Goal: Task Accomplishment & Management: Use online tool/utility

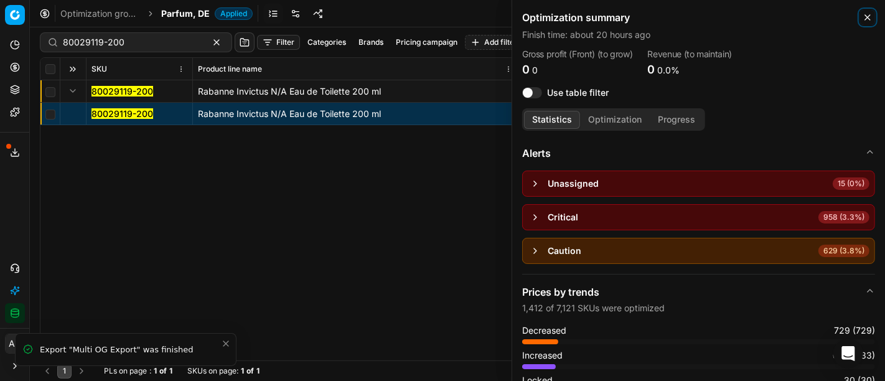
drag, startPoint x: 862, startPoint y: 19, endPoint x: 792, endPoint y: 20, distance: 69.7
click at [862, 19] on button "Close" at bounding box center [867, 17] width 15 height 15
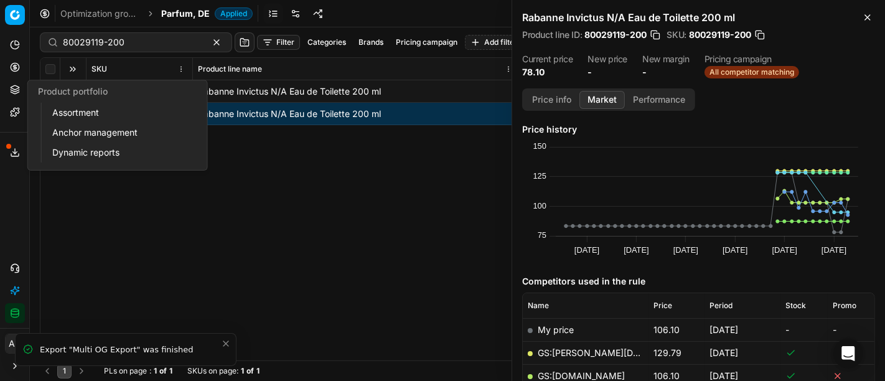
click at [10, 86] on icon at bounding box center [15, 90] width 10 height 10
click at [67, 108] on link "Assortment" at bounding box center [119, 112] width 145 height 17
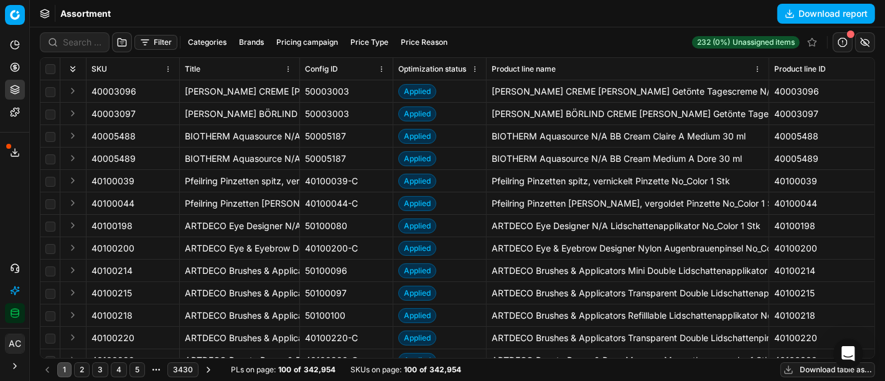
click at [159, 44] on button "Filter" at bounding box center [155, 42] width 43 height 15
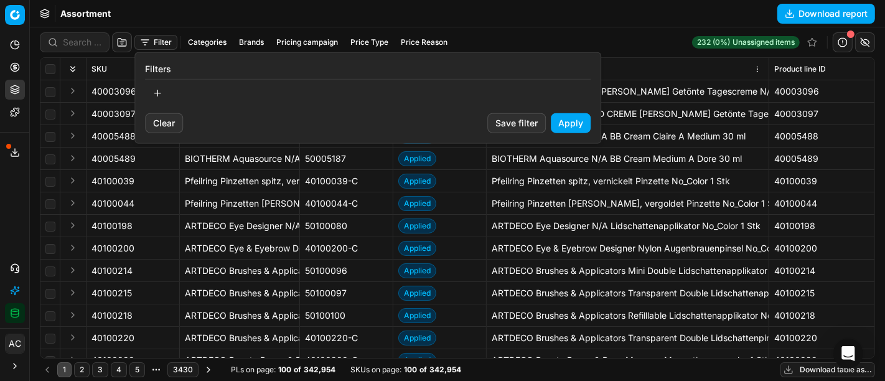
click at [156, 87] on button "button" at bounding box center [157, 93] width 25 height 20
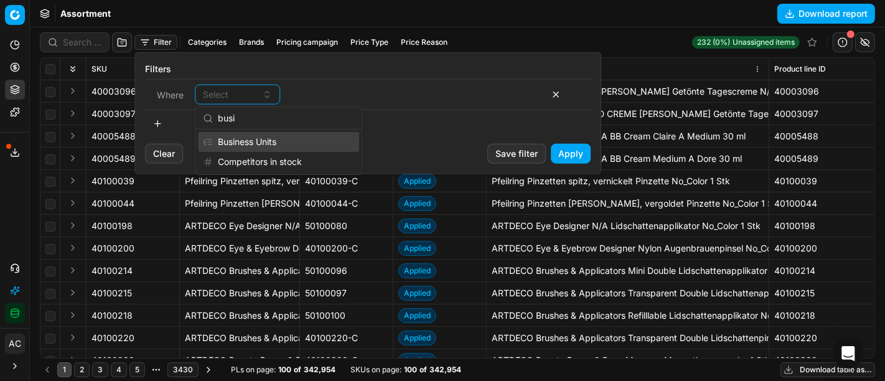
type input "busi"
click at [280, 139] on div "Business Units" at bounding box center [278, 142] width 161 height 20
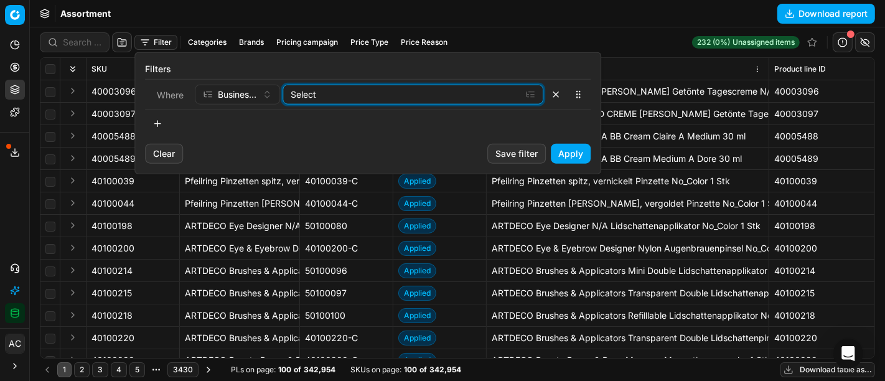
click at [327, 93] on div "Select" at bounding box center [403, 94] width 225 height 12
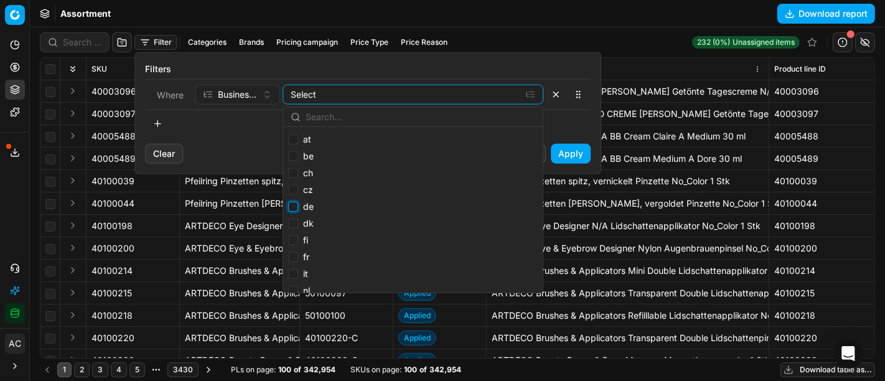
click at [294, 210] on input "de" at bounding box center [293, 207] width 10 height 10
checkbox input "true"
click at [574, 148] on button "Apply" at bounding box center [571, 154] width 40 height 20
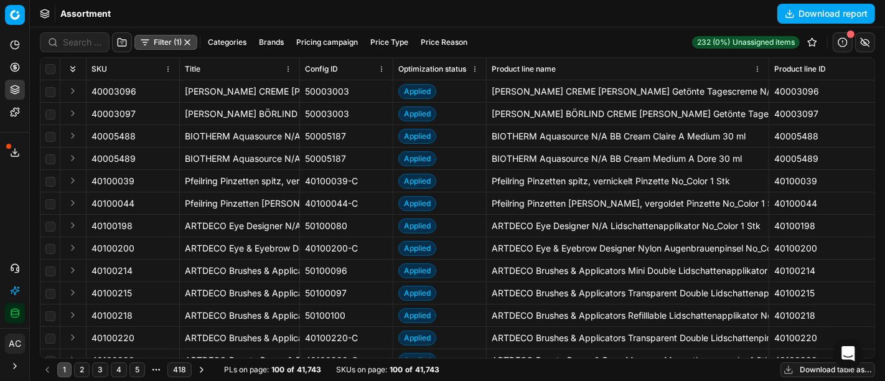
click at [804, 365] on button "Download table as..." at bounding box center [828, 369] width 95 height 15
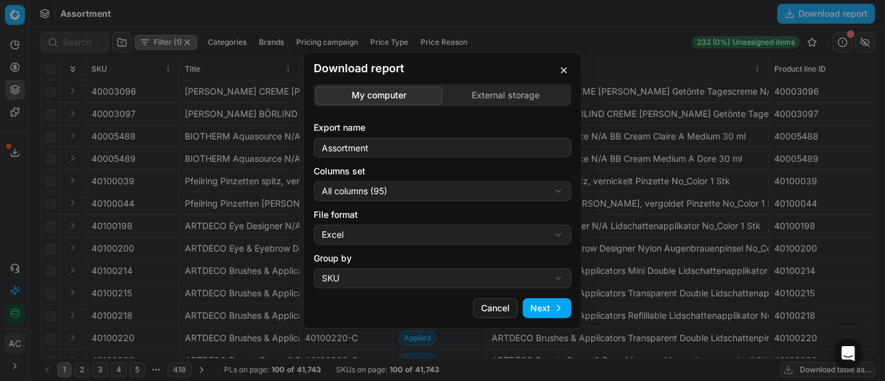
click at [558, 311] on button "Next" at bounding box center [547, 308] width 49 height 20
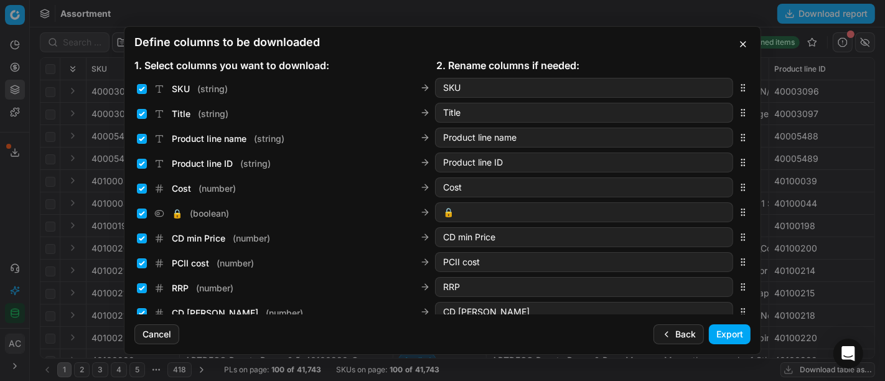
click at [742, 341] on button "Export" at bounding box center [730, 334] width 42 height 20
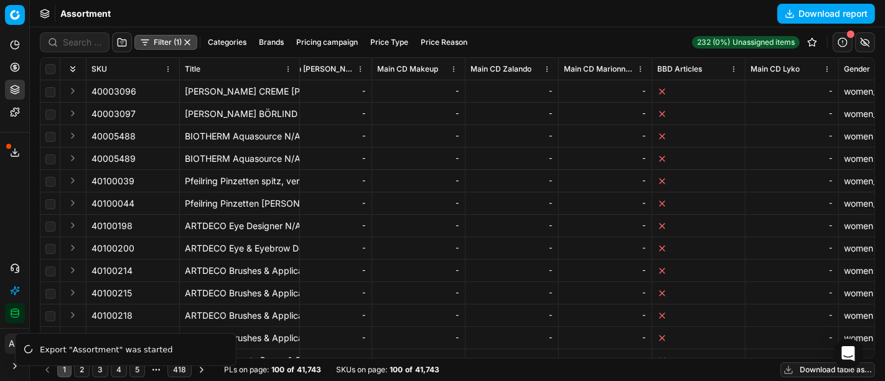
scroll to position [0, 4110]
click at [868, 42] on button "button" at bounding box center [865, 42] width 20 height 20
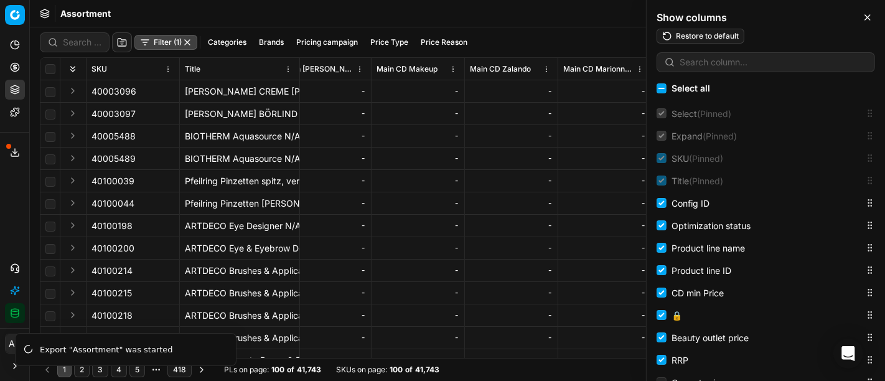
click at [825, 24] on h2 "Show columns" at bounding box center [766, 17] width 219 height 15
click at [805, 67] on input at bounding box center [773, 62] width 187 height 12
paste input "If CD>=RRP"
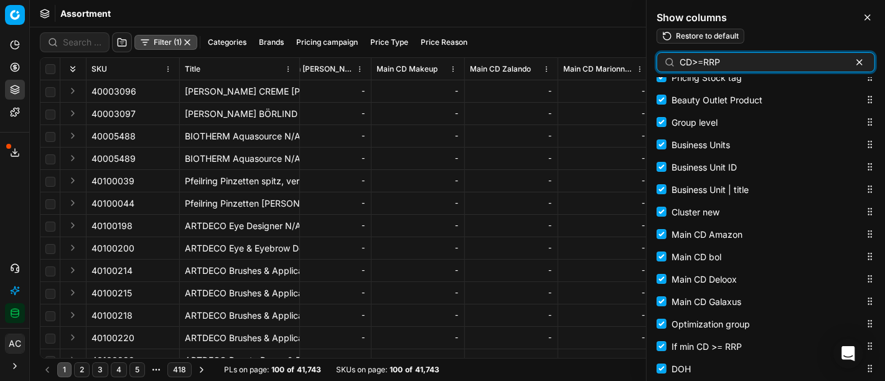
scroll to position [1939, 0]
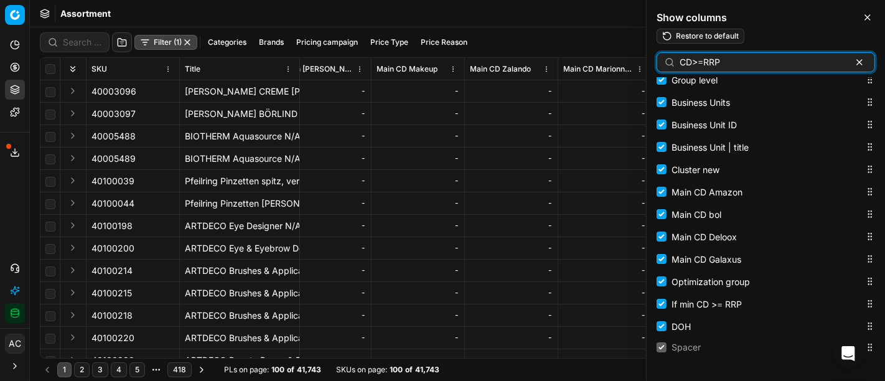
type input "CD>=RRP"
click at [9, 152] on button "Export service" at bounding box center [15, 153] width 20 height 20
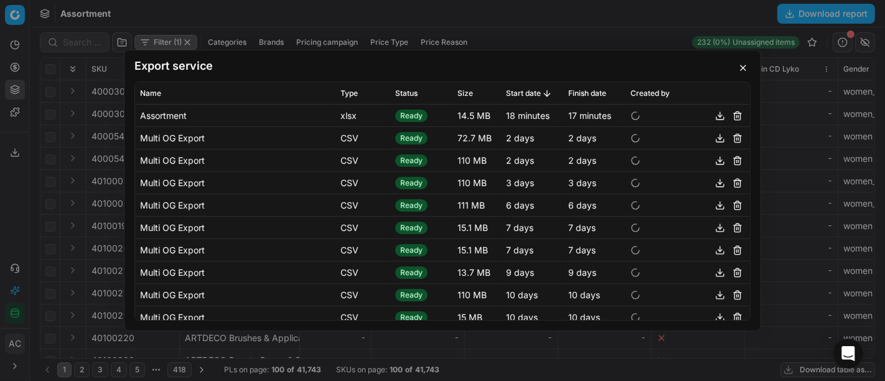
click at [713, 113] on button "button" at bounding box center [720, 115] width 15 height 15
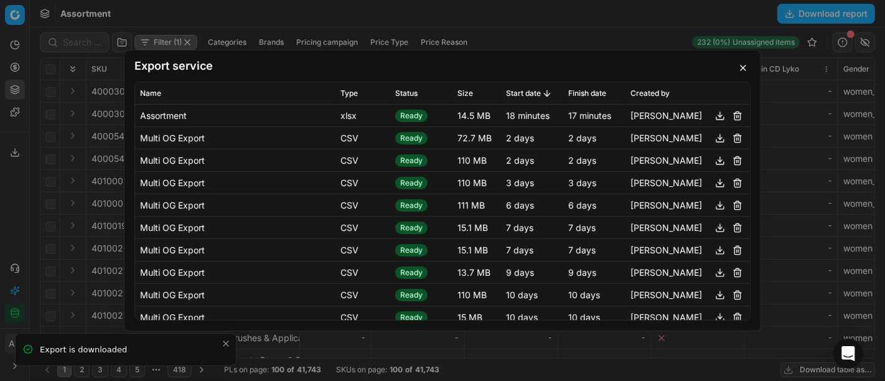
click at [741, 70] on button "button" at bounding box center [743, 67] width 15 height 15
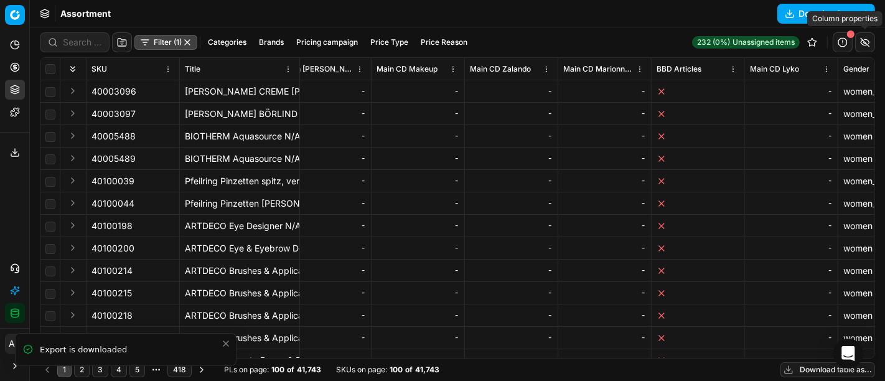
click at [867, 44] on button "button" at bounding box center [865, 42] width 20 height 20
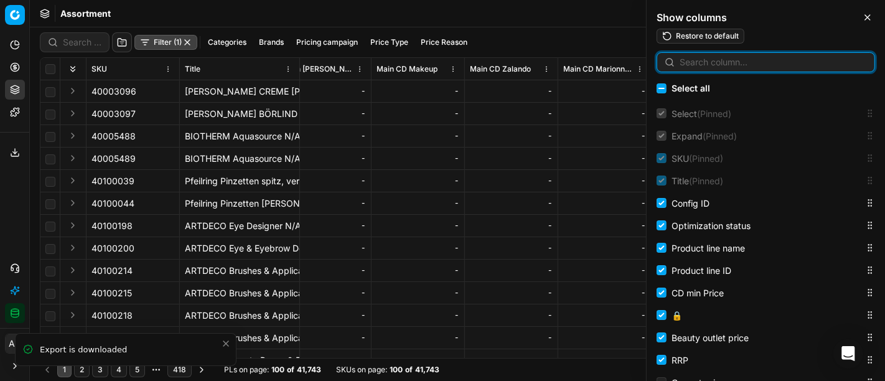
click at [773, 65] on input at bounding box center [773, 62] width 187 height 12
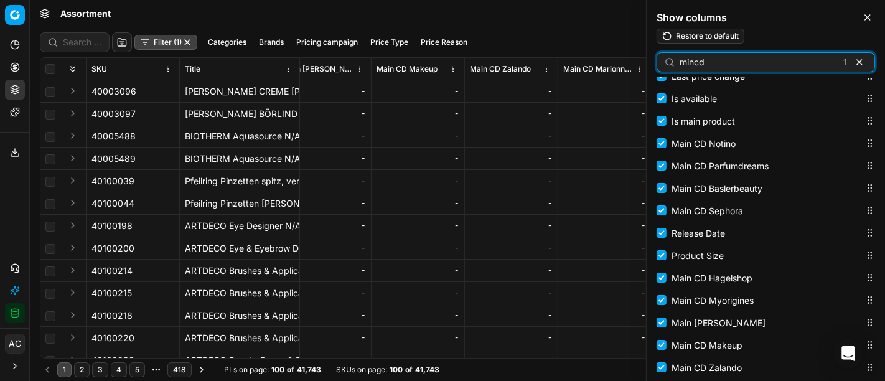
scroll to position [0, 0]
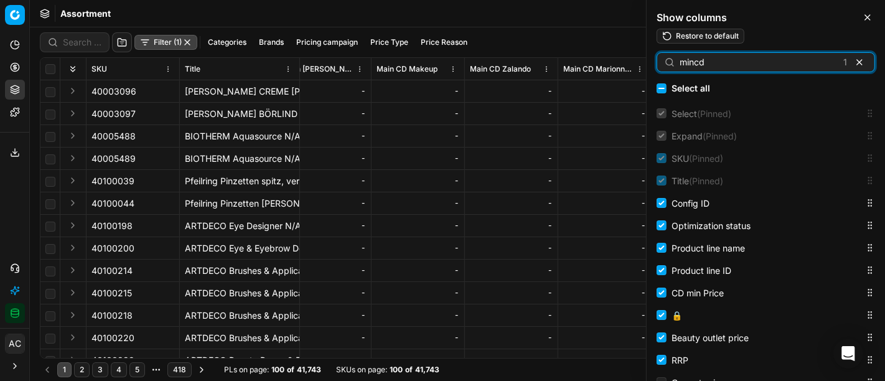
type input "mincd"
click at [66, 45] on input at bounding box center [82, 42] width 39 height 12
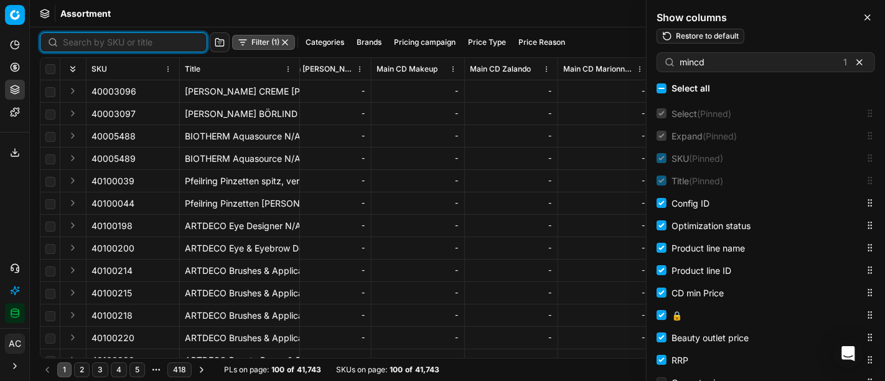
paste input "80022668-30"
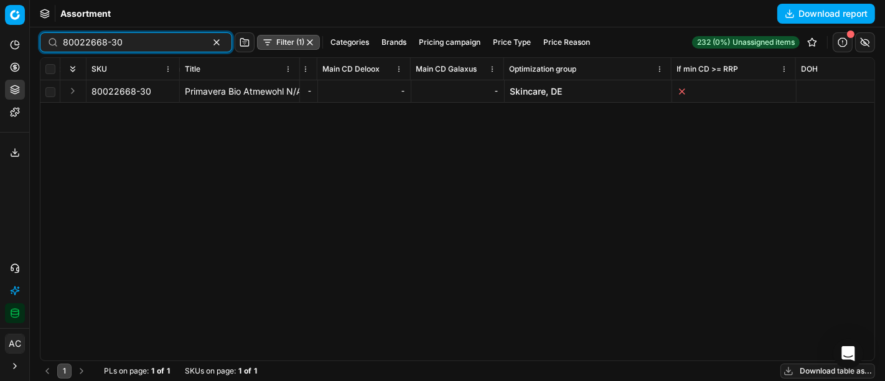
scroll to position [0, 8431]
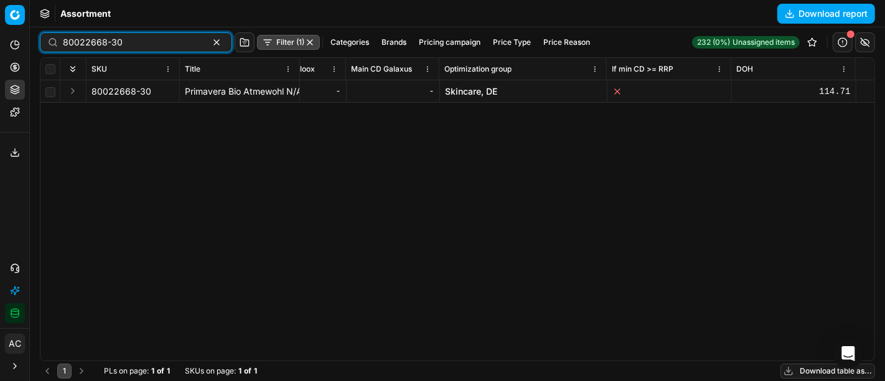
type input "80022668-30"
click at [487, 92] on link "Skincare, DE" at bounding box center [471, 91] width 52 height 12
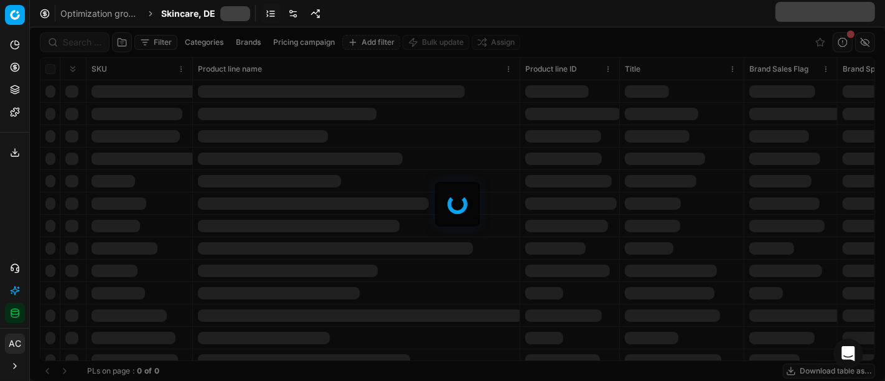
click at [88, 43] on div at bounding box center [457, 204] width 855 height 354
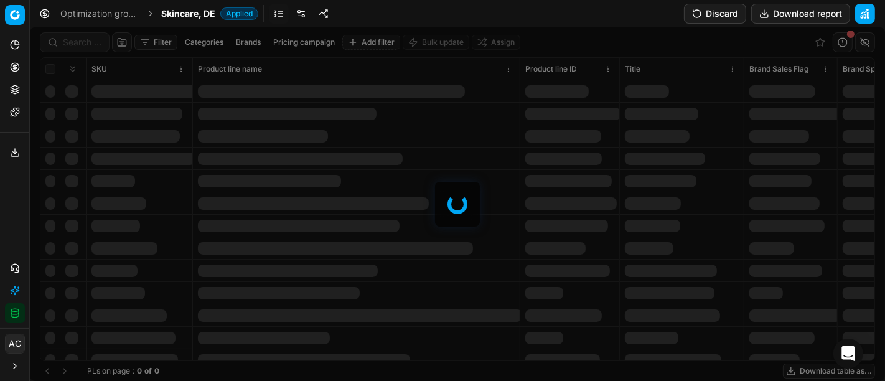
click at [88, 43] on div at bounding box center [457, 204] width 855 height 354
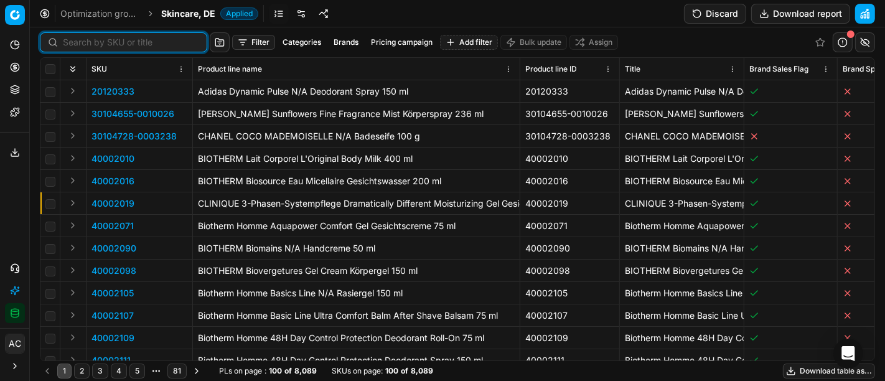
click at [88, 43] on input at bounding box center [131, 42] width 136 height 12
paste input "80022668-30"
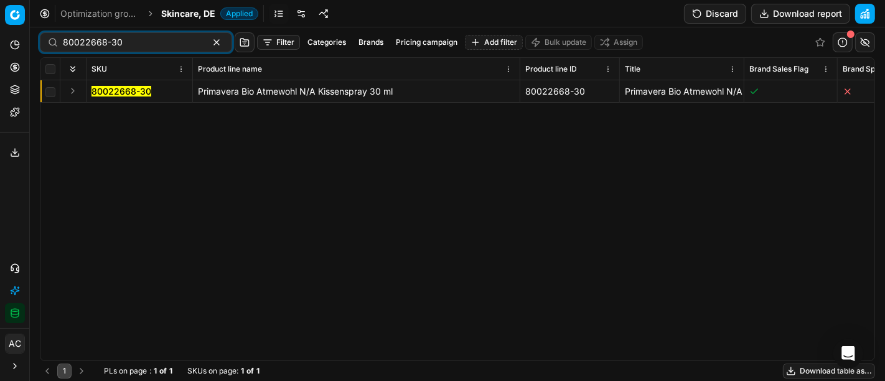
click at [70, 93] on button "Expand" at bounding box center [72, 90] width 15 height 15
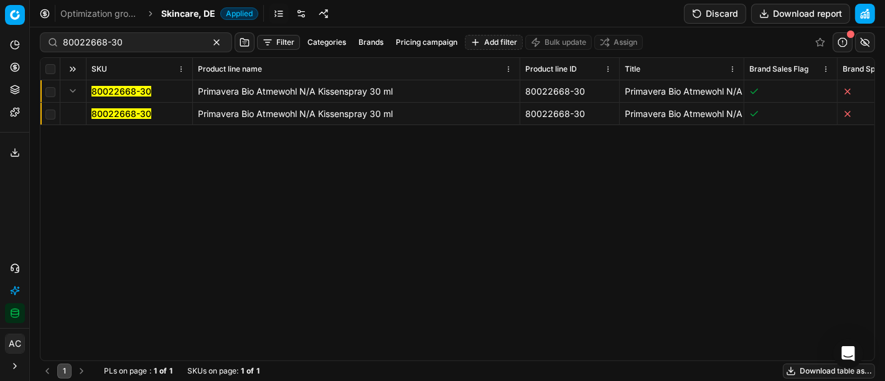
click at [138, 113] on mark "80022668-30" at bounding box center [122, 113] width 60 height 11
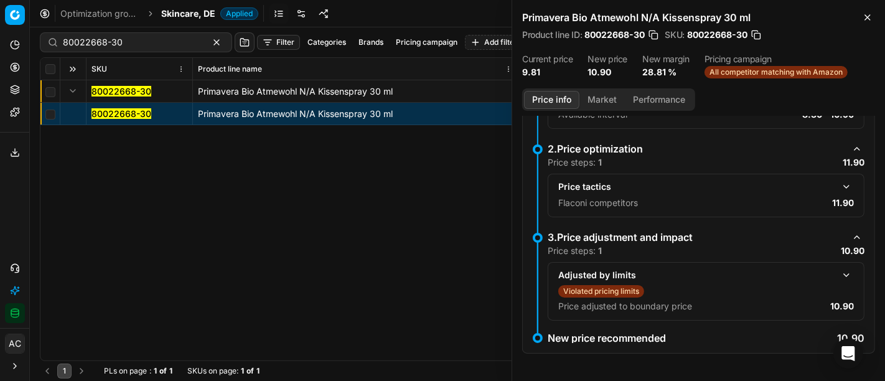
scroll to position [133, 0]
click at [600, 101] on button "Market" at bounding box center [602, 100] width 45 height 18
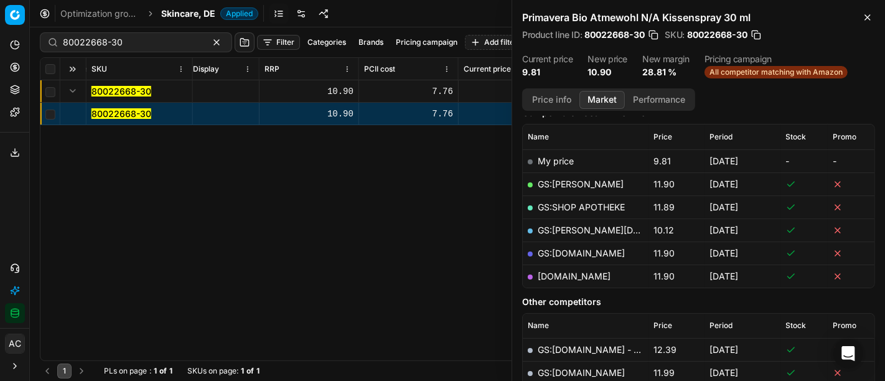
scroll to position [0, 870]
click at [146, 42] on input "80022668-30" at bounding box center [131, 42] width 136 height 12
paste input "90002908-0004265"
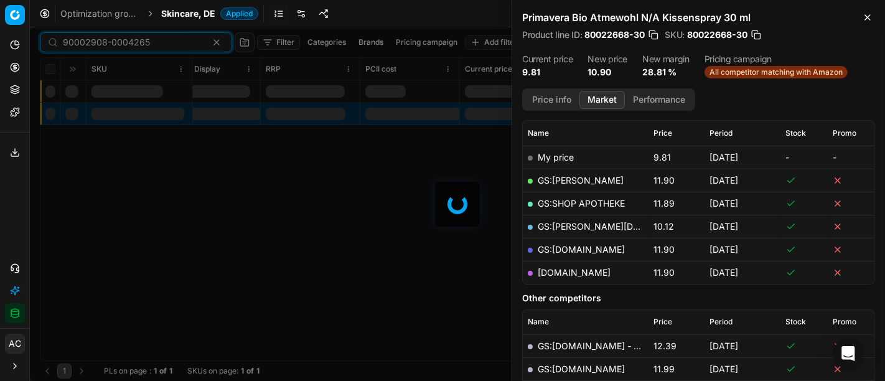
scroll to position [169, 0]
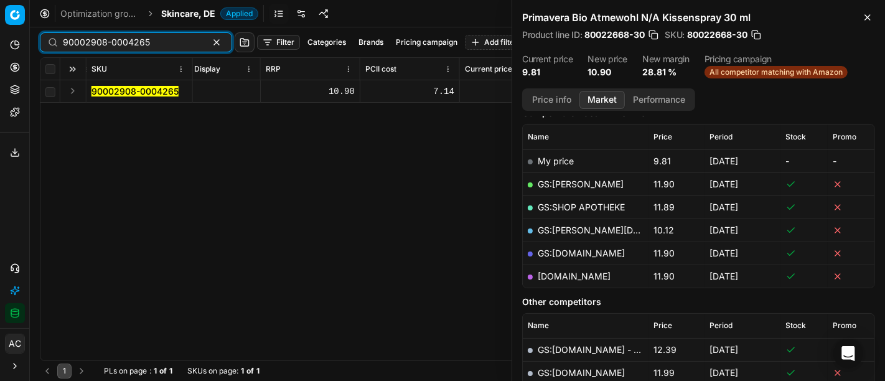
type input "90002908-0004265"
click at [75, 87] on button "Expand" at bounding box center [72, 90] width 15 height 15
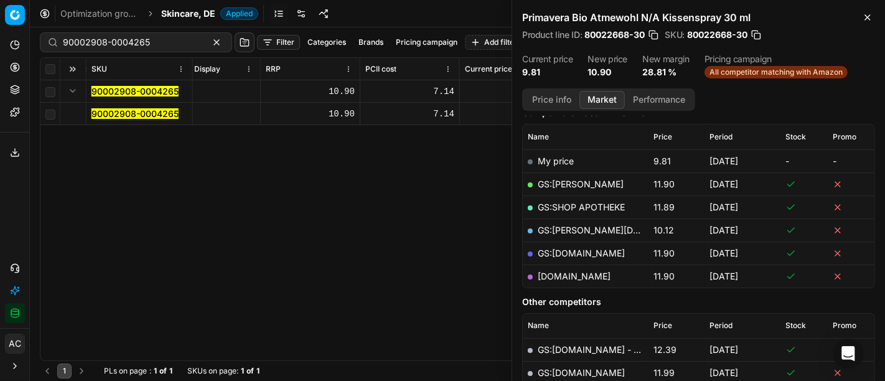
click at [126, 112] on mark "90002908-0004265" at bounding box center [135, 113] width 87 height 11
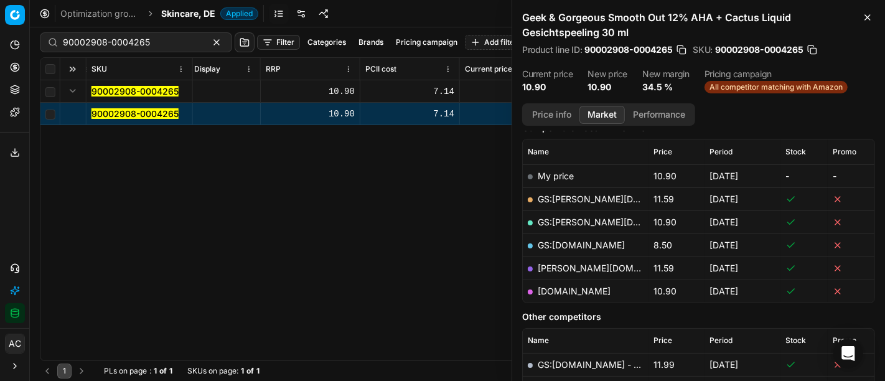
click at [304, 250] on div "SKU Product line name Product line ID Title Brand Sales Flag Brand Special Disp…" at bounding box center [457, 209] width 834 height 303
click at [588, 247] on link "GS:[DOMAIN_NAME]" at bounding box center [581, 245] width 87 height 11
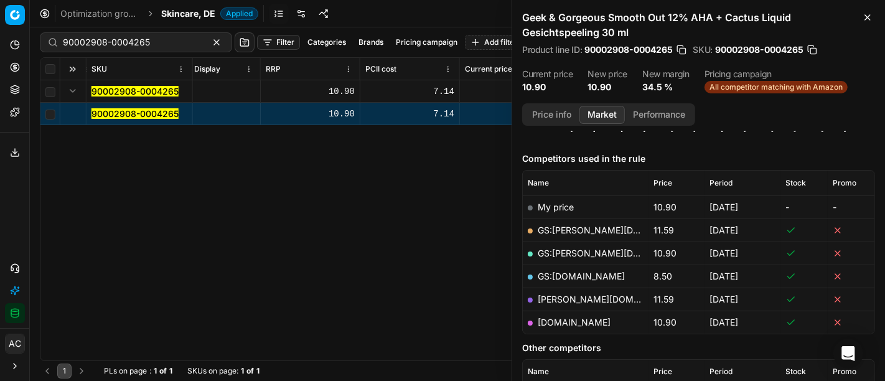
scroll to position [141, 0]
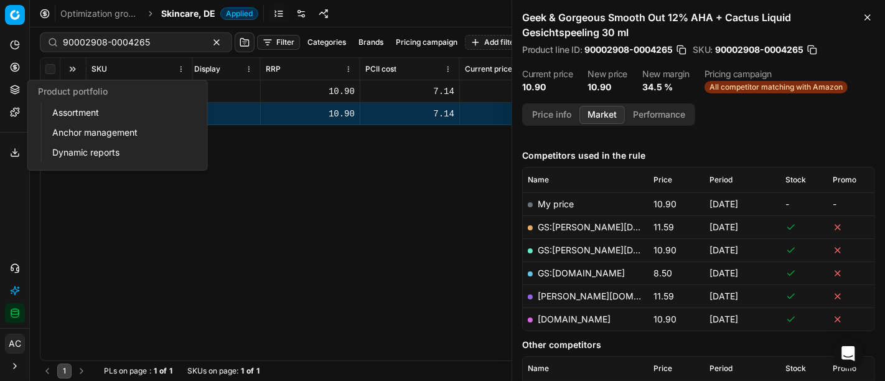
click at [16, 93] on icon at bounding box center [15, 93] width 8 height 2
click at [400, 216] on div "SKU Product line name Product line ID Title Brand Sales Flag Brand Special Disp…" at bounding box center [457, 209] width 834 height 303
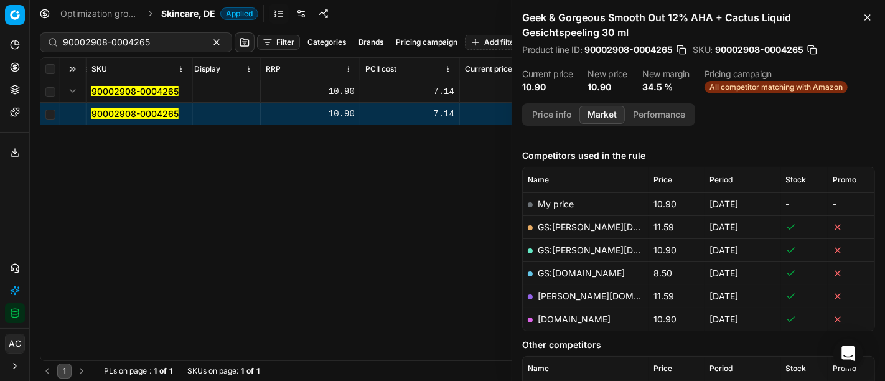
click at [613, 270] on link "GS:parfumdreams.DE" at bounding box center [581, 273] width 87 height 11
click at [227, 271] on div "SKU Product line name Product line ID Title Brand Sales Flag Brand Special Disp…" at bounding box center [457, 209] width 834 height 303
click at [869, 20] on icon "button" at bounding box center [868, 17] width 10 height 10
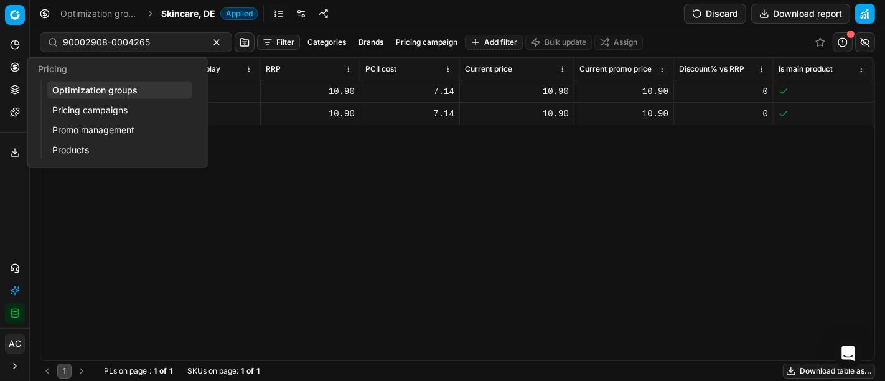
click at [101, 90] on link "Optimization groups" at bounding box center [119, 90] width 145 height 17
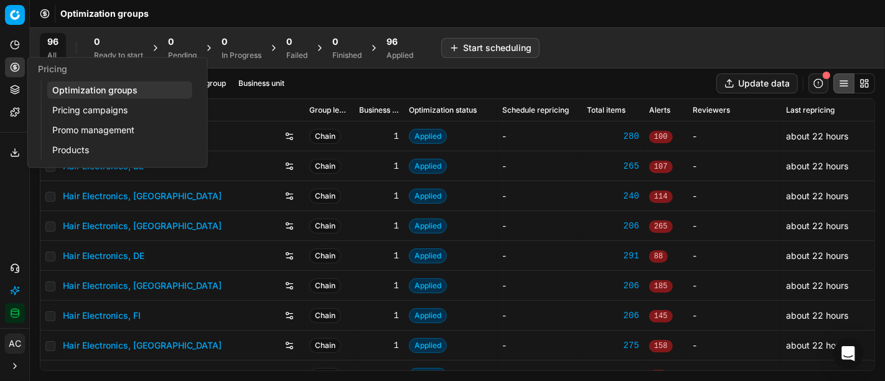
click at [88, 111] on link "Pricing campaigns" at bounding box center [119, 109] width 145 height 17
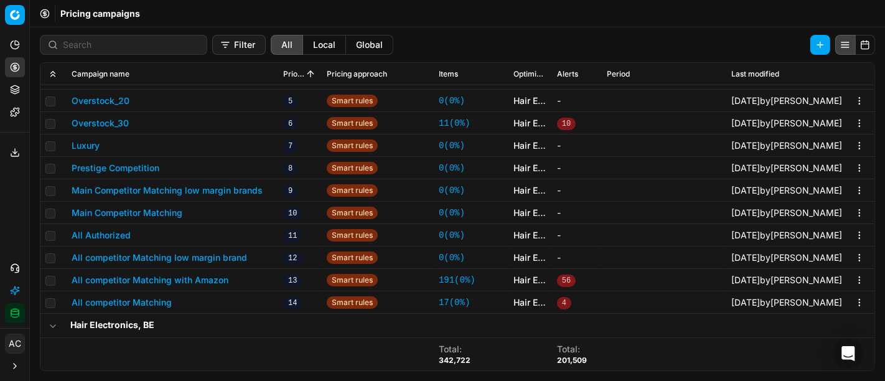
scroll to position [994, 0]
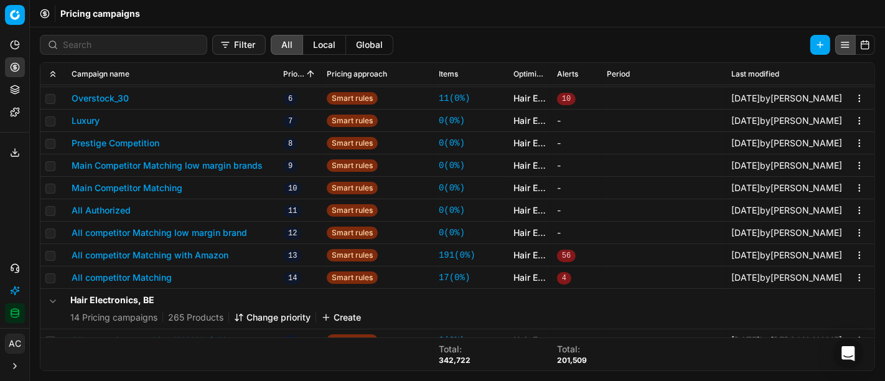
click at [162, 276] on button "All competitor Matching" at bounding box center [122, 277] width 100 height 12
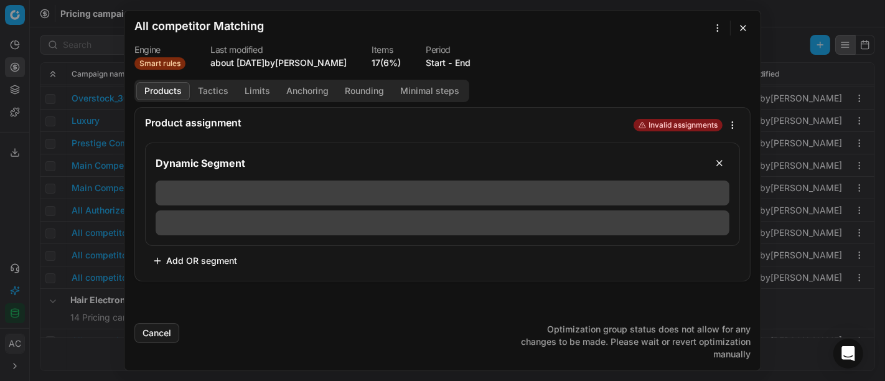
click at [217, 93] on button "Tactics" at bounding box center [213, 91] width 47 height 18
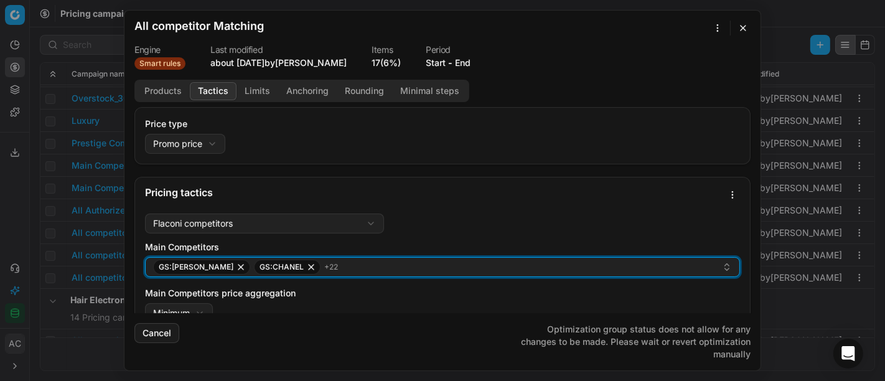
click at [372, 268] on div "GS:Breuninger GS:CHANEL + 22" at bounding box center [437, 267] width 569 height 15
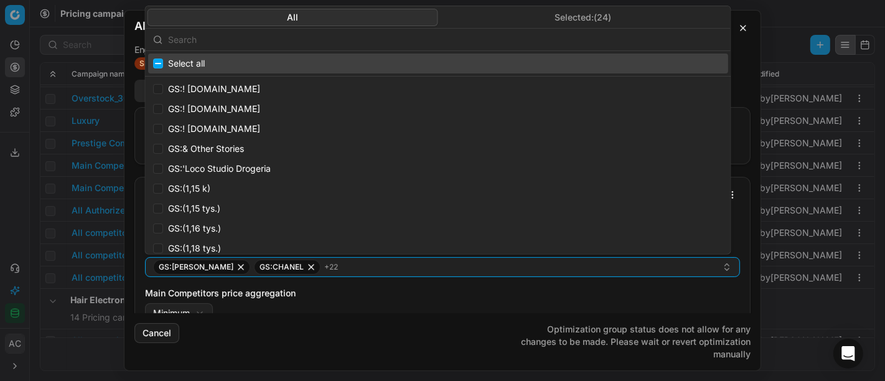
click at [475, 42] on input "text" at bounding box center [445, 39] width 555 height 25
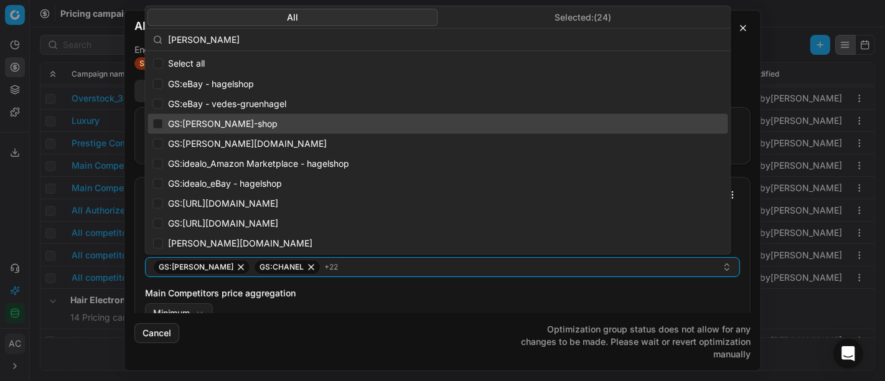
scroll to position [0, 0]
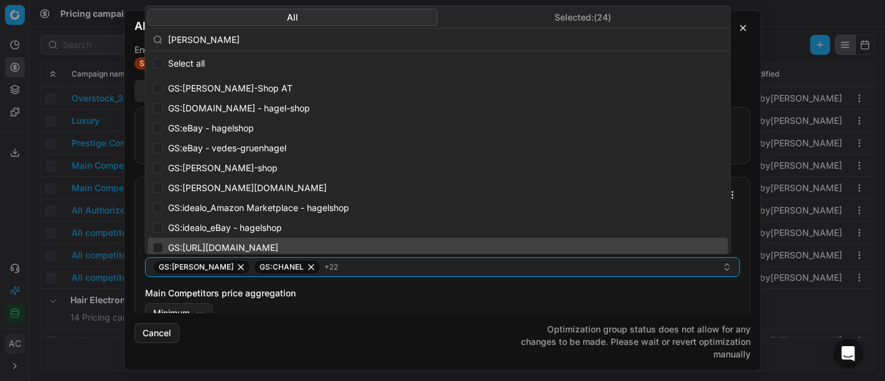
type input "hagel"
click at [372, 320] on div "Cancel Optimization group status does not allow for any changes to be made. Ple…" at bounding box center [442, 336] width 616 height 47
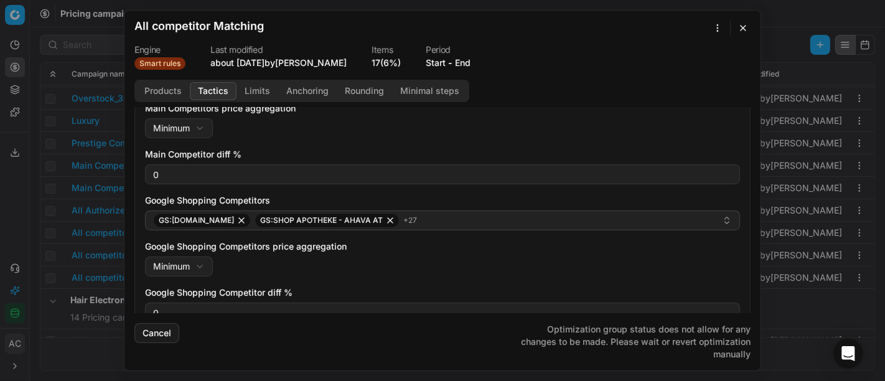
scroll to position [185, 0]
click at [740, 24] on button "button" at bounding box center [743, 28] width 15 height 15
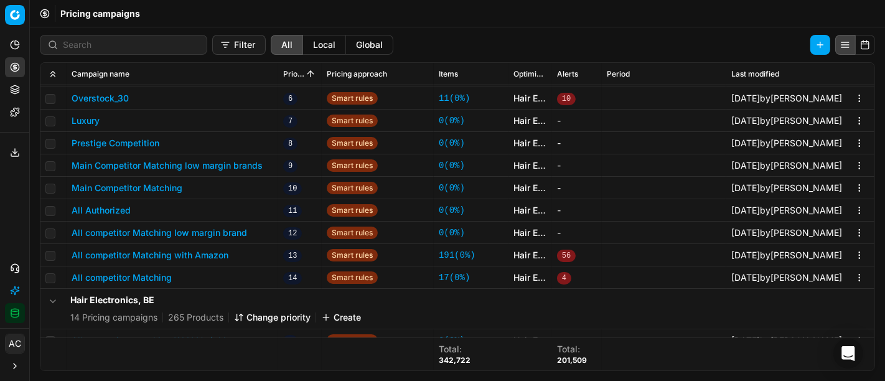
scroll to position [1053, 0]
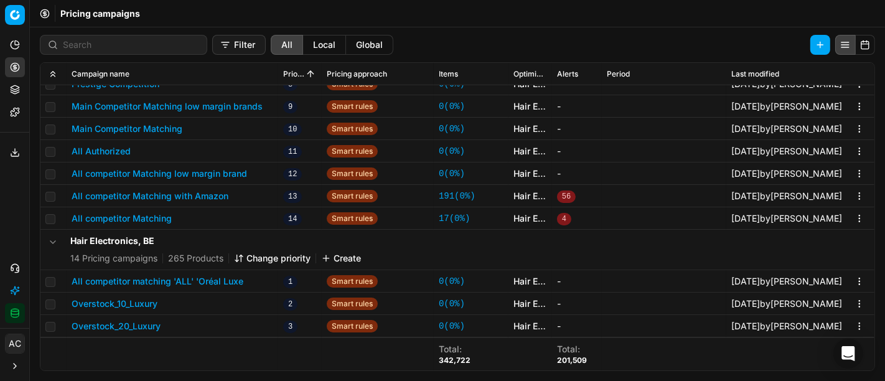
click at [224, 191] on button "All competitor Matching with Amazon" at bounding box center [150, 196] width 157 height 12
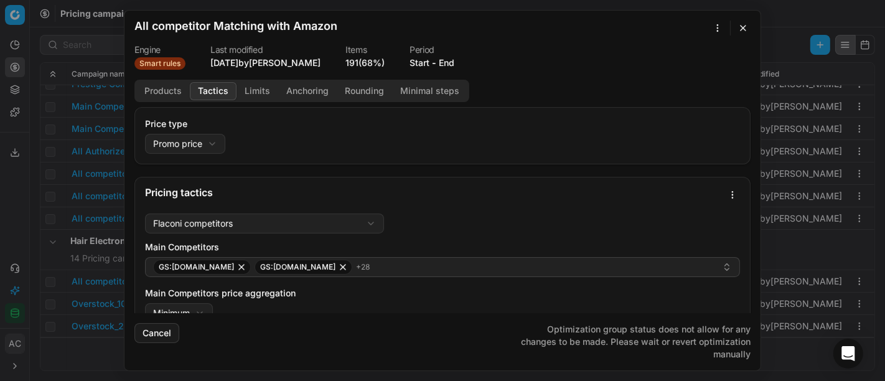
click at [215, 88] on button "Tactics" at bounding box center [213, 91] width 47 height 18
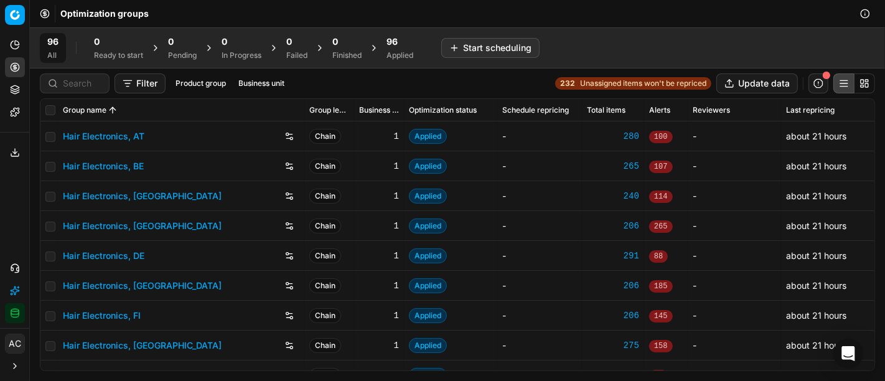
click at [16, 88] on icon at bounding box center [15, 90] width 10 height 10
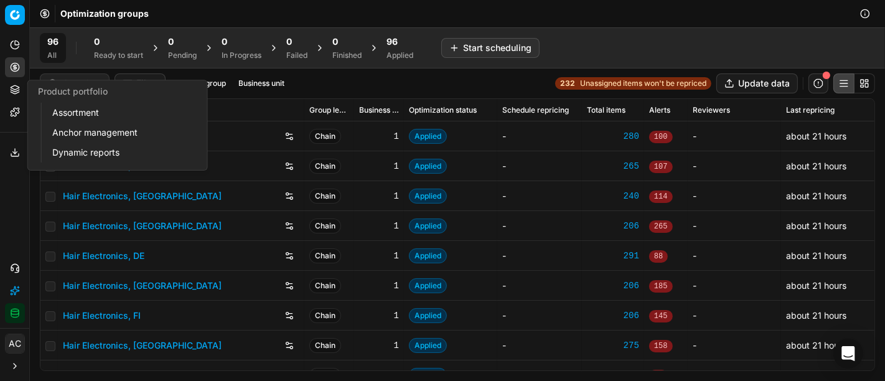
click at [76, 113] on link "Assortment" at bounding box center [119, 112] width 145 height 17
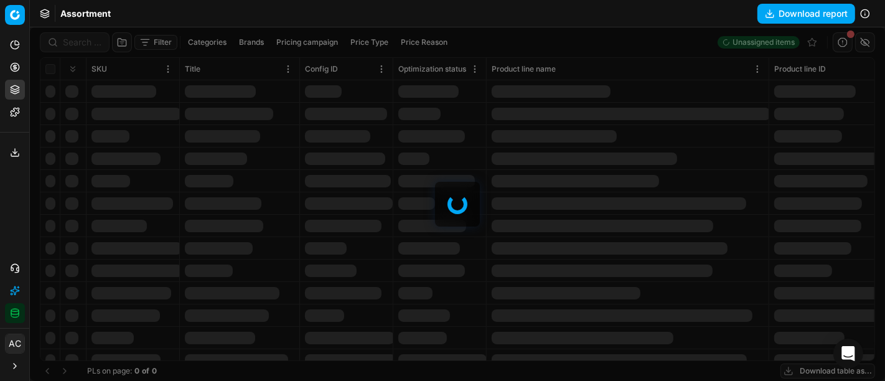
click at [92, 39] on div at bounding box center [457, 204] width 855 height 354
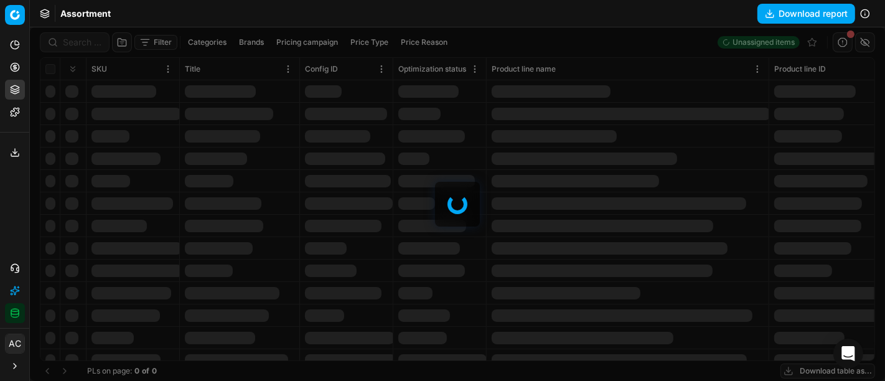
click at [92, 39] on div at bounding box center [457, 204] width 855 height 354
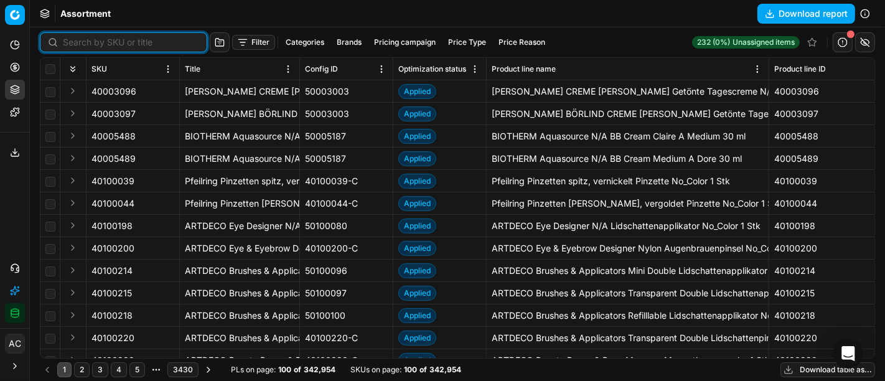
click at [92, 39] on input at bounding box center [131, 42] width 136 height 12
paste input "60005425"
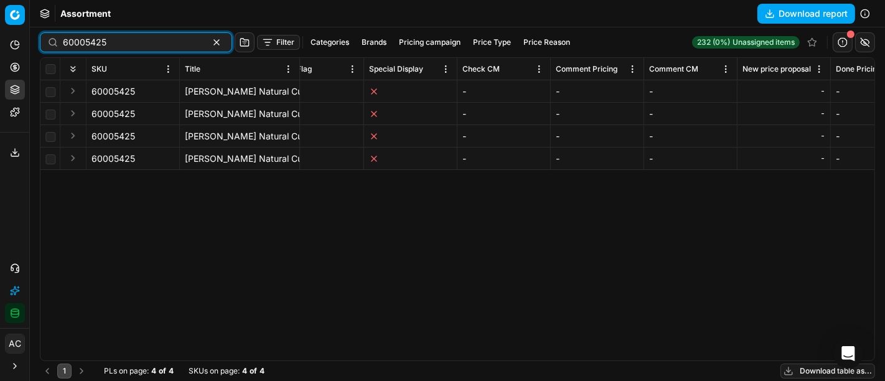
scroll to position [0, 6838]
type input "60005425"
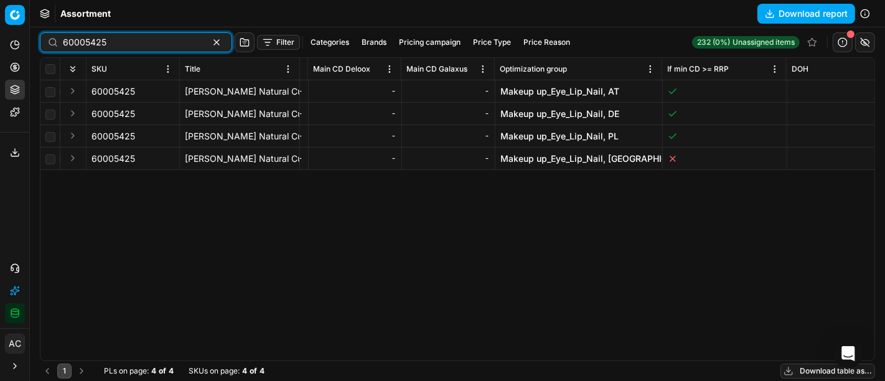
scroll to position [0, 8431]
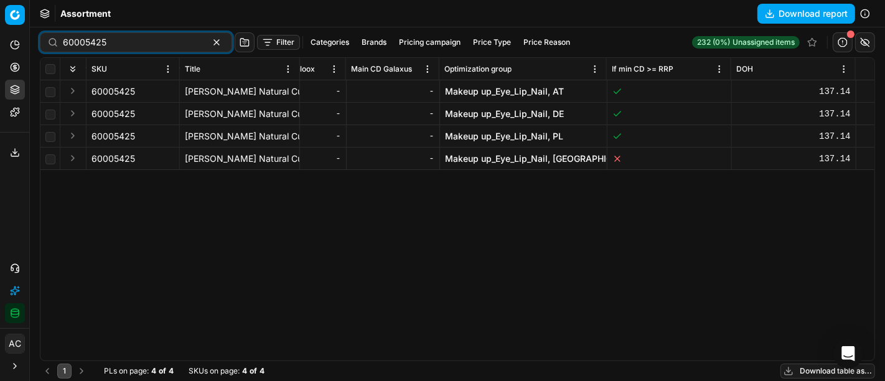
click at [496, 115] on link "Makeup up_Eye_Lip_Nail, DE" at bounding box center [504, 114] width 119 height 12
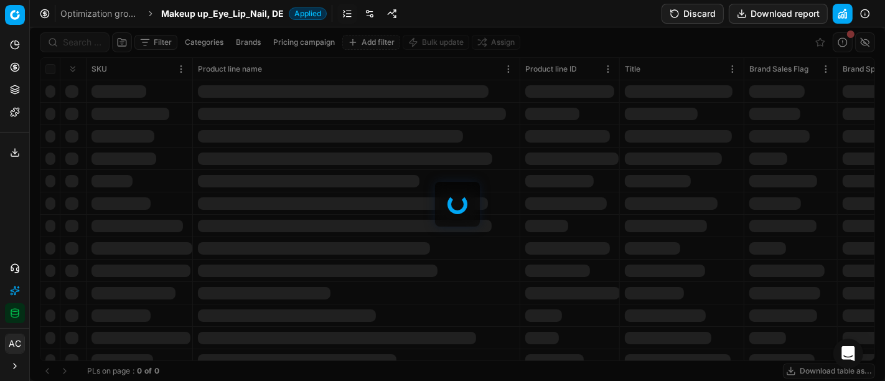
click at [81, 45] on div at bounding box center [457, 204] width 855 height 354
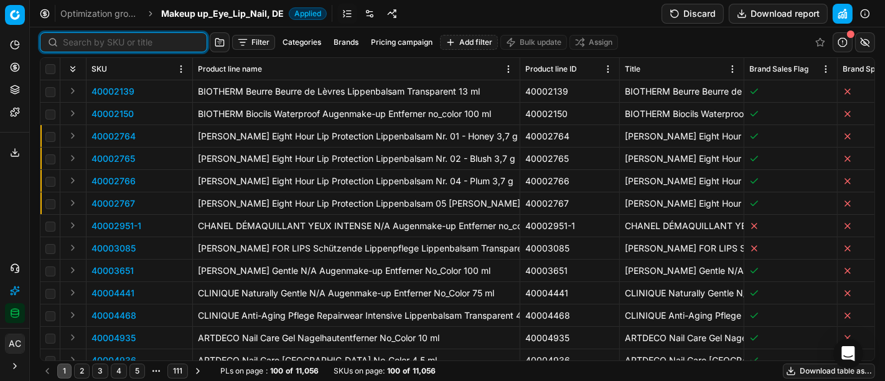
click at [81, 45] on input at bounding box center [131, 42] width 136 height 12
paste input "60005425"
click at [81, 45] on input at bounding box center [131, 42] width 136 height 12
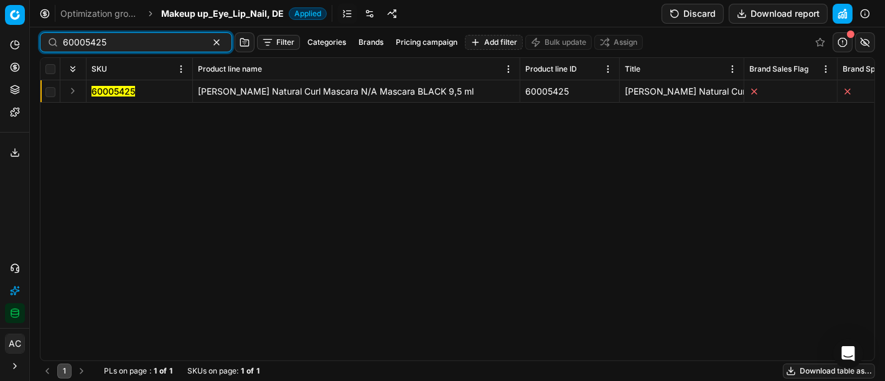
type input "60005425"
click at [72, 92] on button "Expand" at bounding box center [72, 90] width 15 height 15
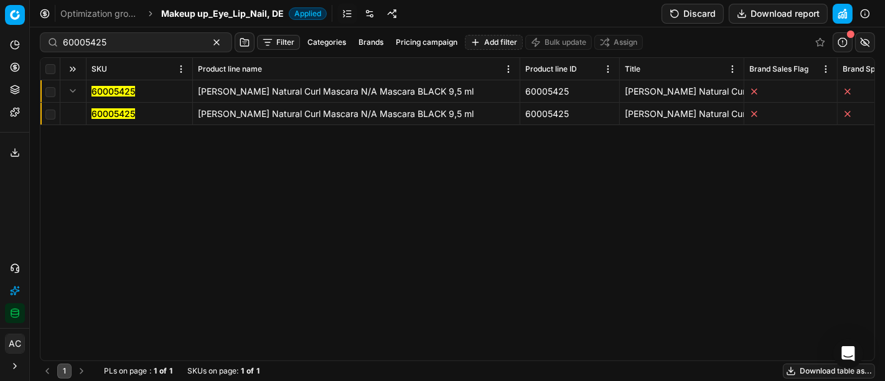
click at [128, 109] on mark "60005425" at bounding box center [114, 113] width 44 height 11
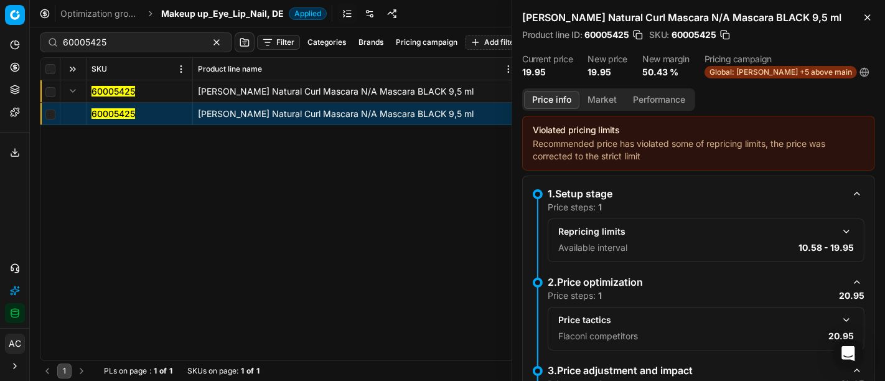
scroll to position [157, 0]
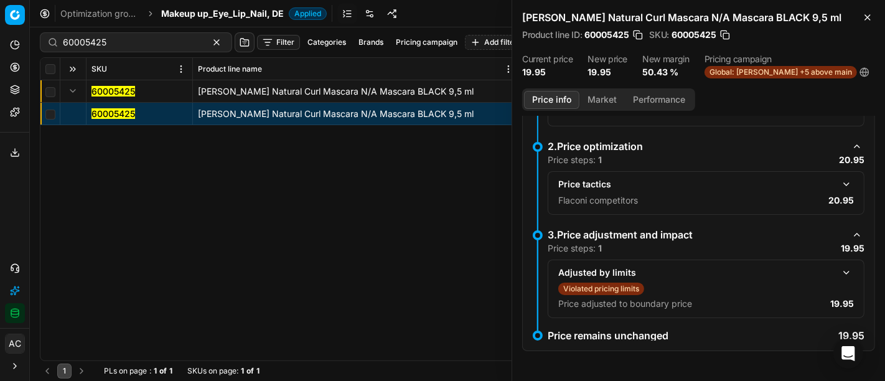
click at [842, 186] on button "button" at bounding box center [846, 184] width 15 height 15
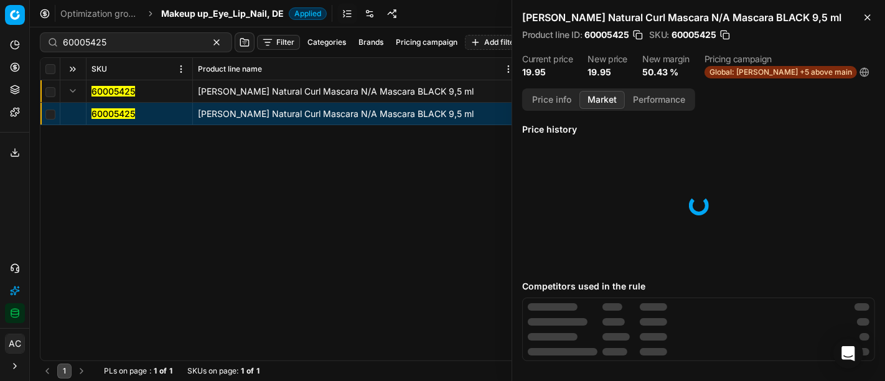
click at [604, 109] on button "Market" at bounding box center [602, 100] width 45 height 18
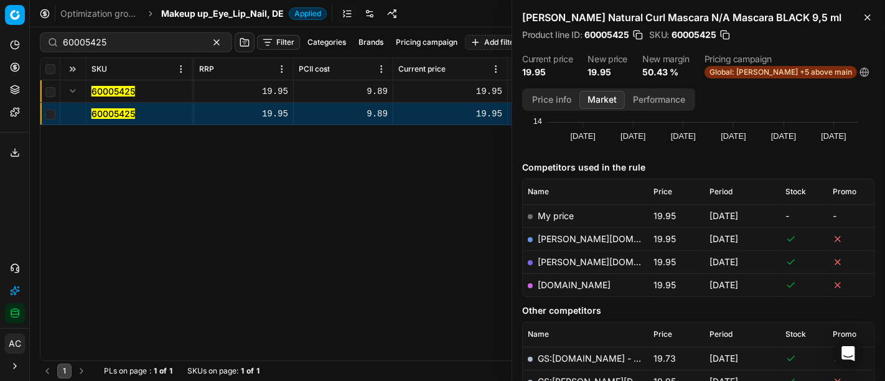
scroll to position [0, 935]
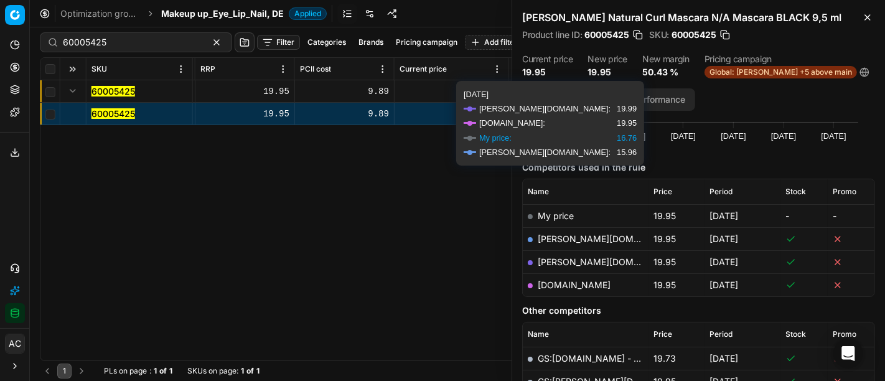
click at [638, 41] on button "button" at bounding box center [638, 35] width 12 height 12
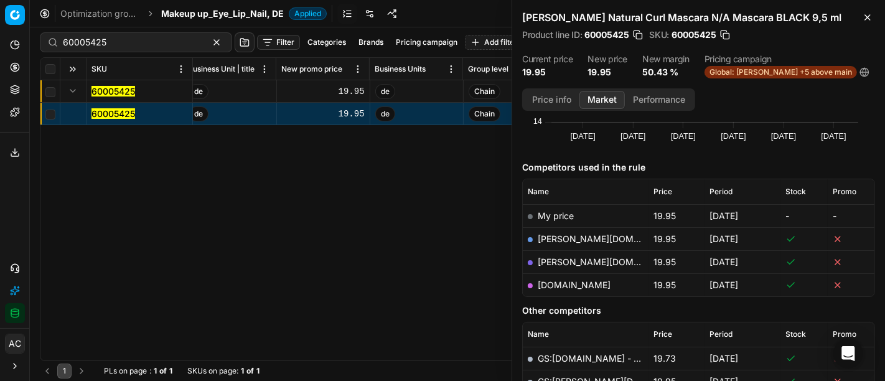
scroll to position [0, 8408]
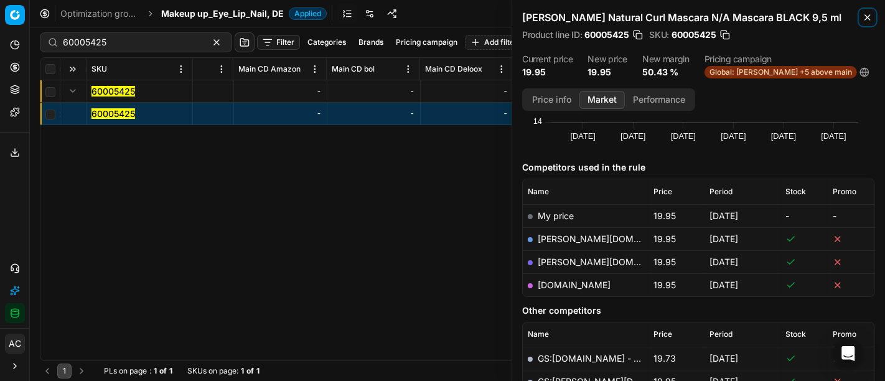
click at [867, 15] on icon "button" at bounding box center [868, 17] width 10 height 10
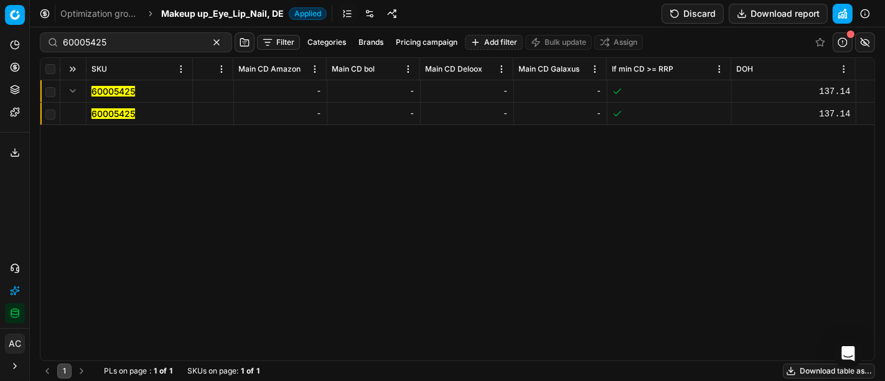
click at [868, 42] on button "button" at bounding box center [865, 42] width 20 height 20
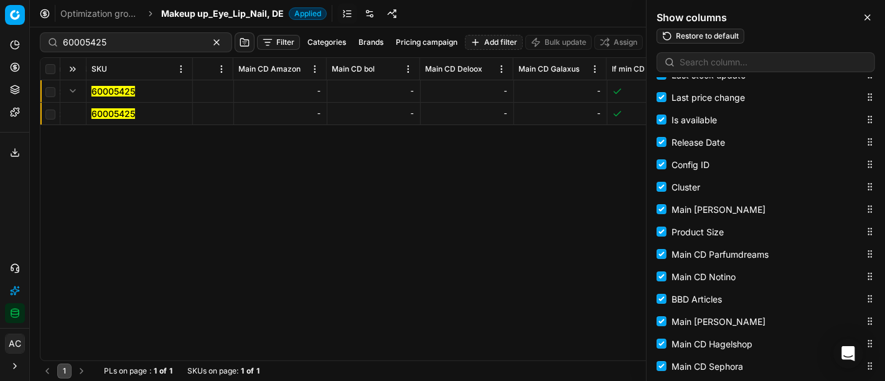
scroll to position [1102, 0]
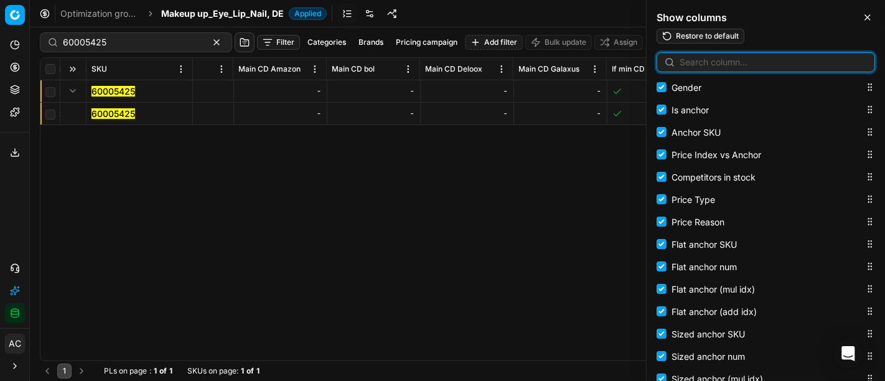
click at [741, 63] on input at bounding box center [773, 62] width 187 height 12
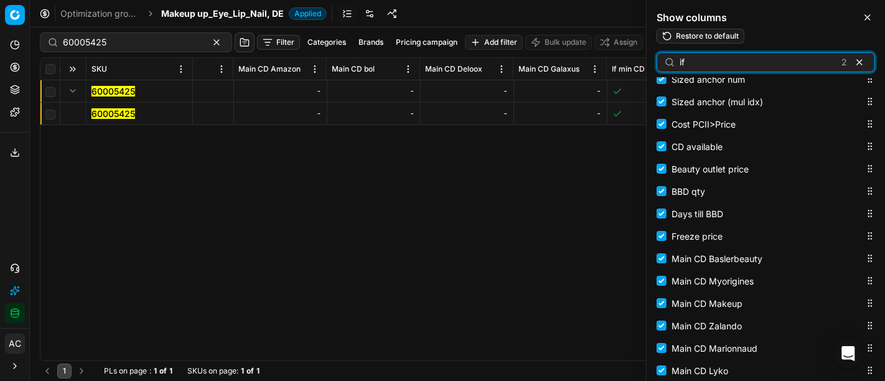
scroll to position [1894, 0]
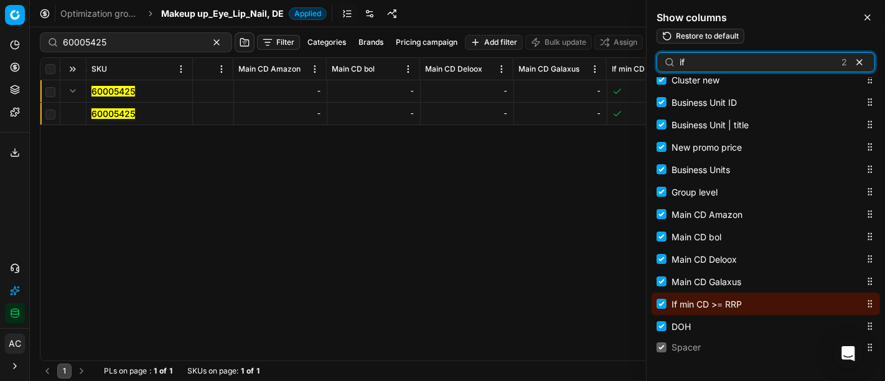
type input "if"
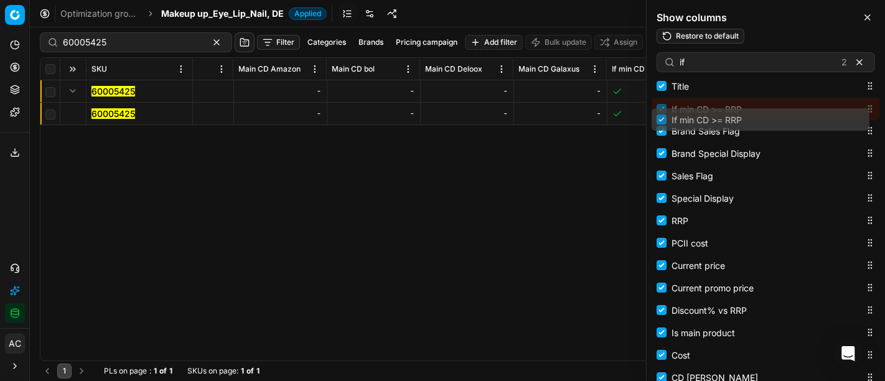
scroll to position [120, 0]
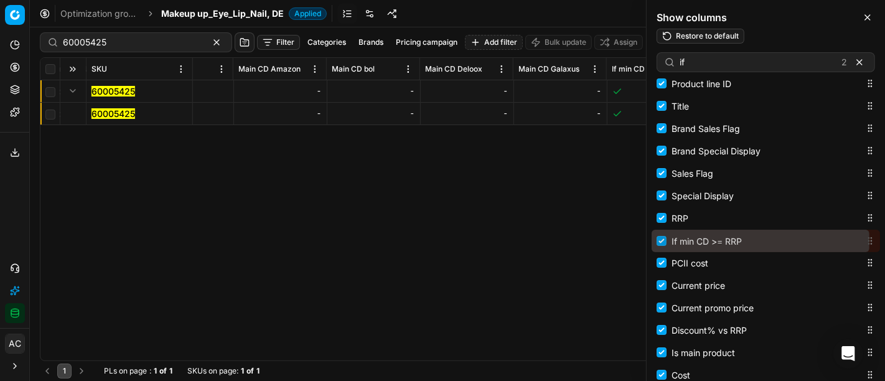
drag, startPoint x: 862, startPoint y: 306, endPoint x: 854, endPoint y: 244, distance: 62.8
click at [854, 244] on body "Pricing platform Analytics Pricing Product portfolio Templates Export service 2…" at bounding box center [442, 190] width 885 height 381
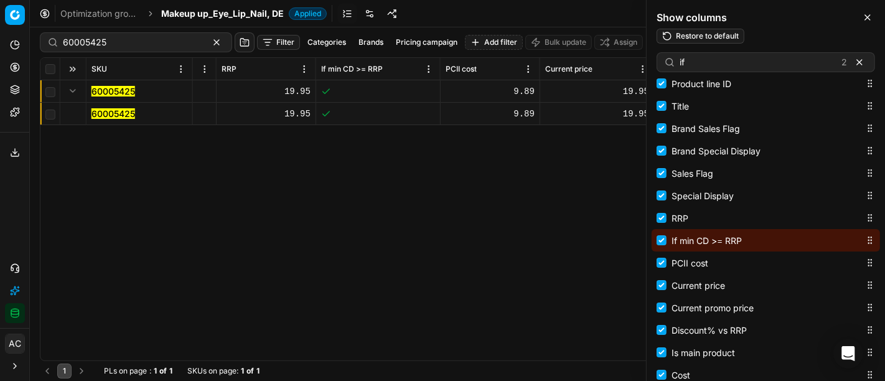
scroll to position [0, 914]
click at [868, 17] on icon "button" at bounding box center [868, 17] width 10 height 10
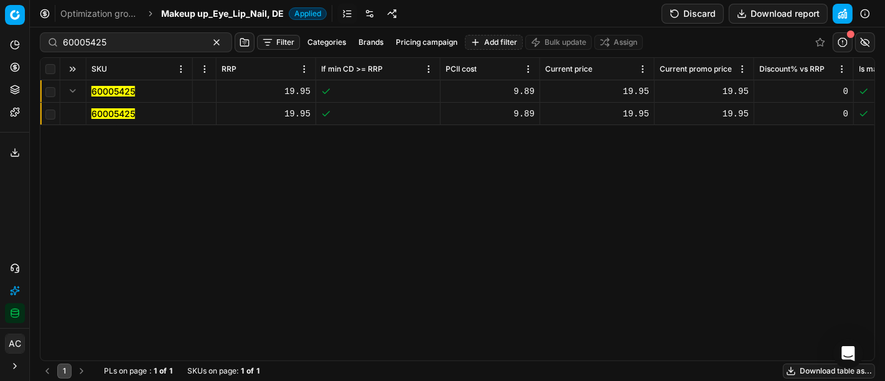
click at [115, 115] on mark "60005425" at bounding box center [114, 113] width 44 height 11
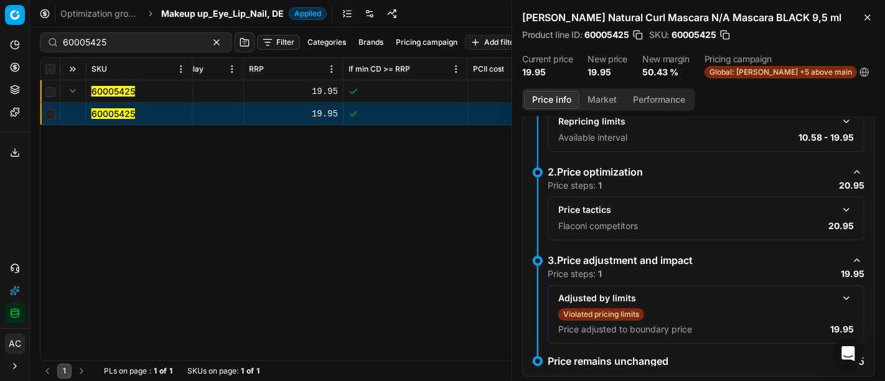
scroll to position [133, 0]
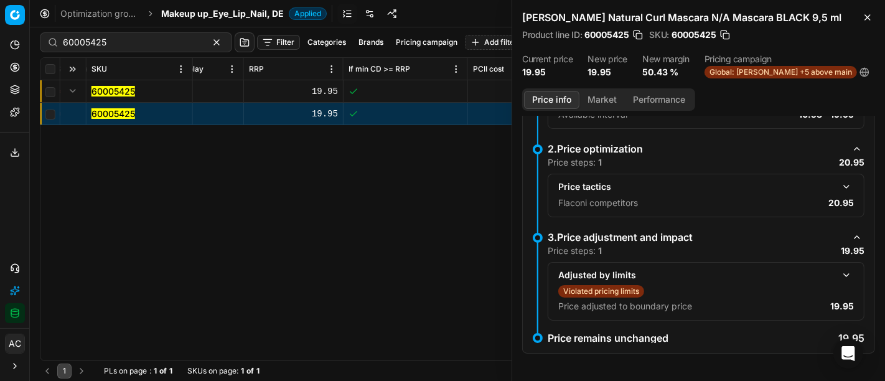
click at [839, 194] on button "button" at bounding box center [846, 186] width 15 height 15
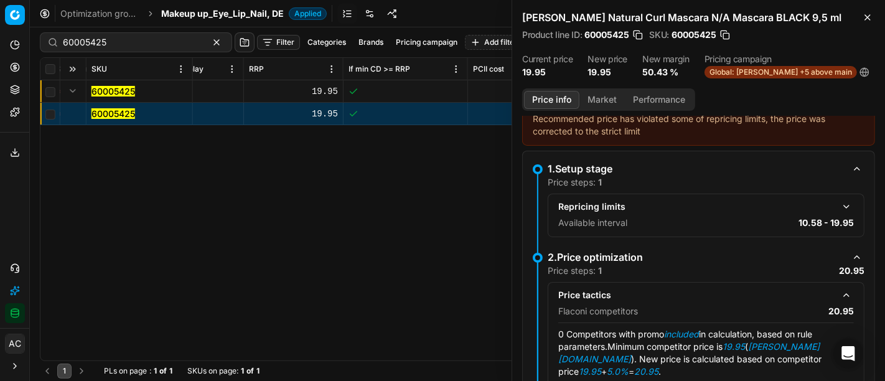
scroll to position [24, 0]
click at [842, 215] on button "button" at bounding box center [846, 207] width 15 height 15
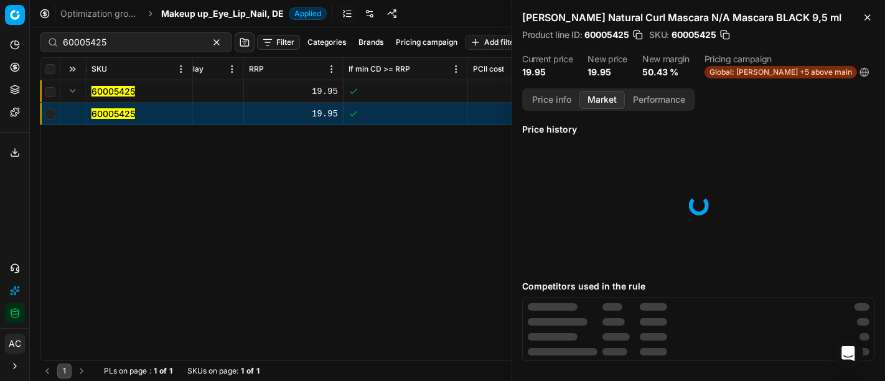
click at [601, 109] on button "Market" at bounding box center [602, 100] width 45 height 18
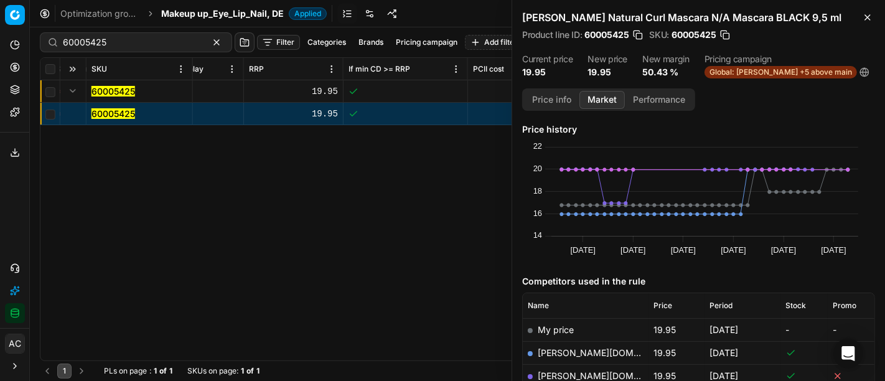
click at [416, 193] on div "SKU Product line name Product line ID Title Brand Sales Flag Brand Special Disp…" at bounding box center [457, 209] width 834 height 303
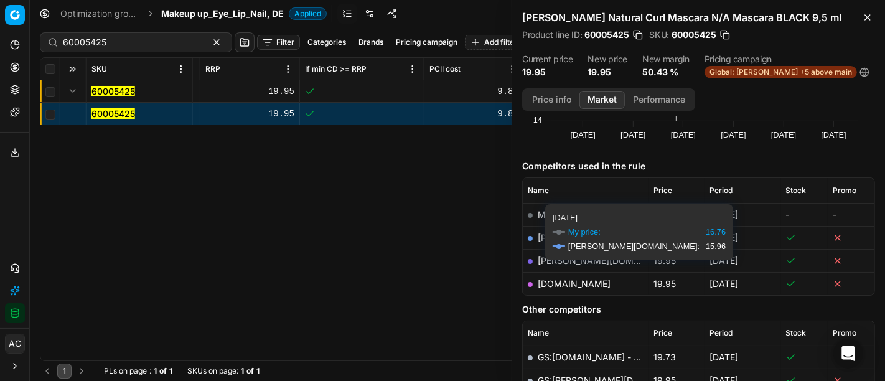
scroll to position [115, 0]
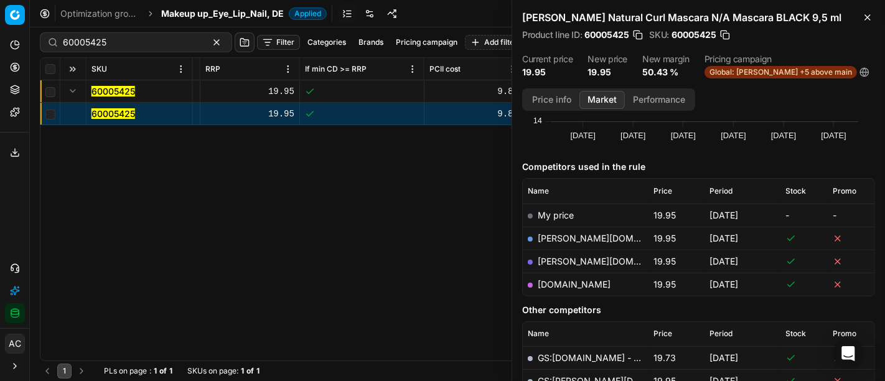
click at [347, 196] on div "SKU Product line name Product line ID Title Brand Sales Flag Brand Special Disp…" at bounding box center [457, 209] width 834 height 303
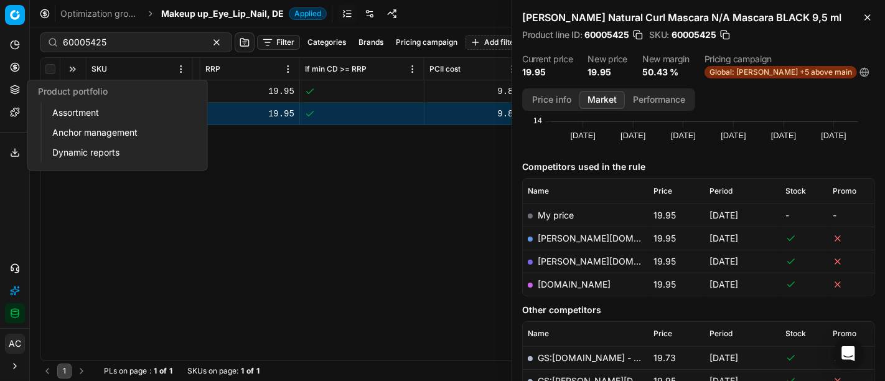
click at [7, 89] on button "Product portfolio" at bounding box center [15, 90] width 20 height 20
click at [83, 114] on link "Assortment" at bounding box center [119, 112] width 145 height 17
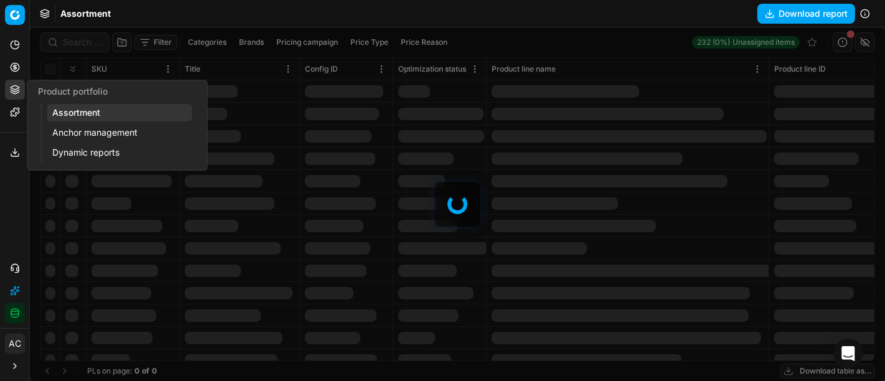
click at [78, 42] on div at bounding box center [457, 204] width 855 height 354
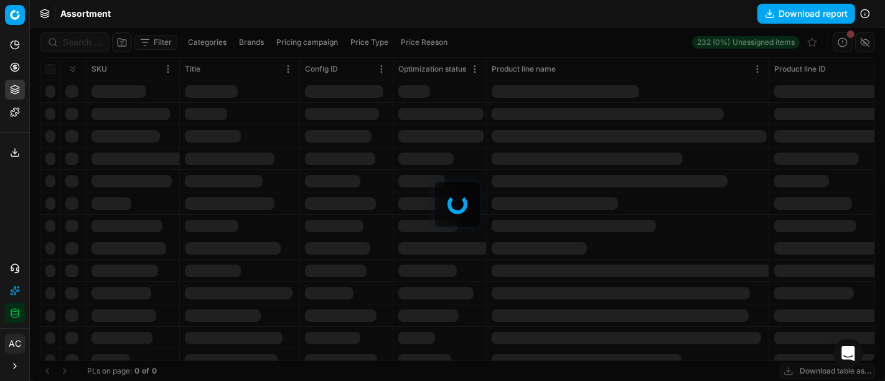
click at [78, 42] on div at bounding box center [457, 204] width 855 height 354
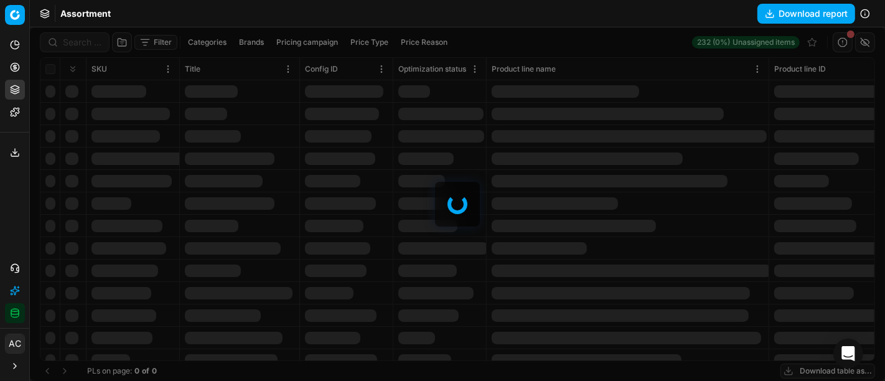
click at [78, 42] on div at bounding box center [457, 204] width 855 height 354
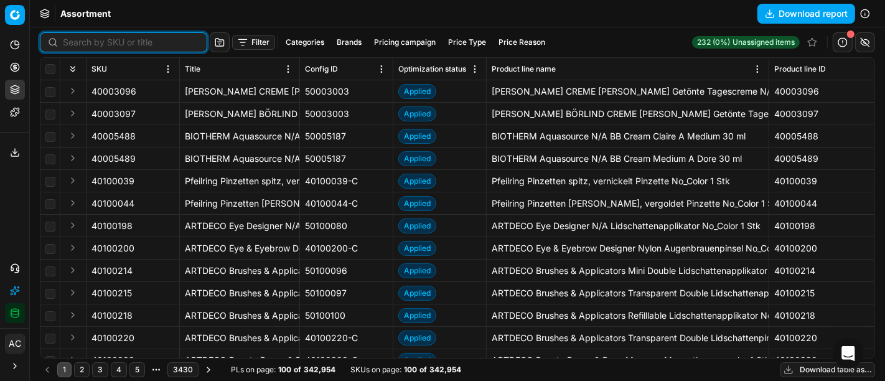
click at [78, 42] on input at bounding box center [131, 42] width 136 height 12
paste input "80064210-50"
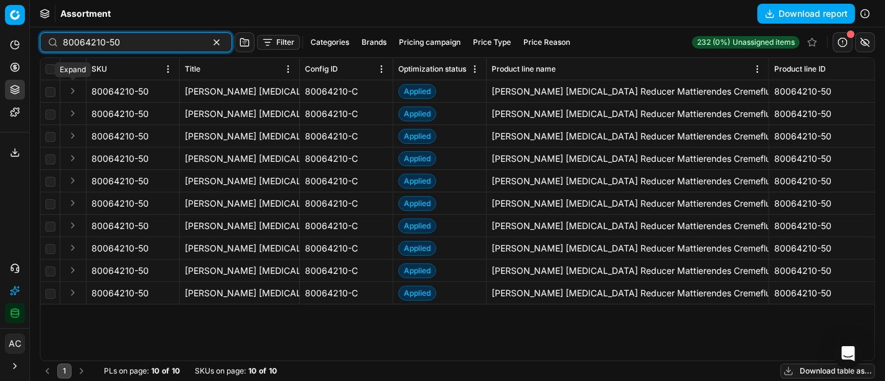
type input "80064210-50"
click at [73, 89] on button "Expand" at bounding box center [72, 90] width 15 height 15
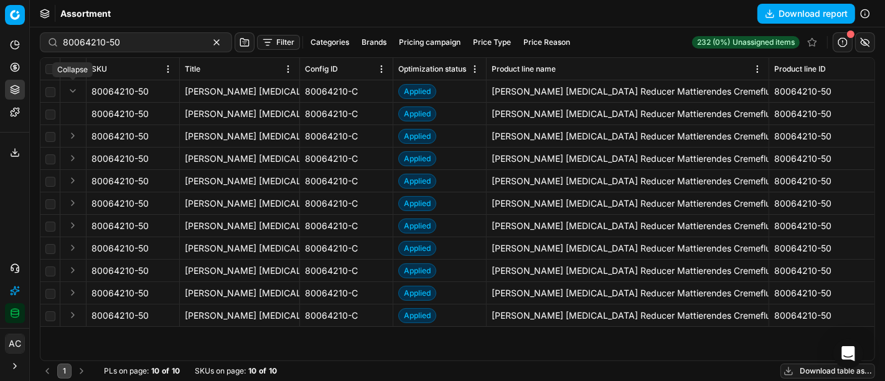
click at [73, 89] on button "Expand" at bounding box center [72, 90] width 15 height 15
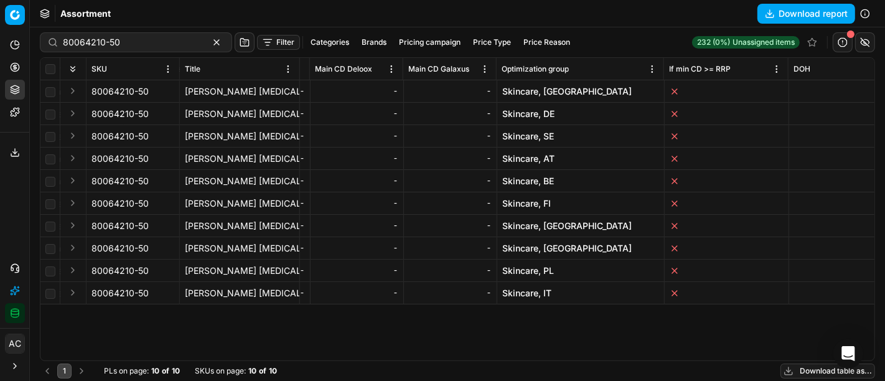
scroll to position [0, 8431]
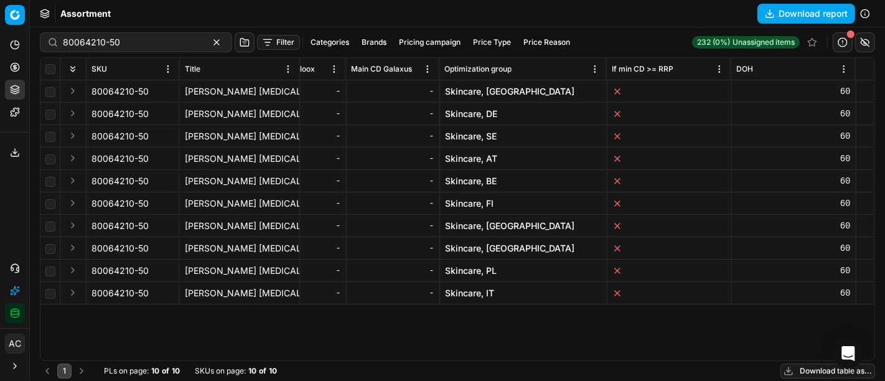
click at [490, 118] on link "Skincare, DE" at bounding box center [471, 114] width 52 height 12
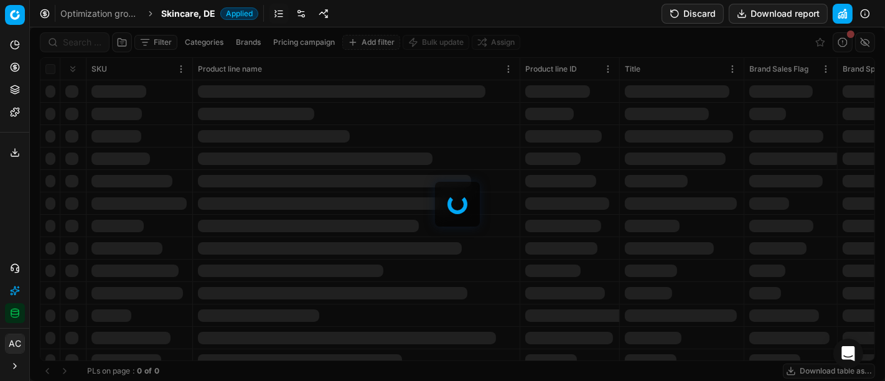
click at [90, 38] on div at bounding box center [457, 204] width 855 height 354
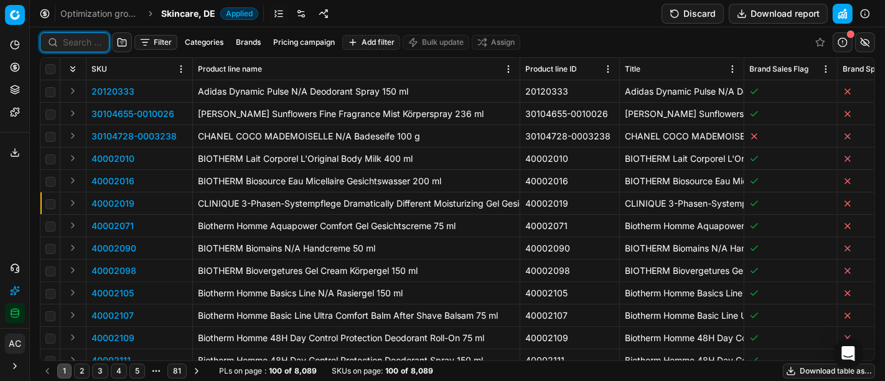
click at [90, 38] on input at bounding box center [82, 42] width 39 height 12
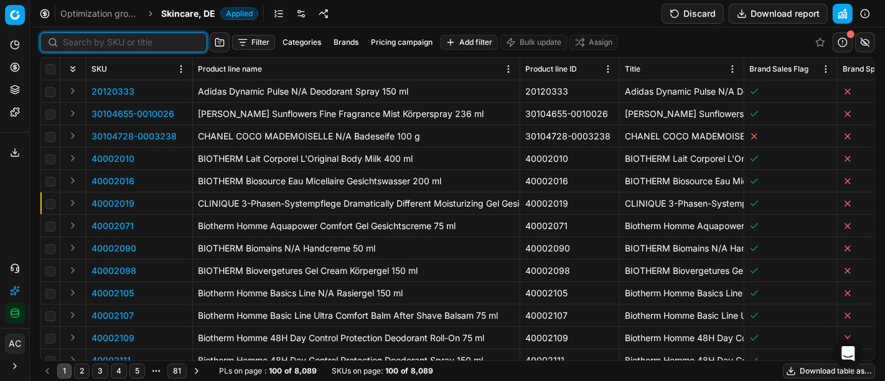
paste input "80064210-50"
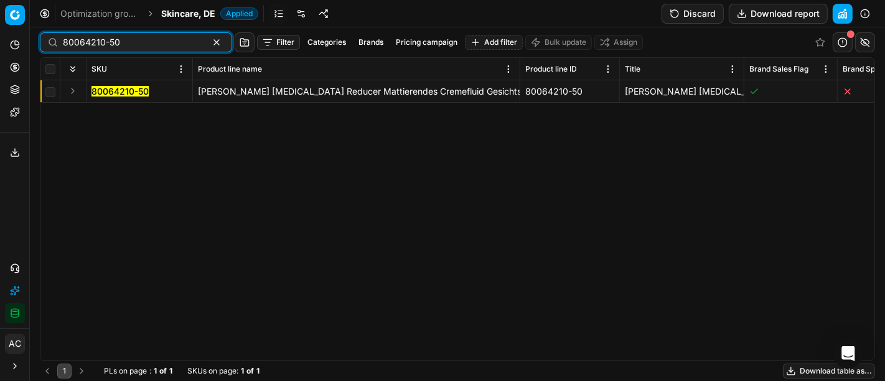
type input "80064210-50"
click at [70, 96] on button "Expand" at bounding box center [72, 90] width 15 height 15
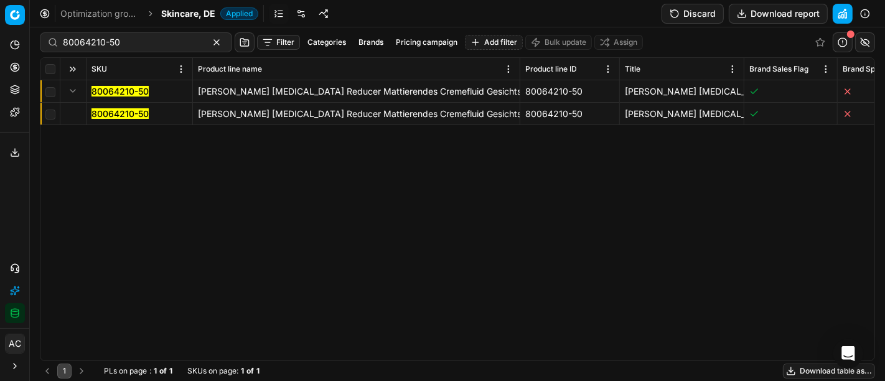
click at [118, 120] on span "80064210-50" at bounding box center [120, 114] width 57 height 12
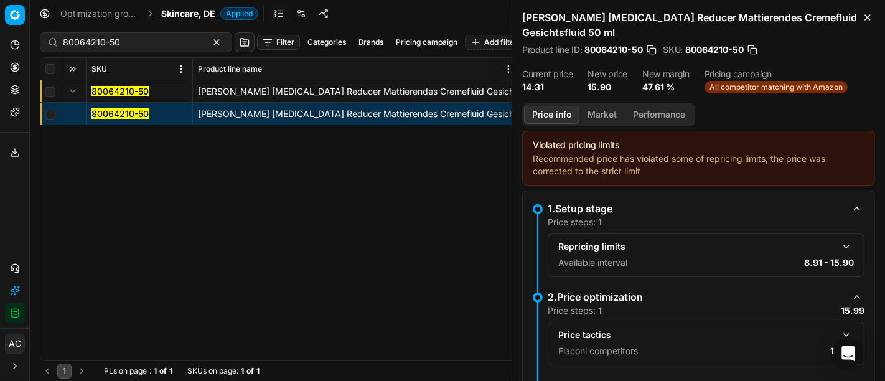
click at [600, 116] on button "Market" at bounding box center [602, 115] width 45 height 18
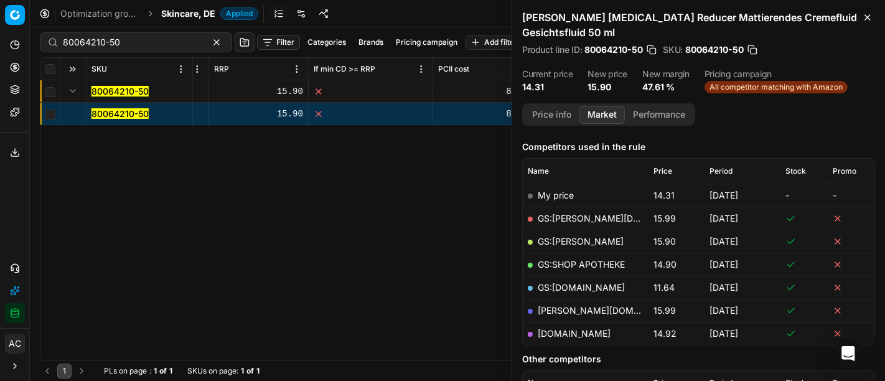
scroll to position [0, 913]
click at [157, 49] on div "80064210-50" at bounding box center [136, 42] width 192 height 20
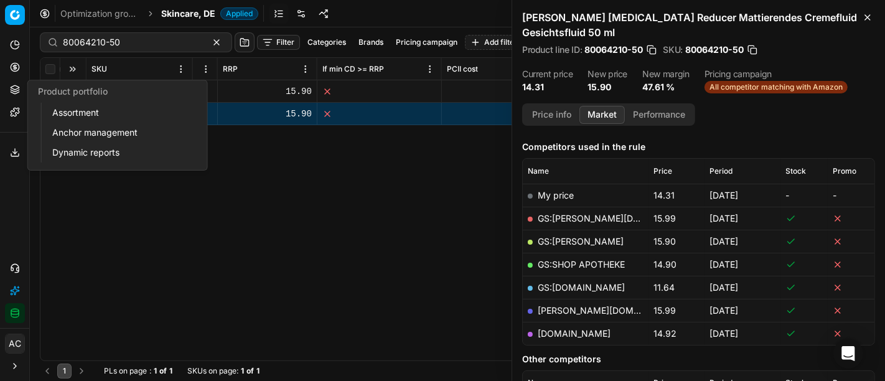
click at [19, 82] on button "Product portfolio" at bounding box center [15, 90] width 20 height 20
click at [67, 116] on link "Assortment" at bounding box center [119, 112] width 145 height 17
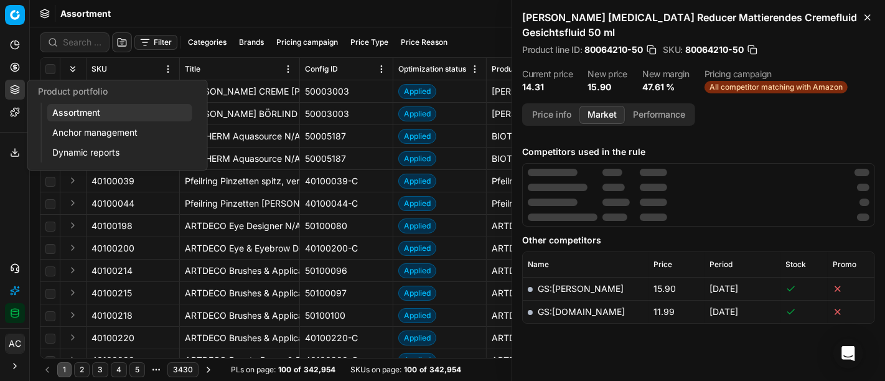
scroll to position [154, 0]
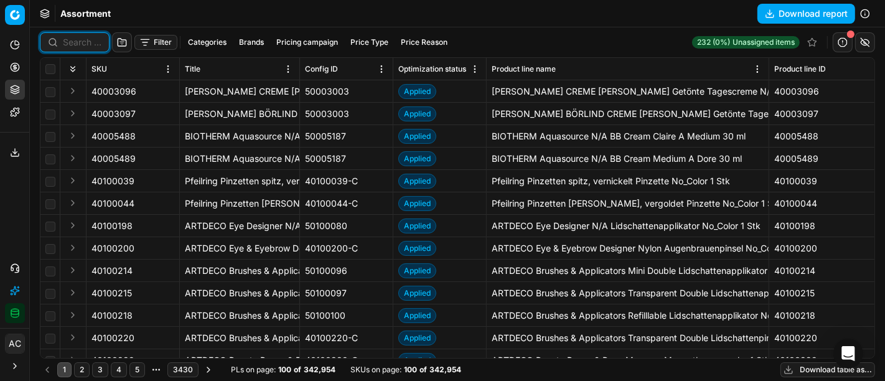
click at [77, 44] on input at bounding box center [82, 42] width 39 height 12
paste input "90004460-0006645"
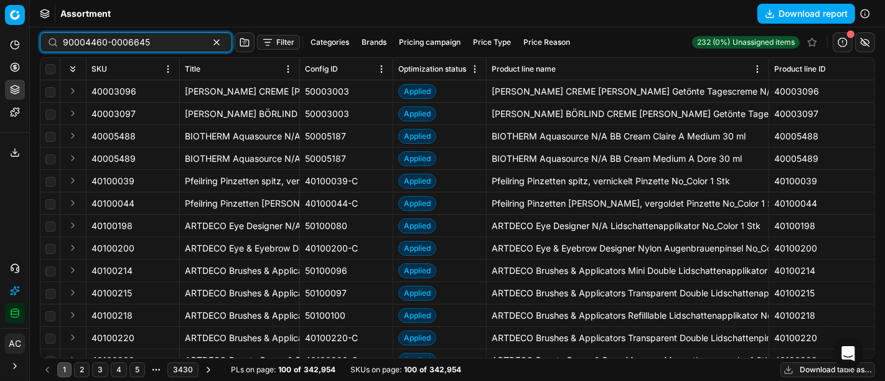
type input "90004460-0006645"
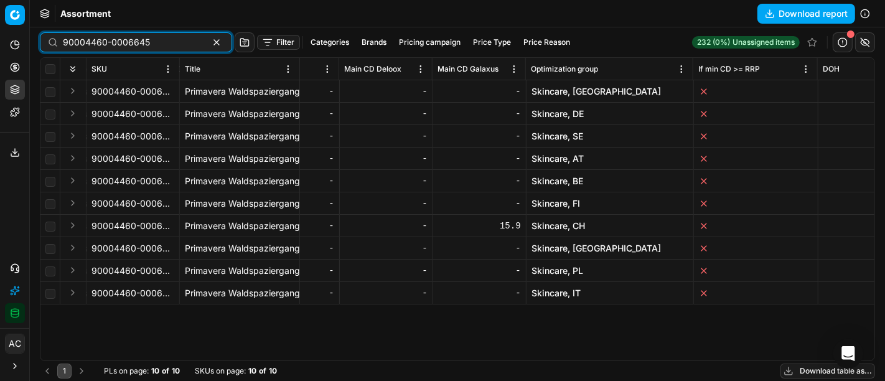
scroll to position [0, 8431]
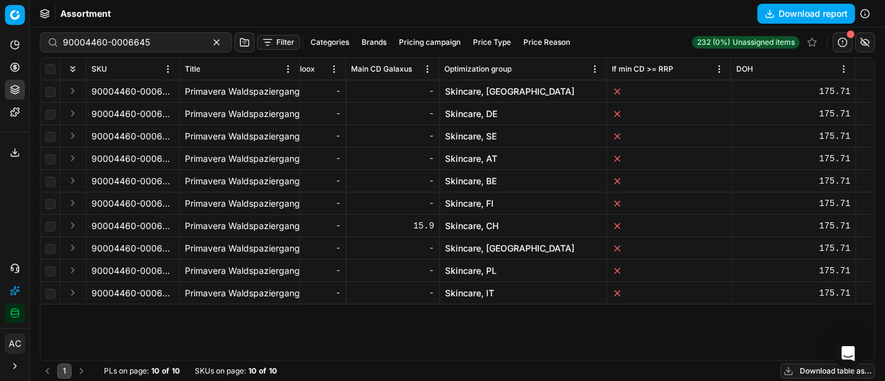
click at [486, 116] on link "Skincare, DE" at bounding box center [471, 114] width 52 height 12
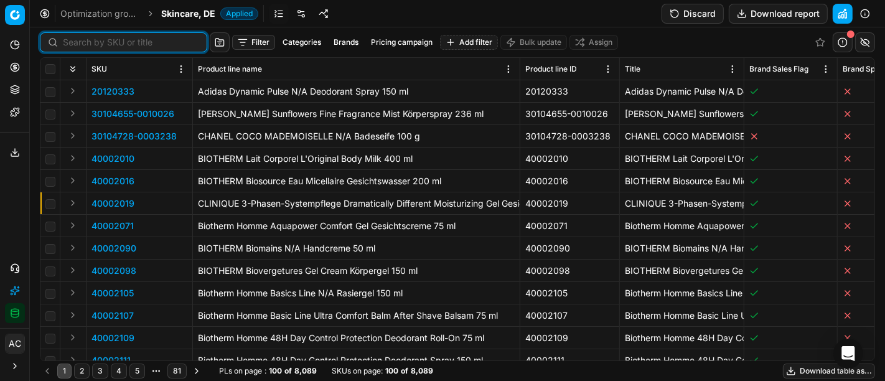
click at [88, 44] on input at bounding box center [131, 42] width 136 height 12
paste input "90004460-0006645"
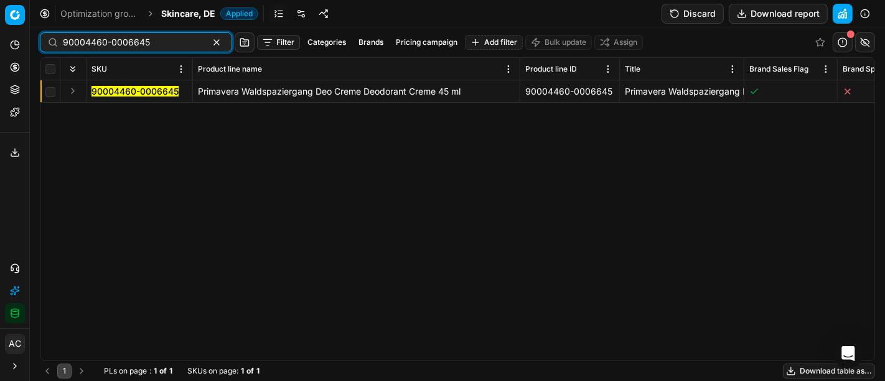
type input "90004460-0006645"
click at [75, 95] on button "Expand" at bounding box center [72, 90] width 15 height 15
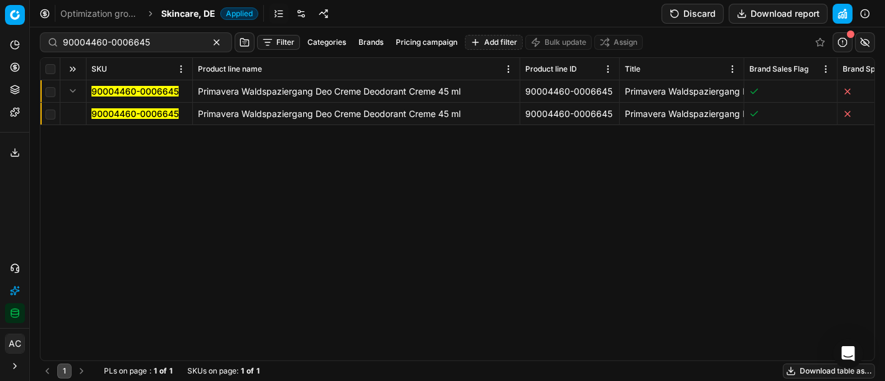
click at [112, 115] on mark "90004460-0006645" at bounding box center [135, 113] width 87 height 11
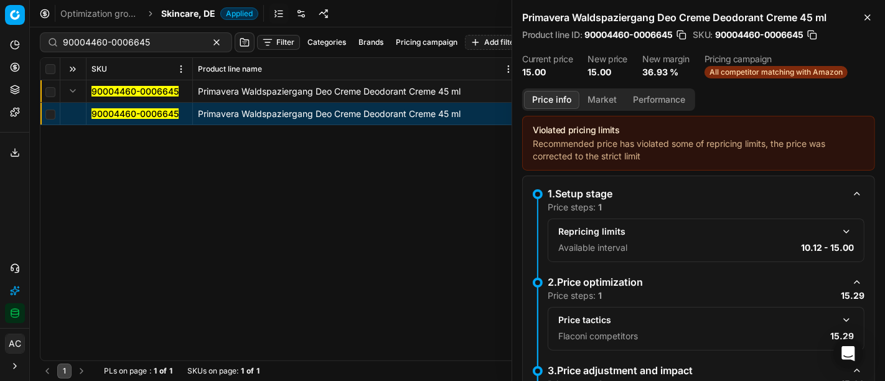
click at [590, 98] on button "Market" at bounding box center [602, 100] width 45 height 18
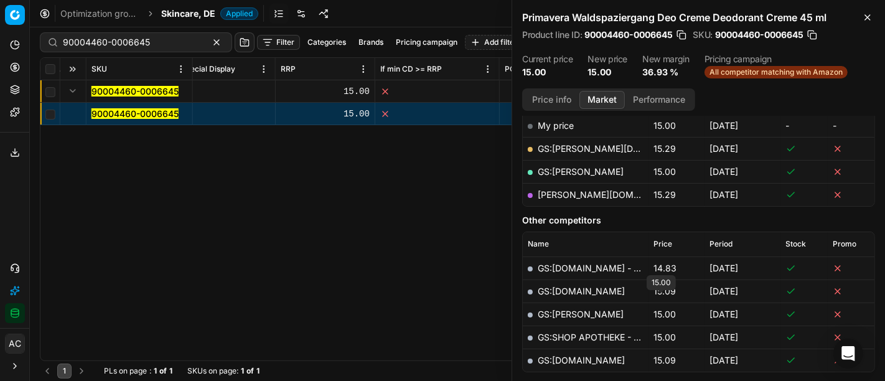
scroll to position [201, 0]
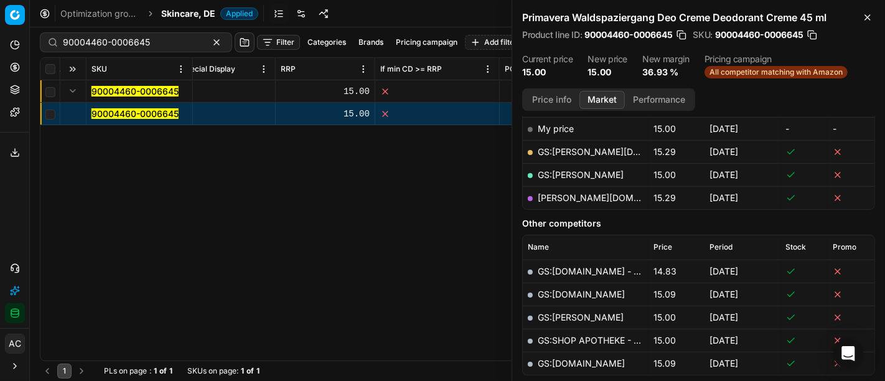
click at [194, 16] on span "Skincare, DE" at bounding box center [188, 13] width 54 height 12
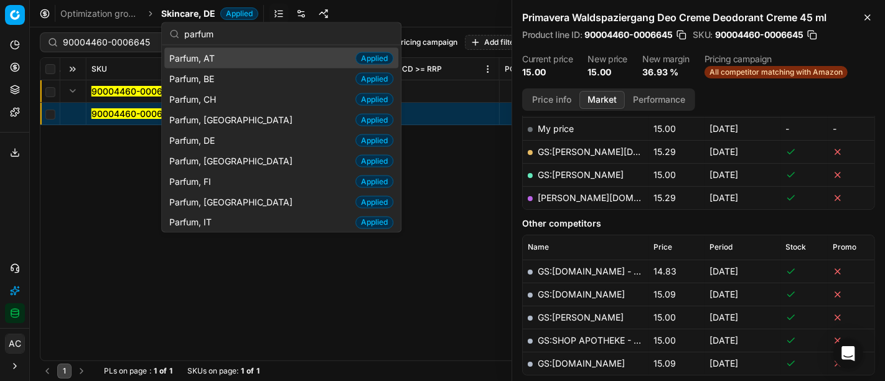
type input "parfum"
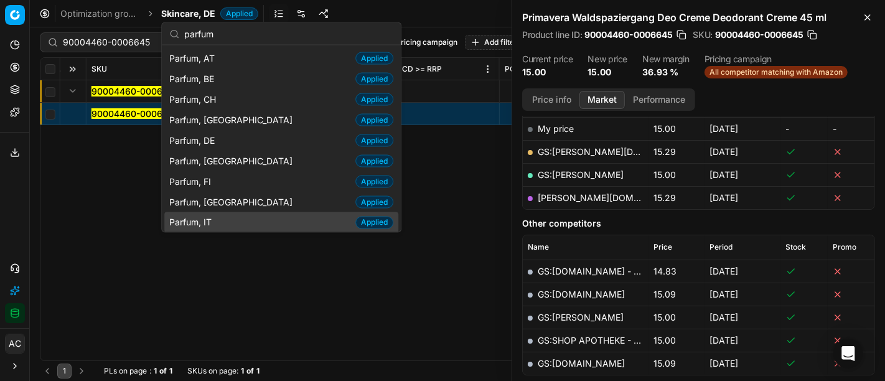
click at [299, 294] on div "SKU Product line name Product line ID Title Brand Sales Flag Brand Special Disp…" at bounding box center [457, 209] width 834 height 303
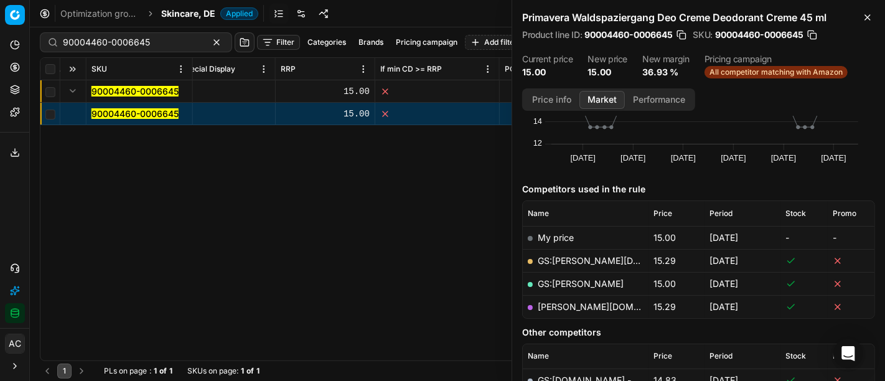
scroll to position [93, 0]
click at [306, 265] on div "SKU Product line name Product line ID Title Brand Sales Flag Brand Special Disp…" at bounding box center [457, 209] width 834 height 303
click at [686, 35] on button "button" at bounding box center [681, 35] width 12 height 12
click at [302, 211] on div "SKU Product line name Product line ID Title Brand Sales Flag Brand Special Disp…" at bounding box center [457, 209] width 834 height 303
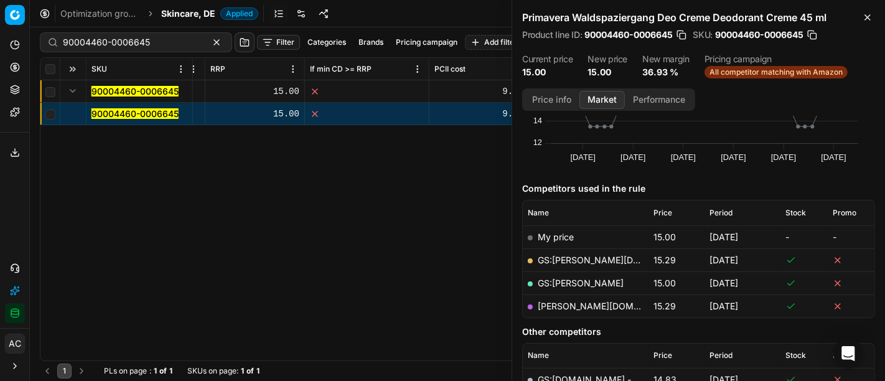
click at [687, 37] on button "button" at bounding box center [681, 35] width 12 height 12
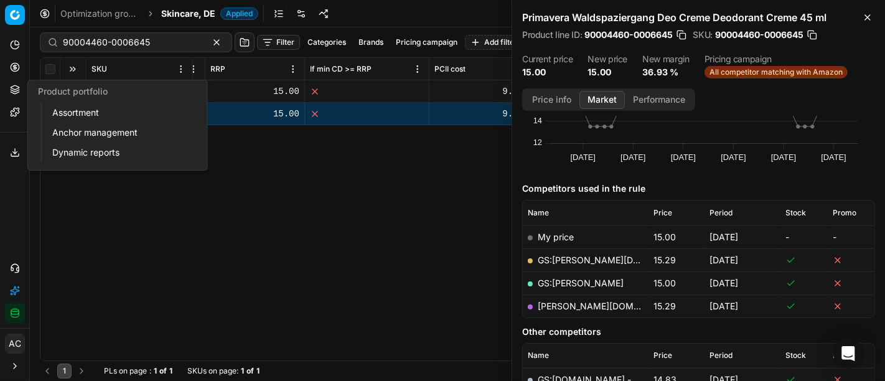
click at [17, 88] on icon at bounding box center [15, 87] width 8 height 4
click at [55, 113] on link "Assortment" at bounding box center [119, 112] width 145 height 17
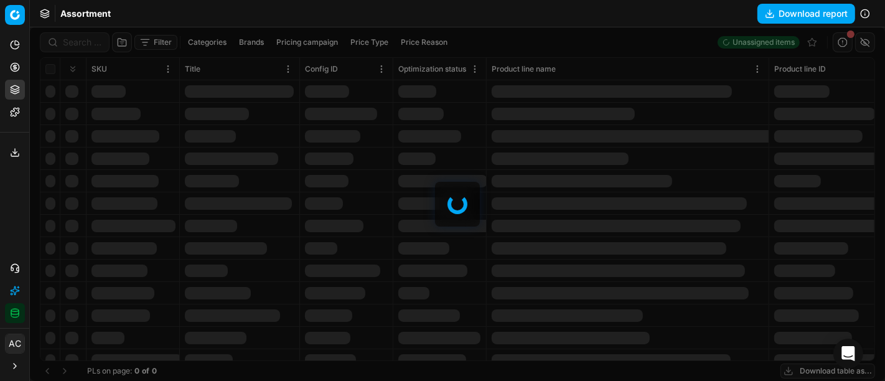
click at [87, 46] on div at bounding box center [457, 204] width 855 height 354
click at [82, 40] on div at bounding box center [457, 204] width 855 height 354
click at [82, 40] on div "Filter Categories Brands Pricing campaign Price Type Price Reason 232 (0%) Unas…" at bounding box center [457, 204] width 855 height 354
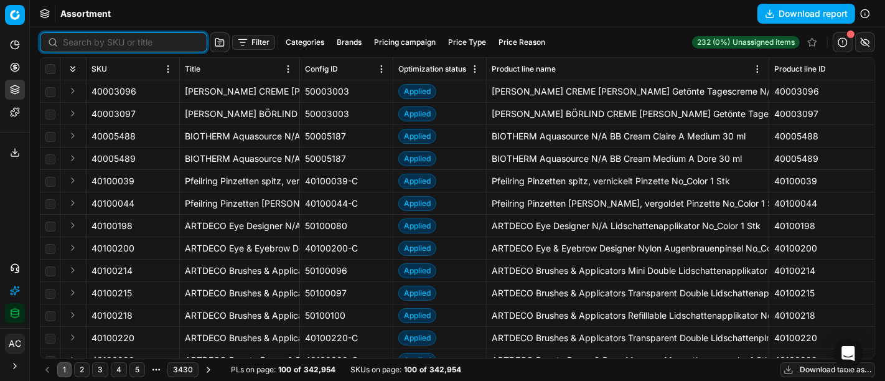
click at [82, 40] on input at bounding box center [131, 42] width 136 height 12
paste input "80069230-100"
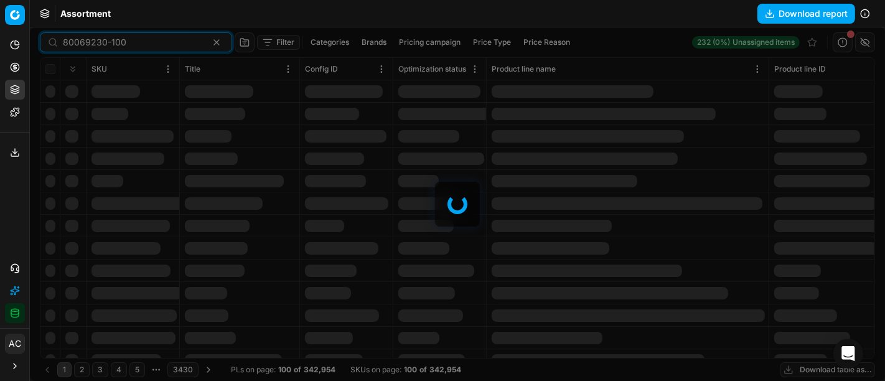
type input "80069230-100"
click at [82, 40] on div at bounding box center [457, 204] width 855 height 354
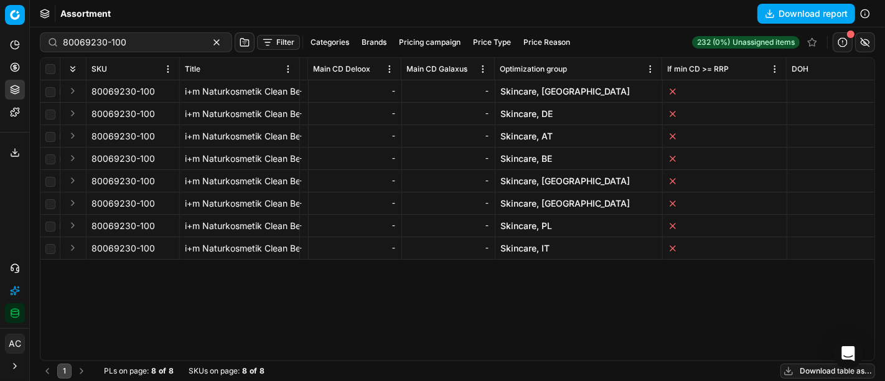
scroll to position [0, 8431]
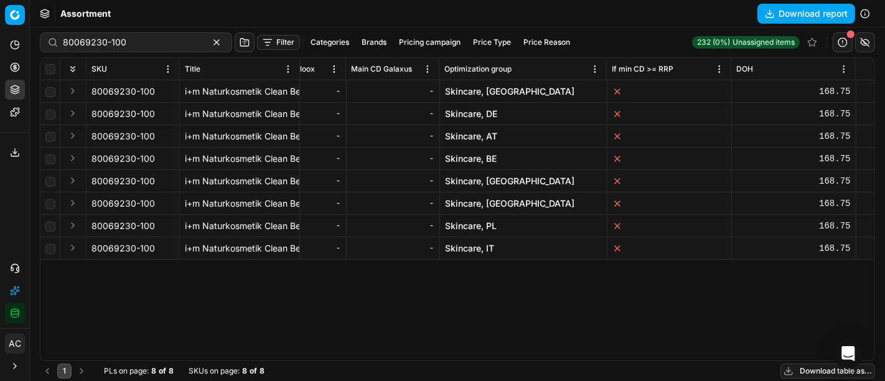
click at [479, 113] on link "Skincare, DE" at bounding box center [471, 114] width 52 height 12
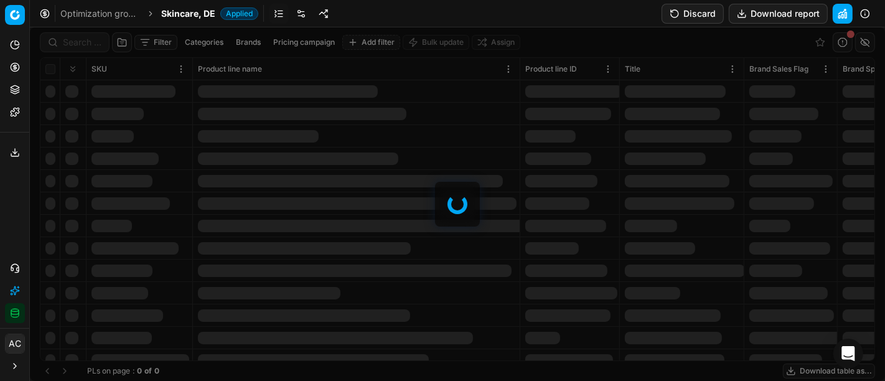
click at [77, 37] on div at bounding box center [457, 204] width 855 height 354
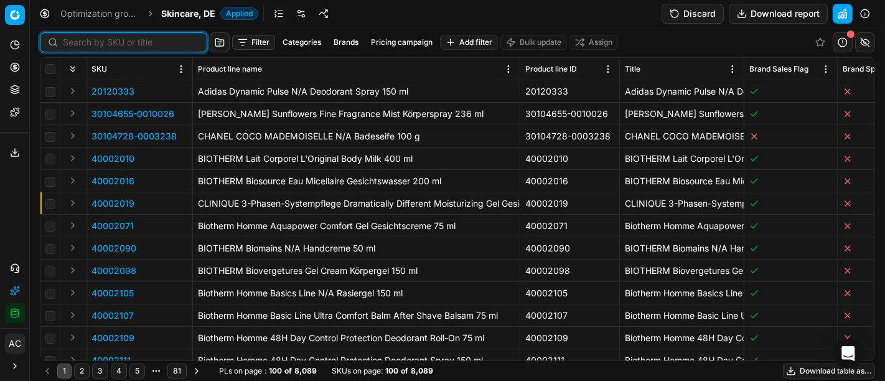
click at [77, 37] on input at bounding box center [131, 42] width 136 height 12
paste input "80069230-100"
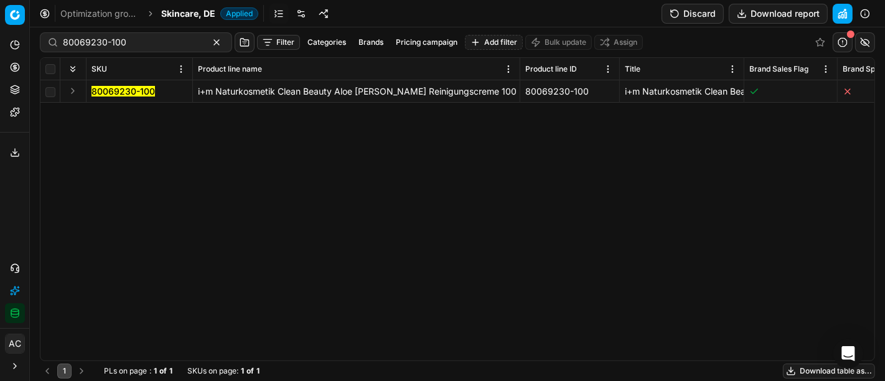
click at [74, 88] on button "Expand" at bounding box center [72, 90] width 15 height 15
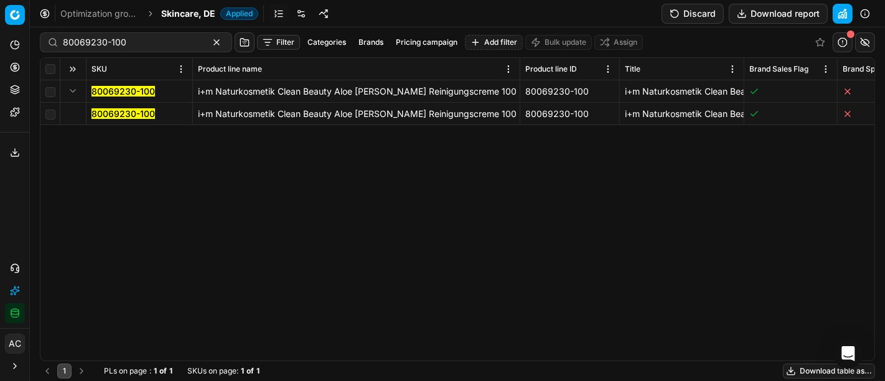
click at [113, 114] on mark "80069230-100" at bounding box center [123, 113] width 63 height 11
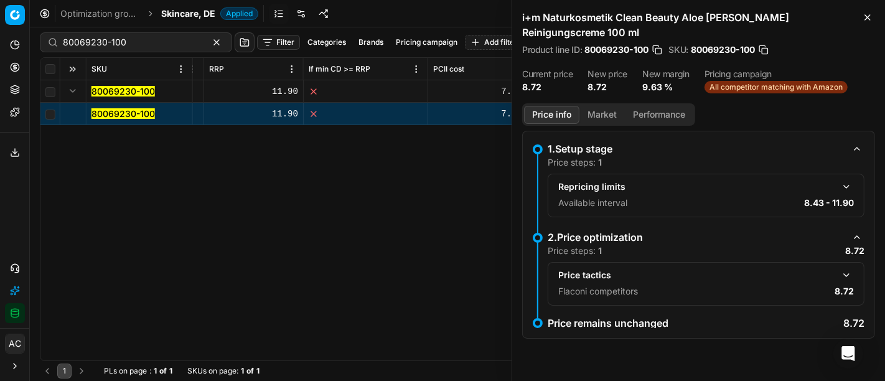
scroll to position [0, 921]
click at [606, 103] on div "Price info Market Performance" at bounding box center [608, 114] width 173 height 22
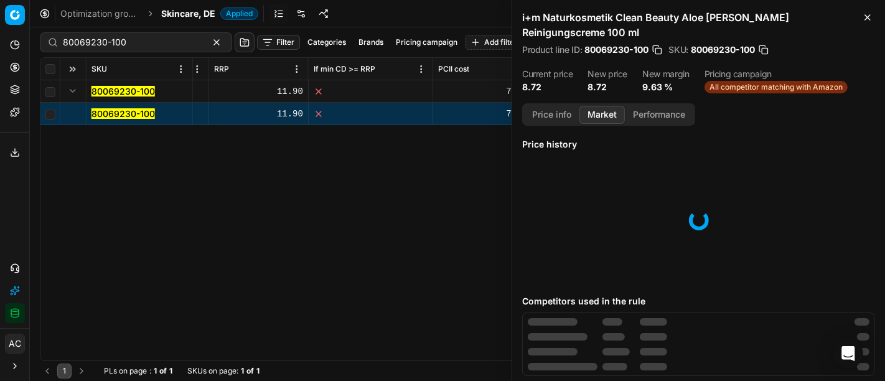
click at [610, 106] on button "Market" at bounding box center [602, 115] width 45 height 18
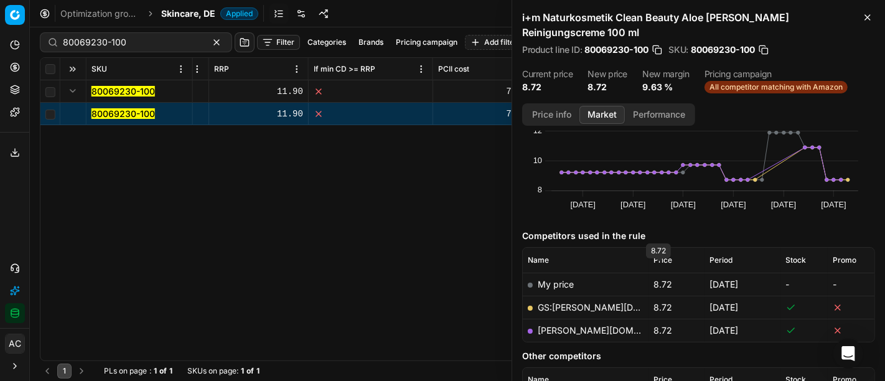
scroll to position [59, 0]
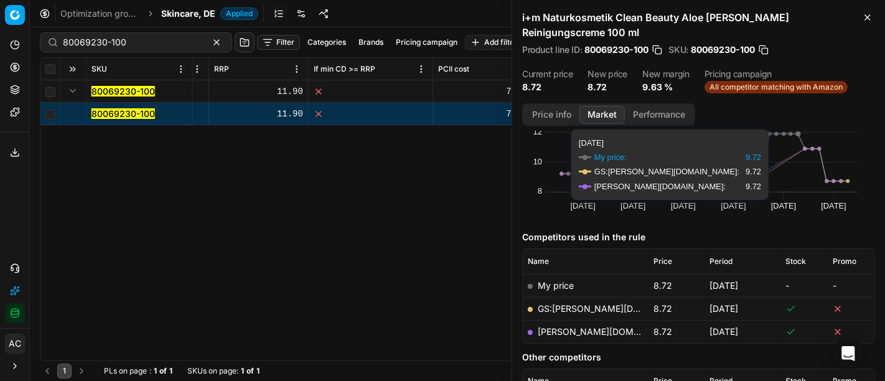
click at [147, 305] on div "SKU Product line name Product line ID Title Brand Sales Flag Brand Special Disp…" at bounding box center [457, 209] width 834 height 303
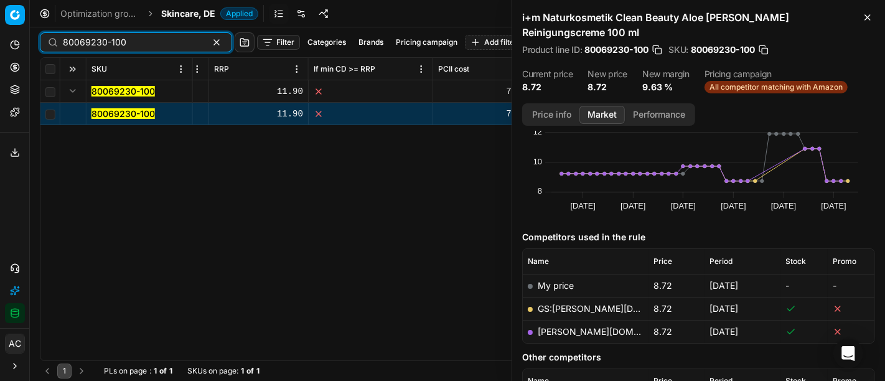
click at [143, 40] on input "80069230-100" at bounding box center [131, 42] width 136 height 12
paste input "5859-5"
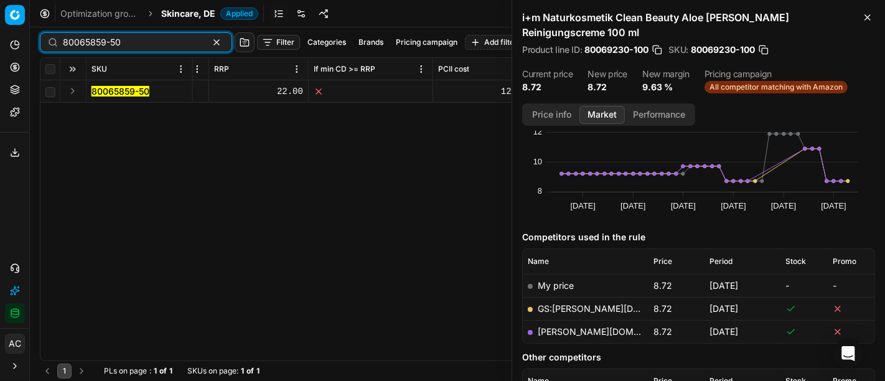
type input "80065859-50"
click at [72, 93] on button "Expand" at bounding box center [72, 90] width 15 height 15
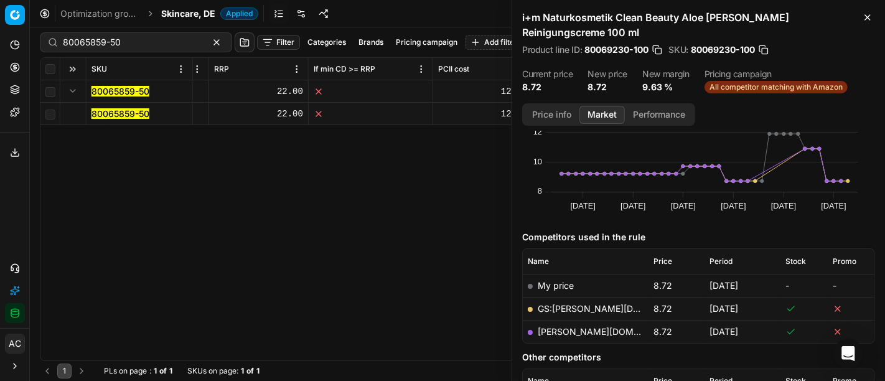
click at [103, 112] on mark "80065859-50" at bounding box center [121, 113] width 58 height 11
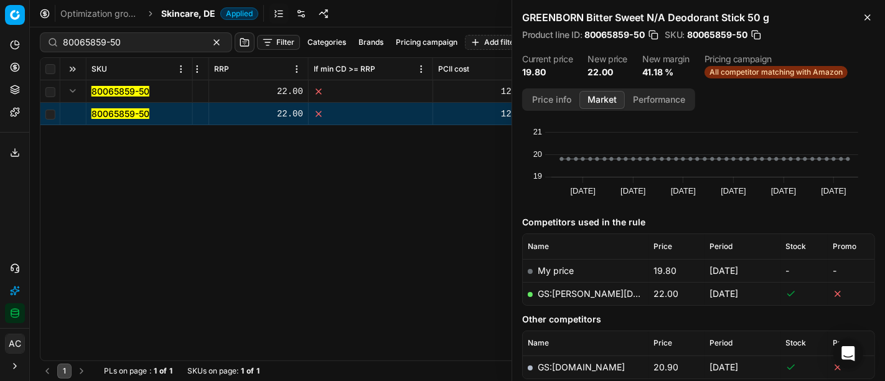
click at [343, 240] on div "SKU Product line name Product line ID Title Brand Sales Flag Brand Special Disp…" at bounding box center [457, 209] width 834 height 303
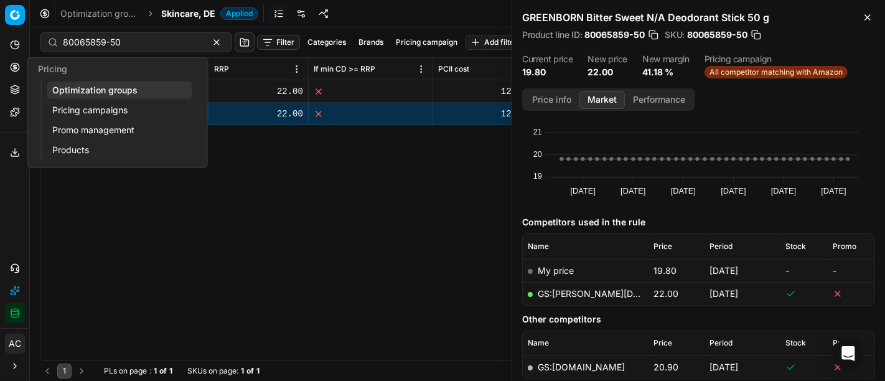
click at [16, 70] on icon at bounding box center [15, 67] width 10 height 10
click at [69, 91] on link "Optimization groups" at bounding box center [119, 90] width 145 height 17
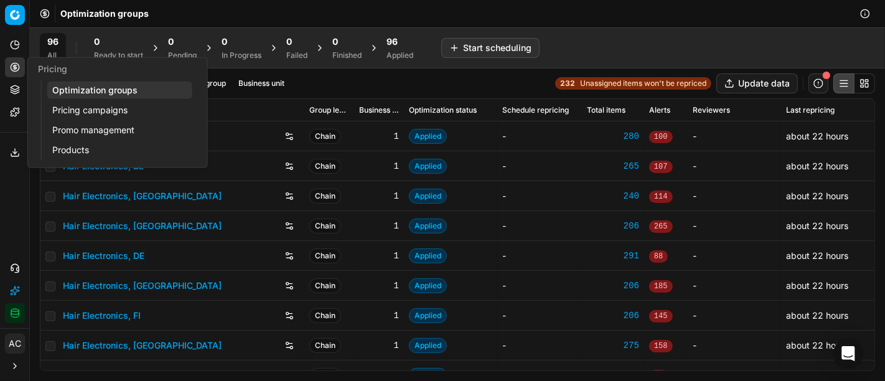
click at [14, 80] on button "Product portfolio" at bounding box center [15, 90] width 20 height 20
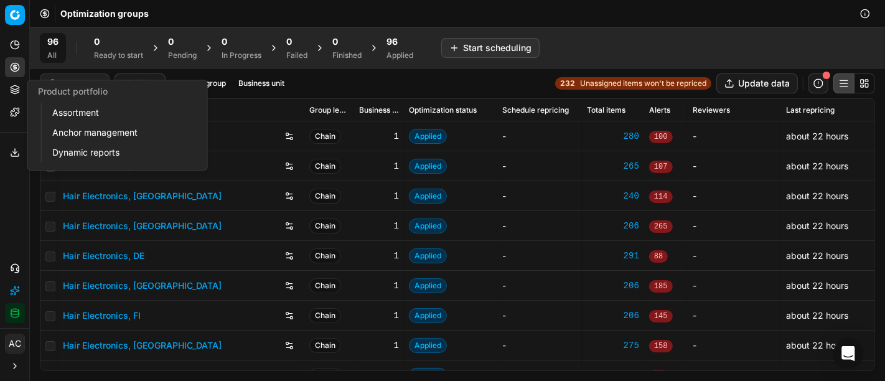
click at [87, 109] on link "Assortment" at bounding box center [119, 112] width 145 height 17
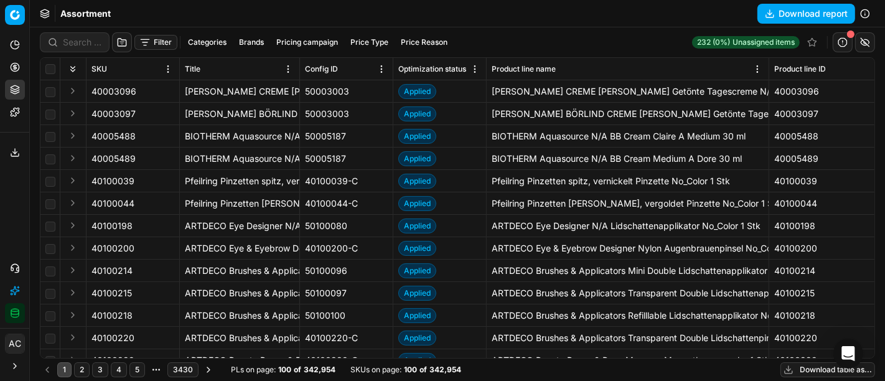
click at [194, 44] on button "Categories" at bounding box center [207, 42] width 49 height 15
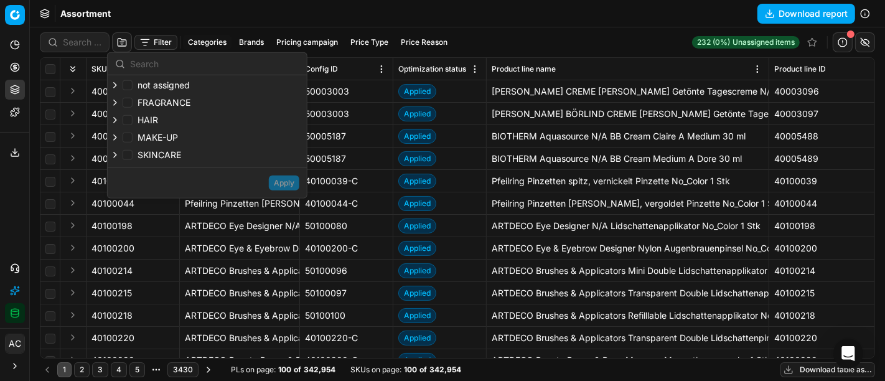
click at [151, 46] on button "Filter" at bounding box center [155, 42] width 43 height 15
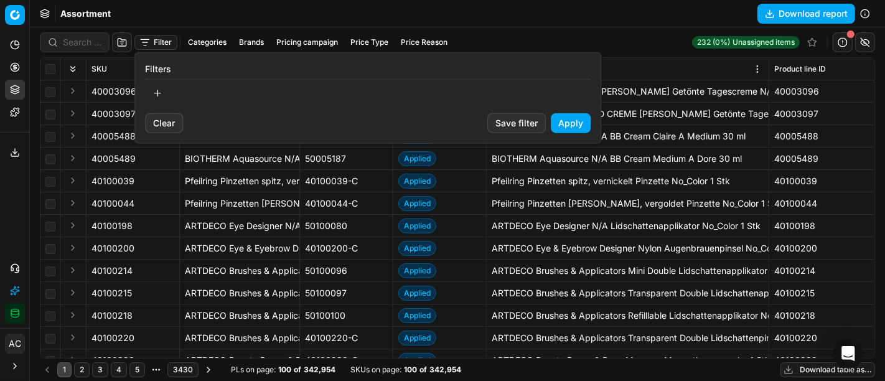
click at [154, 97] on button "button" at bounding box center [157, 93] width 25 height 20
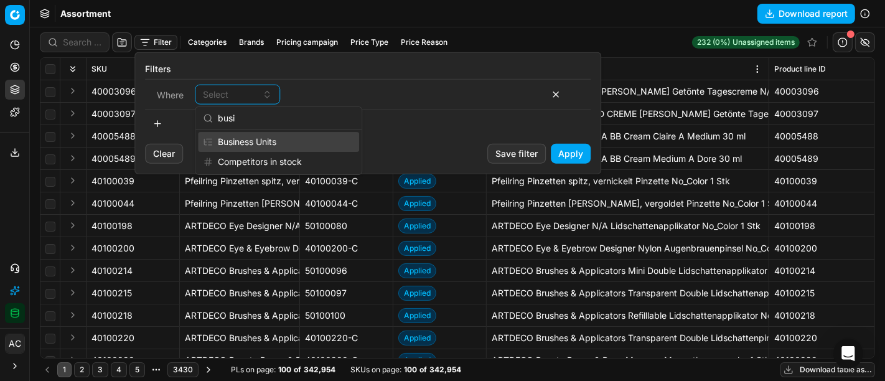
type input "busi"
click at [288, 139] on div "Business Units" at bounding box center [278, 142] width 161 height 20
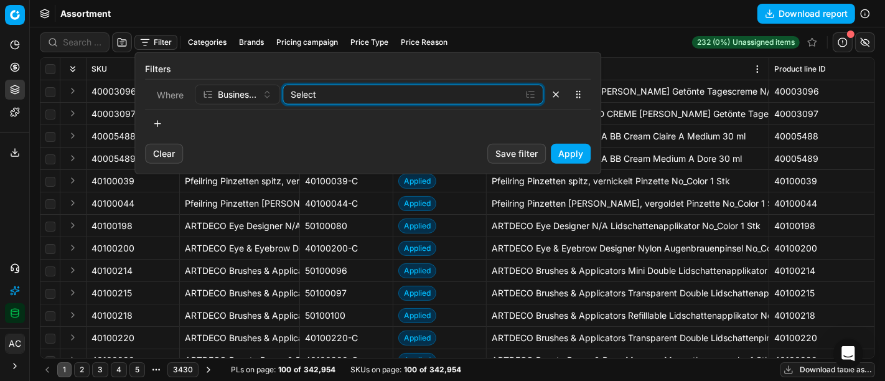
click at [355, 96] on div "Select" at bounding box center [403, 94] width 225 height 12
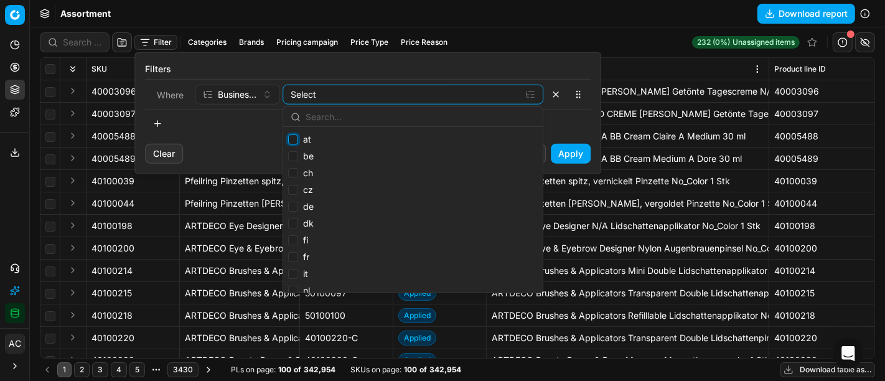
click at [292, 143] on input "at" at bounding box center [293, 139] width 10 height 10
checkbox input "true"
click at [156, 124] on button "button" at bounding box center [157, 124] width 25 height 20
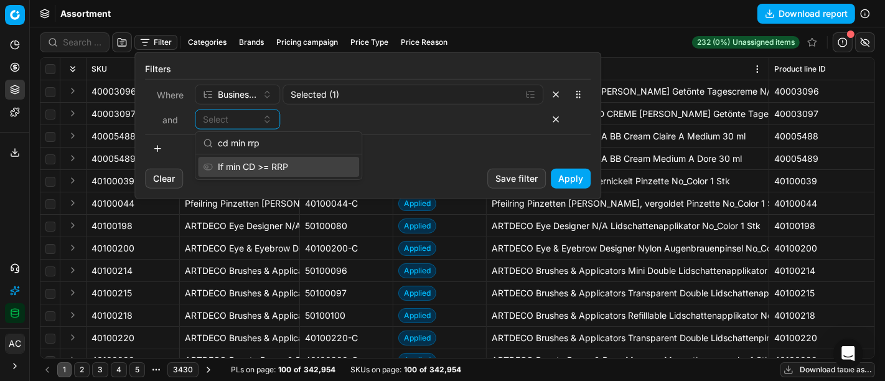
type input "cd min rrp"
click at [286, 165] on div "If min CD >= RRP" at bounding box center [278, 167] width 161 height 20
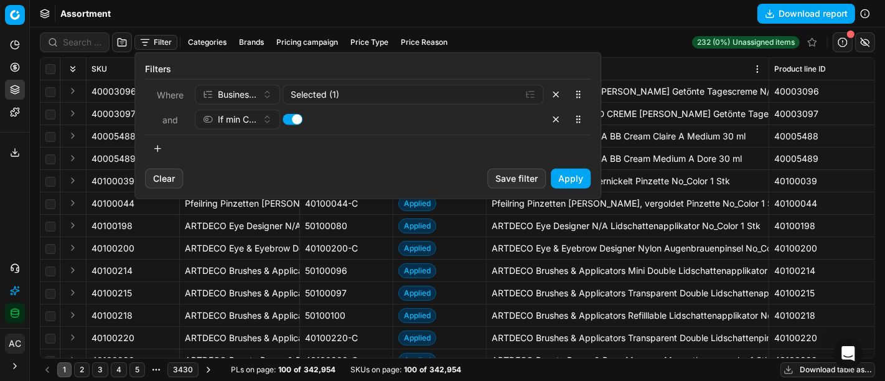
click at [582, 181] on button "Apply" at bounding box center [571, 179] width 40 height 20
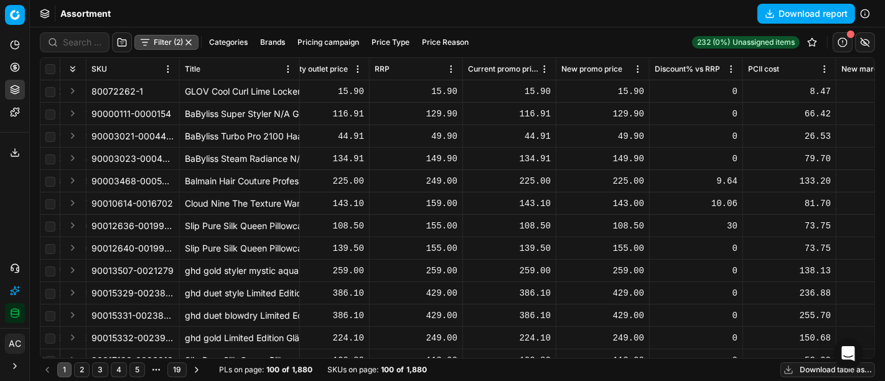
scroll to position [0, 755]
click at [138, 179] on span "90003468-0005097" at bounding box center [133, 181] width 83 height 12
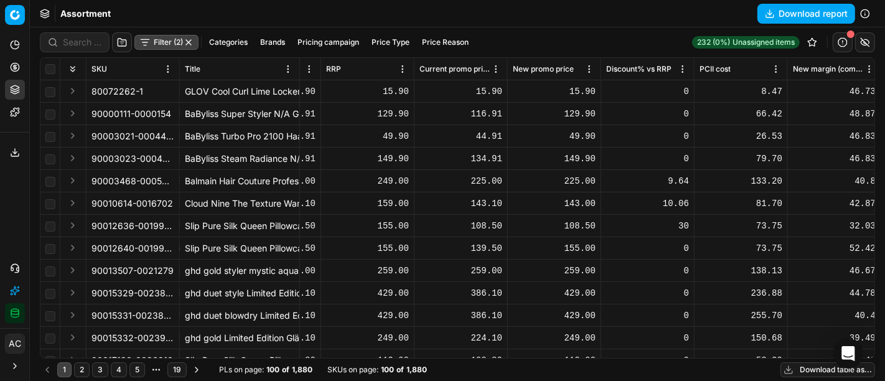
scroll to position [0, 804]
click at [249, 13] on div "Assortment Download report" at bounding box center [457, 13] width 855 height 27
click at [174, 42] on button "Filter (2)" at bounding box center [166, 42] width 64 height 15
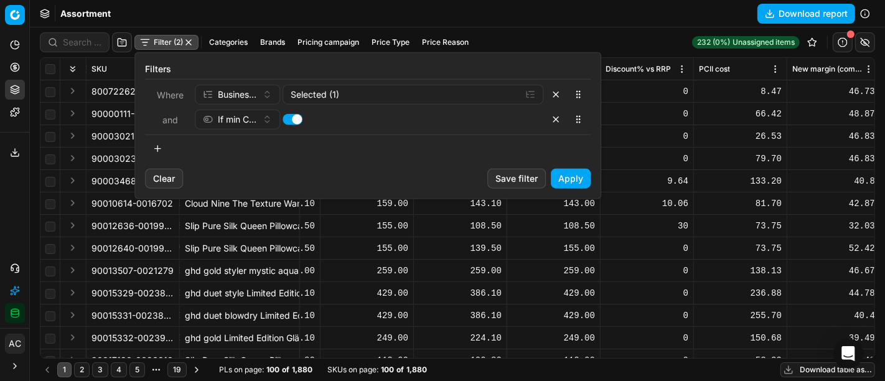
click at [291, 116] on button "button" at bounding box center [293, 119] width 20 height 11
click at [289, 119] on button "button" at bounding box center [293, 119] width 20 height 11
checkbox input "true"
click at [555, 118] on button "button" at bounding box center [556, 120] width 20 height 20
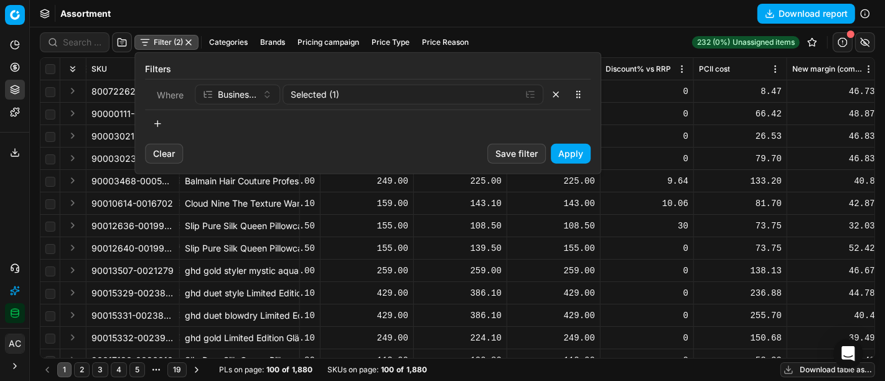
click at [578, 156] on button "Apply" at bounding box center [571, 154] width 40 height 20
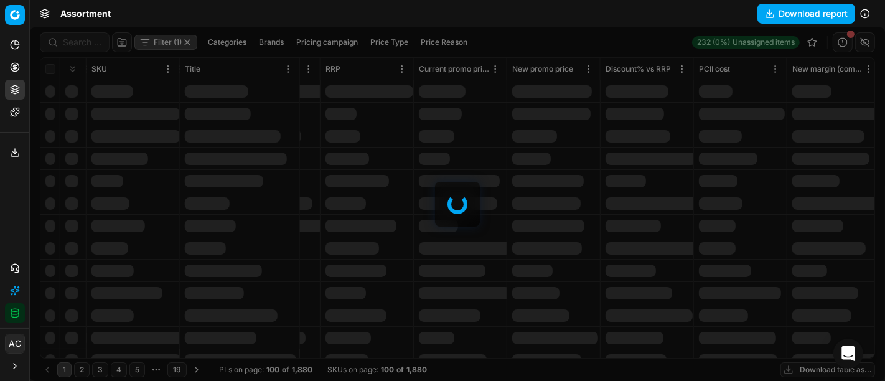
click at [820, 17] on button "Download report" at bounding box center [807, 14] width 98 height 20
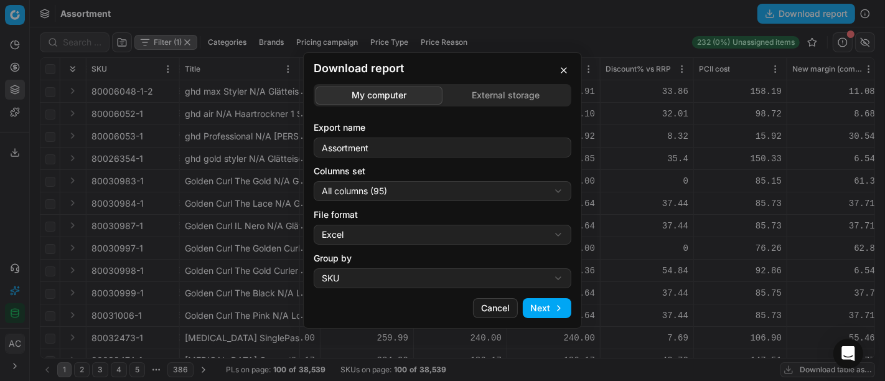
click at [563, 72] on button "button" at bounding box center [564, 70] width 15 height 15
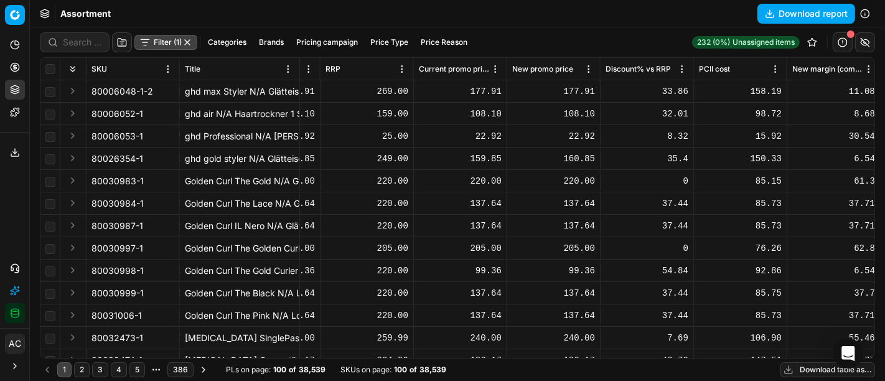
click at [797, 15] on button "Download report" at bounding box center [807, 14] width 98 height 20
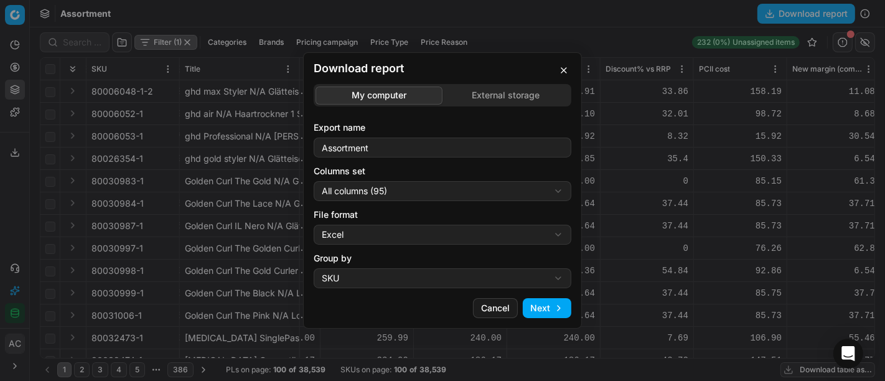
click at [555, 315] on button "Next" at bounding box center [547, 308] width 49 height 20
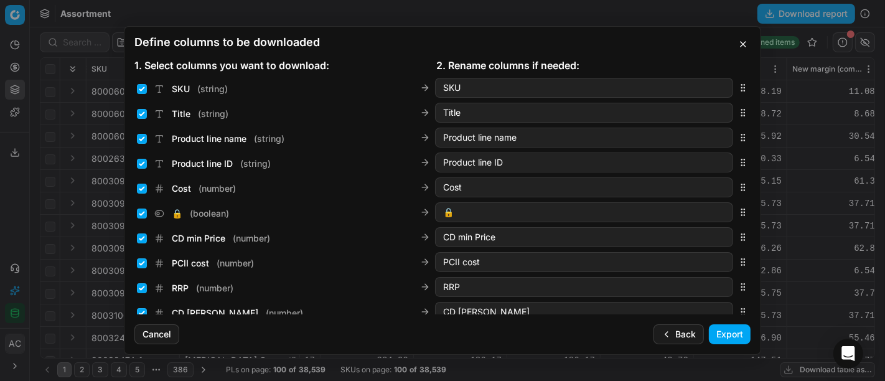
click at [729, 339] on button "Export" at bounding box center [730, 334] width 42 height 20
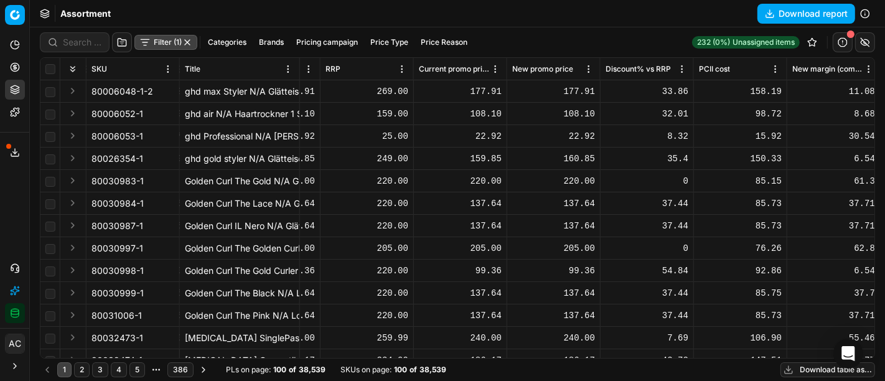
click at [13, 154] on icon at bounding box center [15, 153] width 10 height 10
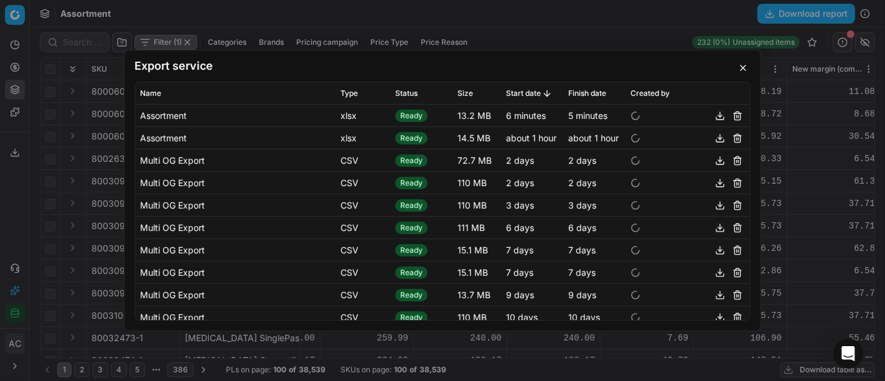
click at [713, 114] on button "button" at bounding box center [720, 115] width 15 height 15
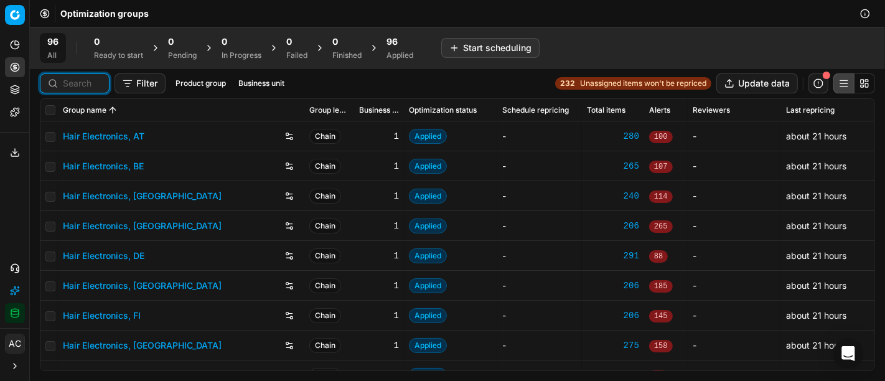
click at [83, 77] on input at bounding box center [82, 83] width 39 height 12
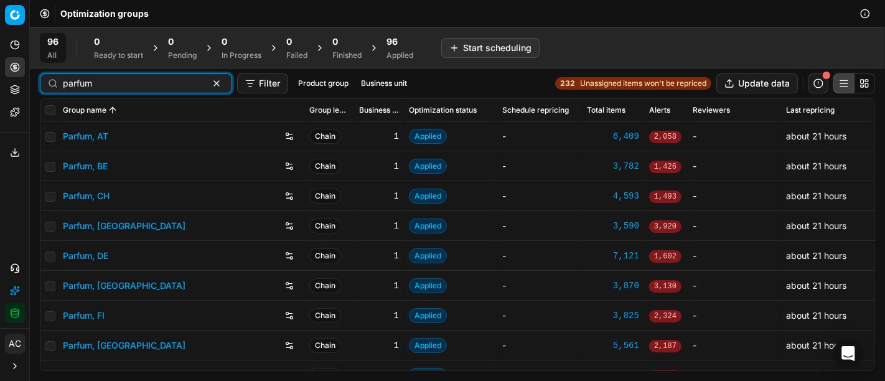
type input "parfum"
click at [100, 259] on link "Parfum, DE" at bounding box center [85, 256] width 45 height 12
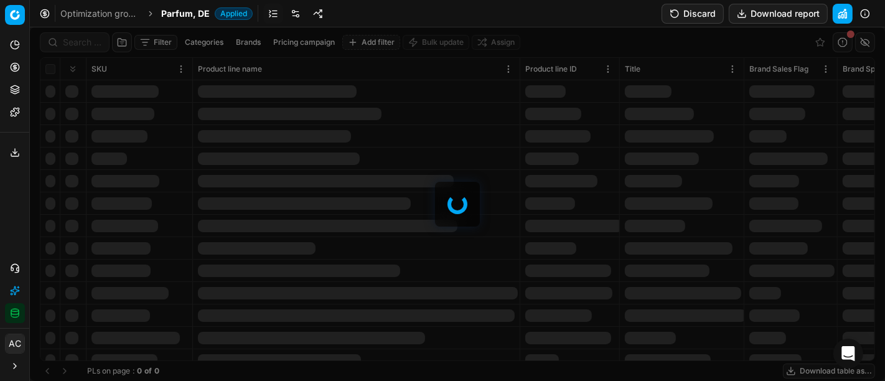
click at [80, 41] on div at bounding box center [457, 204] width 855 height 354
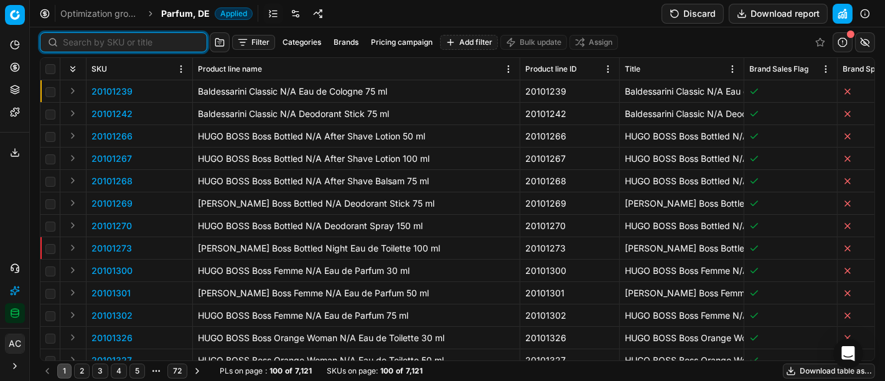
click at [80, 41] on input at bounding box center [131, 42] width 136 height 12
paste input "20101265"
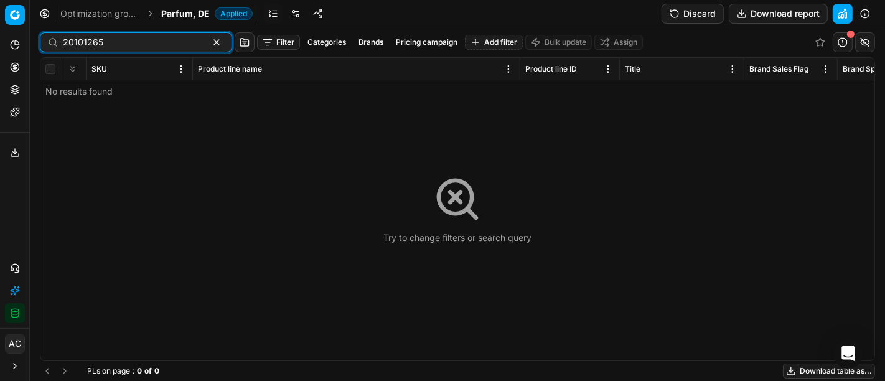
type input "20101265"
click at [176, 15] on span "Parfum, DE" at bounding box center [185, 13] width 49 height 12
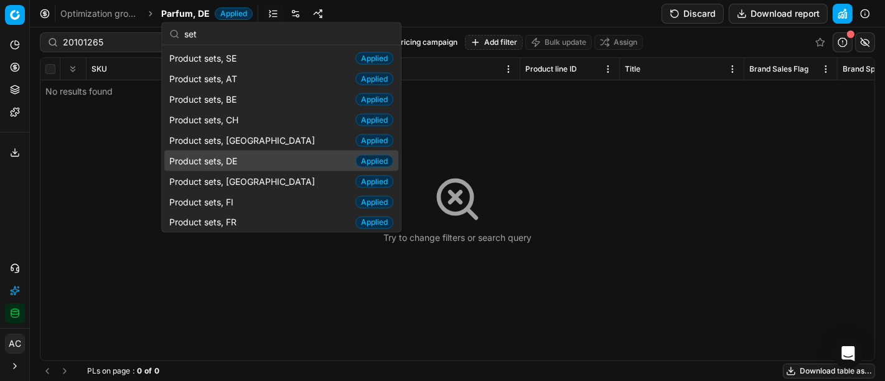
type input "set"
click at [235, 159] on span "Product sets, DE" at bounding box center [205, 160] width 73 height 12
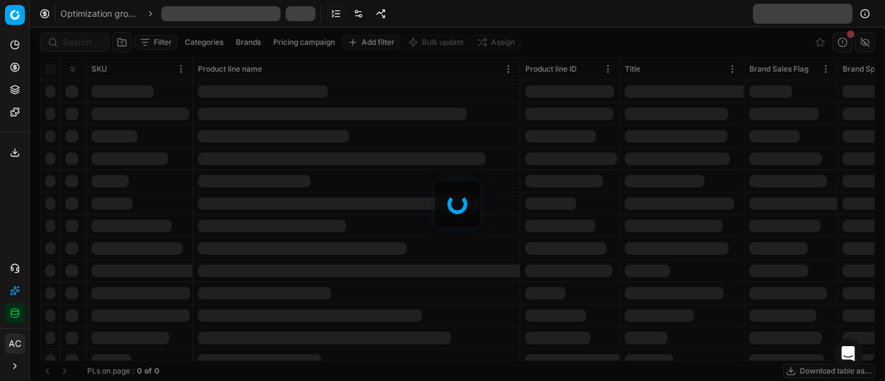
click at [67, 40] on div at bounding box center [457, 204] width 855 height 354
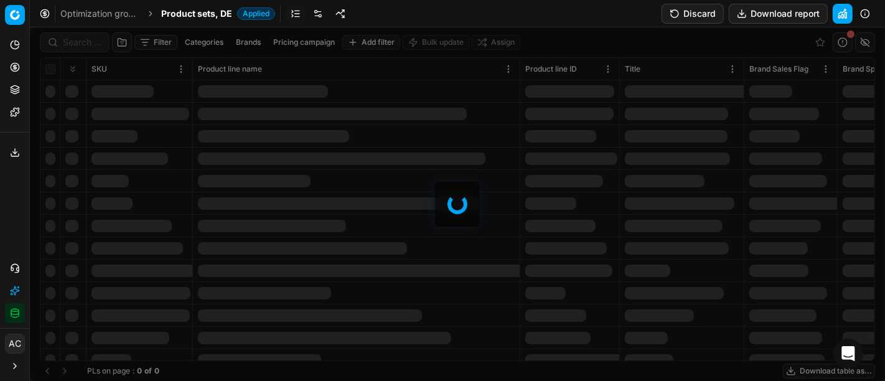
click at [67, 40] on div at bounding box center [457, 204] width 855 height 354
click at [67, 40] on div "Filter Categories Brands Pricing campaign Add filter Bulk update Assign SKU Pro…" at bounding box center [457, 204] width 855 height 354
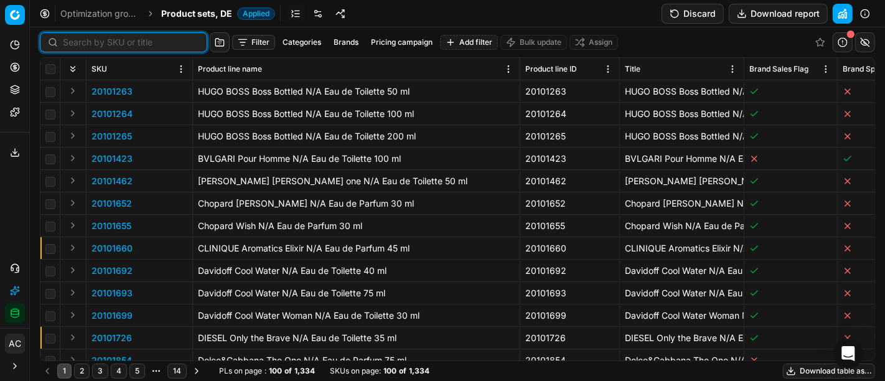
click at [67, 40] on input at bounding box center [131, 42] width 136 height 12
paste input "20101265"
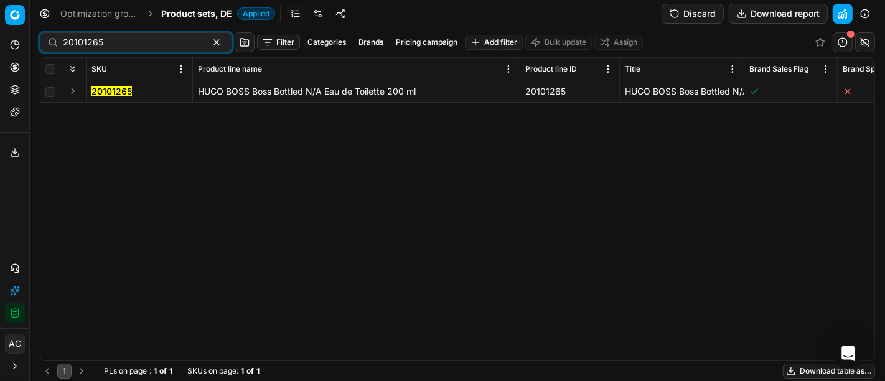
click at [75, 86] on button "Expand" at bounding box center [72, 90] width 15 height 15
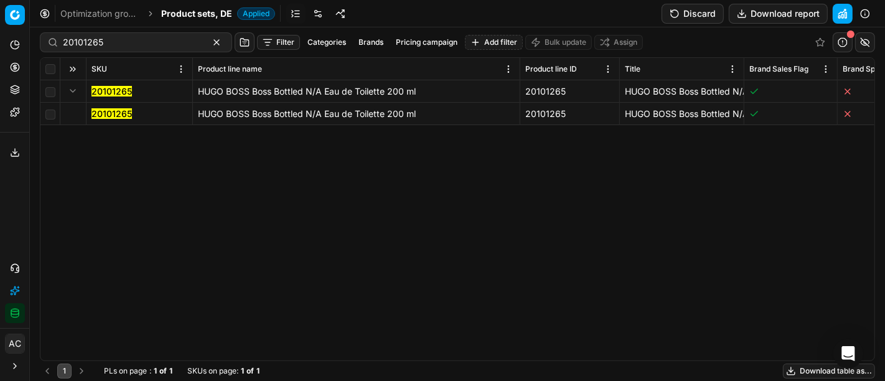
click at [98, 115] on mark "20101265" at bounding box center [112, 113] width 40 height 11
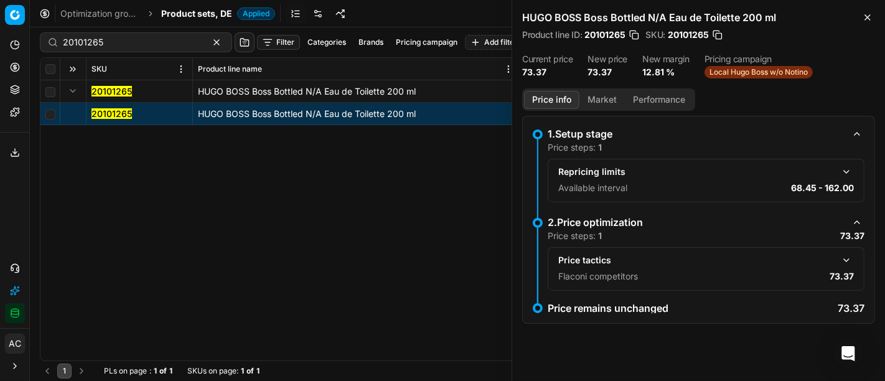
click at [847, 259] on button "button" at bounding box center [846, 260] width 15 height 15
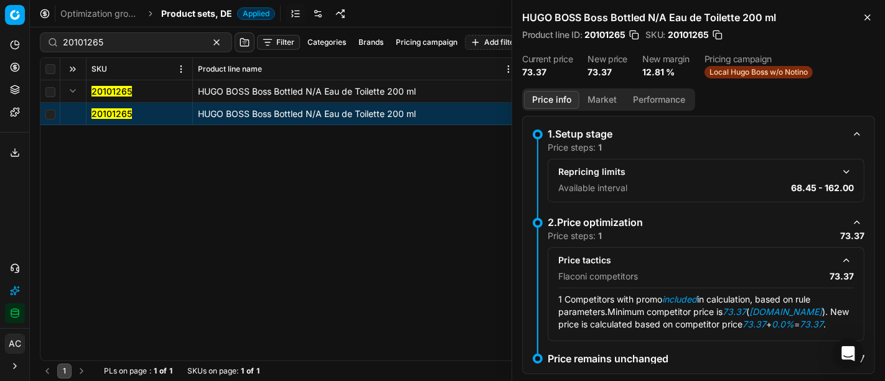
scroll to position [27, 0]
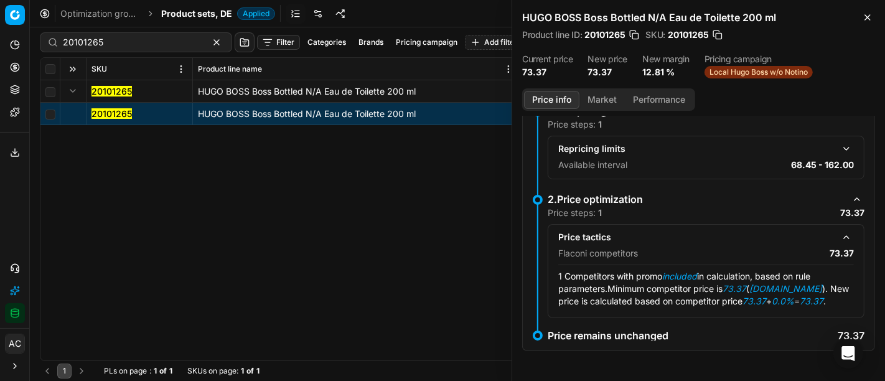
click at [601, 96] on button "Market" at bounding box center [602, 100] width 45 height 18
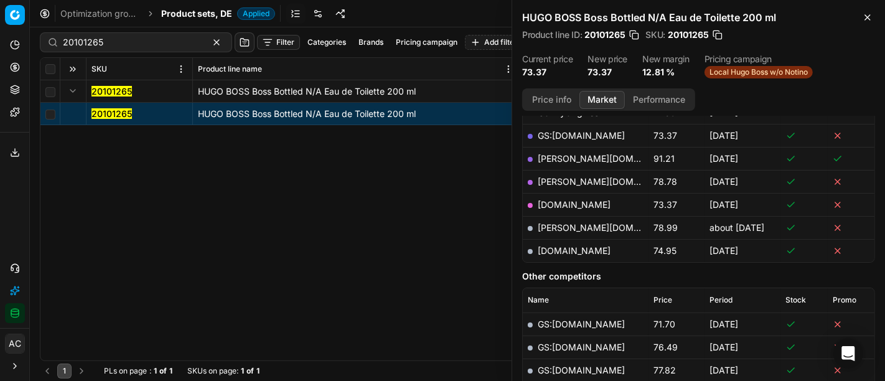
scroll to position [263, 0]
click at [603, 203] on link "[DOMAIN_NAME]" at bounding box center [574, 204] width 73 height 11
click at [174, 39] on input "20101265" at bounding box center [131, 42] width 136 height 12
paste input "2446"
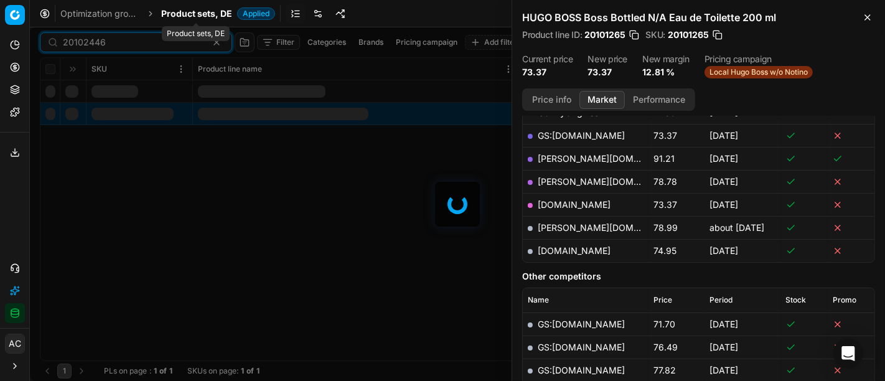
type input "20102446"
click at [202, 17] on span "Product sets, DE" at bounding box center [196, 13] width 71 height 12
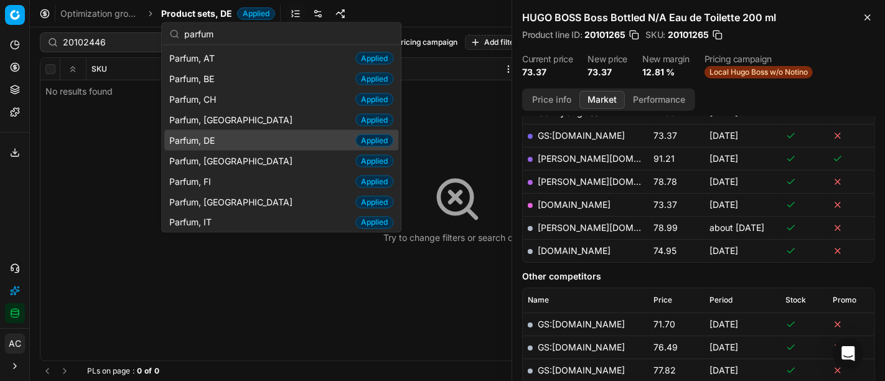
type input "parfum"
click at [232, 145] on div "Parfum, DE Applied" at bounding box center [281, 140] width 234 height 21
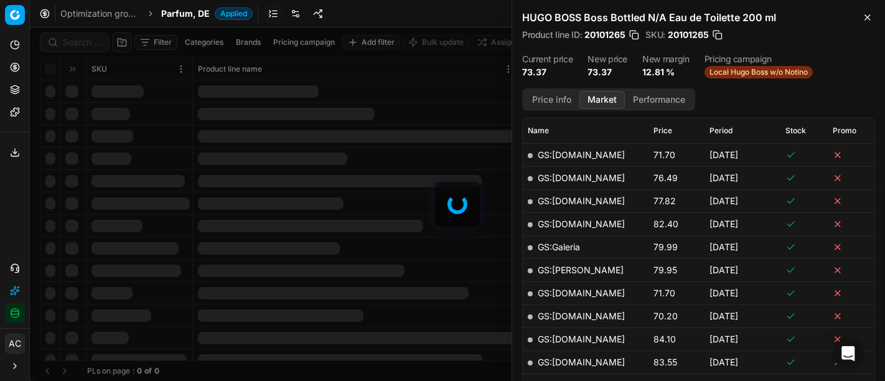
scroll to position [263, 0]
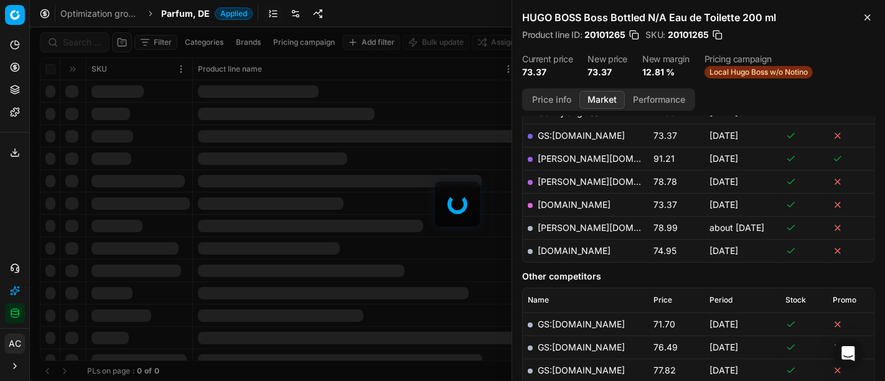
click at [88, 42] on div at bounding box center [457, 204] width 855 height 354
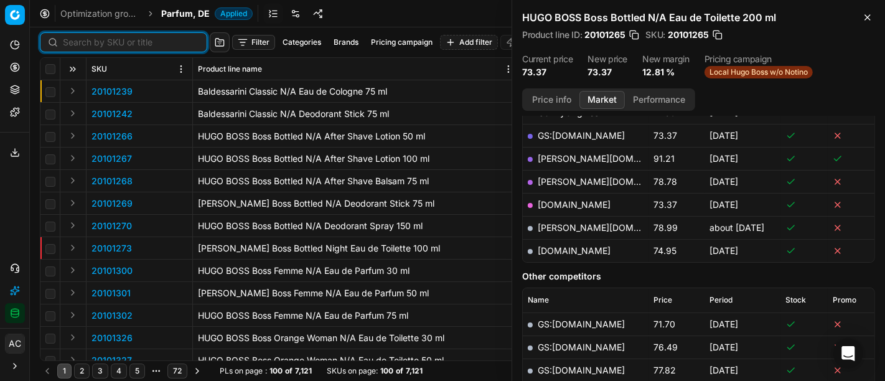
click at [88, 42] on input at bounding box center [131, 42] width 136 height 12
paste input "20102446"
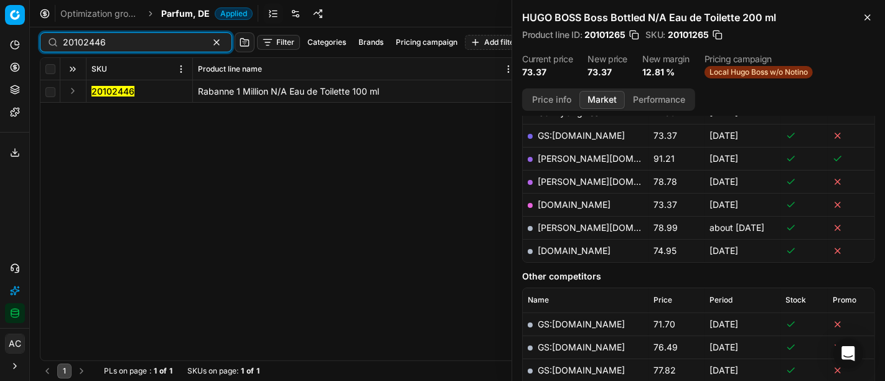
type input "20102446"
click at [72, 94] on button "Expand" at bounding box center [72, 90] width 15 height 15
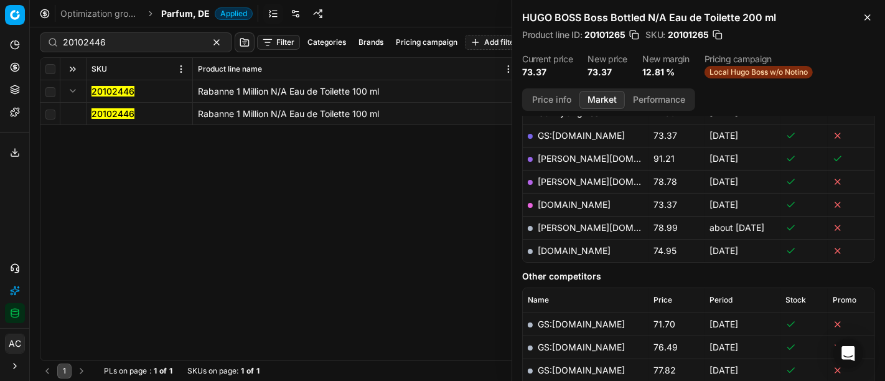
click at [93, 113] on mark "20102446" at bounding box center [113, 113] width 43 height 11
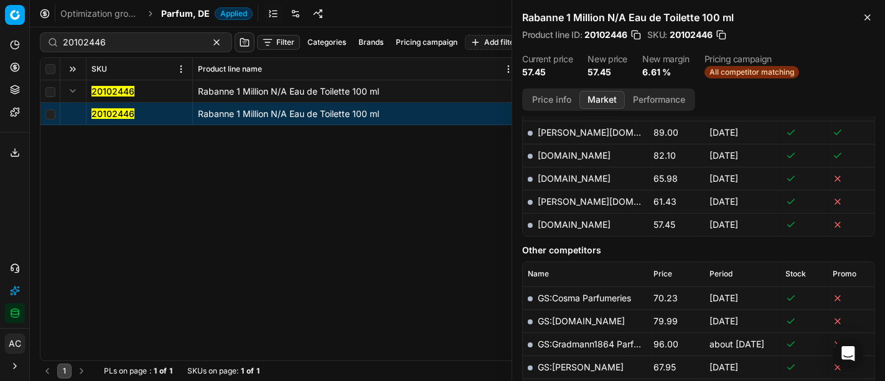
scroll to position [450, 0]
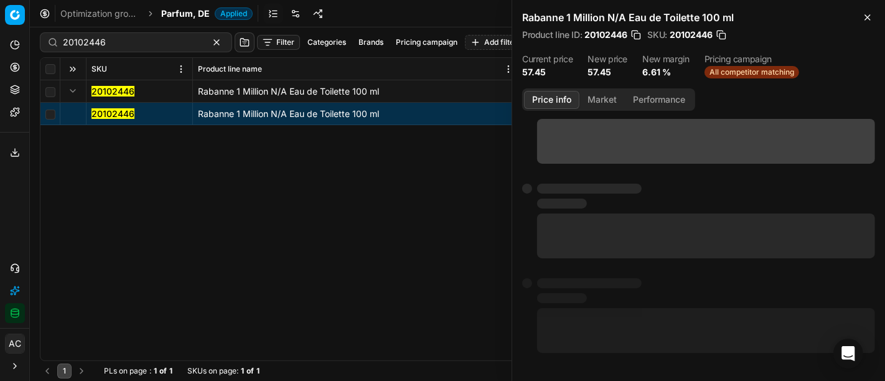
click at [558, 96] on button "Price info" at bounding box center [551, 100] width 55 height 18
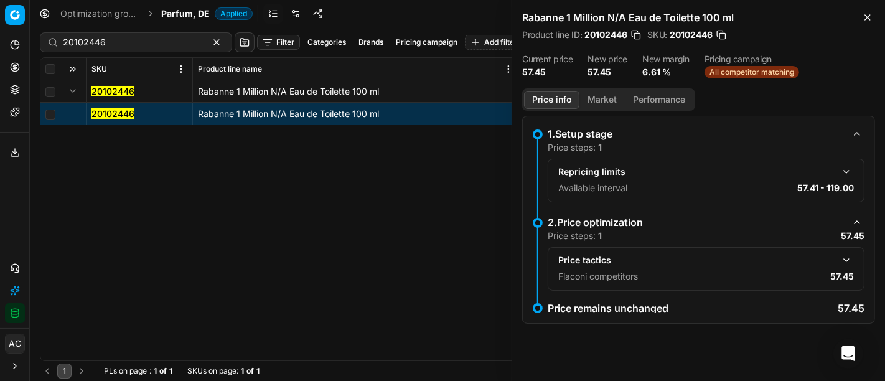
click at [846, 258] on button "button" at bounding box center [846, 260] width 15 height 15
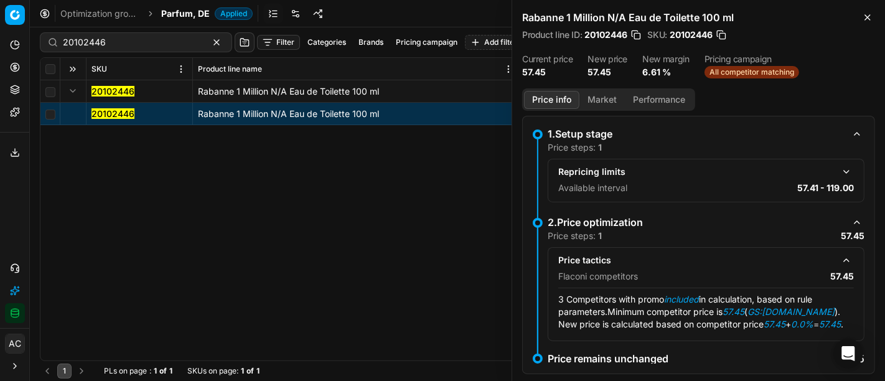
click at [606, 99] on button "Market" at bounding box center [602, 100] width 45 height 18
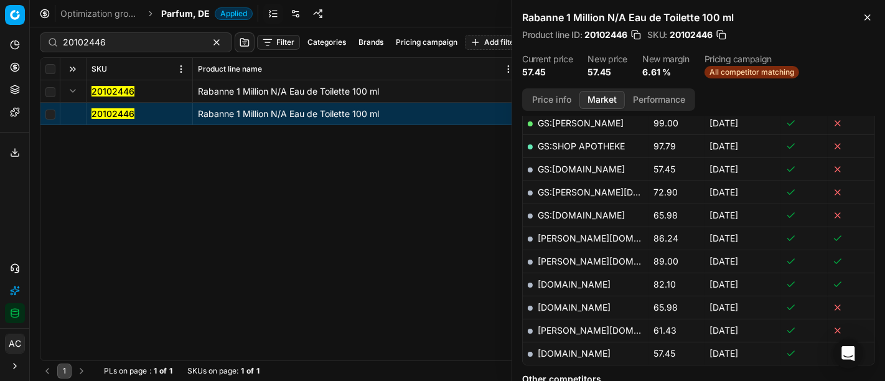
scroll to position [338, 0]
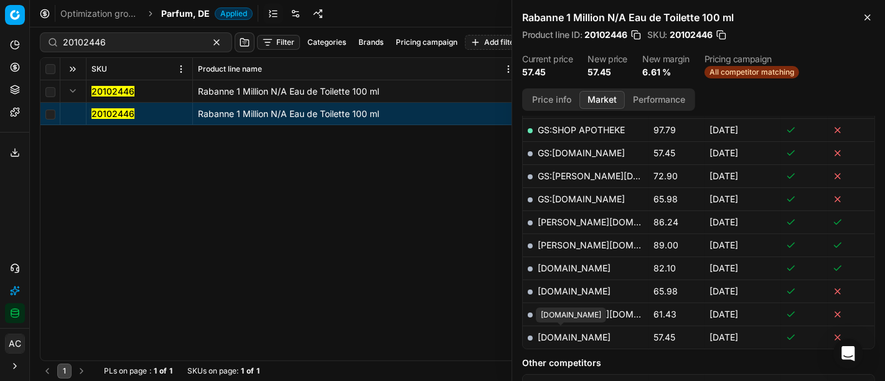
click at [553, 333] on link "sephora.de" at bounding box center [574, 337] width 73 height 11
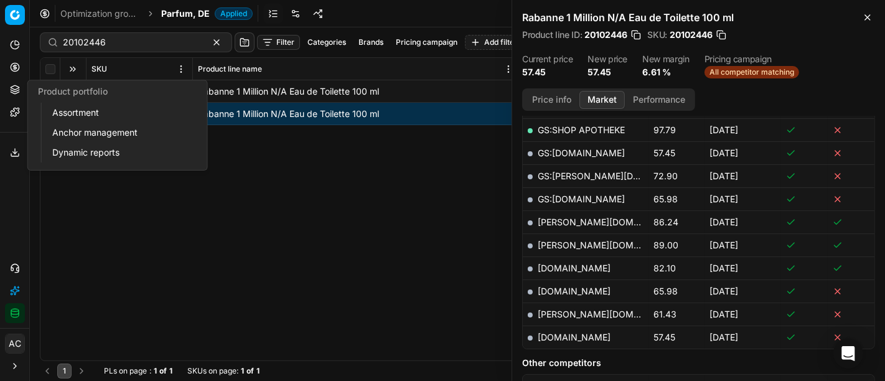
click at [6, 88] on button "Product portfolio" at bounding box center [15, 90] width 20 height 20
click at [68, 116] on link "Assortment" at bounding box center [119, 112] width 145 height 17
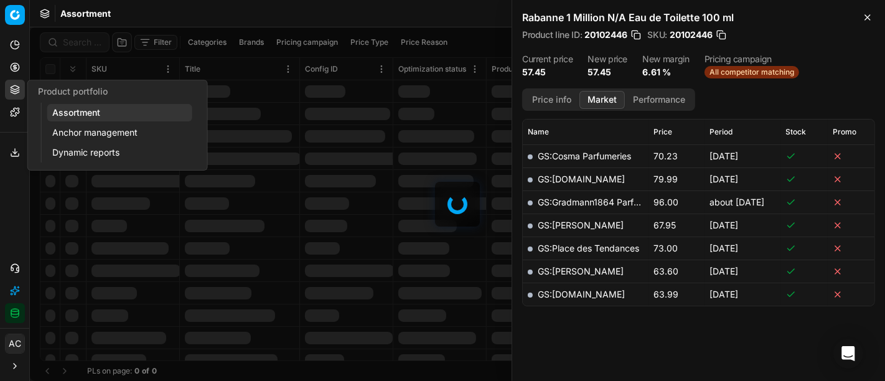
scroll to position [265, 0]
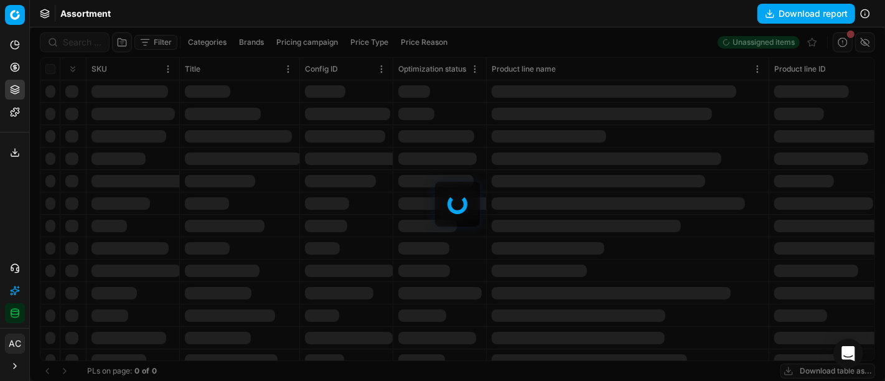
click at [72, 45] on div at bounding box center [457, 204] width 855 height 354
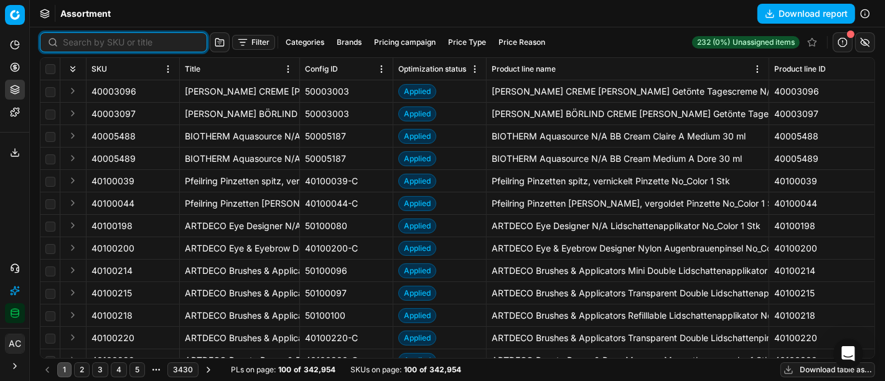
click at [72, 45] on input at bounding box center [131, 42] width 136 height 12
paste input "80058136-1"
type input "80058136-1"
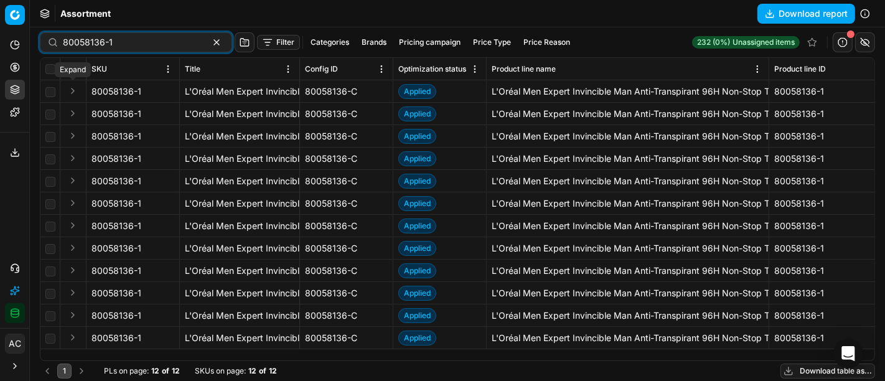
click at [70, 90] on button "Expand" at bounding box center [72, 90] width 15 height 15
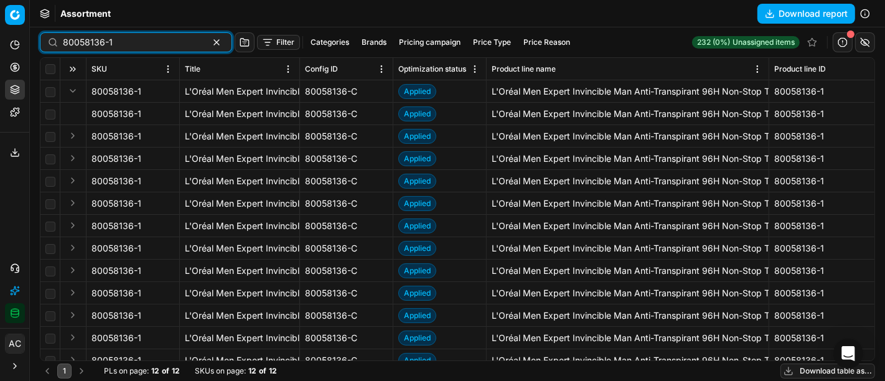
click at [134, 40] on input "80058136-1" at bounding box center [131, 42] width 136 height 12
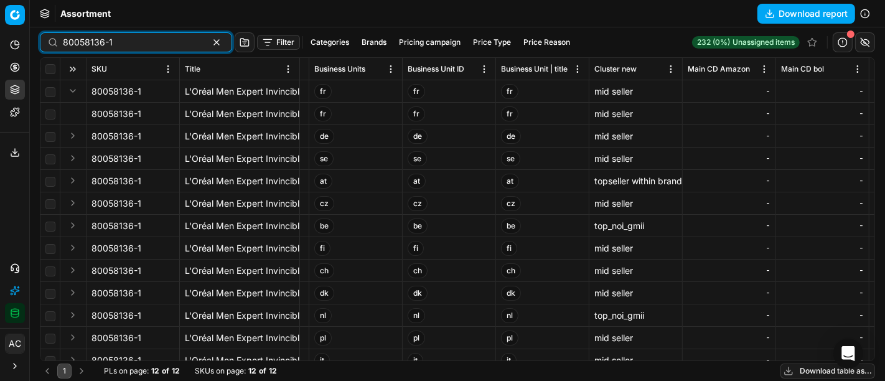
scroll to position [0, 8441]
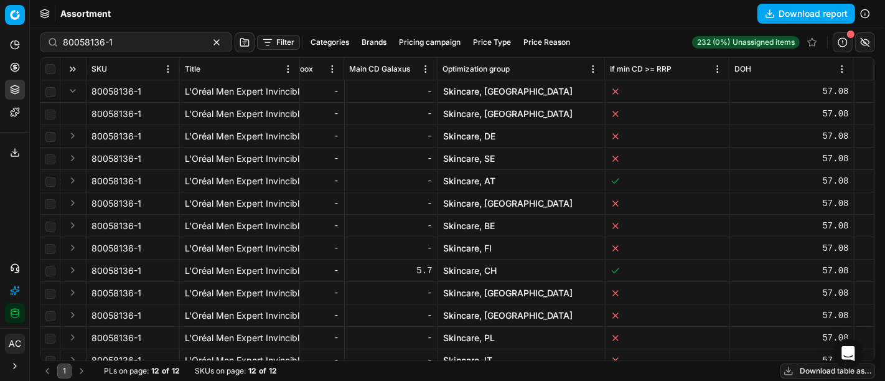
click at [117, 116] on span "80058136-1" at bounding box center [117, 114] width 50 height 12
click at [479, 135] on link "Skincare, DE" at bounding box center [469, 136] width 52 height 12
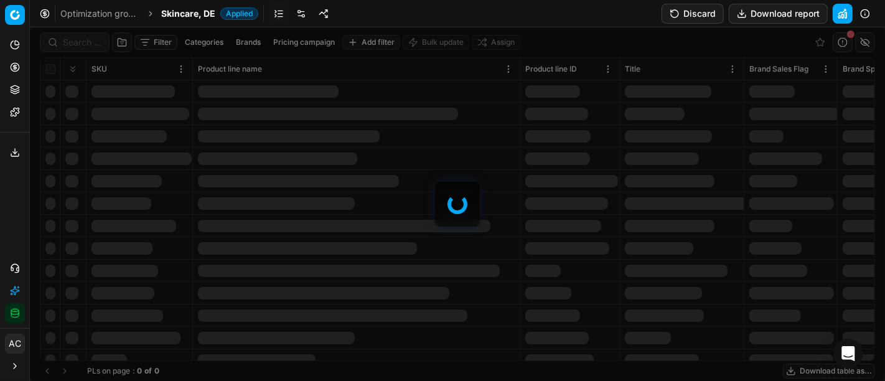
click at [88, 41] on div at bounding box center [457, 204] width 855 height 354
click at [197, 17] on span "Skincare, DE" at bounding box center [188, 13] width 54 height 12
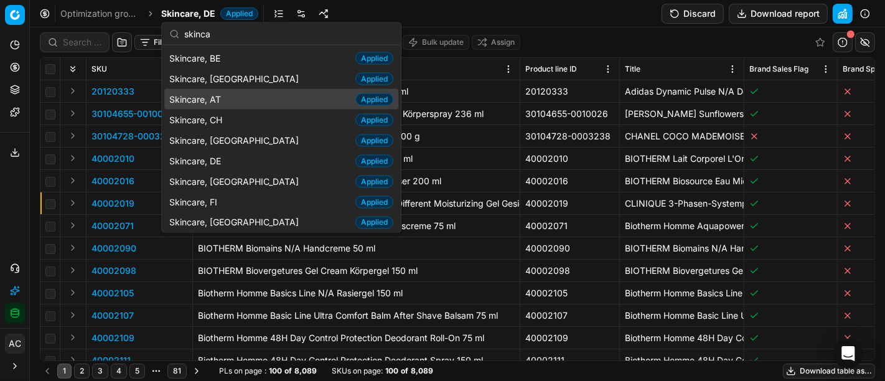
type input "skinca"
click at [223, 97] on span "Skincare, AT" at bounding box center [197, 99] width 57 height 12
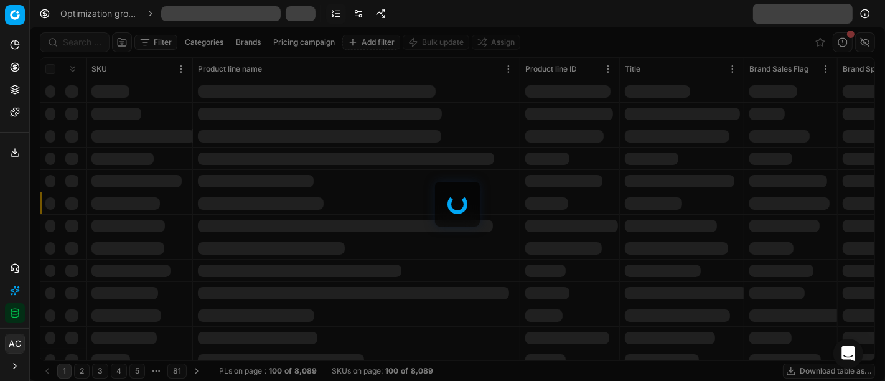
click at [83, 45] on div at bounding box center [457, 204] width 855 height 354
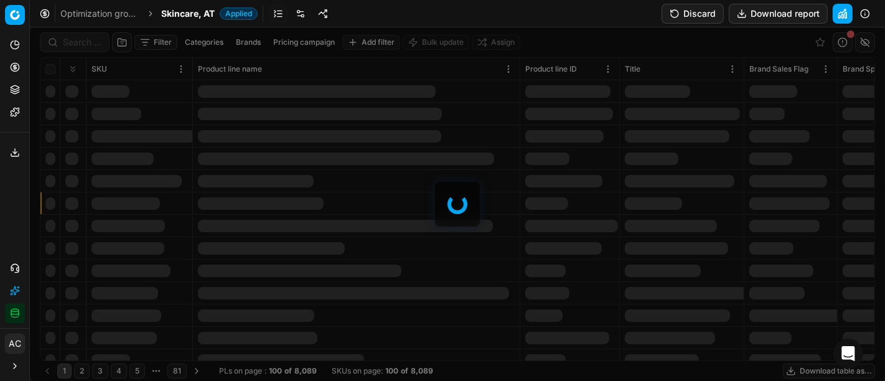
click at [83, 45] on div at bounding box center [457, 204] width 855 height 354
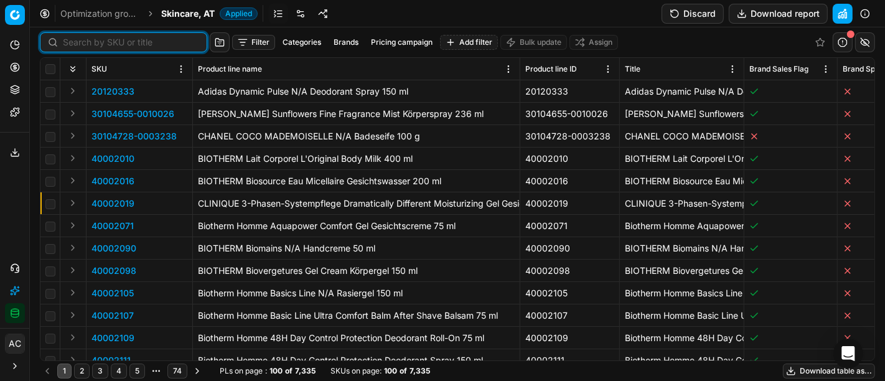
click at [83, 45] on input at bounding box center [131, 42] width 136 height 12
paste input "80058136-1"
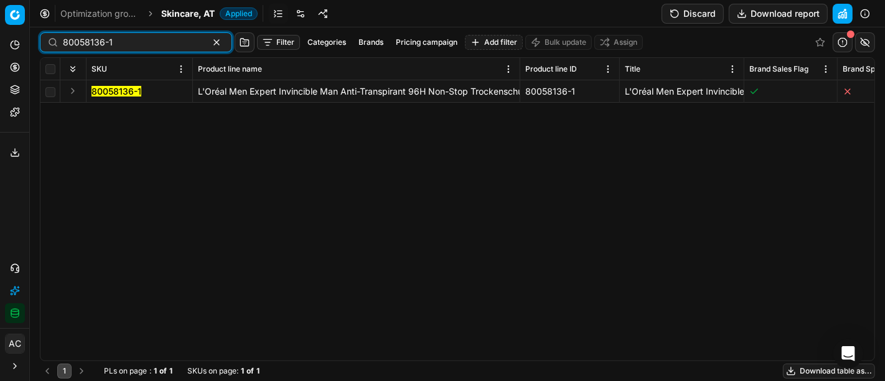
type input "80058136-1"
click at [75, 91] on button "Expand" at bounding box center [72, 90] width 15 height 15
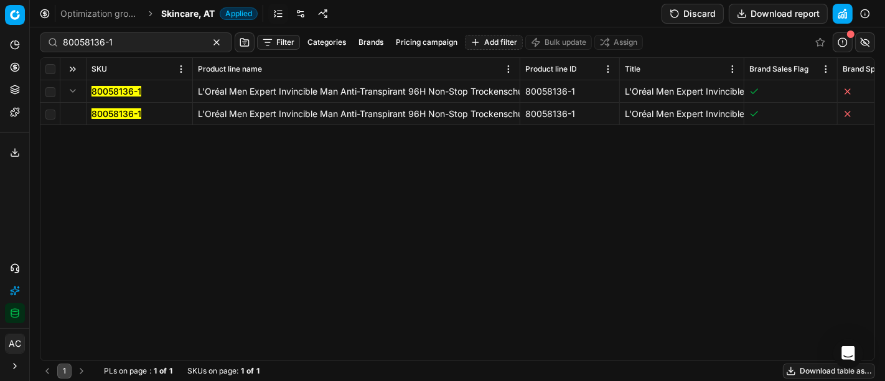
click at [115, 111] on mark "80058136-1" at bounding box center [117, 113] width 50 height 11
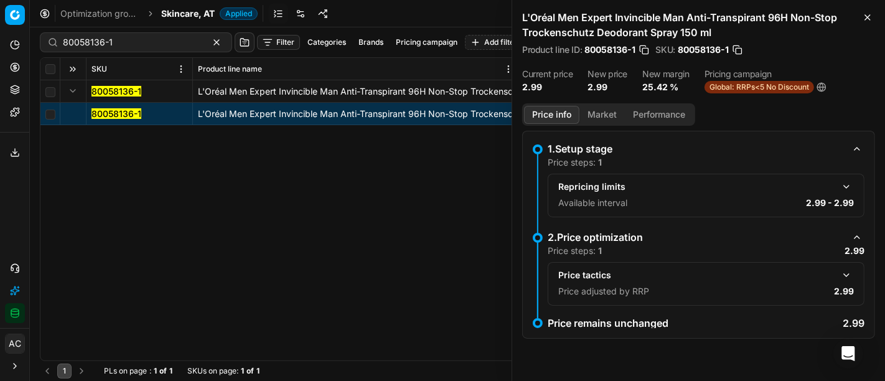
click at [847, 272] on button "button" at bounding box center [846, 275] width 15 height 15
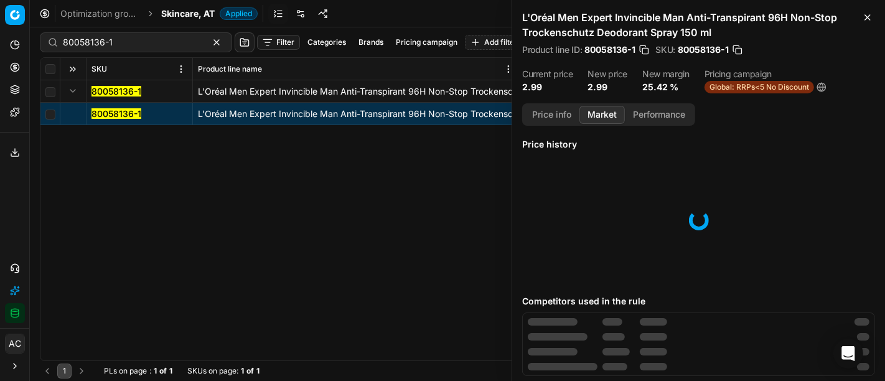
click at [611, 113] on button "Market" at bounding box center [602, 115] width 45 height 18
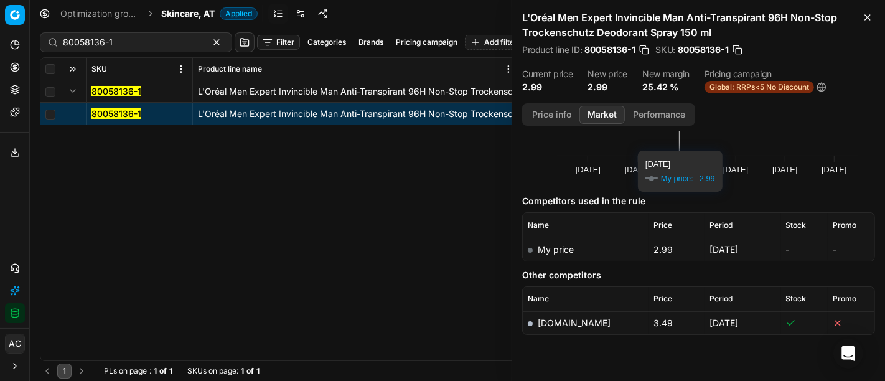
scroll to position [122, 0]
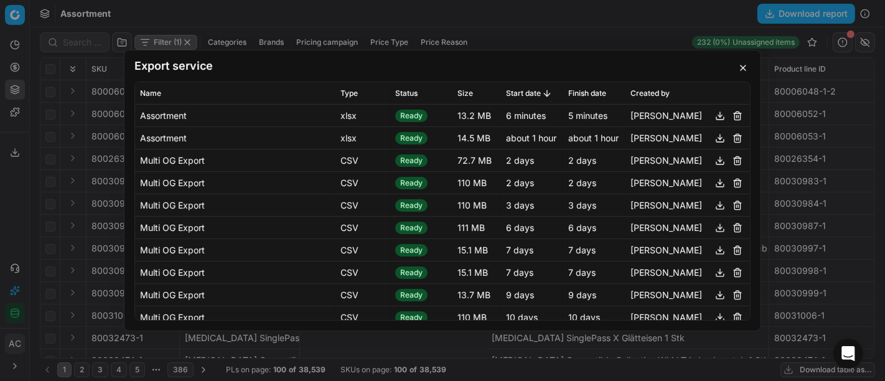
scroll to position [0, 804]
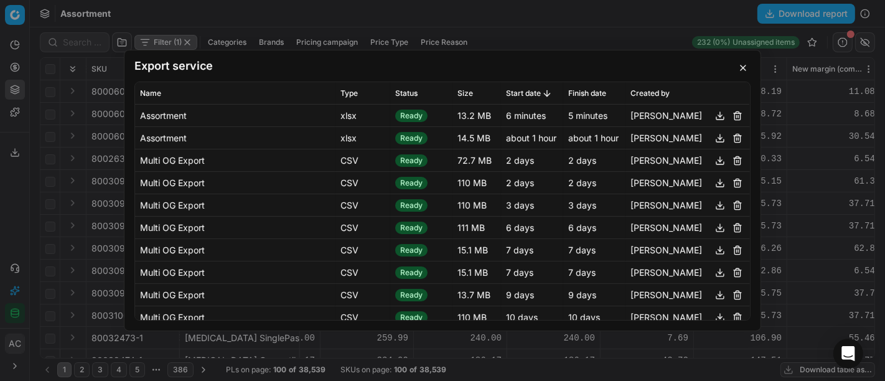
click at [397, 17] on div "Export service Name Type Status Size Start date Finish date Created by Assortme…" at bounding box center [442, 190] width 885 height 381
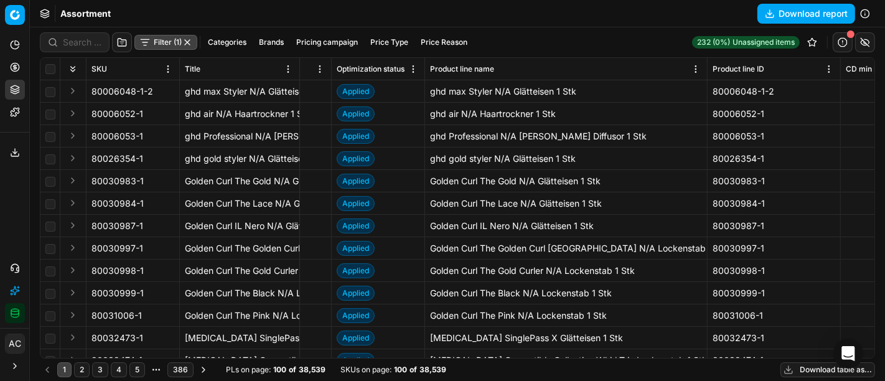
scroll to position [0, 0]
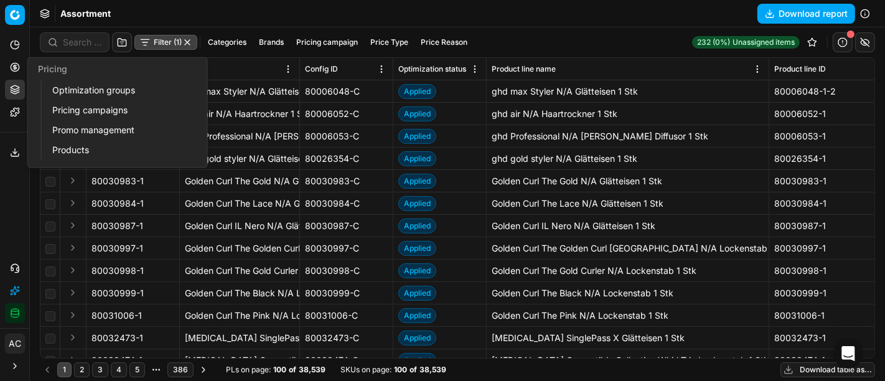
click at [11, 68] on icon at bounding box center [15, 67] width 10 height 10
click at [70, 90] on link "Optimization groups" at bounding box center [119, 90] width 145 height 17
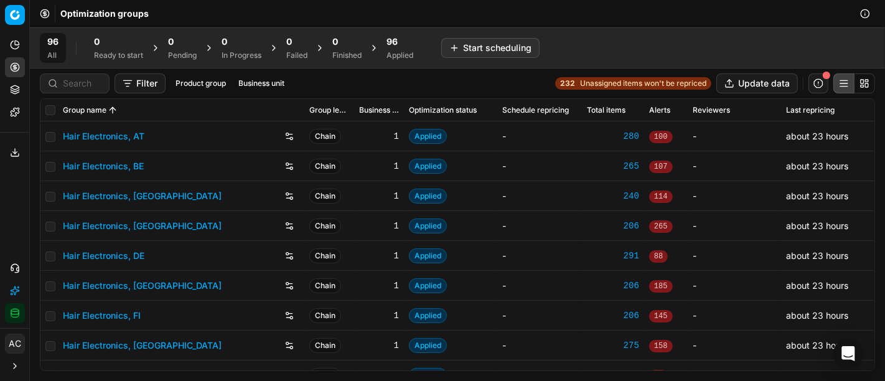
click at [265, 81] on button "Business unit" at bounding box center [261, 83] width 56 height 15
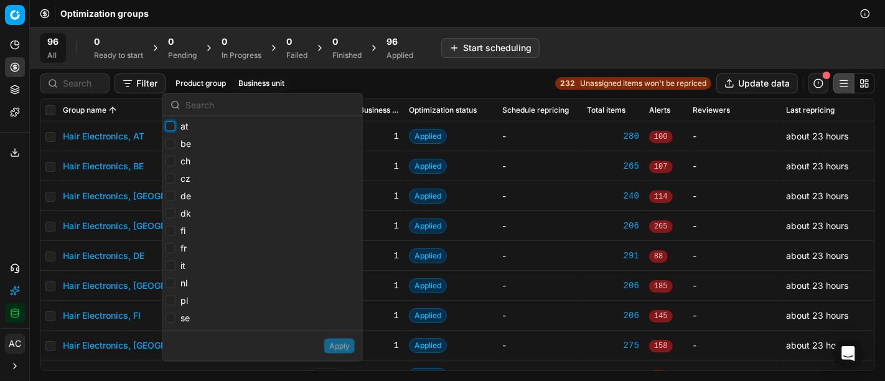
click at [171, 127] on input "at" at bounding box center [171, 126] width 10 height 10
checkbox input "true"
click at [345, 350] on button "Apply" at bounding box center [339, 346] width 31 height 15
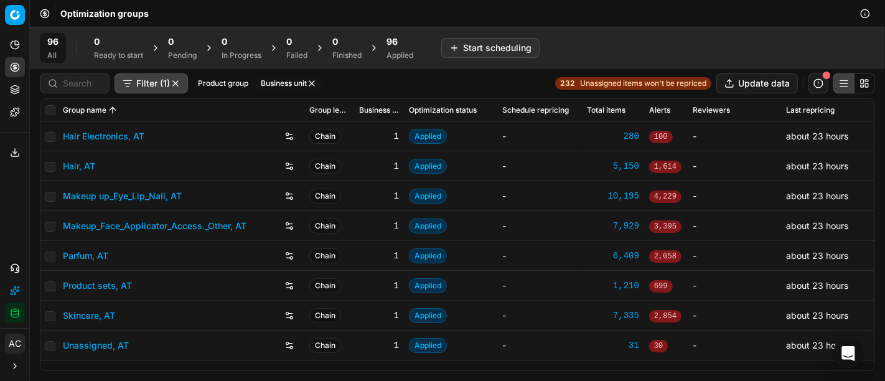
click at [411, 44] on div "96" at bounding box center [400, 41] width 27 height 12
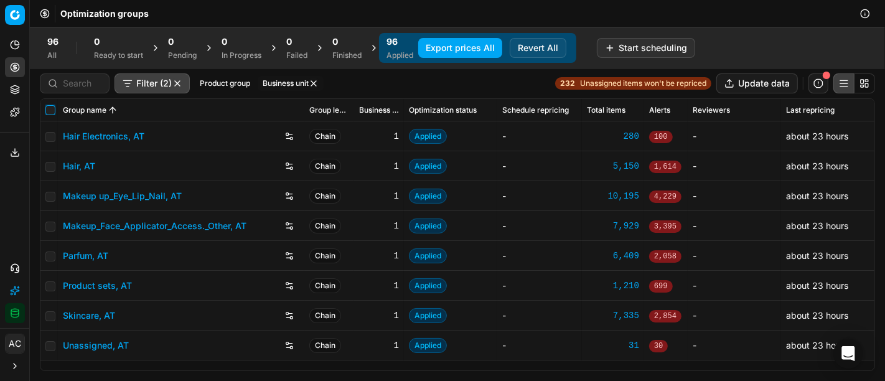
click at [54, 111] on input "checkbox" at bounding box center [50, 110] width 10 height 10
checkbox input "true"
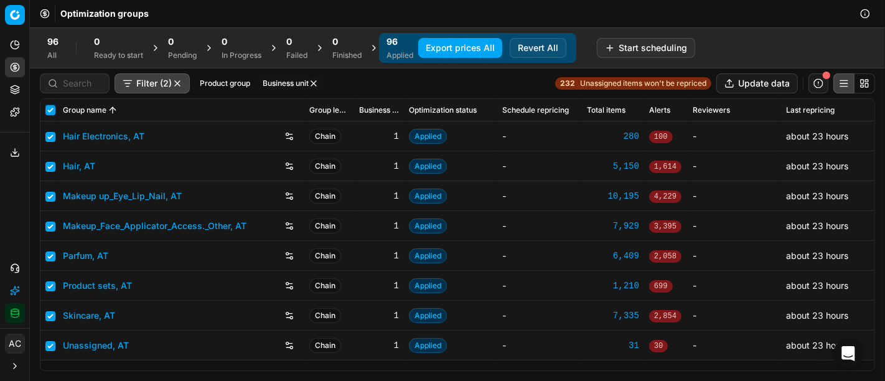
checkbox input "true"
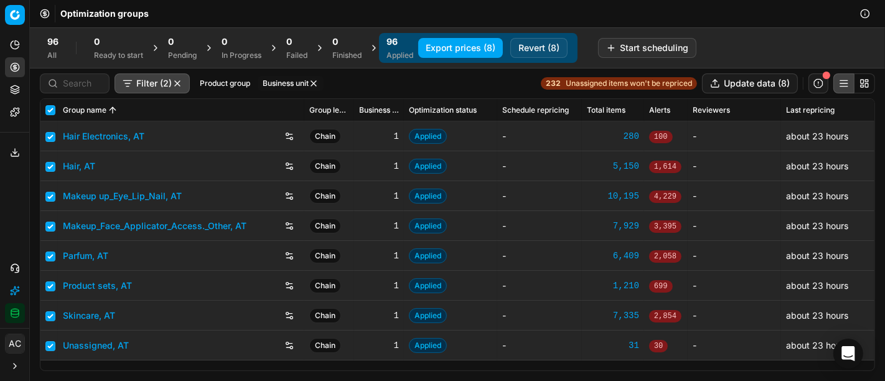
click at [545, 54] on button "Revert (8)" at bounding box center [538, 48] width 57 height 20
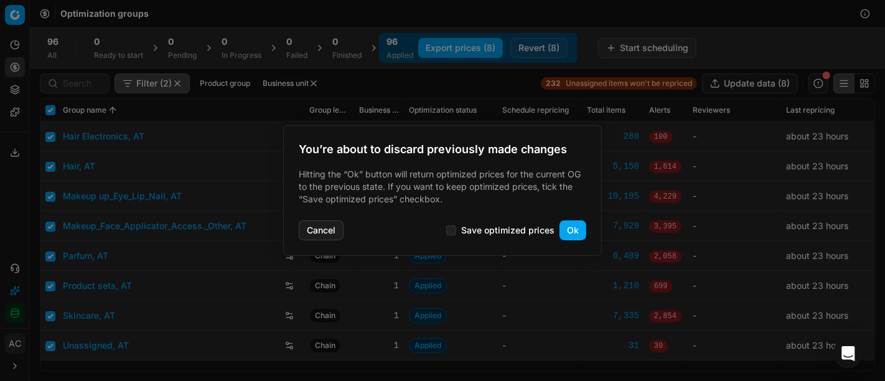
click at [582, 230] on button "Ok" at bounding box center [573, 230] width 27 height 20
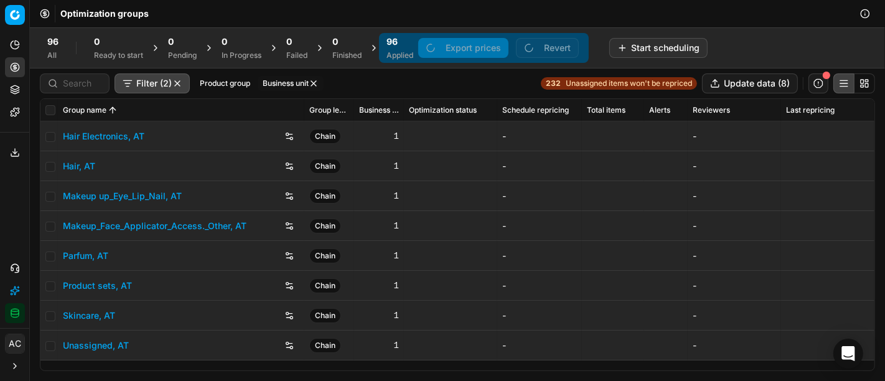
checkbox input "false"
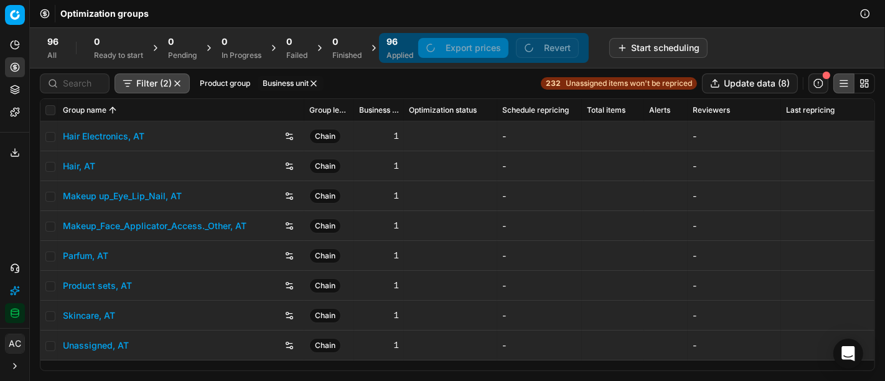
checkbox input "false"
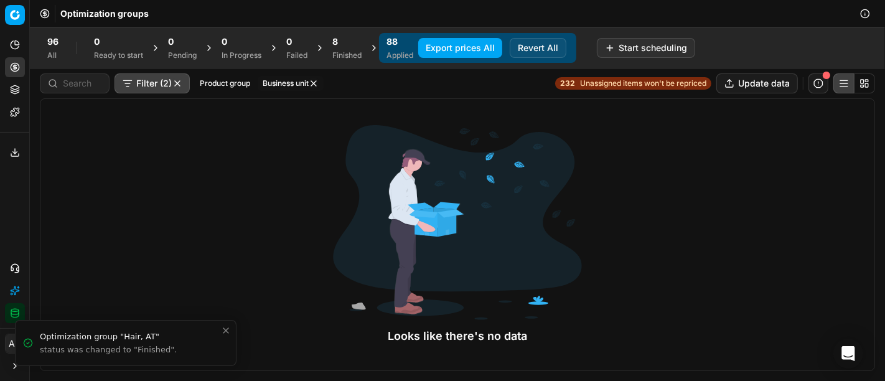
click at [345, 38] on div "8" at bounding box center [346, 41] width 29 height 12
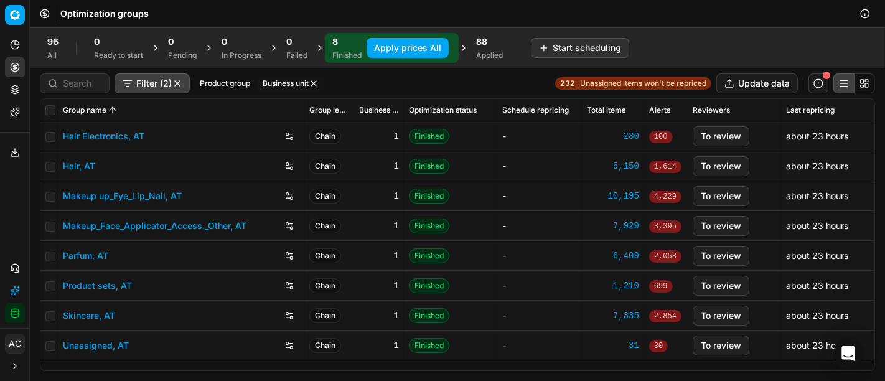
click at [112, 138] on link "Hair Electronics, AT" at bounding box center [104, 136] width 82 height 12
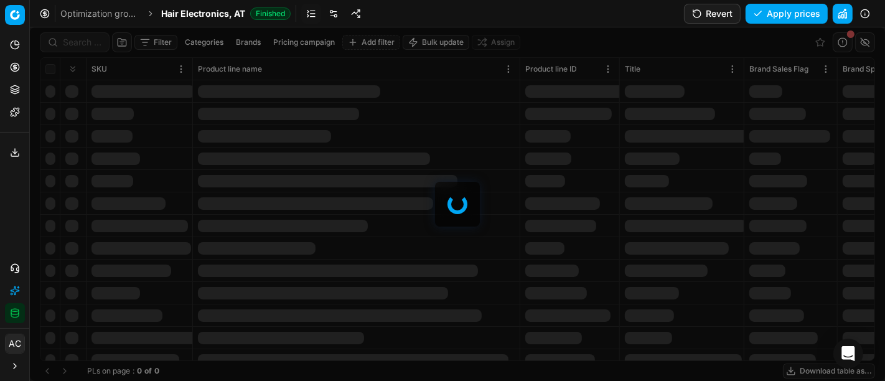
click at [331, 15] on link at bounding box center [334, 14] width 20 height 20
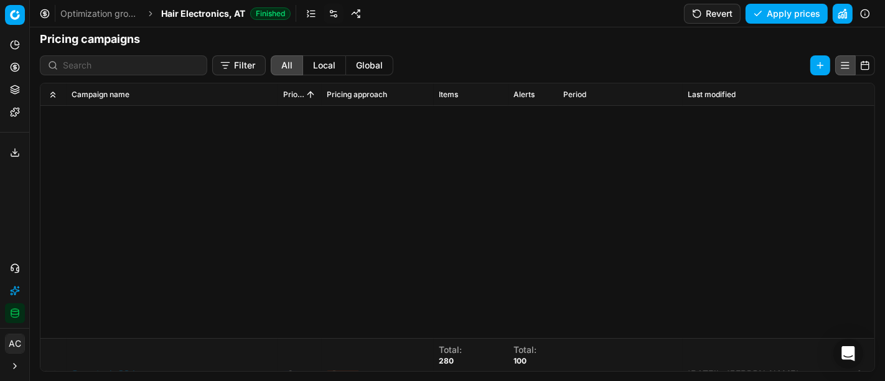
scroll to position [314, 0]
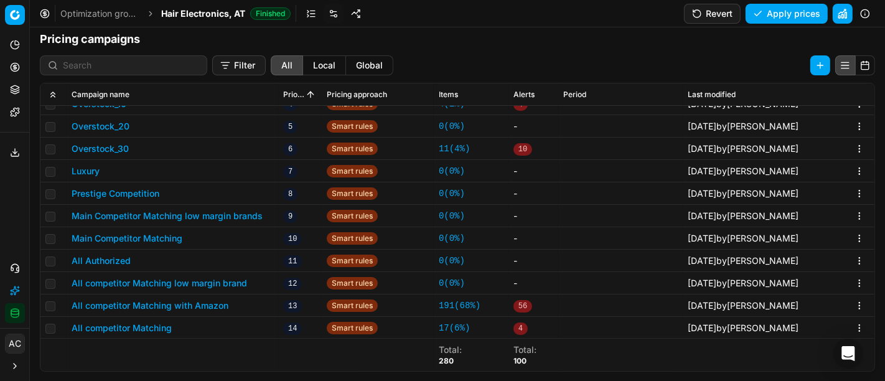
click at [220, 279] on button "All competitor Matching low margin brand" at bounding box center [160, 283] width 176 height 12
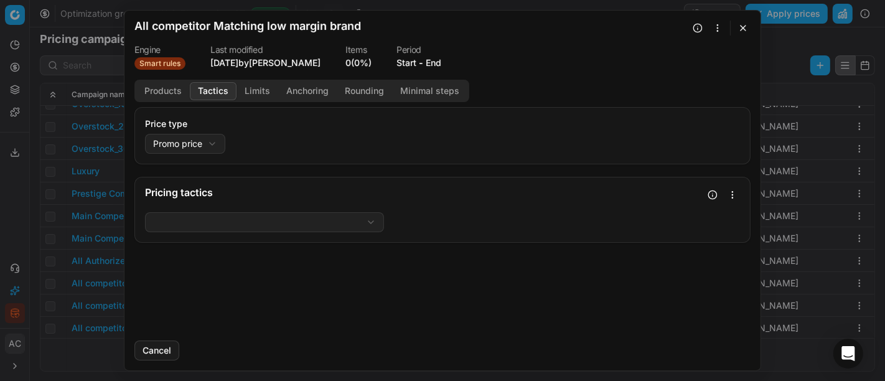
click at [209, 90] on button "Tactics" at bounding box center [213, 91] width 47 height 18
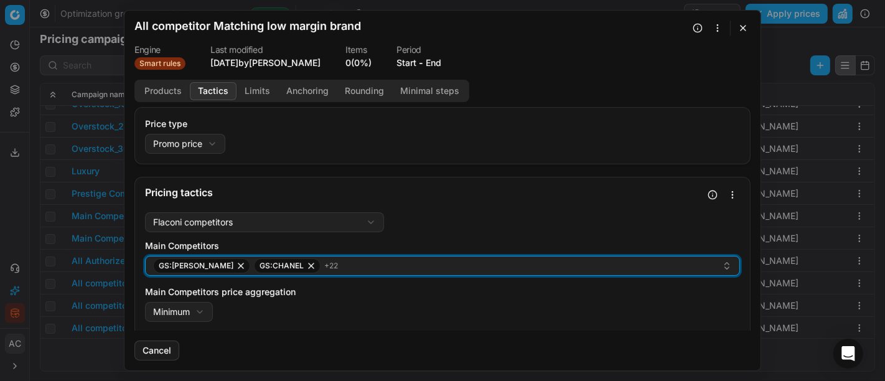
click at [456, 264] on div "GS:Breuninger GS:CHANEL + 22" at bounding box center [437, 265] width 569 height 15
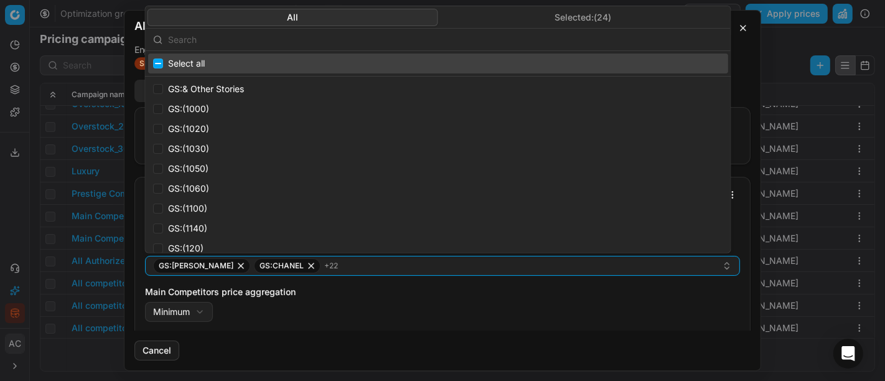
click at [448, 40] on input "text" at bounding box center [445, 39] width 555 height 25
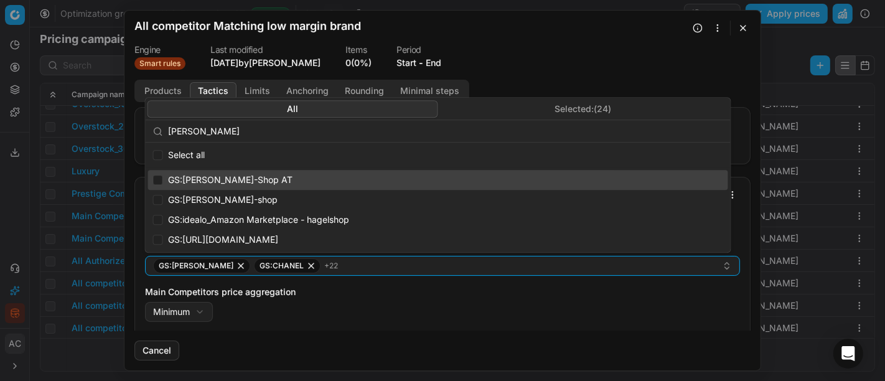
type input "hagel"
click at [155, 181] on input "Suggestions" at bounding box center [158, 180] width 10 height 10
checkbox input "true"
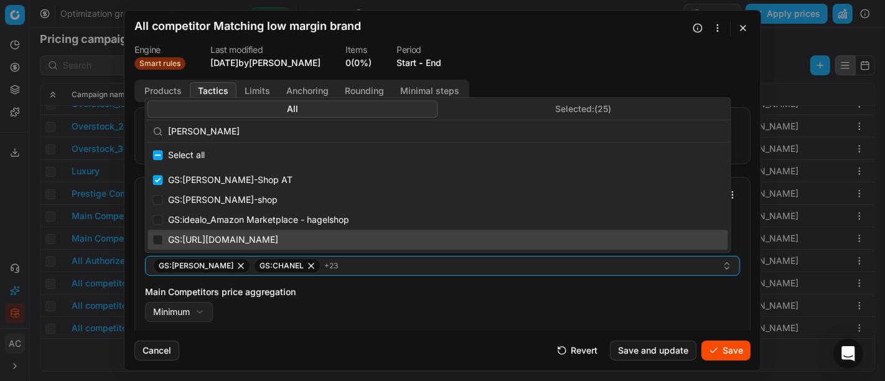
click at [740, 352] on button "Save" at bounding box center [726, 351] width 49 height 20
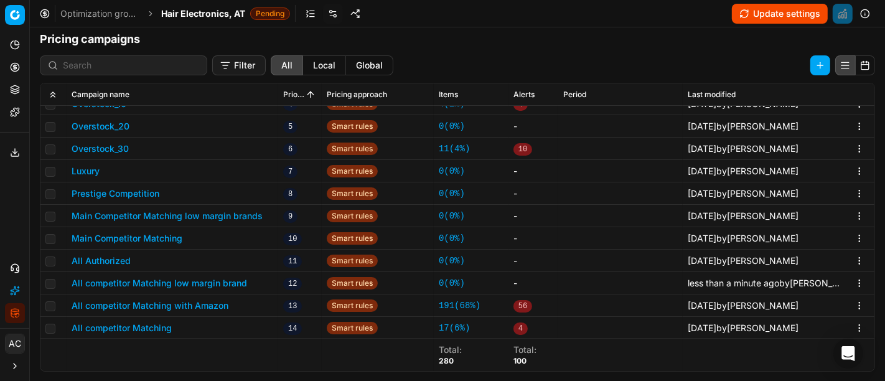
click at [17, 238] on div "Analytics Pricing Product portfolio Templates Export service 27 Contact support…" at bounding box center [14, 179] width 29 height 298
click at [186, 303] on button "All competitor Matching with Amazon" at bounding box center [150, 305] width 157 height 12
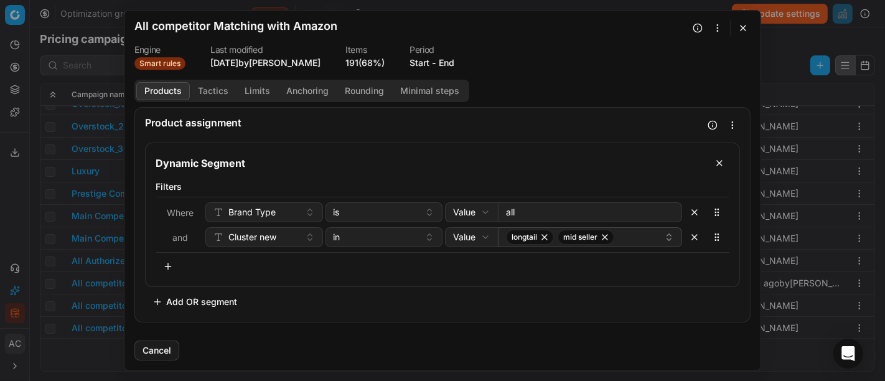
click at [207, 92] on button "Tactics" at bounding box center [213, 91] width 47 height 18
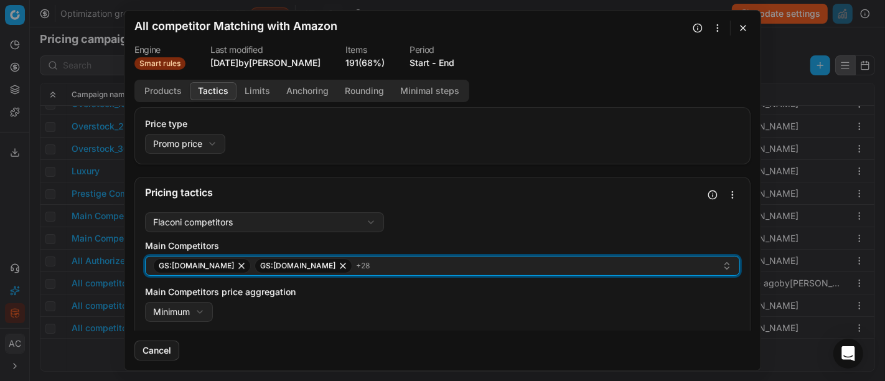
click at [357, 267] on div "GS:Amazon.de GS:BIPA.at + 28" at bounding box center [437, 265] width 569 height 15
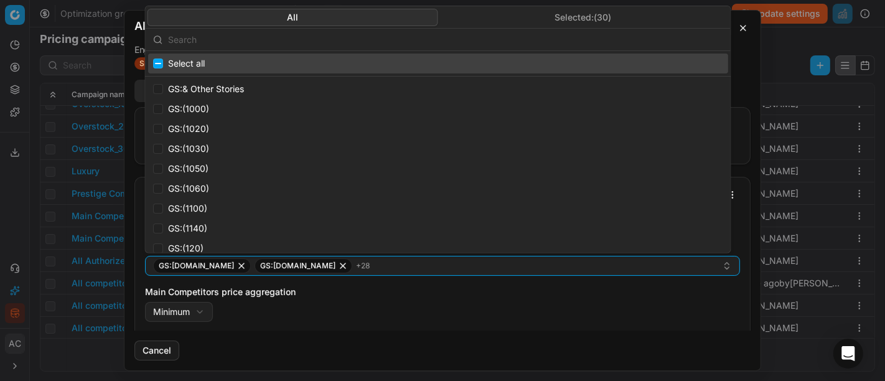
click at [334, 41] on input "text" at bounding box center [445, 39] width 555 height 25
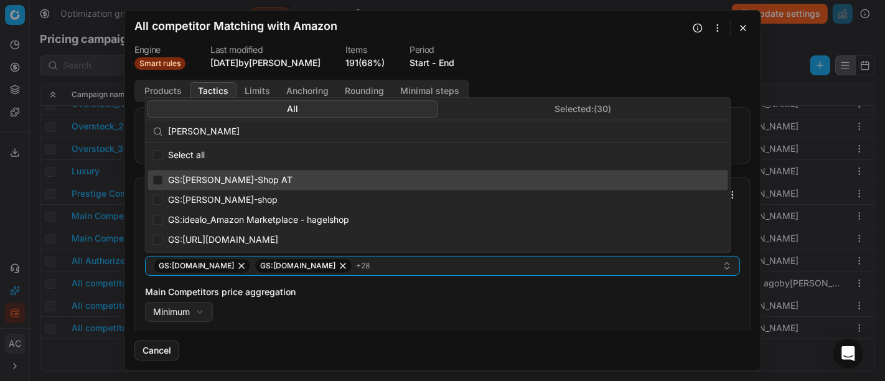
type input "hagel"
click at [156, 179] on input "Suggestions" at bounding box center [158, 180] width 10 height 10
checkbox input "true"
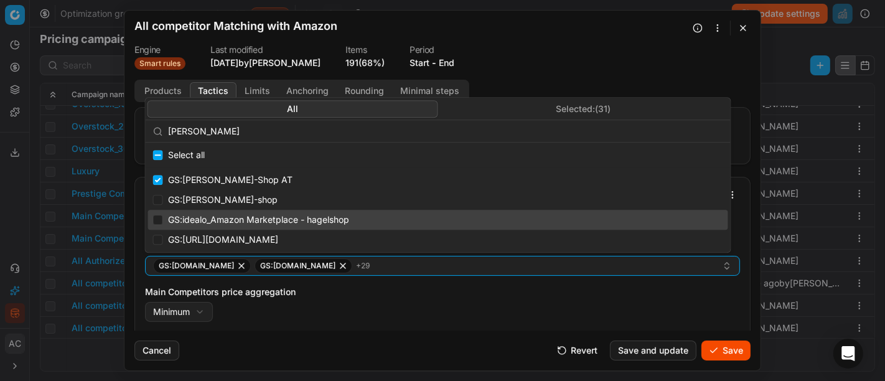
click at [735, 345] on button "Save" at bounding box center [726, 351] width 49 height 20
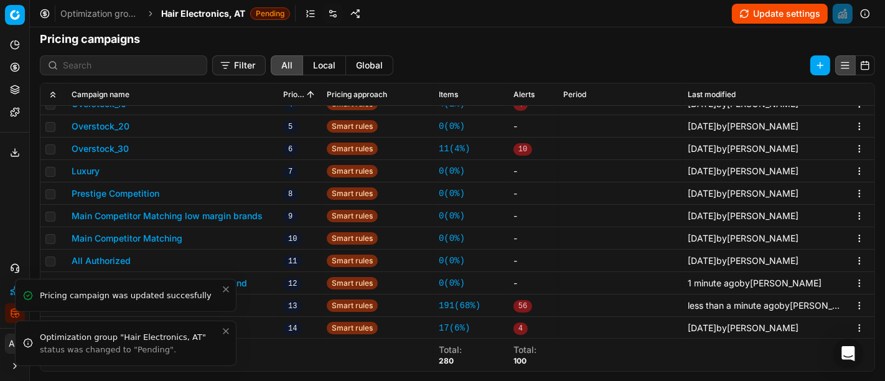
click at [228, 331] on icon "Close toast" at bounding box center [226, 331] width 10 height 10
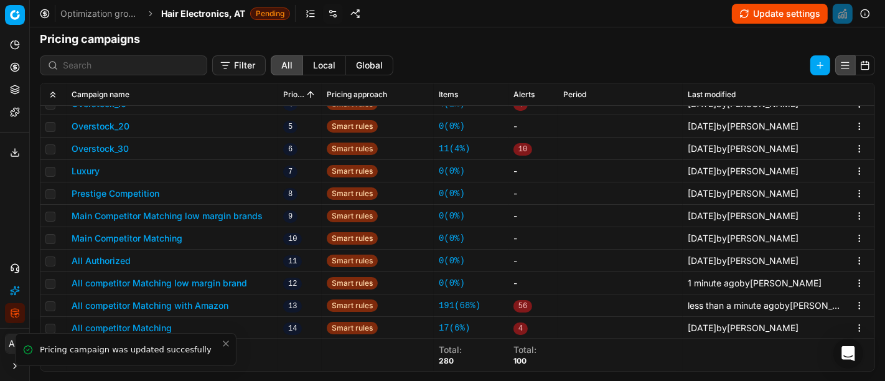
click at [225, 344] on icon "Close toast" at bounding box center [225, 343] width 5 height 5
click at [152, 328] on button "All competitor Matching" at bounding box center [122, 328] width 100 height 12
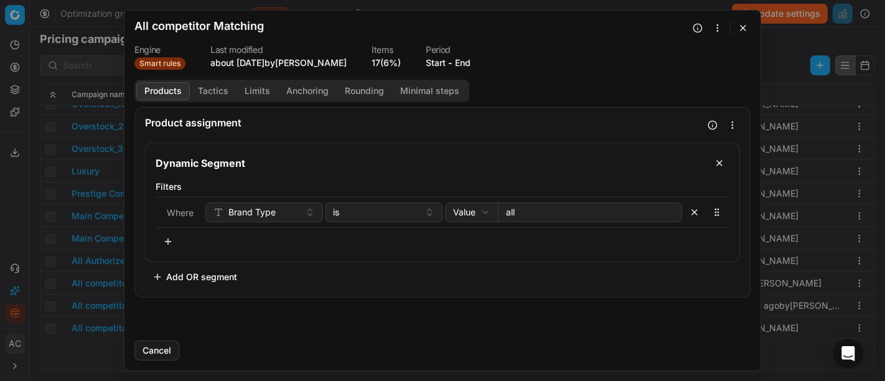
click at [219, 98] on button "Tactics" at bounding box center [213, 91] width 47 height 18
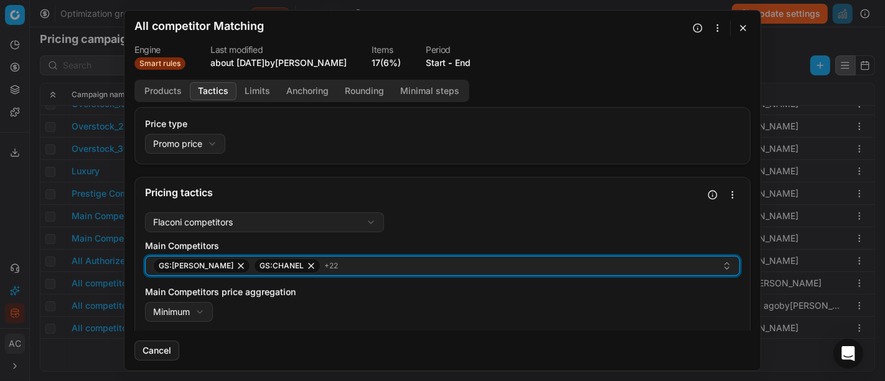
click at [338, 266] on div "GS:Breuninger GS:CHANEL + 22" at bounding box center [437, 265] width 569 height 15
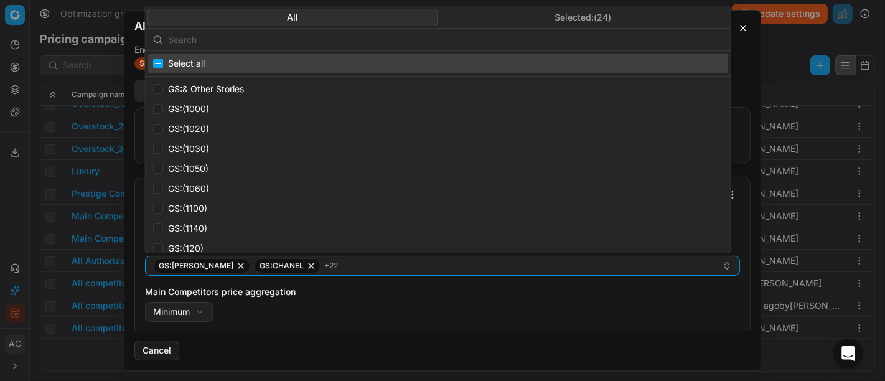
click at [283, 36] on input "text" at bounding box center [445, 39] width 555 height 25
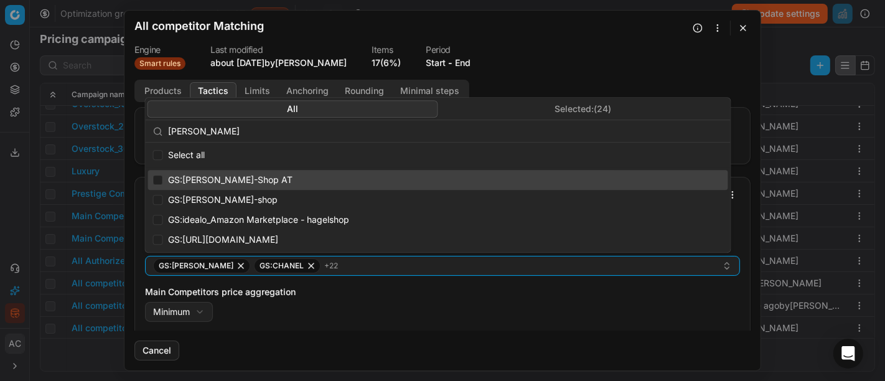
type input "hagel"
click at [222, 181] on span "GS:Hagel-Shop AT" at bounding box center [230, 180] width 125 height 12
checkbox input "true"
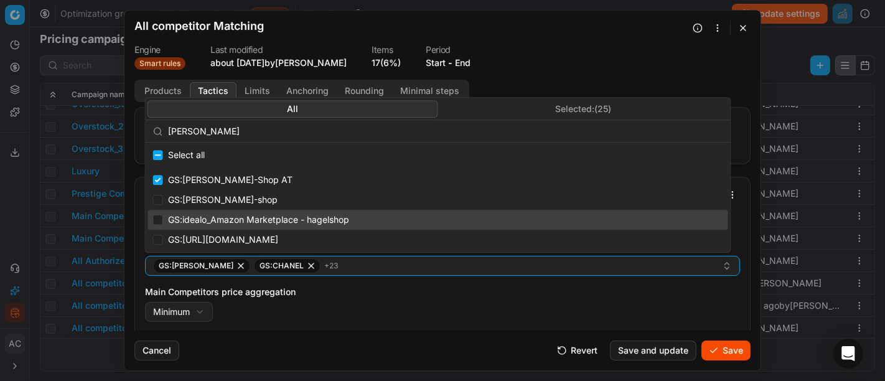
click at [730, 351] on button "Save" at bounding box center [726, 351] width 49 height 20
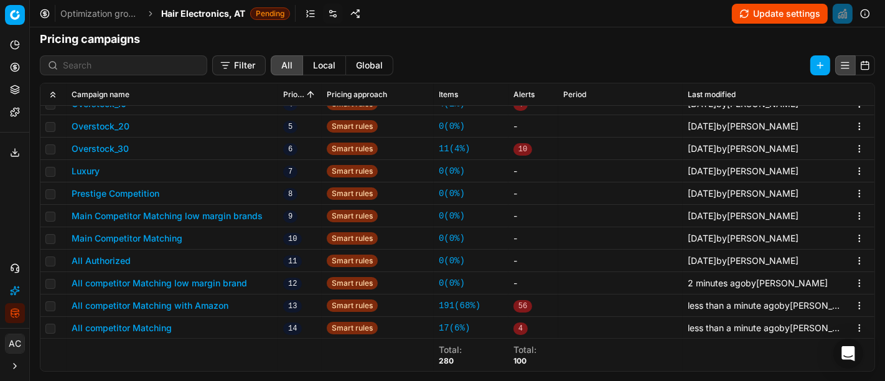
click at [217, 19] on span "Hair Electronics, AT" at bounding box center [203, 13] width 84 height 12
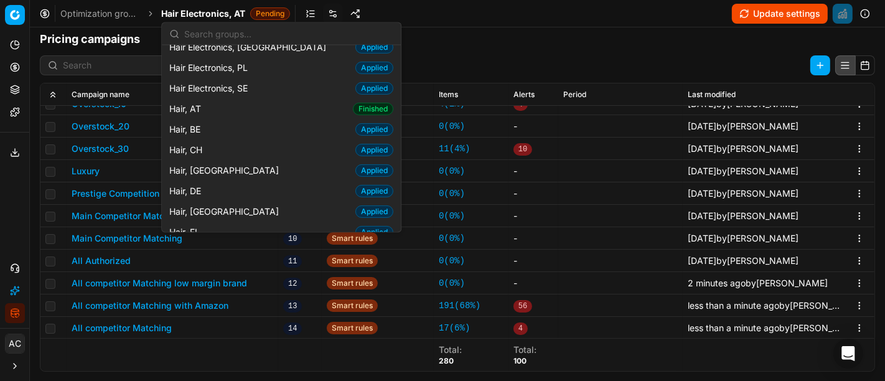
scroll to position [195, 0]
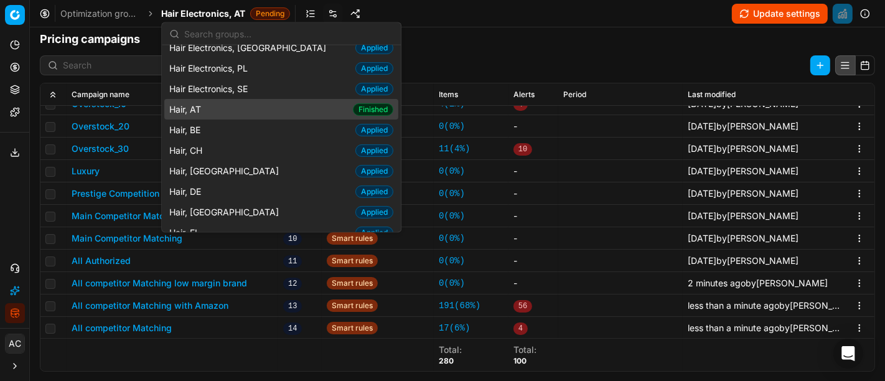
click at [216, 107] on div "Hair, AT Finished" at bounding box center [281, 109] width 234 height 21
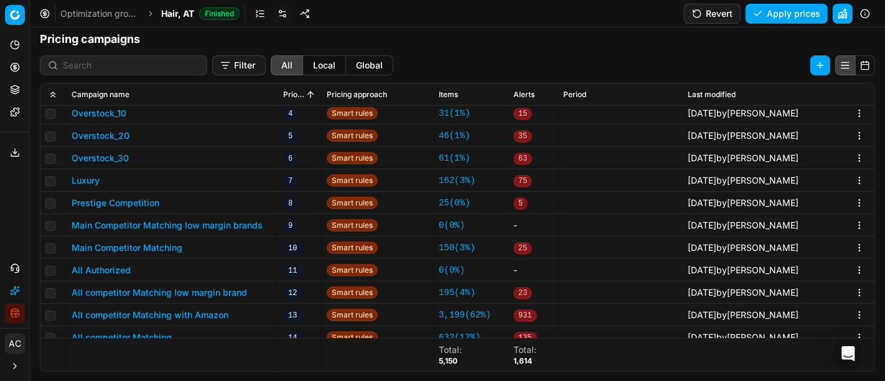
scroll to position [494, 0]
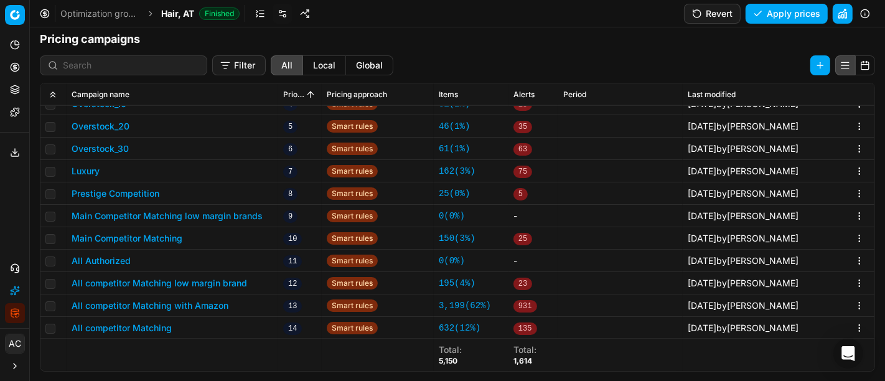
click at [213, 284] on button "All competitor Matching low margin brand" at bounding box center [160, 283] width 176 height 12
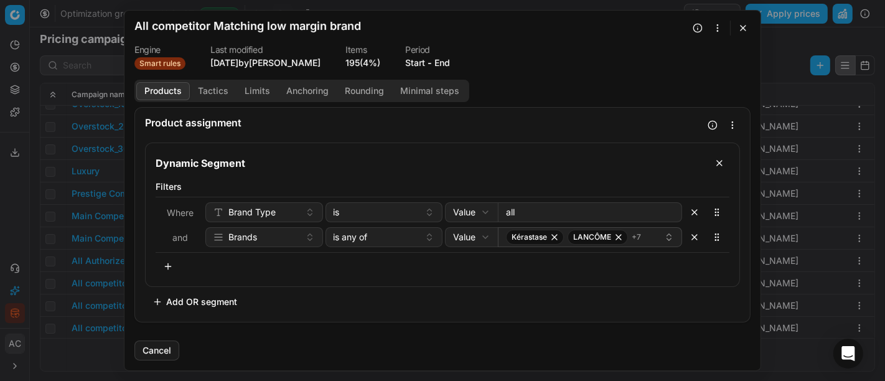
click at [219, 96] on button "Tactics" at bounding box center [213, 91] width 47 height 18
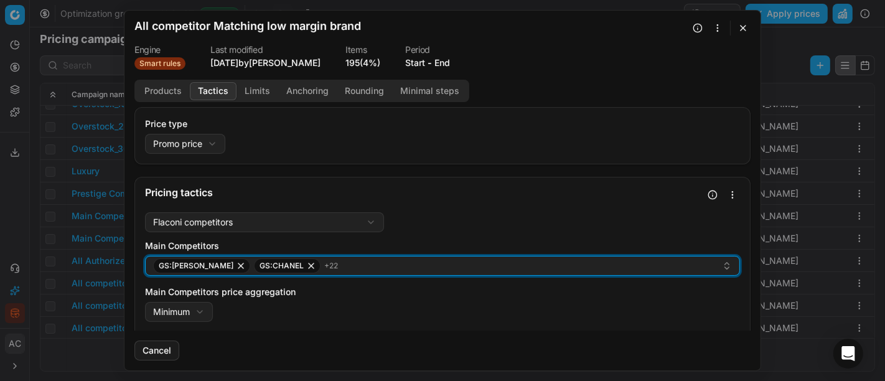
click at [386, 258] on div "GS:Breuninger GS:CHANEL + 22" at bounding box center [437, 265] width 569 height 15
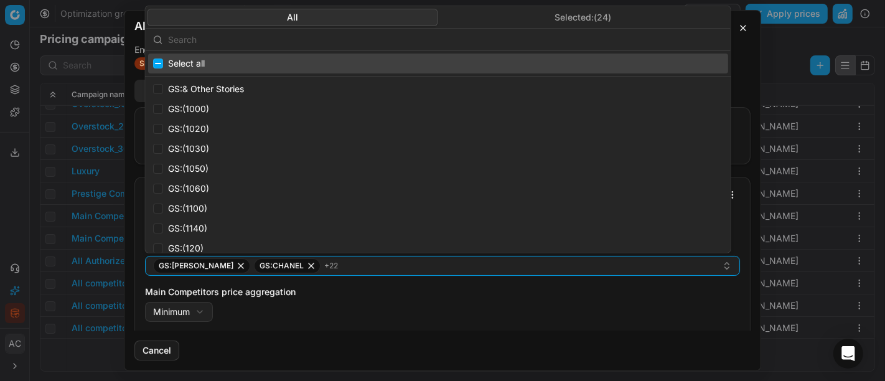
click at [324, 41] on input "text" at bounding box center [445, 39] width 555 height 25
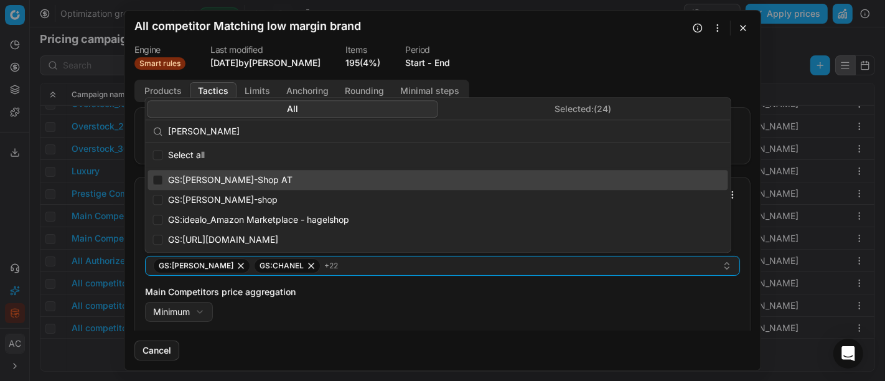
type input "hagel"
click at [229, 179] on span "GS:Hagel-Shop AT" at bounding box center [230, 180] width 125 height 12
checkbox input "true"
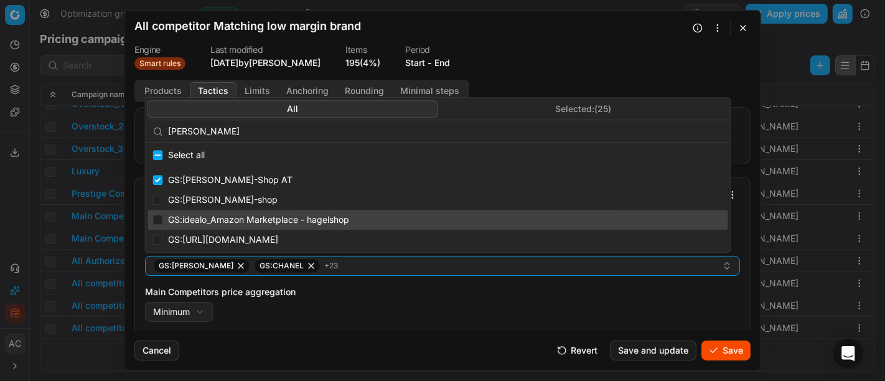
click at [720, 344] on button "Save" at bounding box center [726, 351] width 49 height 20
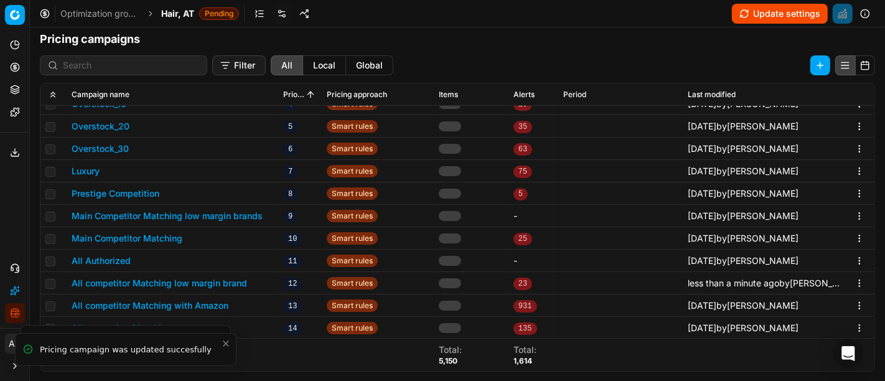
click at [166, 306] on button "All competitor Matching with Amazon" at bounding box center [150, 305] width 157 height 12
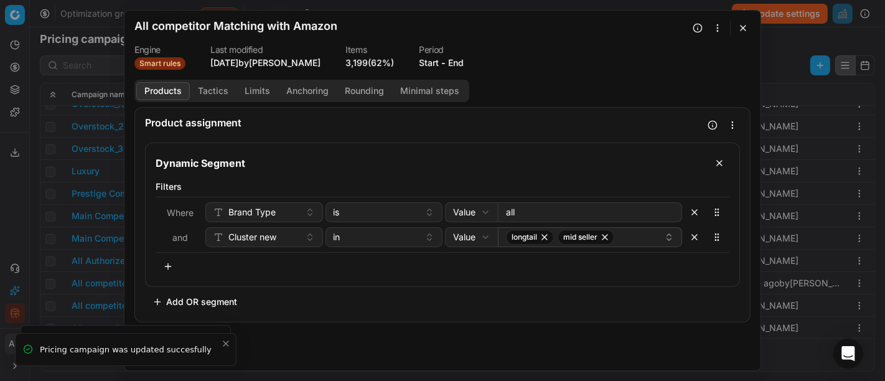
click at [220, 95] on button "Tactics" at bounding box center [213, 91] width 47 height 18
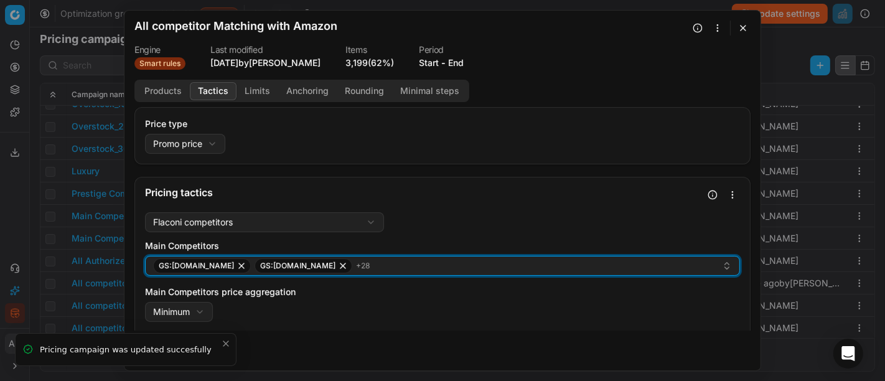
click at [374, 267] on div "GS:Amazon.de GS:BIPA.at + 28" at bounding box center [437, 265] width 569 height 15
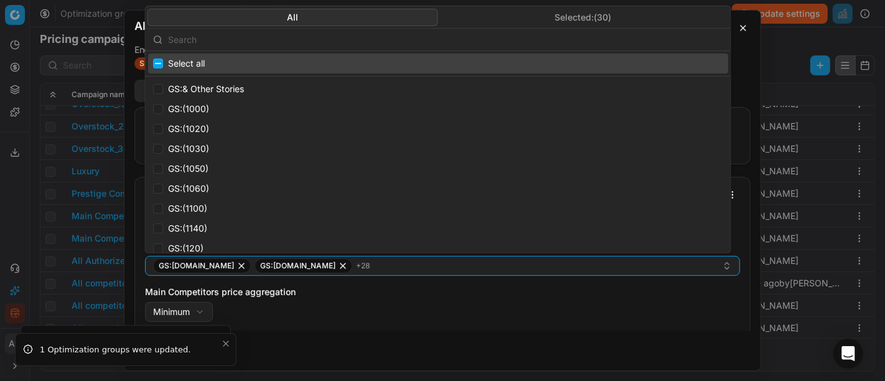
click at [274, 42] on input "text" at bounding box center [445, 39] width 555 height 25
type input "g"
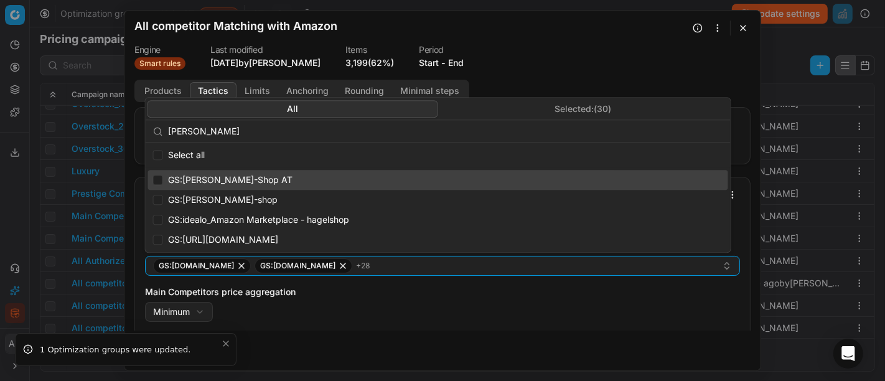
type input "hagel"
click at [229, 181] on span "GS:Hagel-Shop AT" at bounding box center [230, 180] width 125 height 12
checkbox input "true"
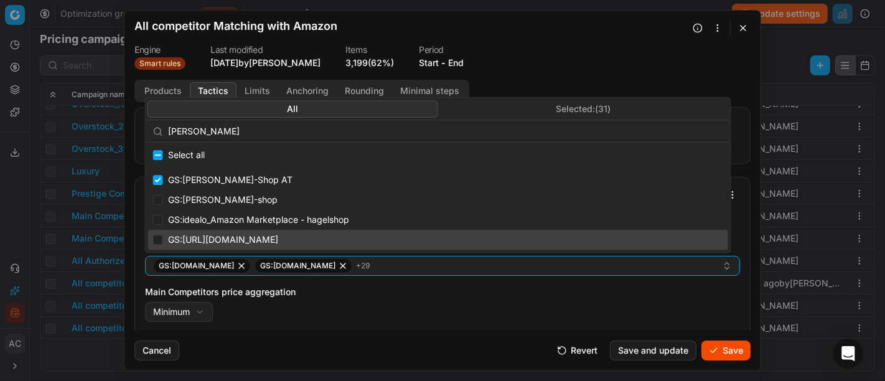
click at [728, 350] on button "Save" at bounding box center [726, 351] width 49 height 20
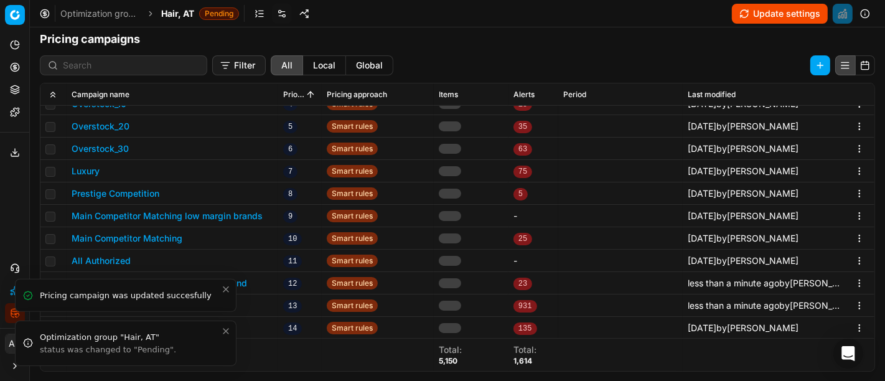
click at [225, 331] on icon "Close toast" at bounding box center [225, 331] width 5 height 5
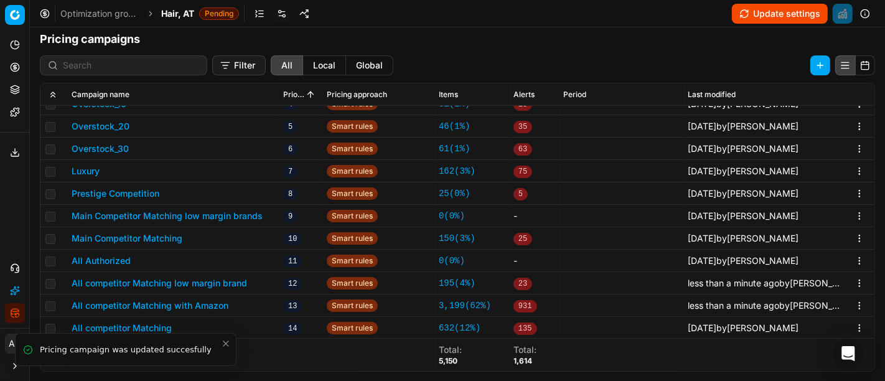
click at [229, 344] on icon "Close toast" at bounding box center [226, 344] width 10 height 10
click at [155, 325] on button "All competitor Matching" at bounding box center [122, 328] width 100 height 12
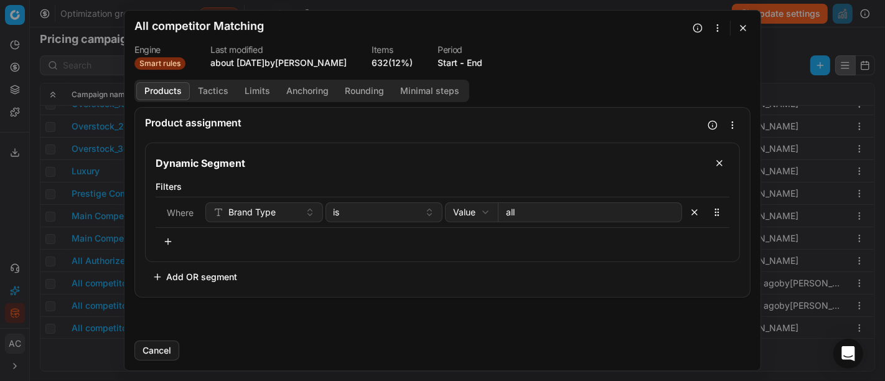
click at [204, 85] on button "Tactics" at bounding box center [213, 91] width 47 height 18
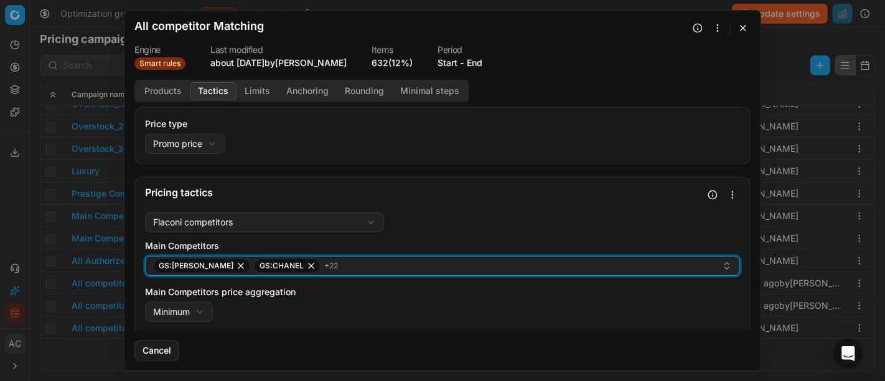
click at [364, 264] on div "GS:Breuninger GS:CHANEL + 22" at bounding box center [437, 265] width 569 height 15
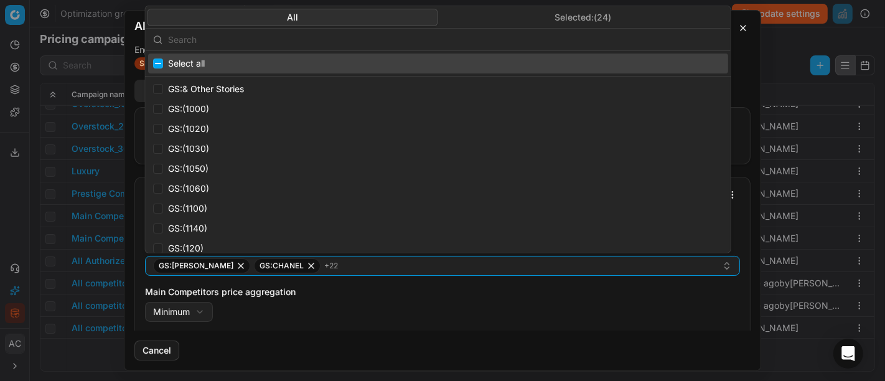
click at [276, 40] on input "text" at bounding box center [445, 39] width 555 height 25
type input "g"
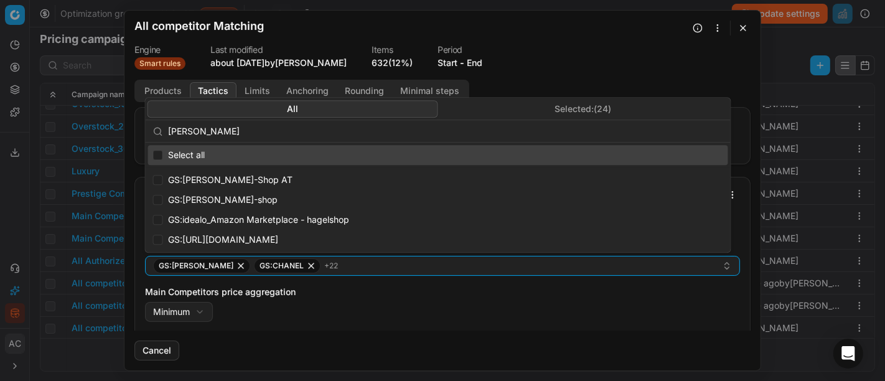
type input "hagel"
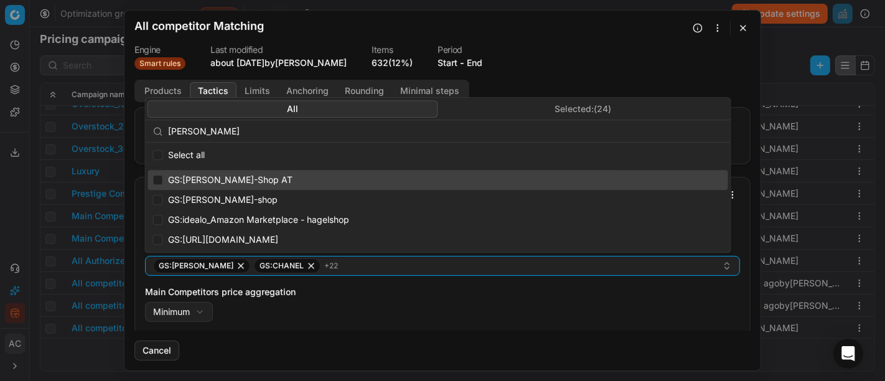
click at [227, 182] on span "GS:Hagel-Shop AT" at bounding box center [230, 180] width 125 height 12
checkbox input "true"
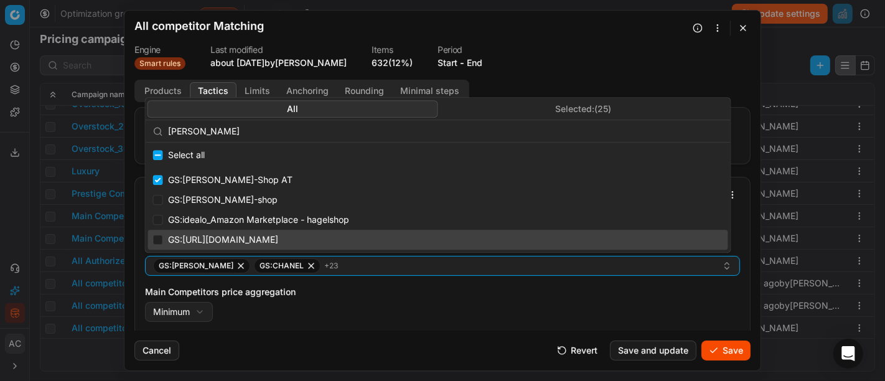
click at [725, 354] on button "Save" at bounding box center [726, 351] width 49 height 20
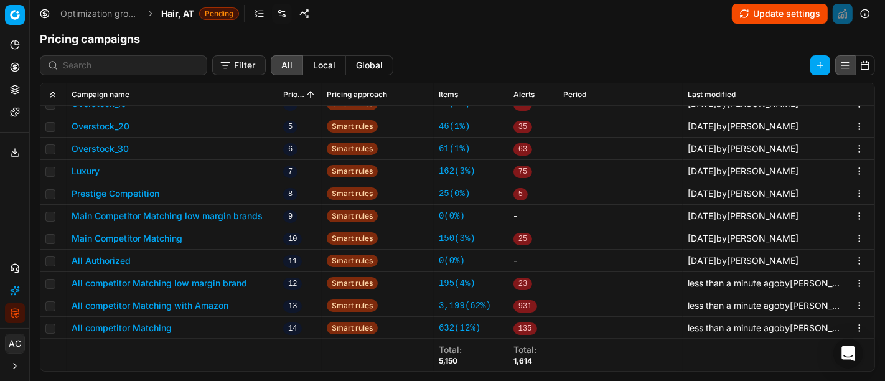
click at [176, 14] on span "Hair, AT" at bounding box center [177, 13] width 33 height 12
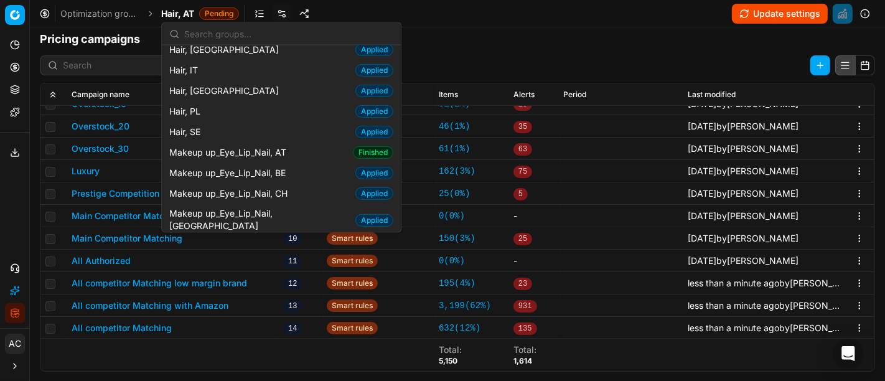
scroll to position [433, 0]
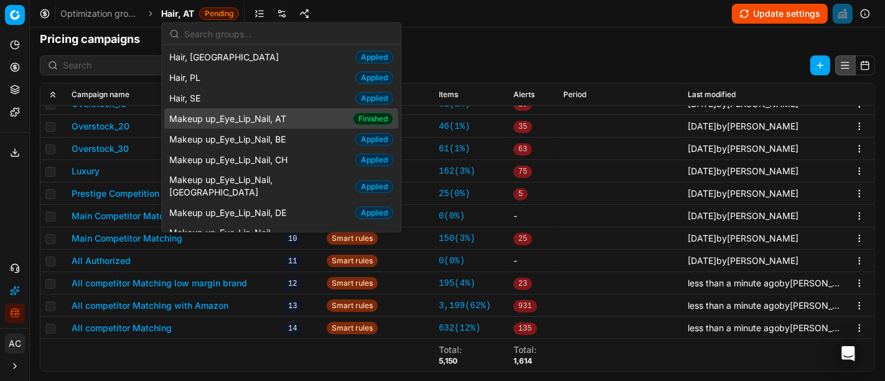
click at [284, 114] on span "Makeup up_Eye_Lip_Nail, AT" at bounding box center [230, 118] width 122 height 12
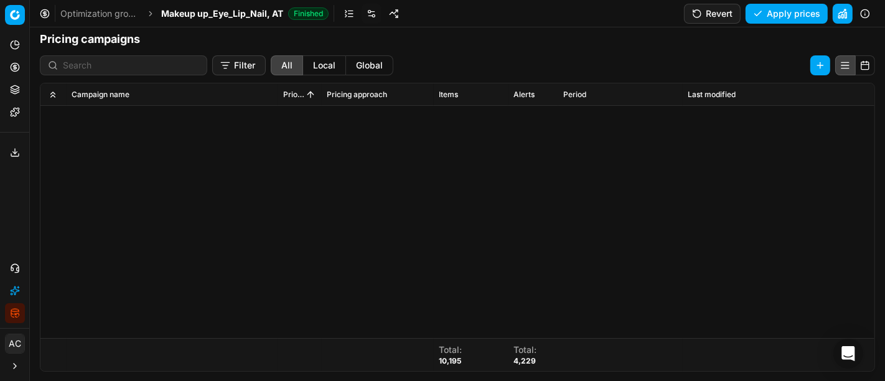
scroll to position [382, 0]
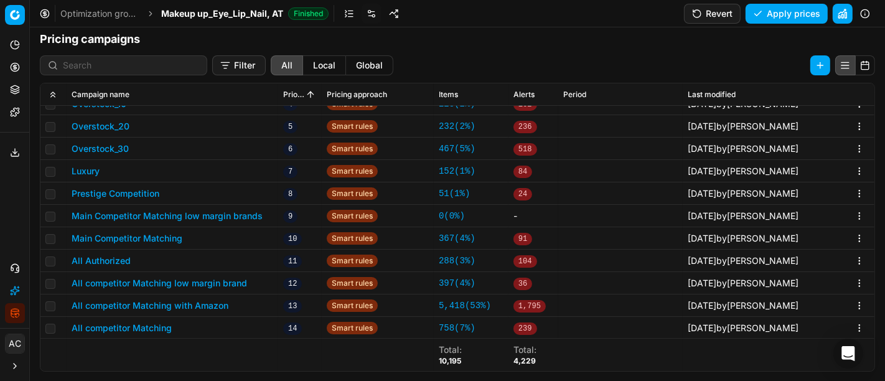
click at [220, 280] on button "All competitor Matching low margin brand" at bounding box center [160, 283] width 176 height 12
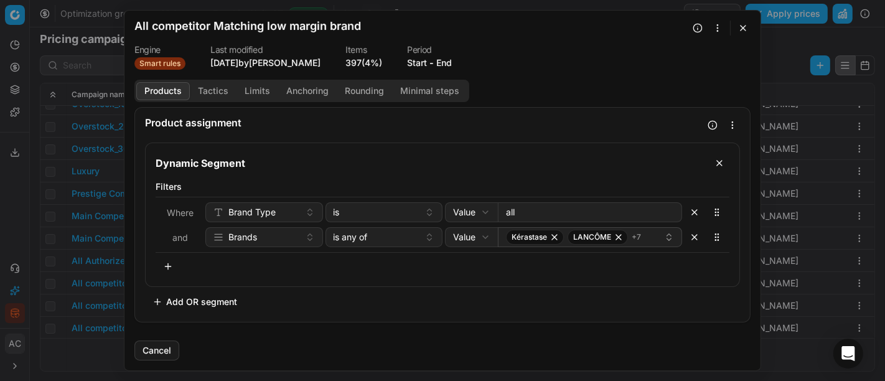
click at [207, 96] on button "Tactics" at bounding box center [213, 91] width 47 height 18
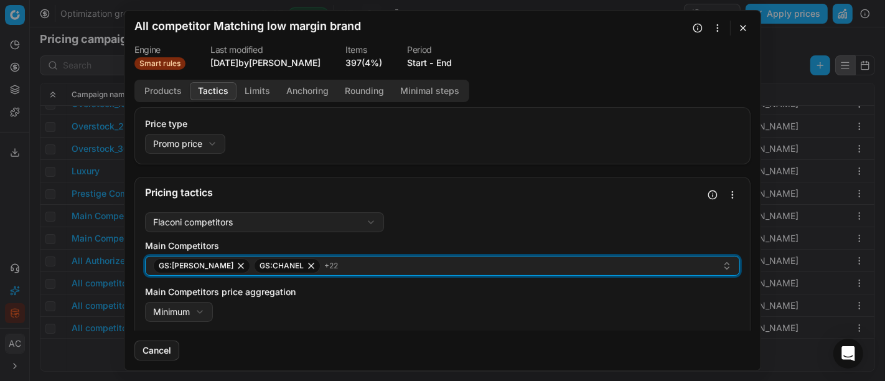
click at [354, 267] on div "GS:Breuninger GS:CHANEL + 22" at bounding box center [437, 265] width 569 height 15
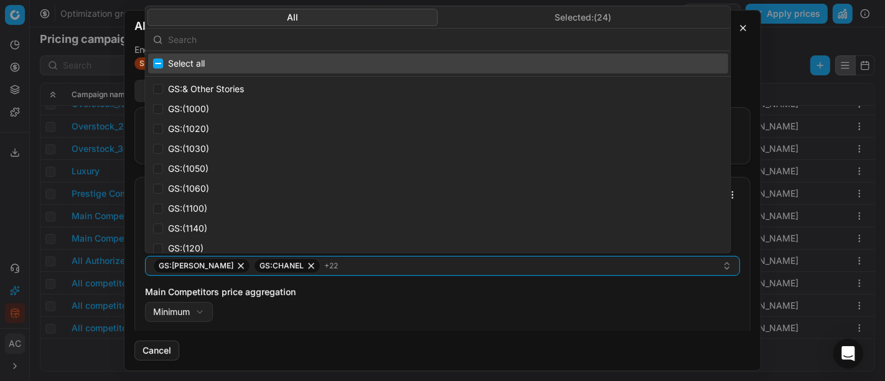
click at [374, 40] on input "text" at bounding box center [445, 39] width 555 height 25
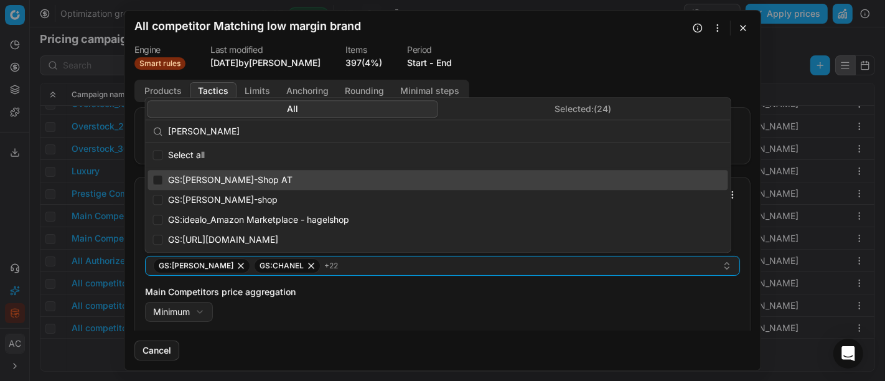
type input "hagel"
click at [237, 181] on span "GS:Hagel-Shop AT" at bounding box center [230, 180] width 125 height 12
checkbox input "true"
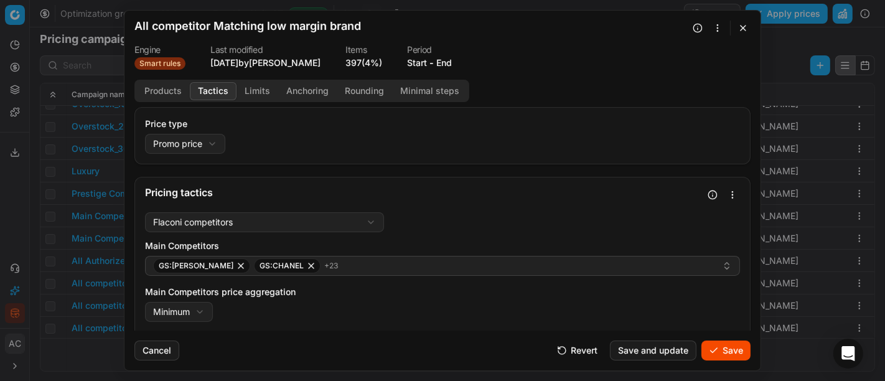
click at [743, 349] on button "Save" at bounding box center [726, 351] width 49 height 20
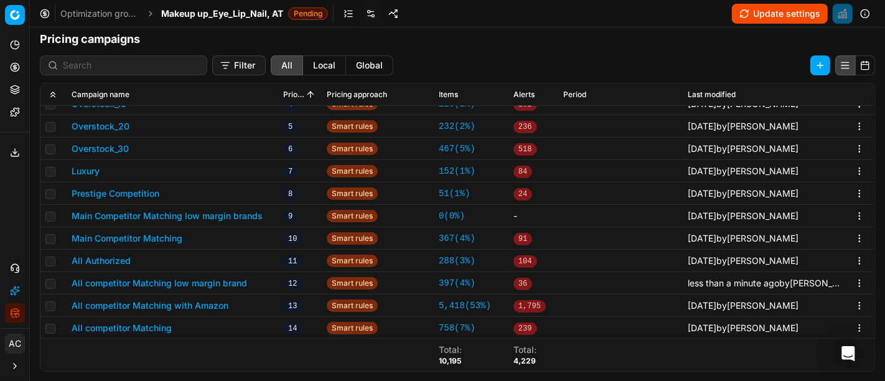
click at [209, 301] on button "All competitor Matching with Amazon" at bounding box center [150, 305] width 157 height 12
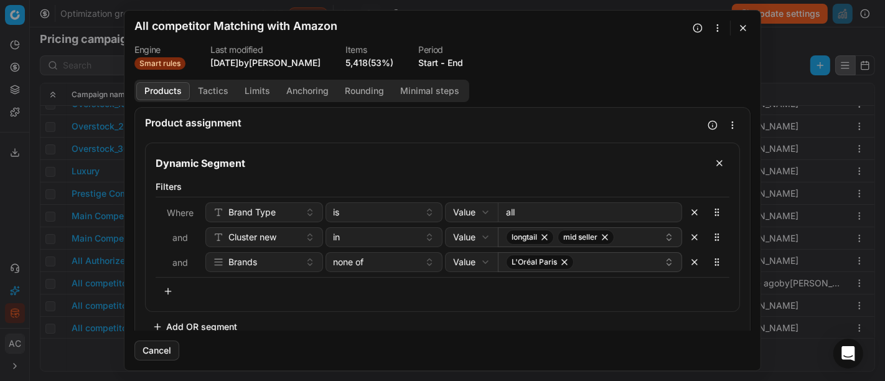
click at [224, 96] on button "Tactics" at bounding box center [213, 91] width 47 height 18
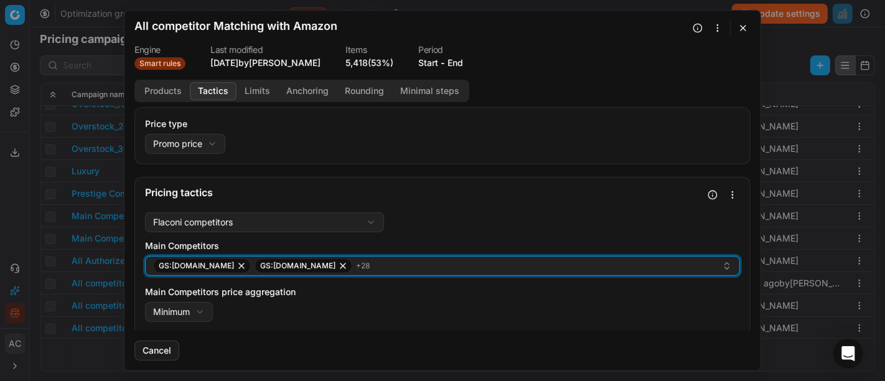
click at [355, 266] on div "GS:Amazon.de GS:BIPA.at + 28" at bounding box center [437, 265] width 569 height 15
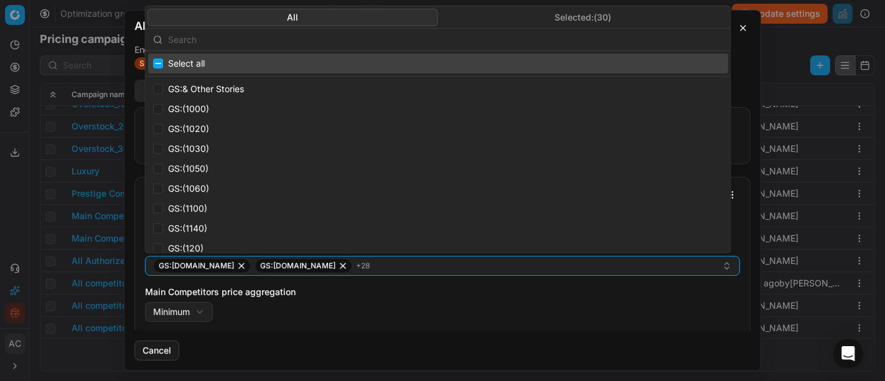
click at [368, 40] on input "text" at bounding box center [445, 39] width 555 height 25
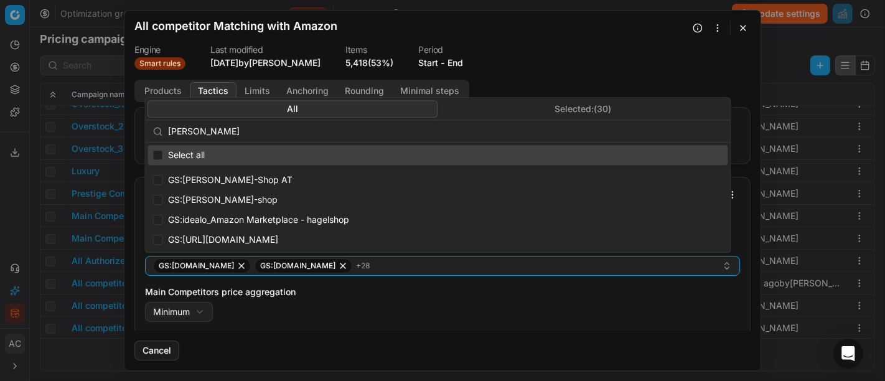
type input "hagel"
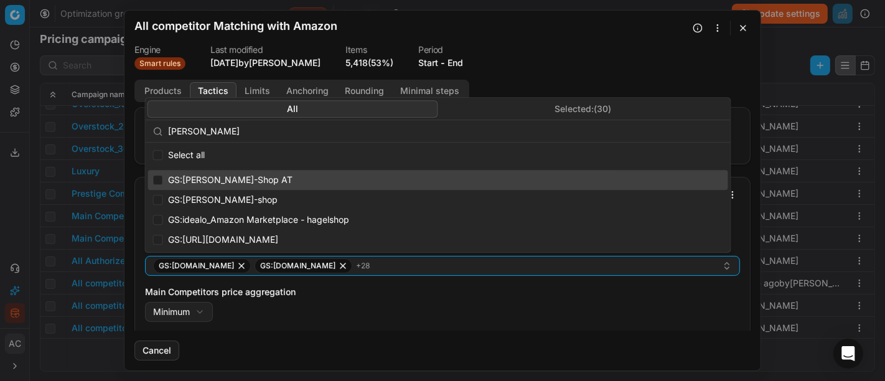
click at [238, 181] on span "GS:Hagel-Shop AT" at bounding box center [230, 180] width 125 height 12
checkbox input "true"
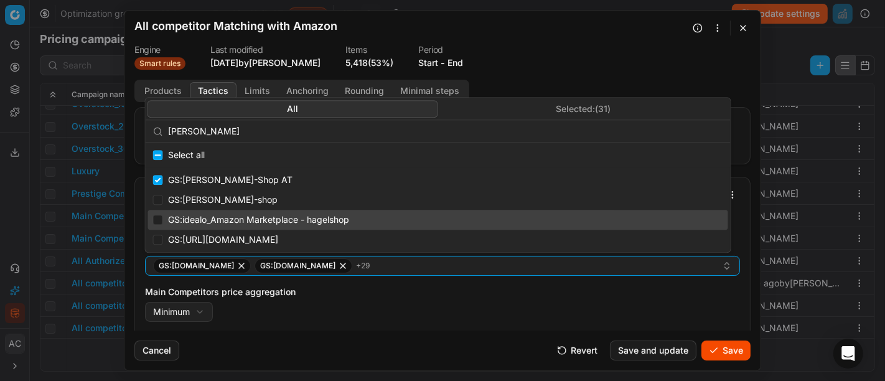
click at [720, 350] on button "Save" at bounding box center [726, 351] width 49 height 20
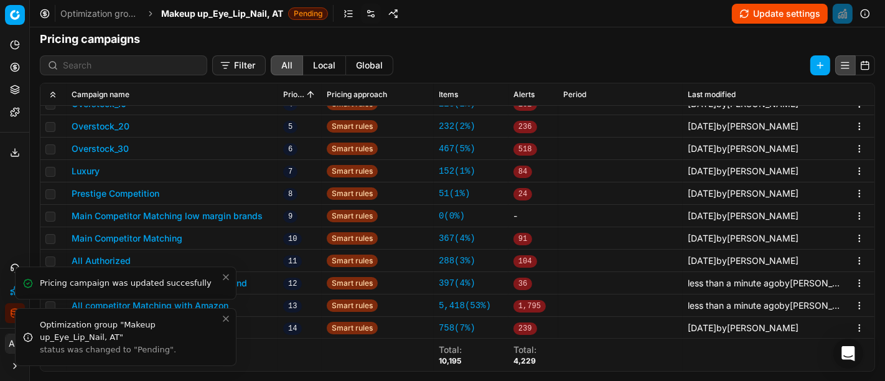
click at [226, 320] on icon "Close toast" at bounding box center [226, 319] width 10 height 10
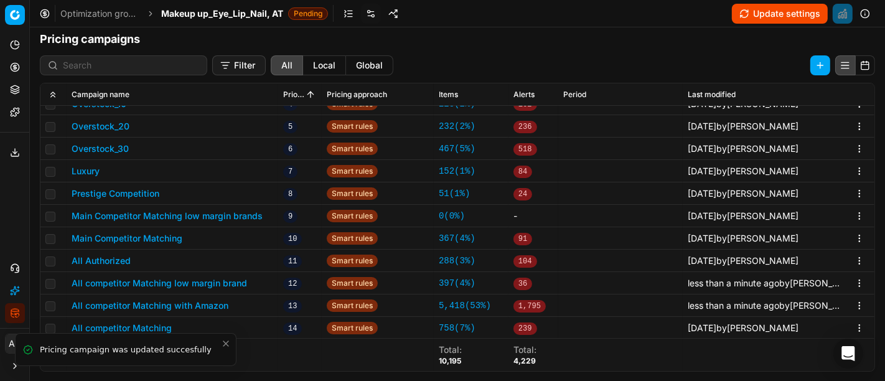
click at [222, 344] on icon "Close toast" at bounding box center [226, 344] width 10 height 10
click at [126, 327] on button "All competitor Matching" at bounding box center [122, 328] width 100 height 12
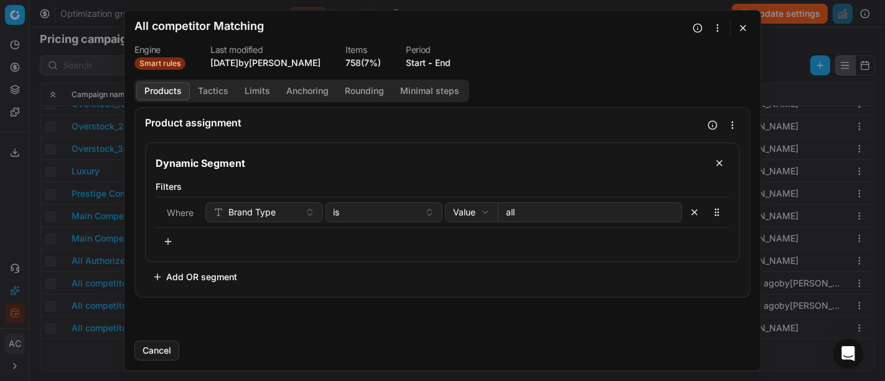
click at [217, 90] on button "Tactics" at bounding box center [213, 91] width 47 height 18
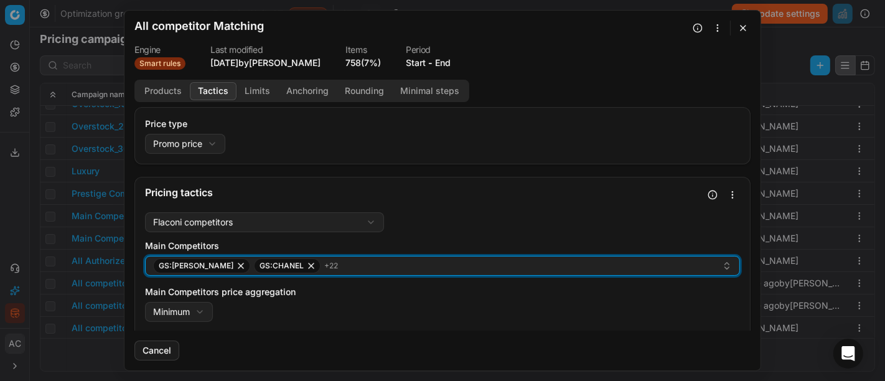
click at [372, 271] on div "GS:Breuninger GS:CHANEL + 22" at bounding box center [437, 265] width 569 height 15
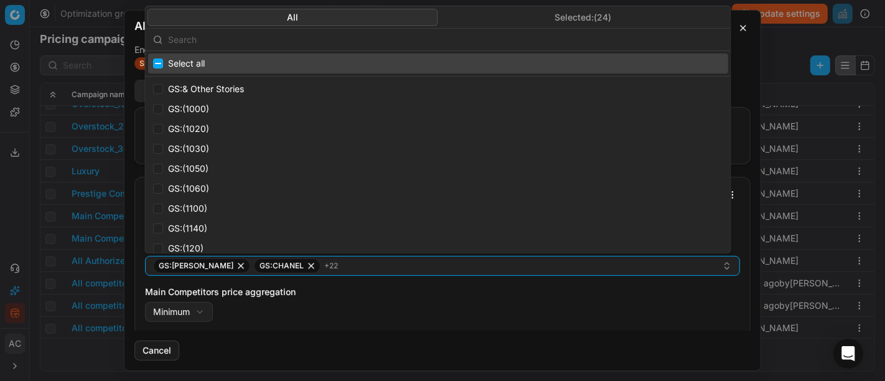
click at [355, 44] on input "text" at bounding box center [445, 39] width 555 height 25
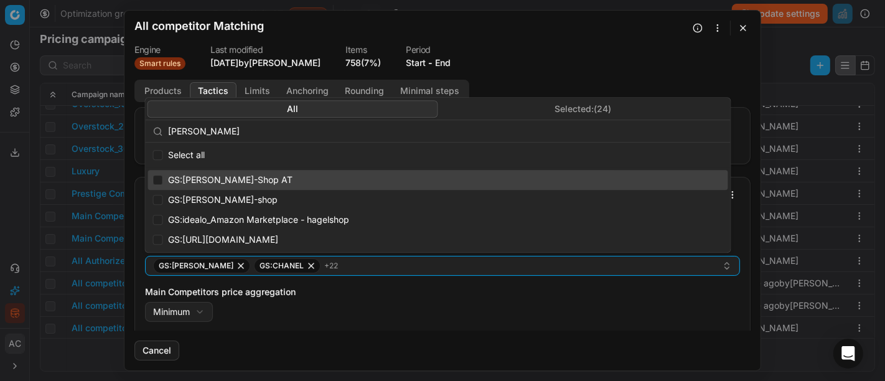
type input "hagel"
click at [243, 183] on span "GS:Hagel-Shop AT" at bounding box center [230, 180] width 125 height 12
checkbox input "true"
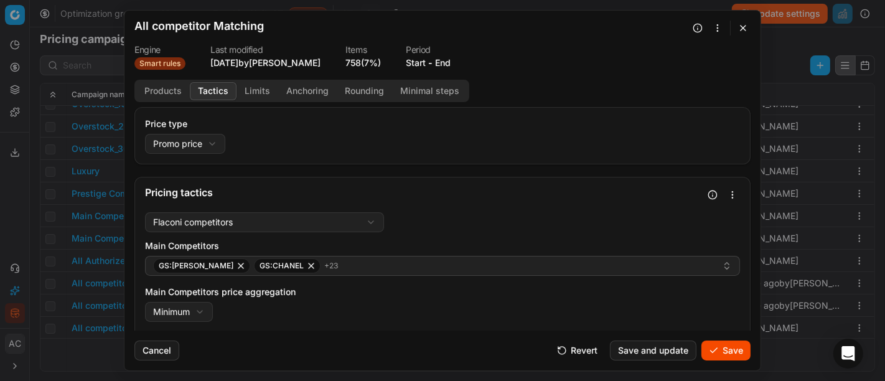
click at [712, 356] on button "Save" at bounding box center [726, 351] width 49 height 20
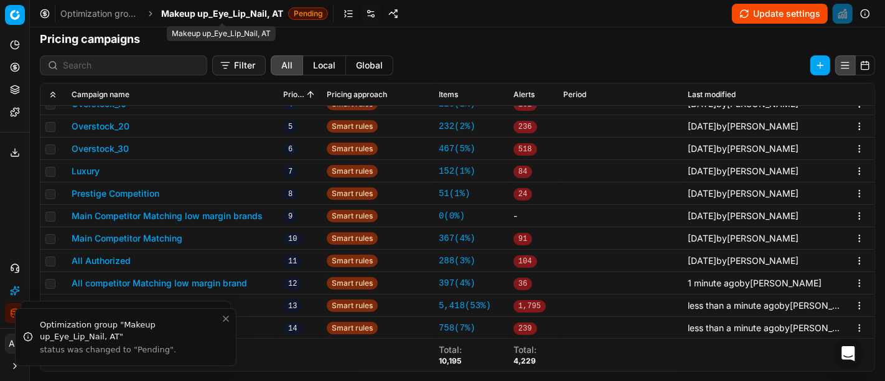
click at [207, 11] on span "Makeup up_Eye_Lip_Nail, AT" at bounding box center [222, 13] width 122 height 12
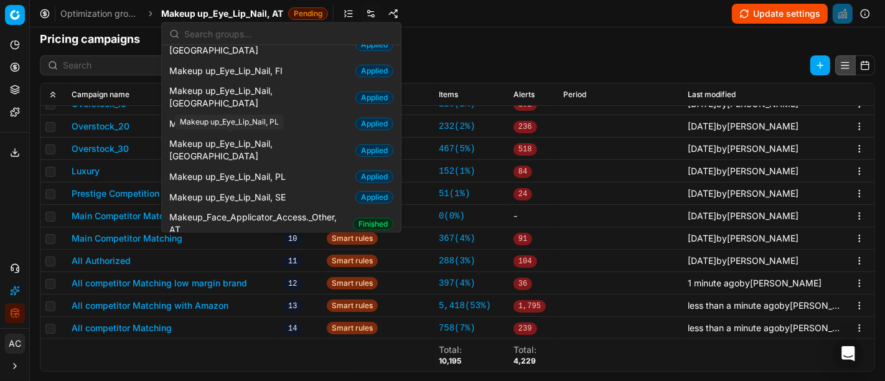
scroll to position [627, 0]
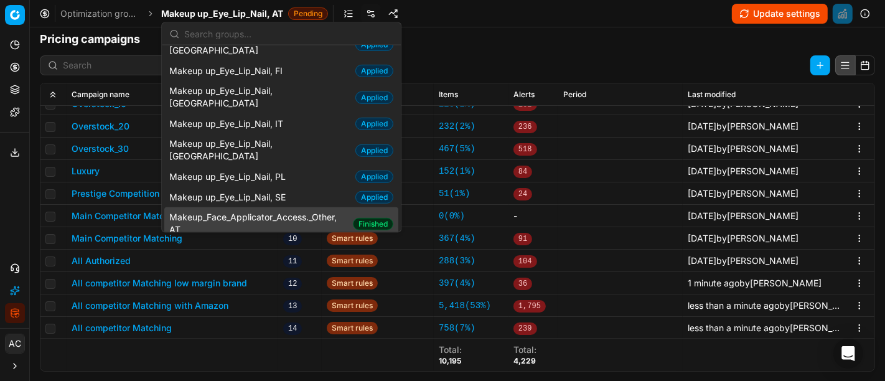
click at [258, 211] on span "Makeup_Face_Applicator_Access._Other, AT" at bounding box center [258, 223] width 179 height 25
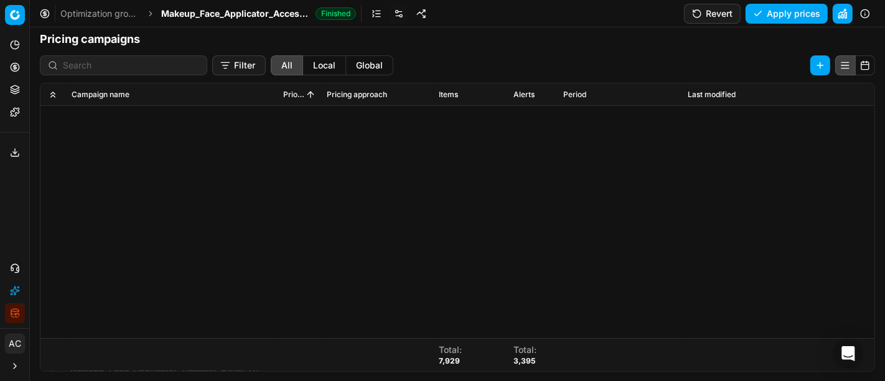
scroll to position [382, 0]
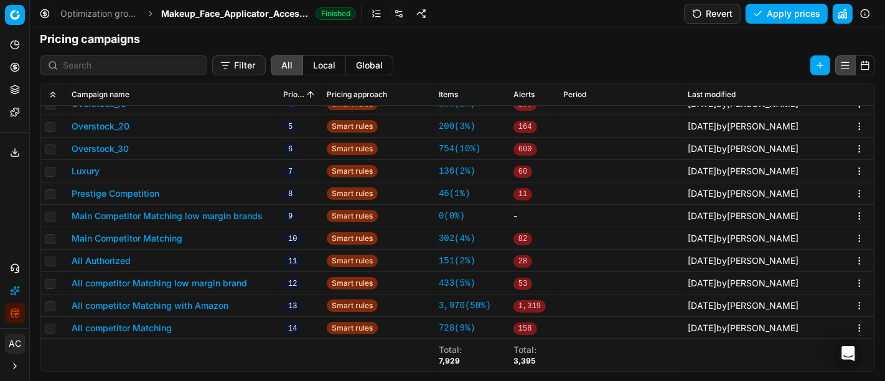
click at [208, 280] on button "All competitor Matching low margin brand" at bounding box center [160, 283] width 176 height 12
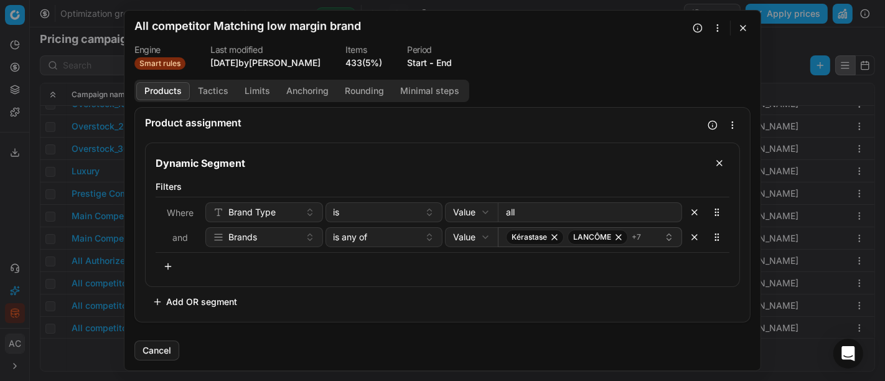
click at [213, 86] on button "Tactics" at bounding box center [213, 91] width 47 height 18
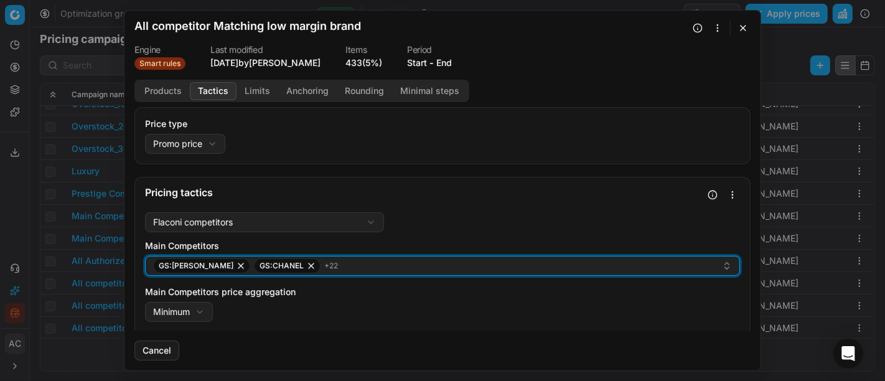
click at [398, 268] on div "GS:Breuninger GS:CHANEL + 22" at bounding box center [437, 265] width 569 height 15
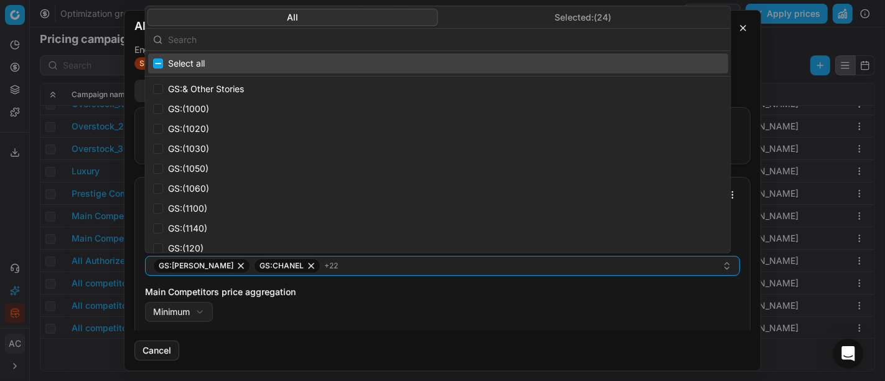
click at [359, 44] on input "text" at bounding box center [445, 39] width 555 height 25
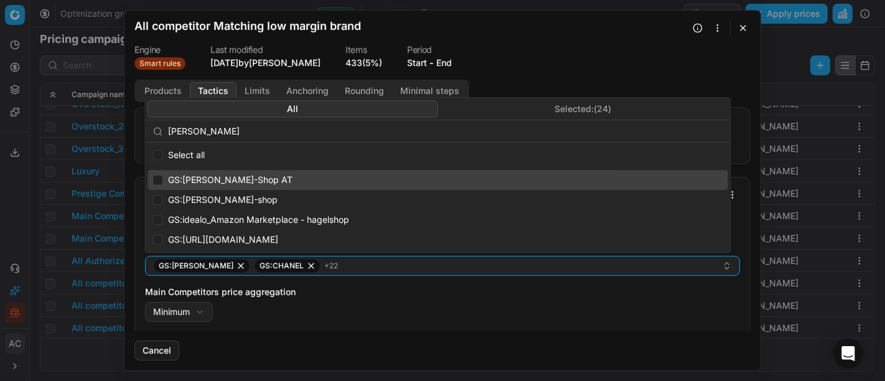
type input "hagel"
click at [237, 177] on span "GS:Hagel-Shop AT" at bounding box center [230, 180] width 125 height 12
checkbox input "true"
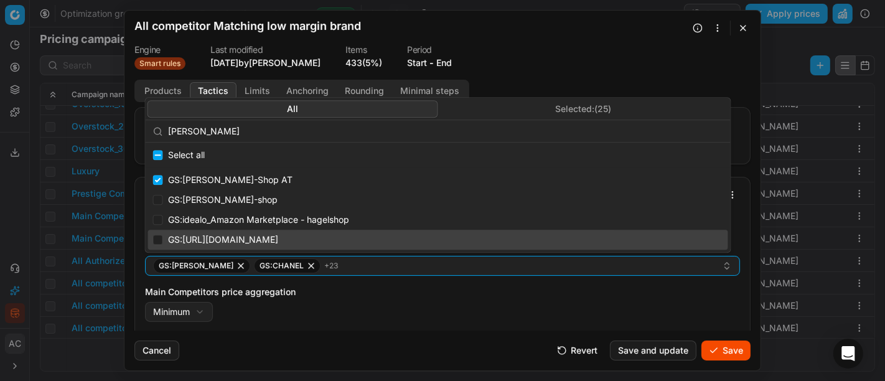
click at [723, 354] on button "Save" at bounding box center [726, 351] width 49 height 20
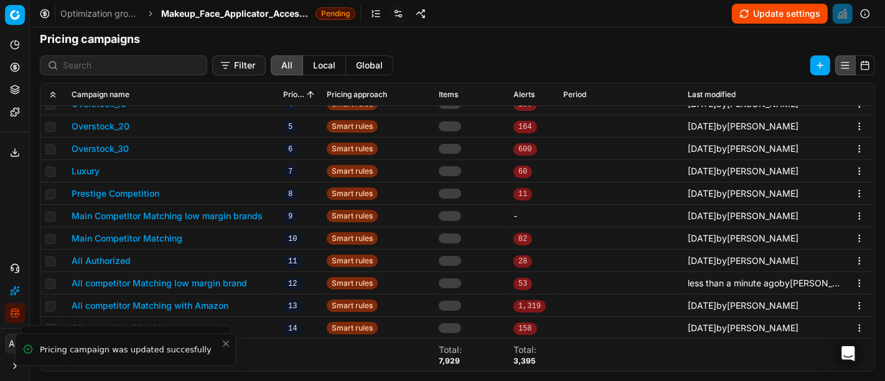
click at [169, 306] on button "All competitor Matching with Amazon" at bounding box center [150, 305] width 157 height 12
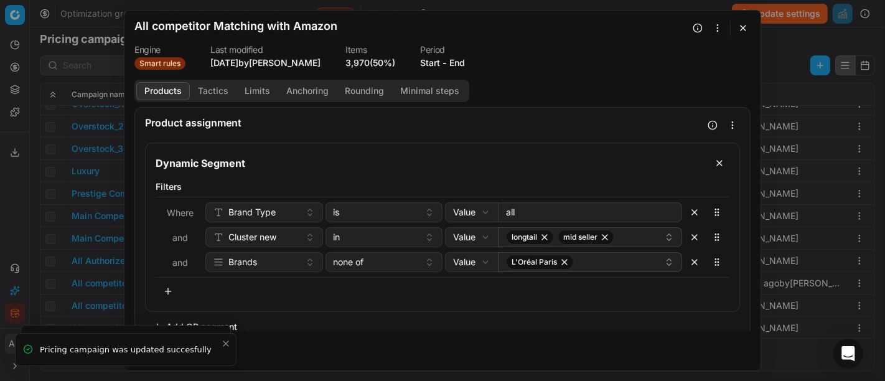
click at [219, 87] on button "Tactics" at bounding box center [213, 91] width 47 height 18
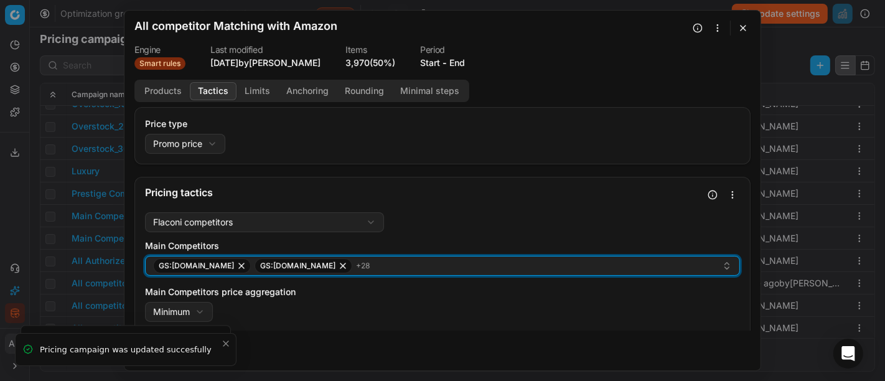
click at [347, 260] on div "GS:Amazon.de GS:BIPA.at + 28" at bounding box center [437, 265] width 569 height 15
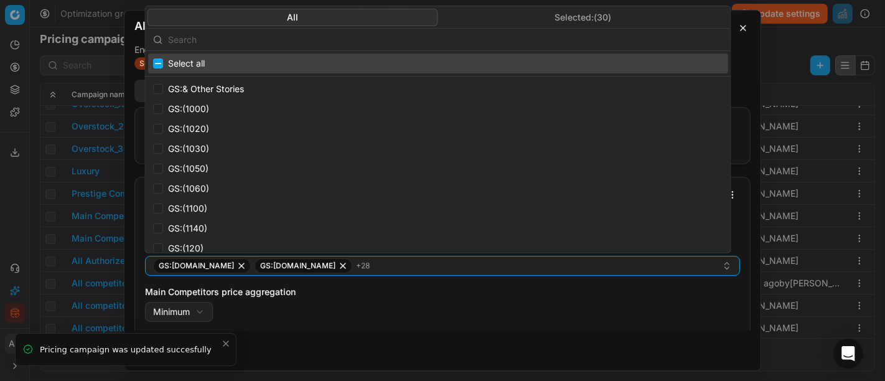
click at [288, 38] on input "text" at bounding box center [445, 39] width 555 height 25
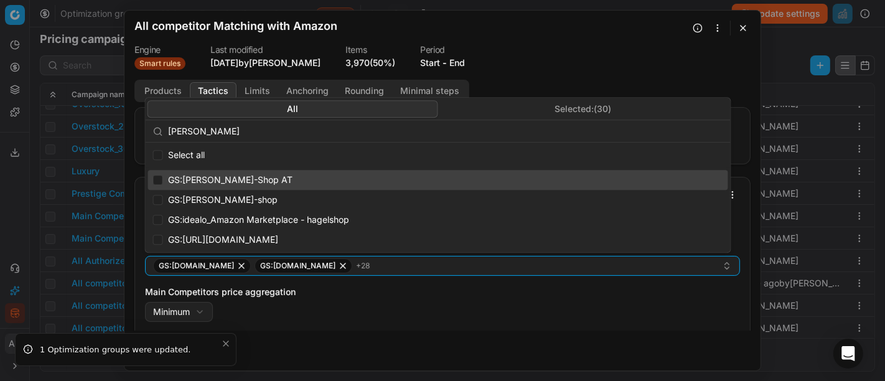
type input "hagel"
click at [221, 182] on span "GS:Hagel-Shop AT" at bounding box center [230, 180] width 125 height 12
checkbox input "true"
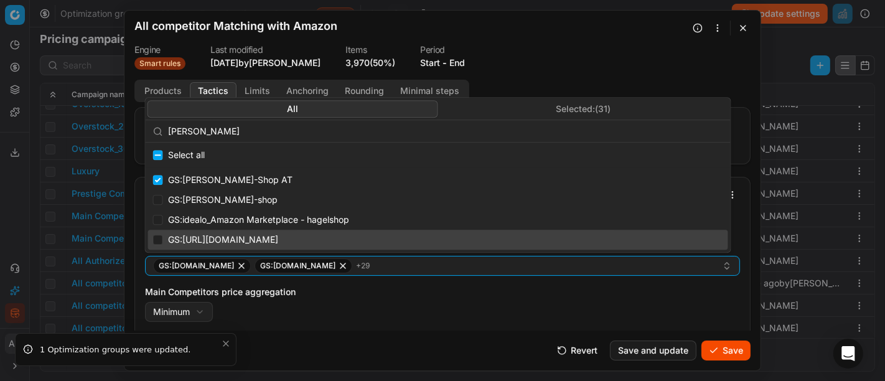
click at [750, 353] on button "Save" at bounding box center [726, 351] width 49 height 20
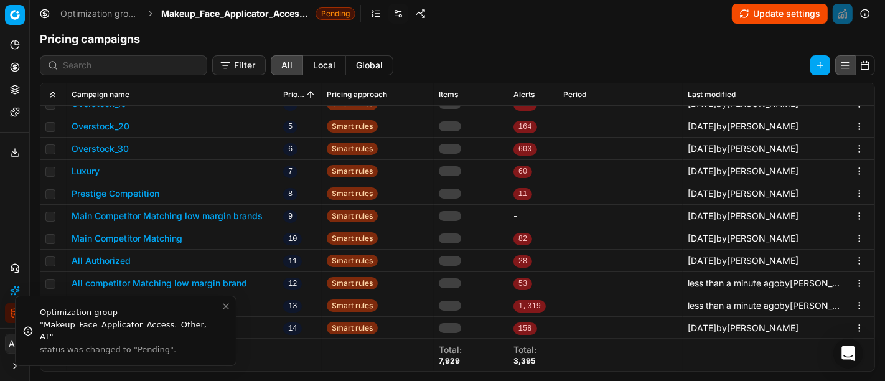
click at [135, 323] on div "Pricing platform Analytics Pricing Product portfolio Templates Export service 2…" at bounding box center [442, 190] width 885 height 381
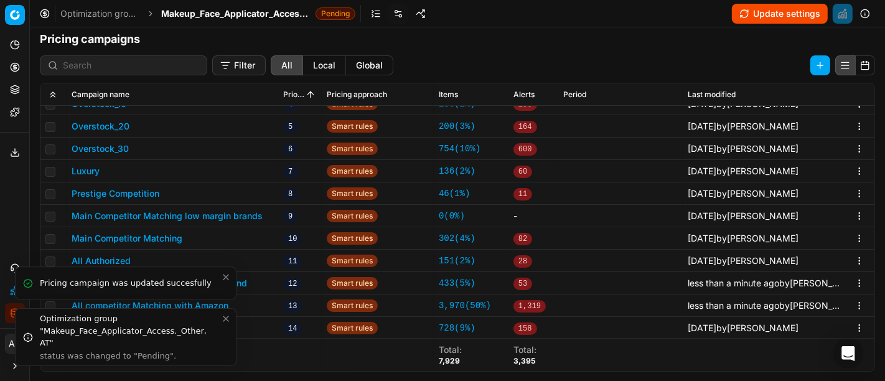
click at [225, 319] on icon "Close toast" at bounding box center [226, 319] width 10 height 10
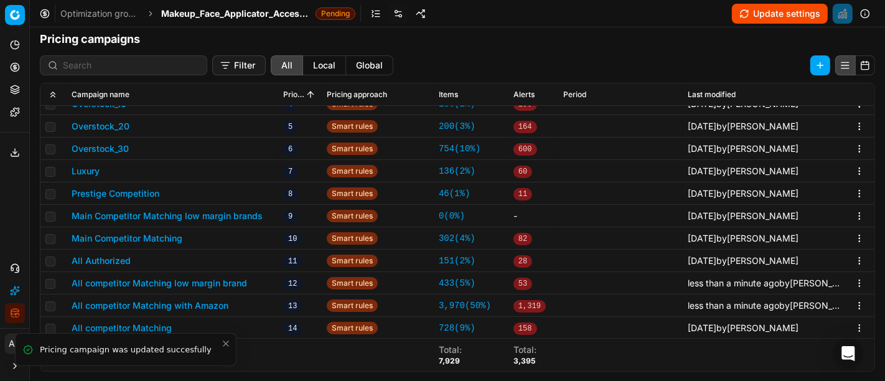
click at [226, 346] on icon "Close toast" at bounding box center [226, 344] width 10 height 10
click at [157, 331] on button "All competitor Matching" at bounding box center [122, 328] width 100 height 12
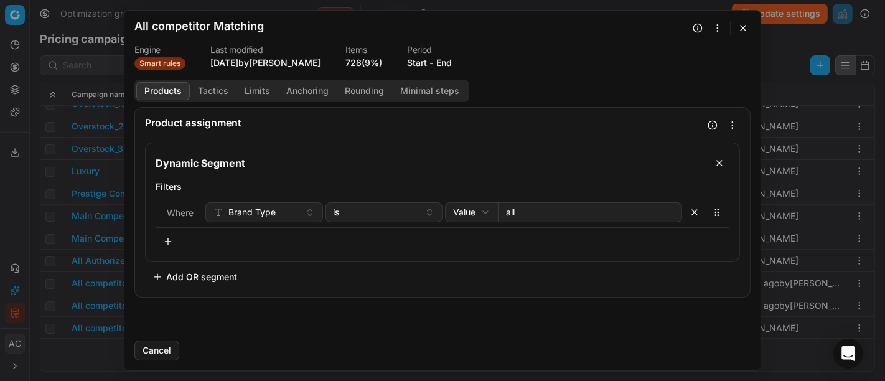
click at [213, 87] on button "Tactics" at bounding box center [213, 91] width 47 height 18
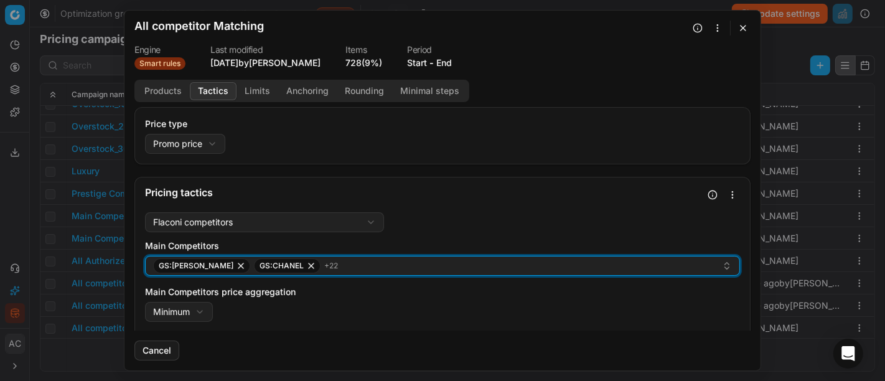
click at [349, 258] on div "GS:Breuninger GS:CHANEL + 22" at bounding box center [437, 265] width 569 height 15
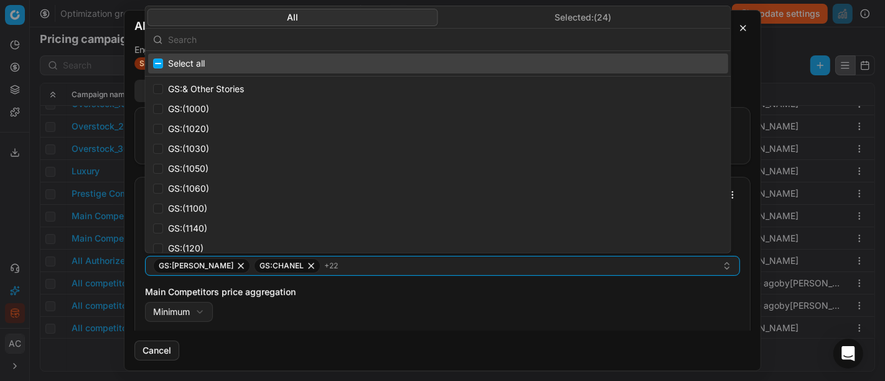
click at [290, 40] on input "text" at bounding box center [445, 39] width 555 height 25
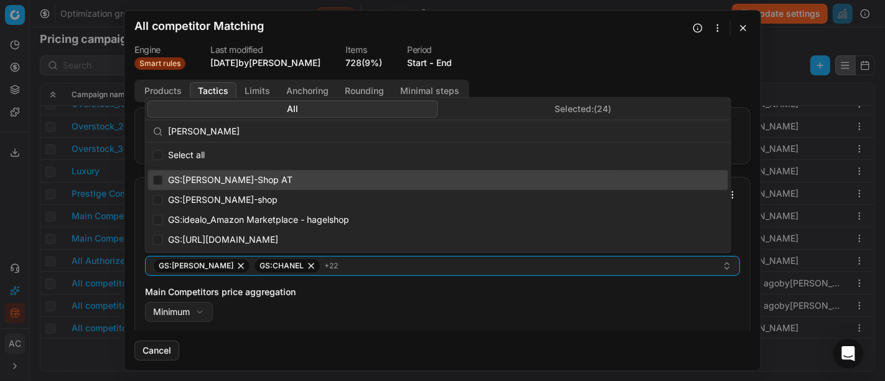
type input "hagel"
click at [213, 182] on span "GS:Hagel-Shop AT" at bounding box center [230, 180] width 125 height 12
checkbox input "true"
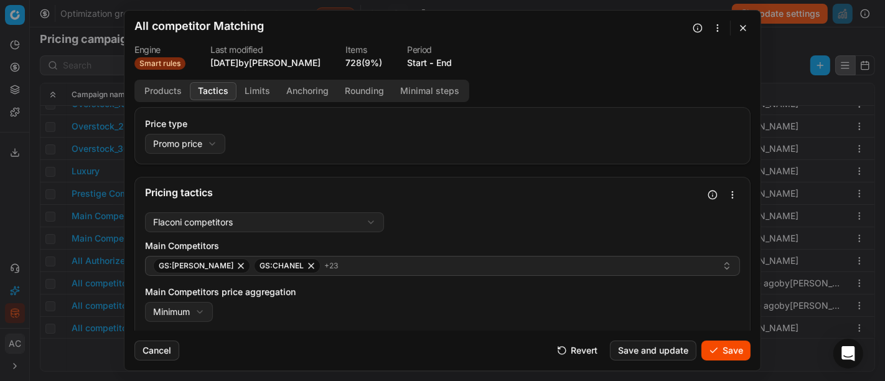
click at [731, 350] on button "Save" at bounding box center [726, 351] width 49 height 20
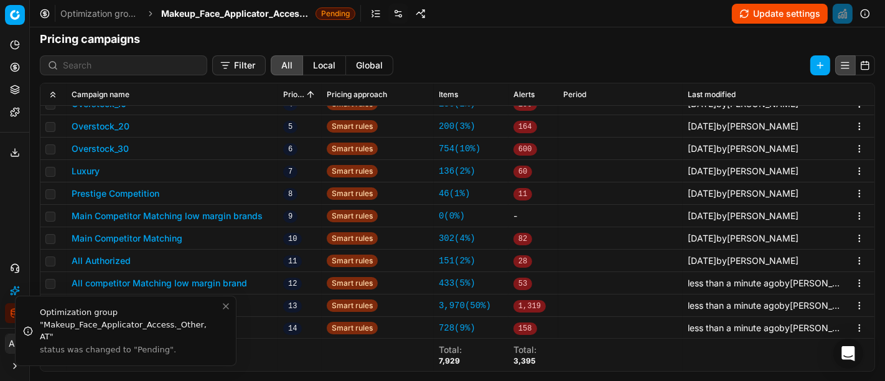
click at [188, 13] on span "Makeup_Face_Applicator_Access._Other, AT" at bounding box center [235, 13] width 149 height 12
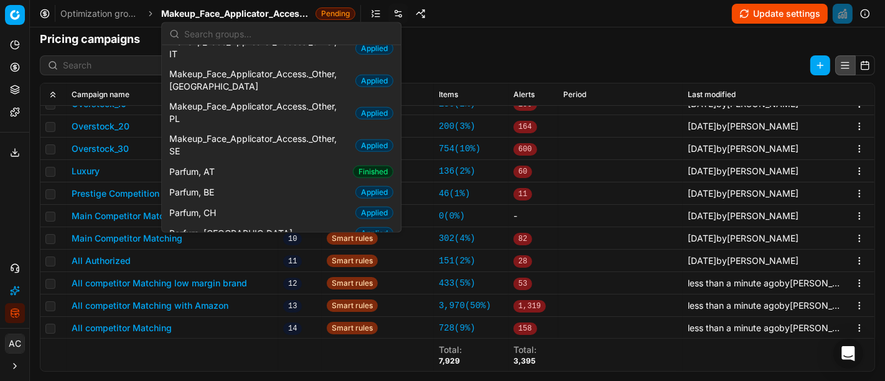
scroll to position [1068, 0]
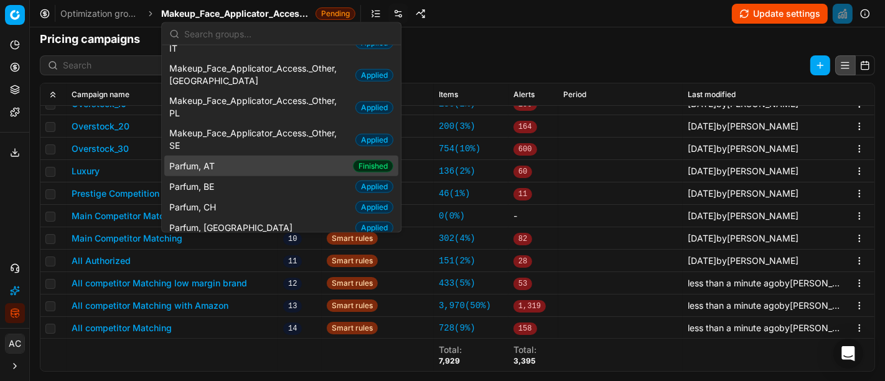
click at [237, 156] on div "Parfum, AT Finished" at bounding box center [281, 166] width 234 height 21
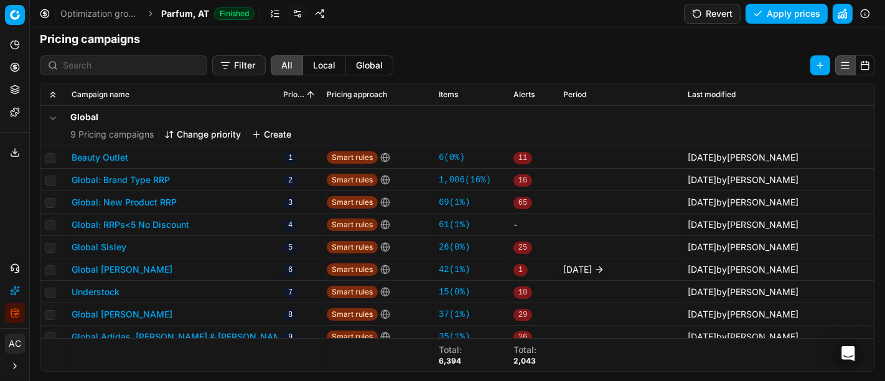
scroll to position [372, 0]
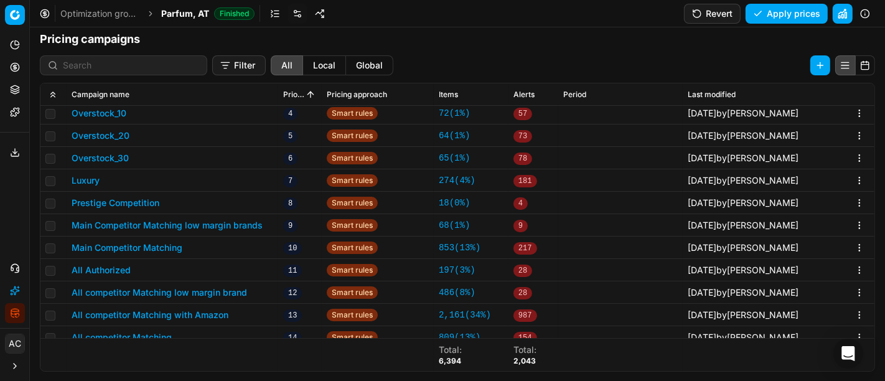
click at [177, 294] on button "All competitor Matching low margin brand" at bounding box center [160, 292] width 176 height 12
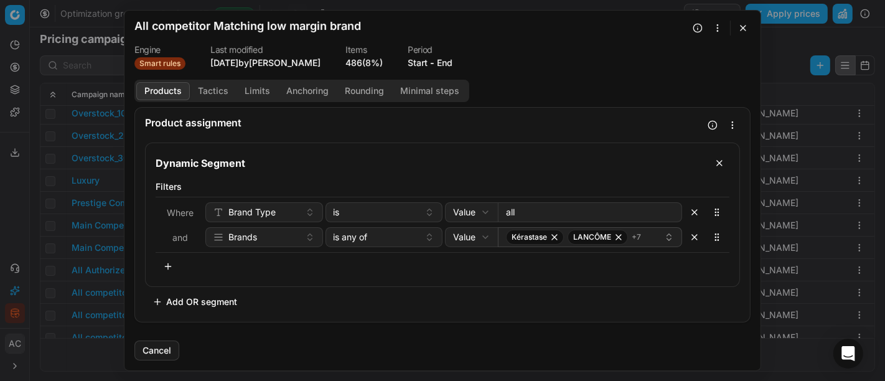
click at [204, 93] on button "Tactics" at bounding box center [213, 91] width 47 height 18
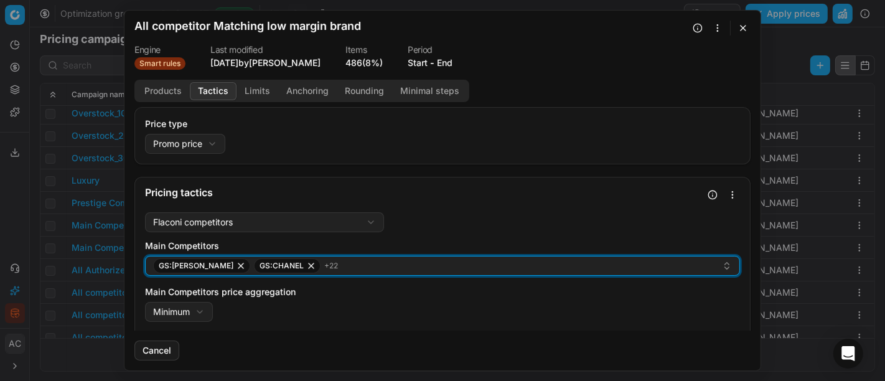
click at [410, 271] on div "GS:Breuninger GS:CHANEL + 22" at bounding box center [437, 265] width 569 height 15
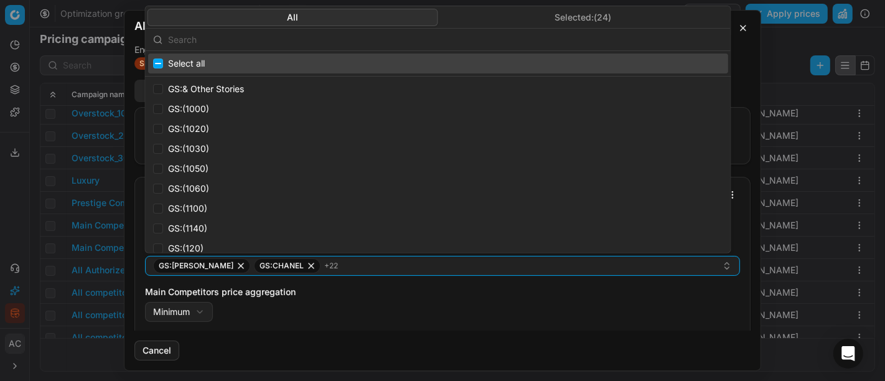
click at [331, 41] on input "text" at bounding box center [445, 39] width 555 height 25
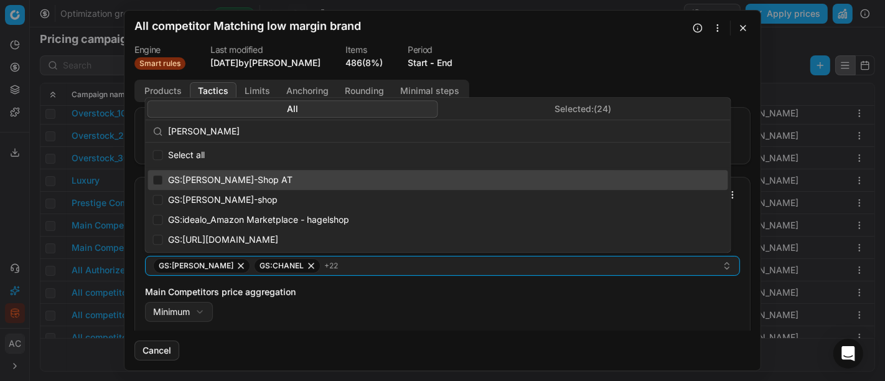
type input "hagel"
click at [242, 179] on span "GS:Hagel-Shop AT" at bounding box center [230, 180] width 125 height 12
checkbox input "true"
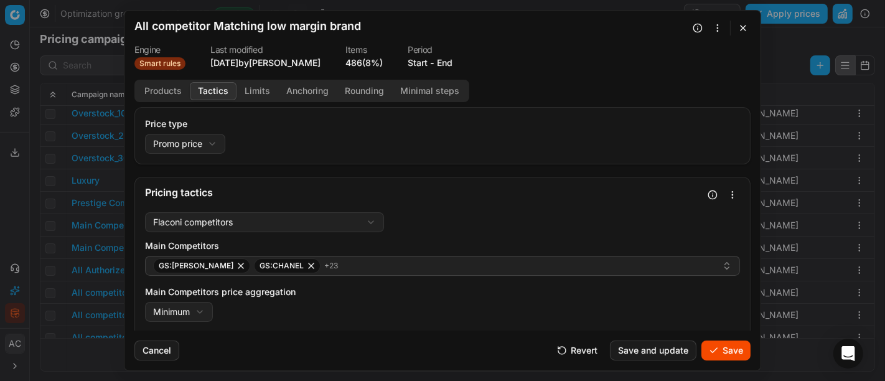
click at [722, 347] on button "Save" at bounding box center [726, 351] width 49 height 20
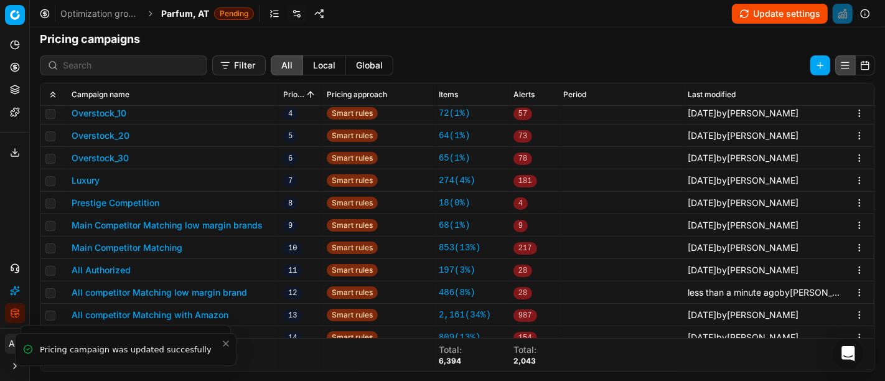
click at [134, 314] on button "All competitor Matching with Amazon" at bounding box center [150, 315] width 157 height 12
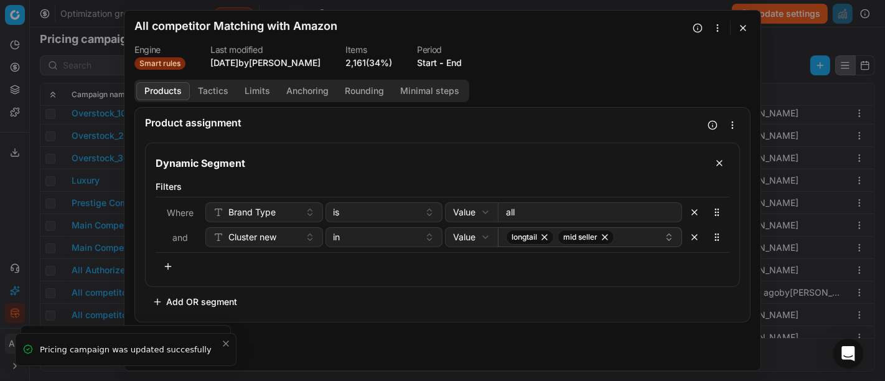
click at [220, 93] on button "Tactics" at bounding box center [213, 91] width 47 height 18
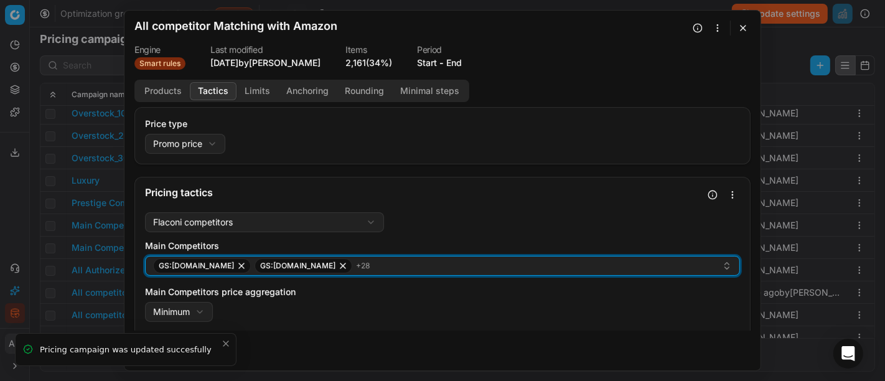
click at [377, 269] on div "GS:Amazon.de GS:BIPA.at + 28" at bounding box center [437, 265] width 569 height 15
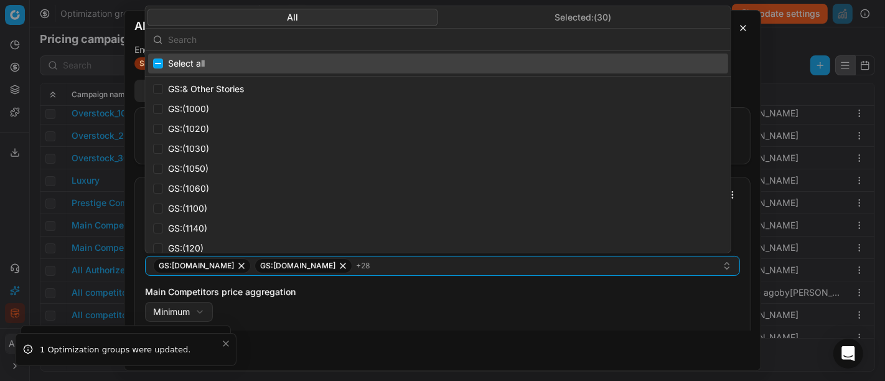
click at [269, 38] on input "text" at bounding box center [445, 39] width 555 height 25
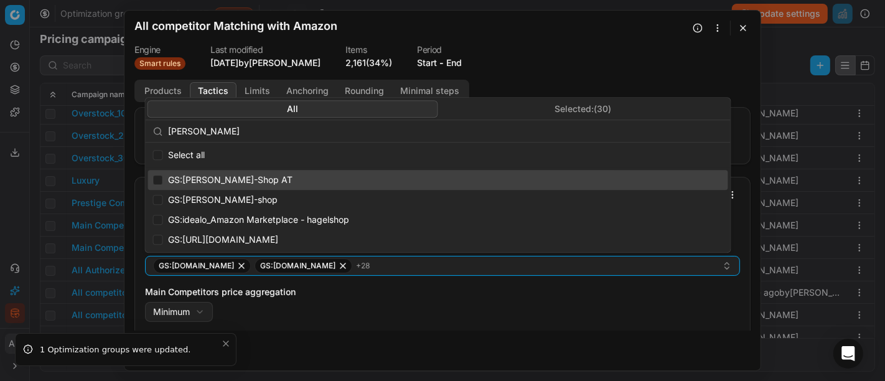
type input "hagel"
click at [227, 179] on span "GS:Hagel-Shop AT" at bounding box center [230, 180] width 125 height 12
checkbox input "true"
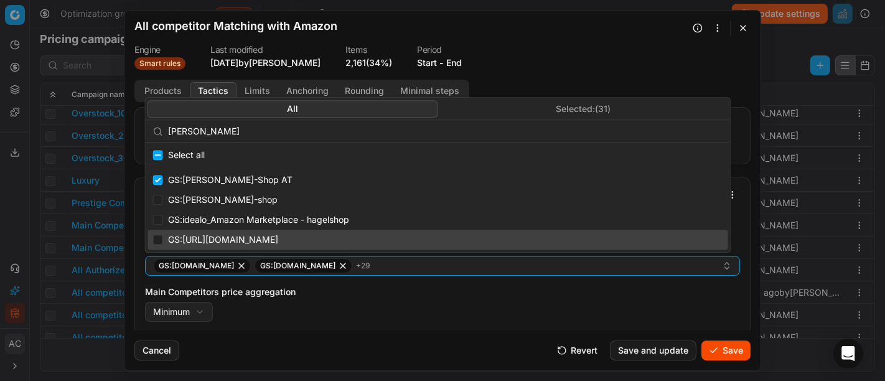
click at [728, 350] on button "Save" at bounding box center [726, 351] width 49 height 20
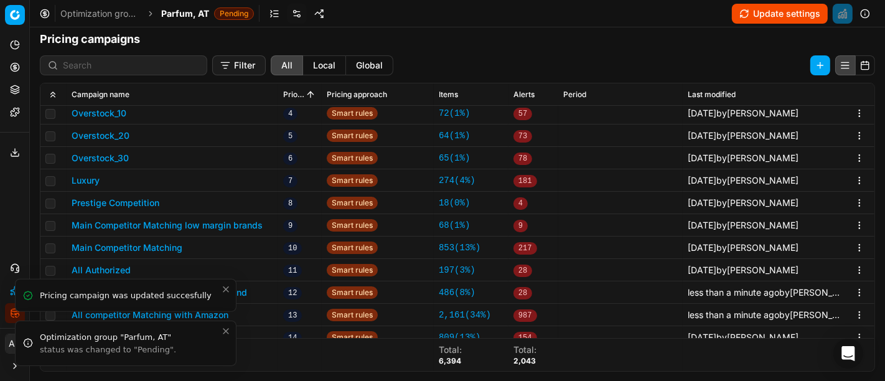
click at [224, 335] on icon "Close toast" at bounding box center [226, 331] width 10 height 10
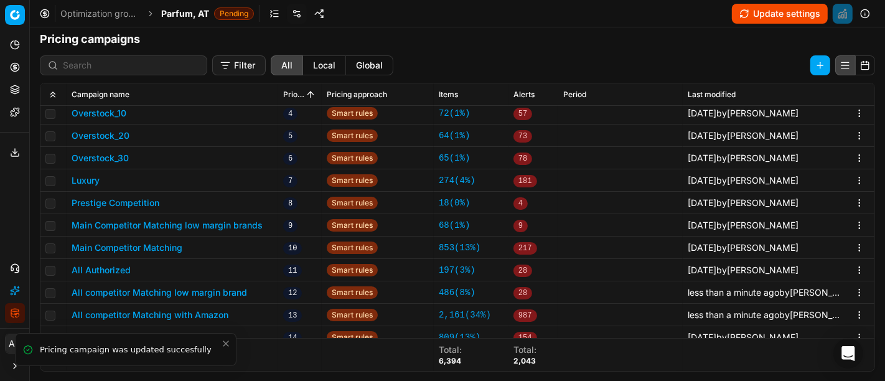
click at [229, 346] on icon "Close toast" at bounding box center [226, 344] width 10 height 10
click at [148, 333] on button "All competitor Matching" at bounding box center [122, 337] width 100 height 12
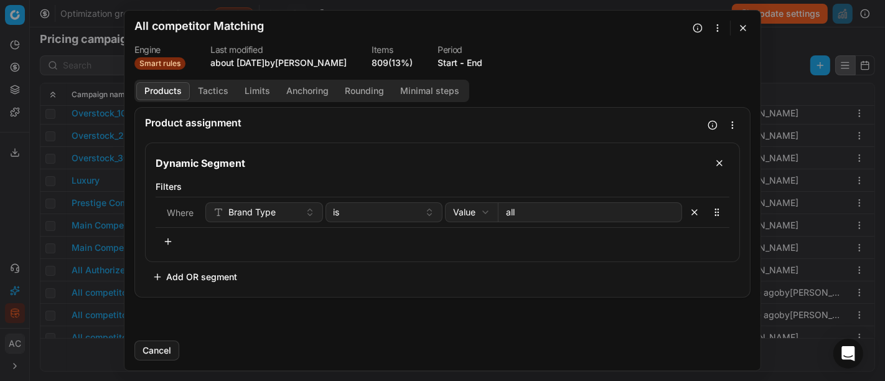
click at [202, 90] on button "Tactics" at bounding box center [213, 91] width 47 height 18
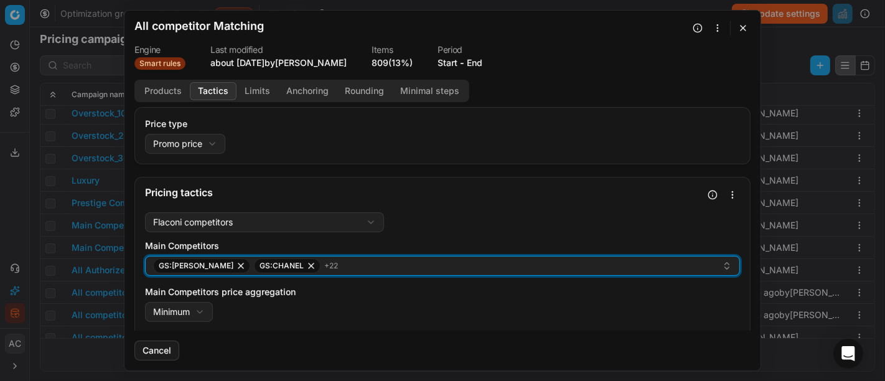
click at [357, 260] on div "GS:Breuninger GS:CHANEL + 22" at bounding box center [437, 265] width 569 height 15
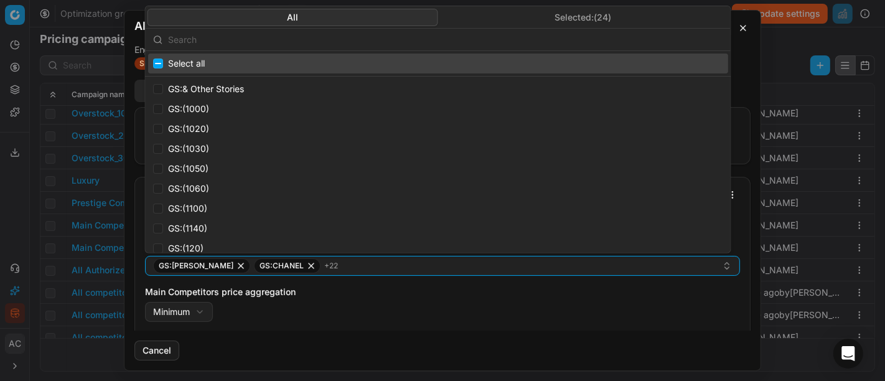
click at [315, 39] on input "text" at bounding box center [445, 39] width 555 height 25
type input "g"
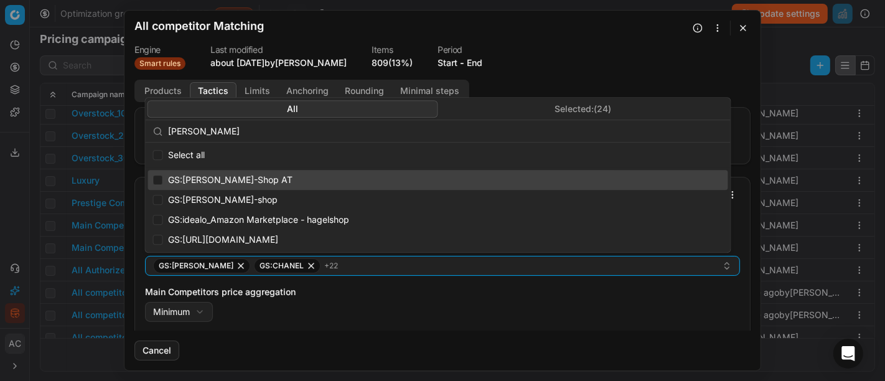
type input "hagel"
click at [224, 182] on span "GS:Hagel-Shop AT" at bounding box center [230, 180] width 125 height 12
checkbox input "true"
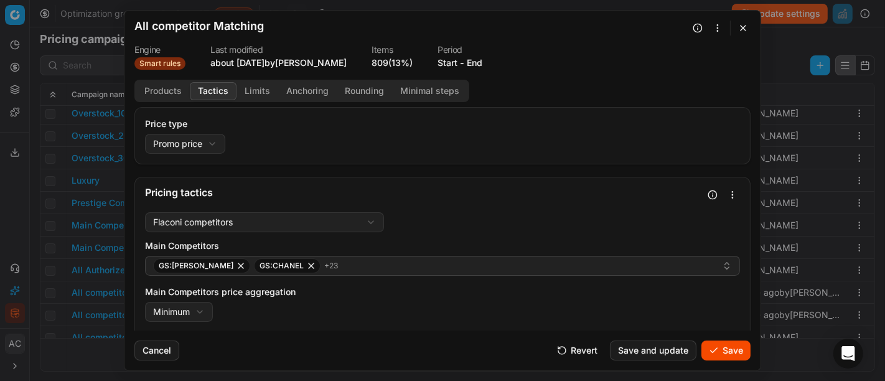
click at [734, 352] on button "Save" at bounding box center [726, 351] width 49 height 20
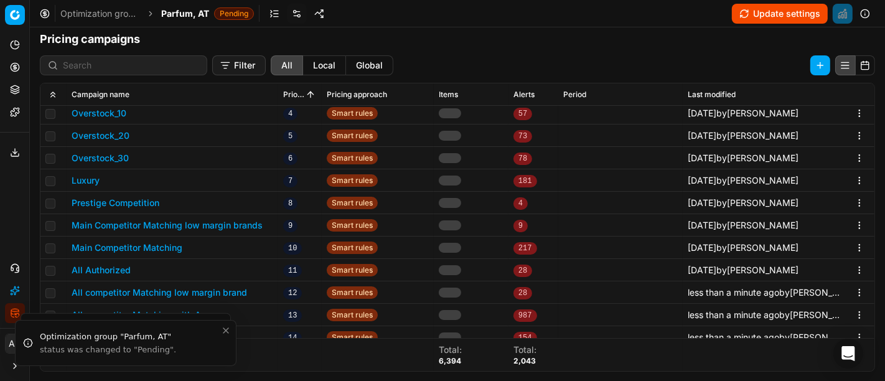
scroll to position [382, 0]
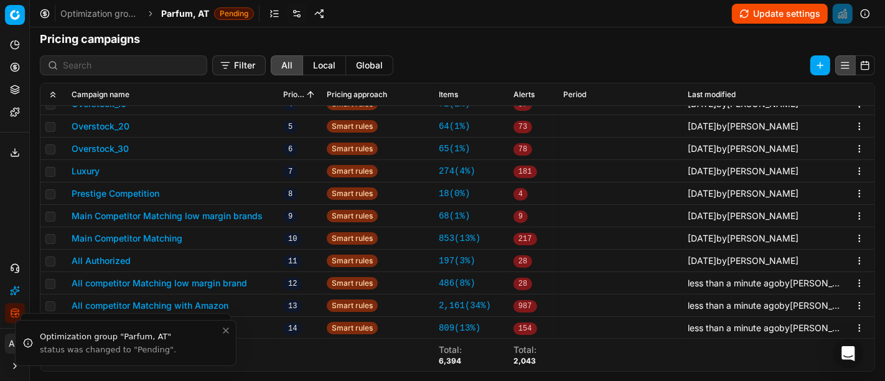
click at [185, 13] on span "Parfum, AT" at bounding box center [185, 13] width 48 height 12
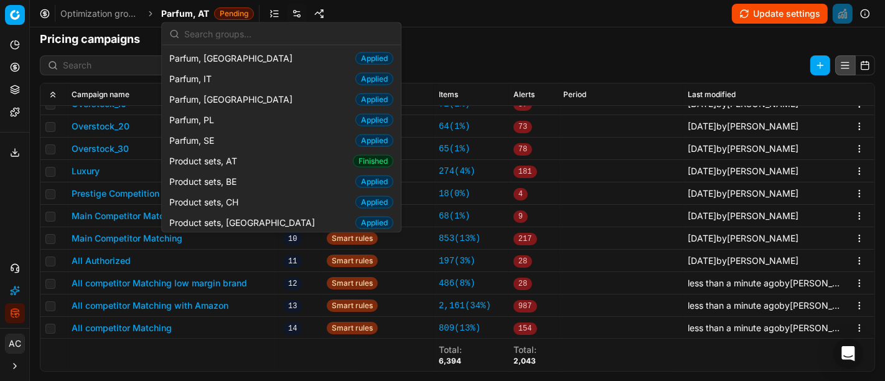
scroll to position [1336, 0]
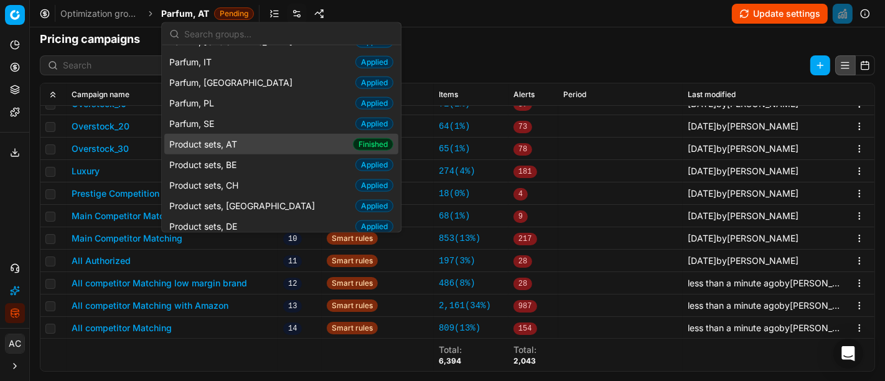
click at [243, 134] on div "Product sets, AT Finished" at bounding box center [281, 144] width 234 height 21
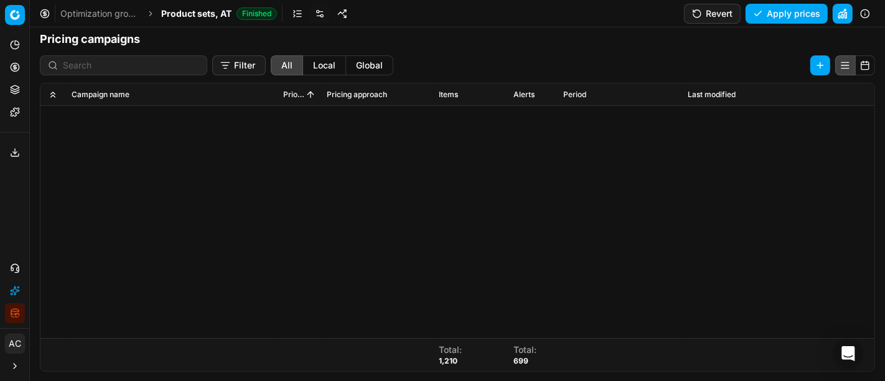
scroll to position [426, 0]
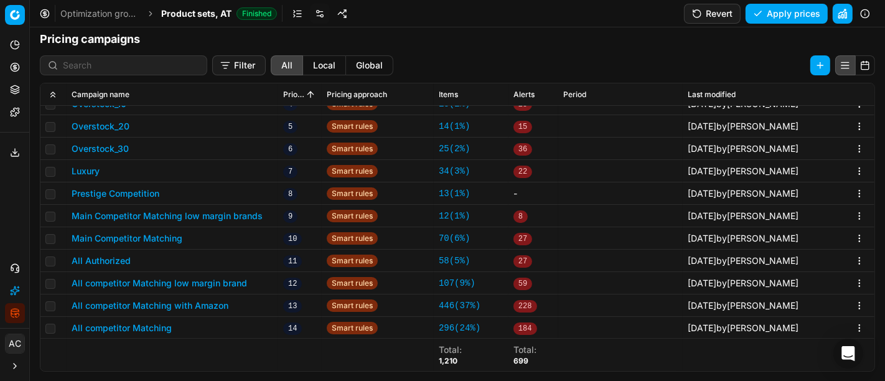
click at [206, 283] on button "All competitor Matching low margin brand" at bounding box center [160, 283] width 176 height 12
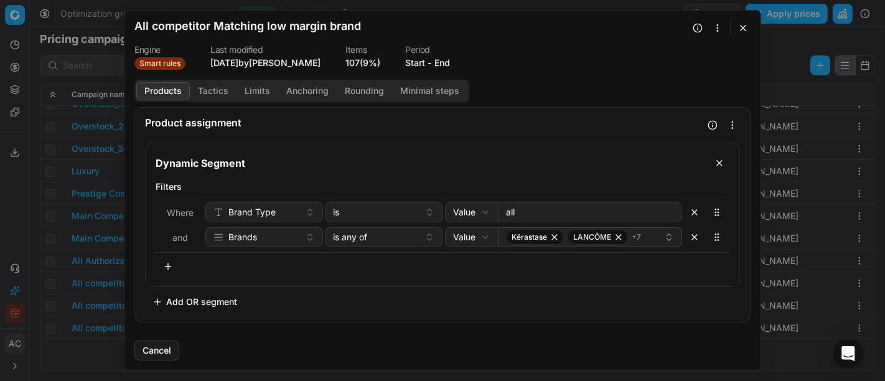
click at [223, 92] on button "Tactics" at bounding box center [213, 91] width 47 height 18
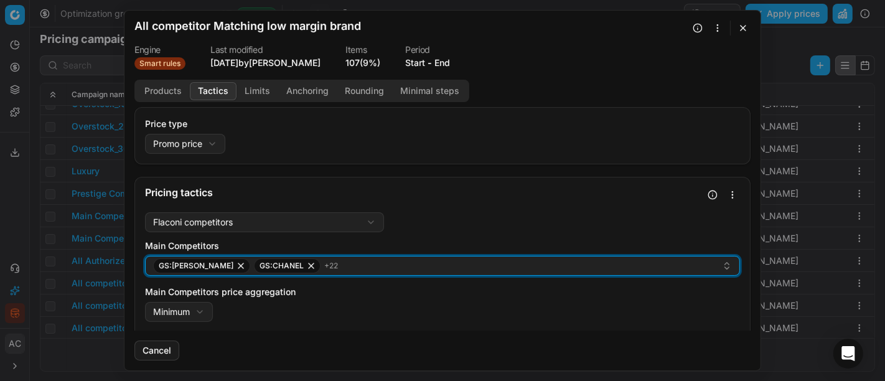
click at [353, 263] on div "GS:Breuninger GS:CHANEL + 22" at bounding box center [437, 265] width 569 height 15
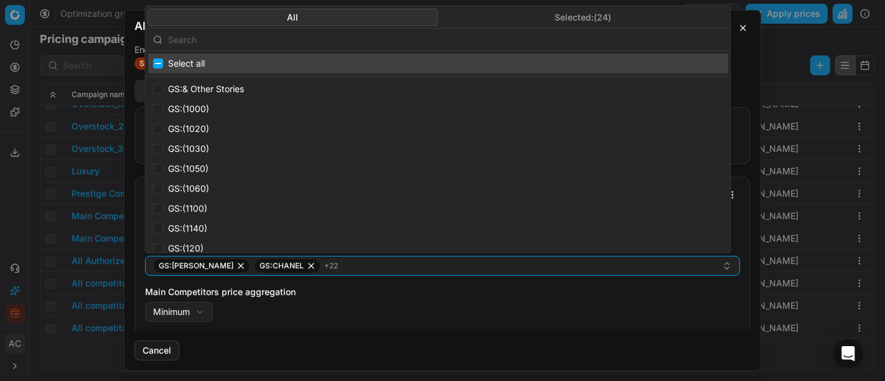
click at [300, 40] on input "text" at bounding box center [445, 39] width 555 height 25
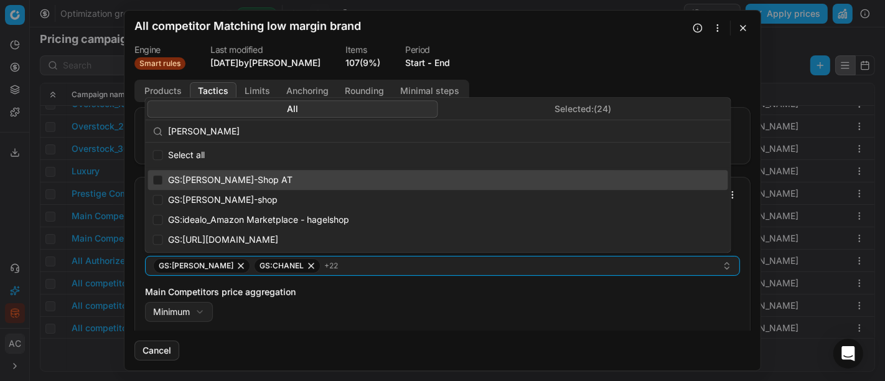
type input "hagel"
click at [249, 186] on div "GS:Hagel-Shop AT" at bounding box center [438, 180] width 580 height 20
checkbox input "true"
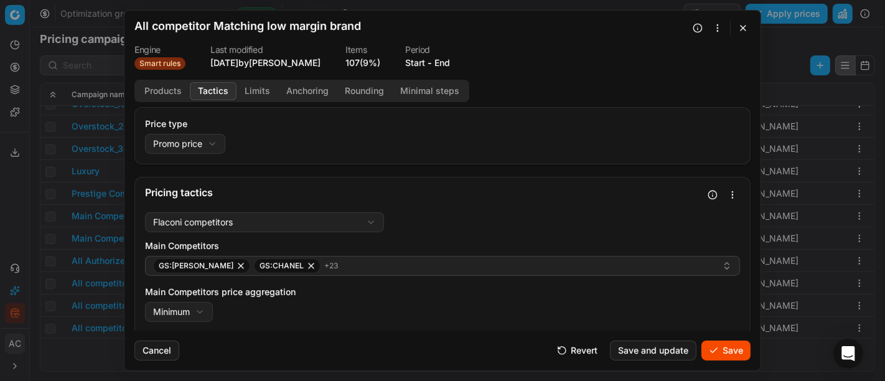
click at [727, 352] on button "Save" at bounding box center [726, 351] width 49 height 20
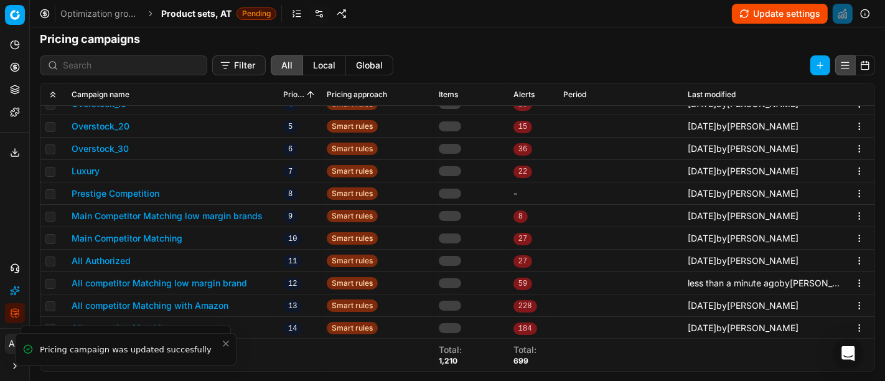
click at [100, 306] on button "All competitor Matching with Amazon" at bounding box center [150, 305] width 157 height 12
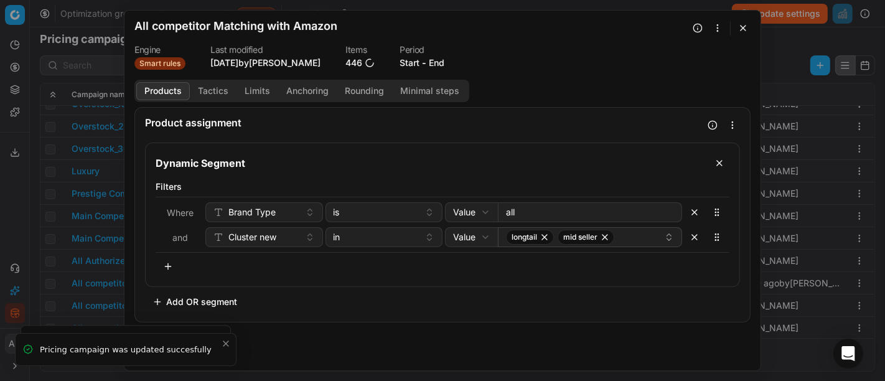
click at [212, 92] on button "Tactics" at bounding box center [213, 91] width 47 height 18
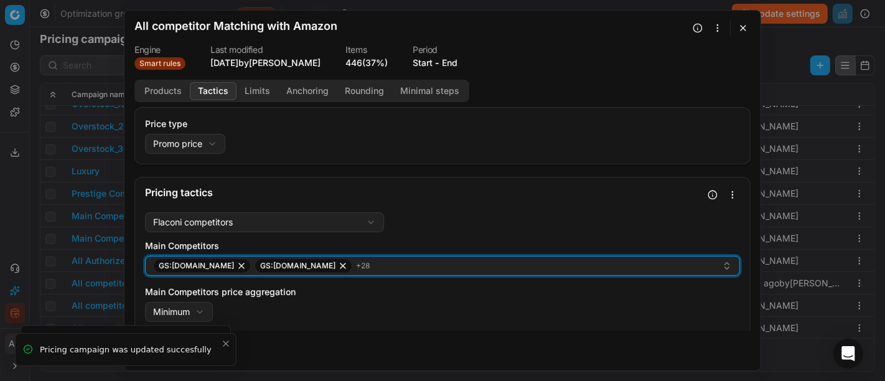
click at [355, 269] on div "GS:Amazon.de GS:BIPA.at + 28" at bounding box center [437, 265] width 569 height 15
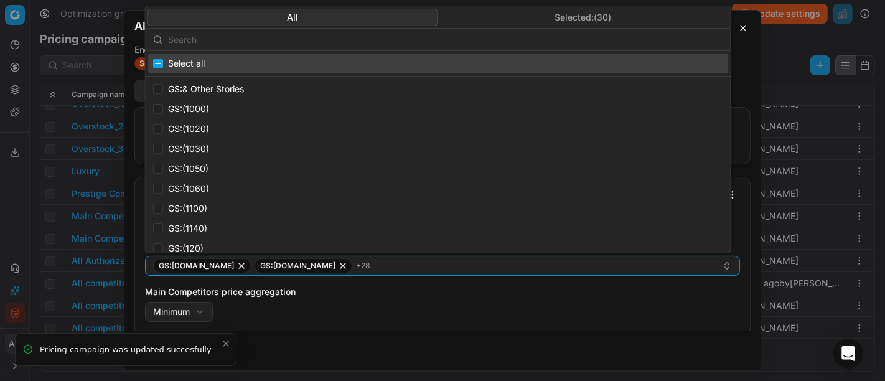
click at [320, 42] on input "text" at bounding box center [445, 39] width 555 height 25
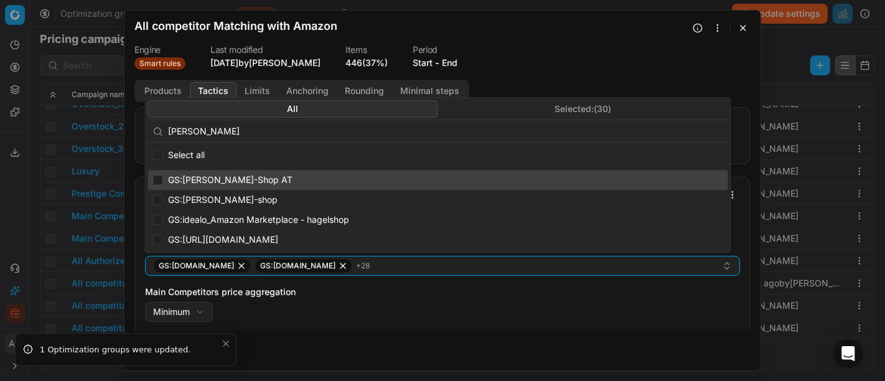
type input "hagel"
click at [251, 181] on div "GS:Hagel-Shop AT" at bounding box center [438, 180] width 580 height 20
checkbox input "true"
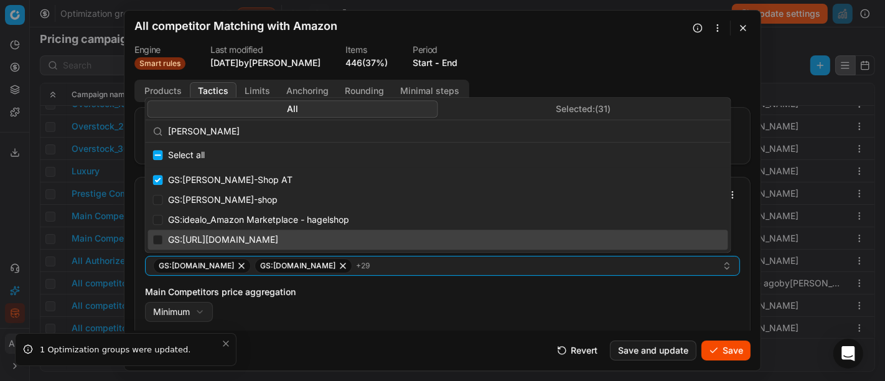
click at [714, 355] on button "Save" at bounding box center [726, 351] width 49 height 20
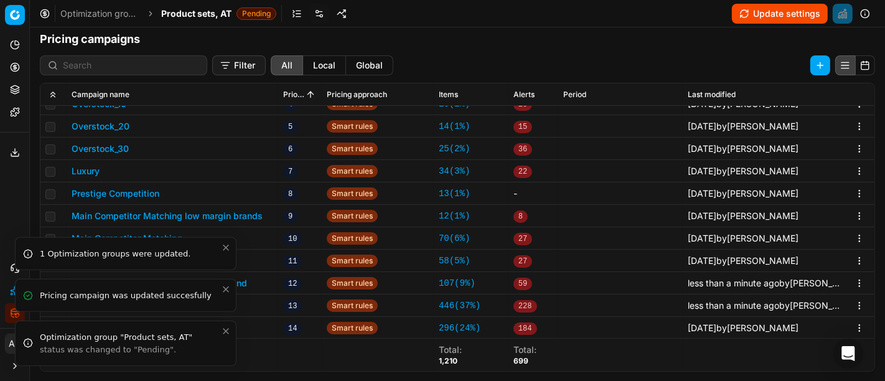
click at [224, 330] on icon "Close toast" at bounding box center [226, 331] width 10 height 10
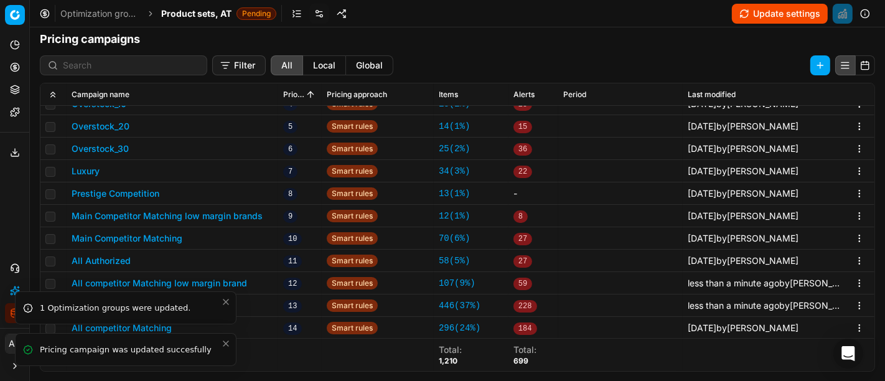
click at [228, 342] on icon "Close toast" at bounding box center [226, 344] width 10 height 10
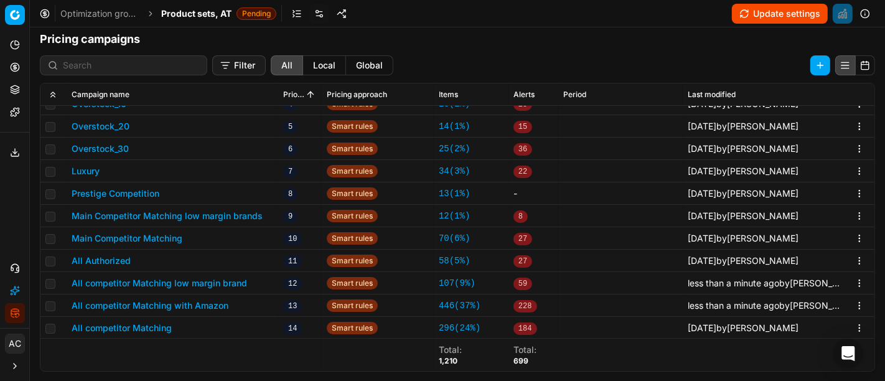
click at [164, 327] on button "All competitor Matching" at bounding box center [122, 328] width 100 height 12
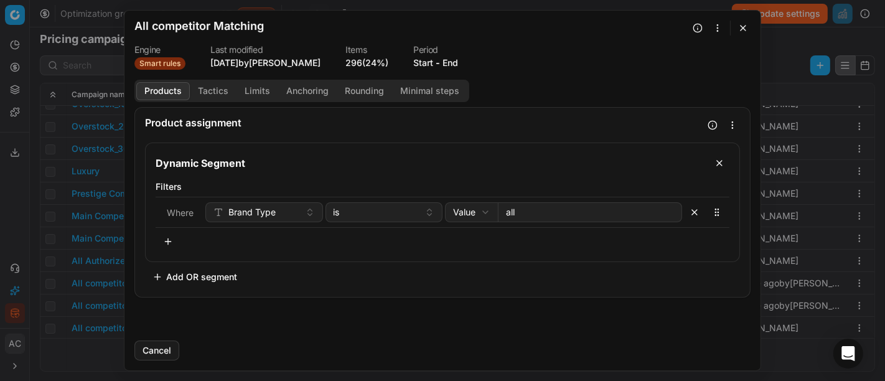
click at [208, 90] on button "Tactics" at bounding box center [213, 91] width 47 height 18
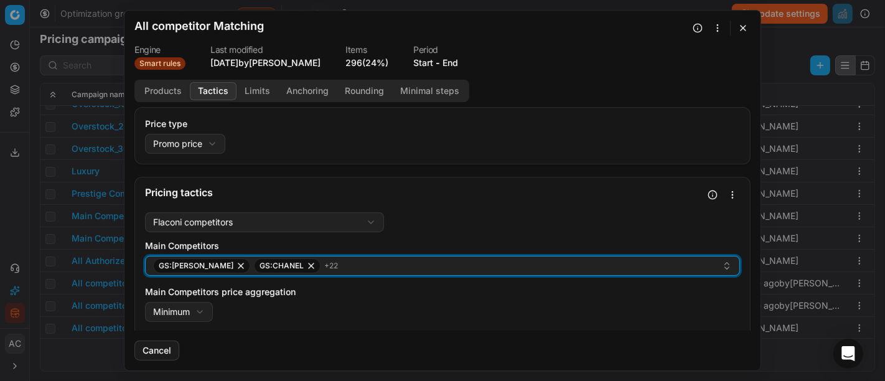
click at [352, 269] on div "GS:Breuninger GS:CHANEL + 22" at bounding box center [437, 265] width 569 height 15
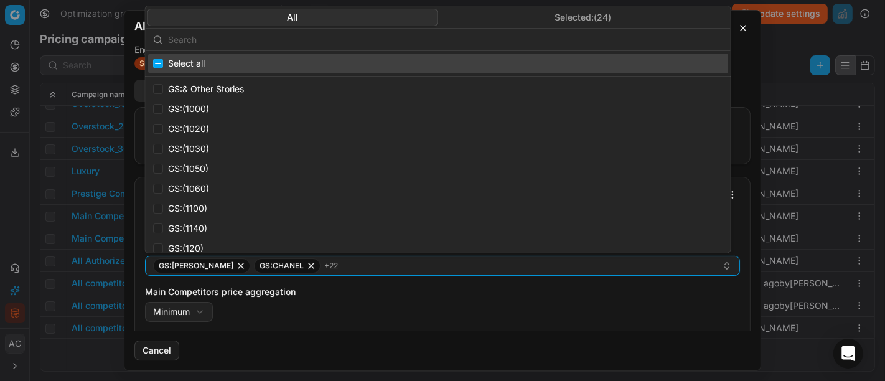
click at [308, 34] on input "text" at bounding box center [445, 39] width 555 height 25
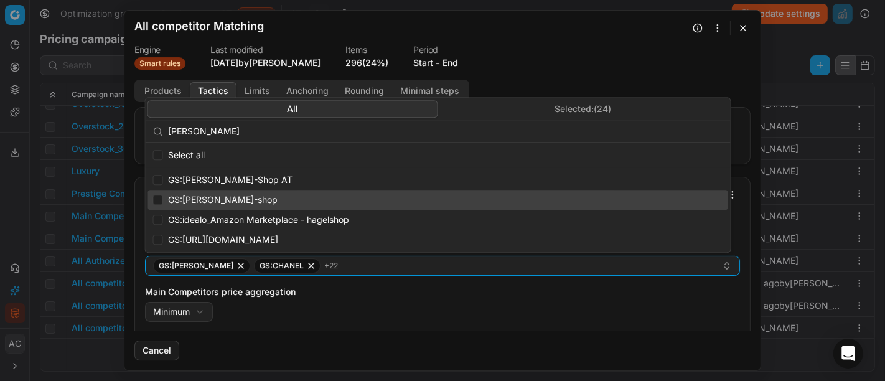
type input "hagel"
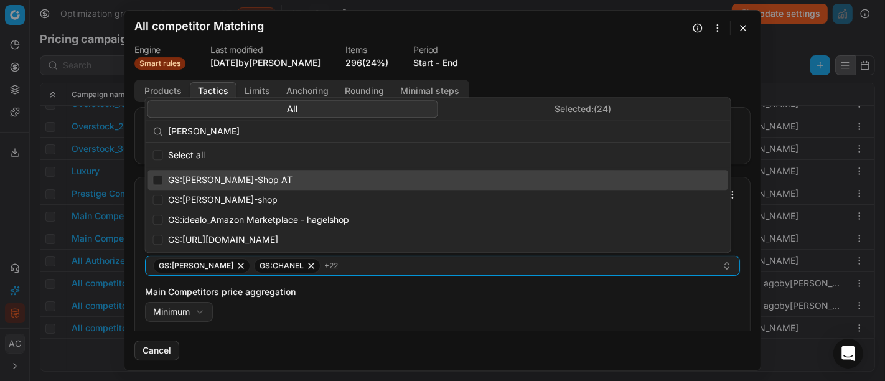
click at [251, 177] on div "GS:Hagel-Shop AT" at bounding box center [438, 180] width 580 height 20
checkbox input "true"
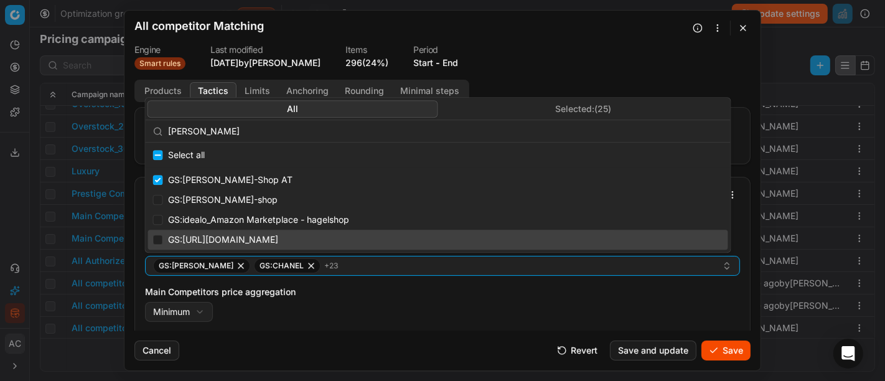
click at [740, 344] on button "Save" at bounding box center [726, 351] width 49 height 20
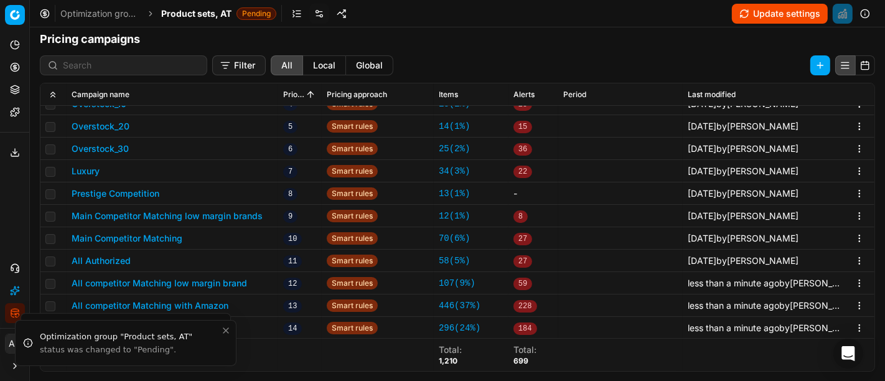
click at [198, 16] on span "Product sets, AT" at bounding box center [196, 13] width 70 height 12
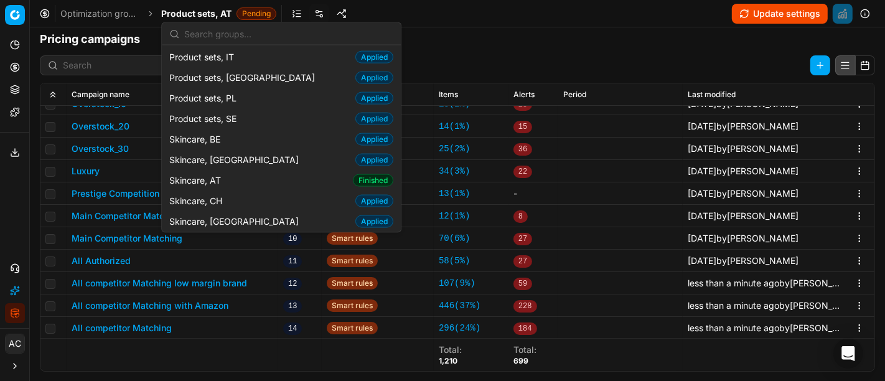
scroll to position [1561, 0]
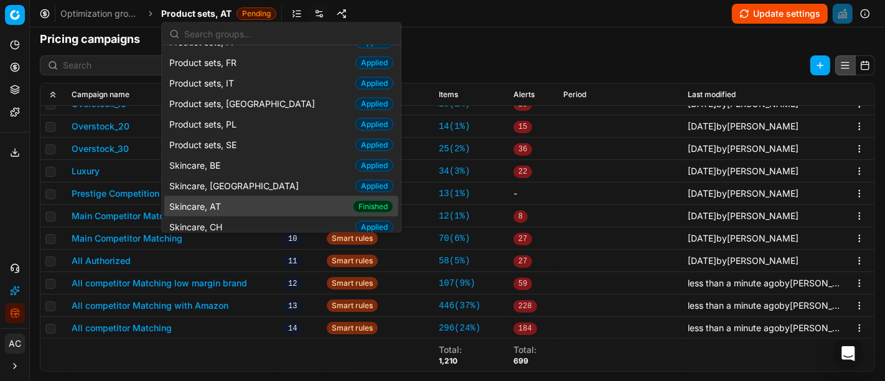
click at [247, 196] on div "Skincare, AT Finished" at bounding box center [281, 206] width 234 height 21
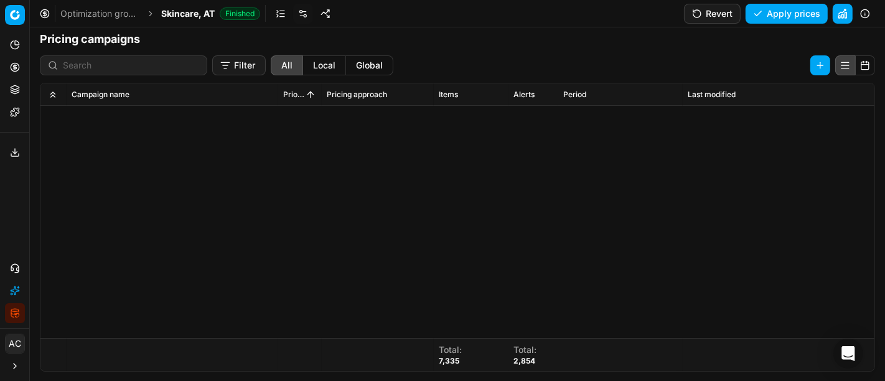
scroll to position [494, 0]
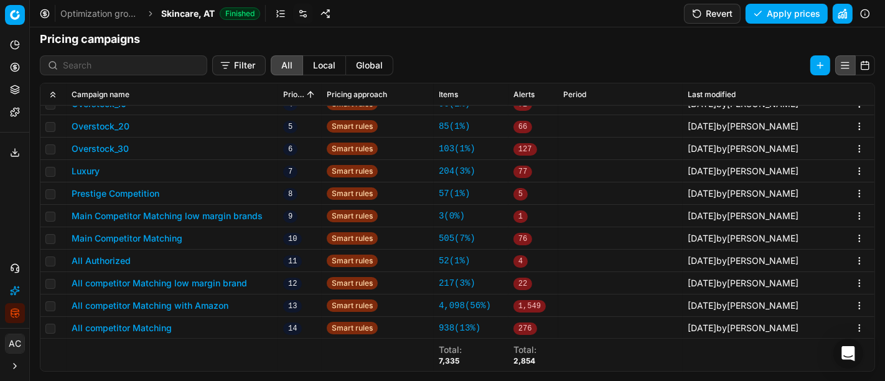
click at [220, 277] on button "All competitor Matching low margin brand" at bounding box center [160, 283] width 176 height 12
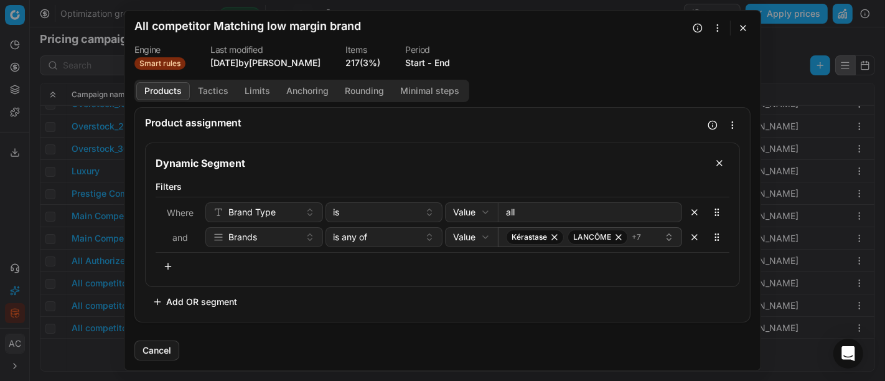
click at [219, 92] on button "Tactics" at bounding box center [213, 91] width 47 height 18
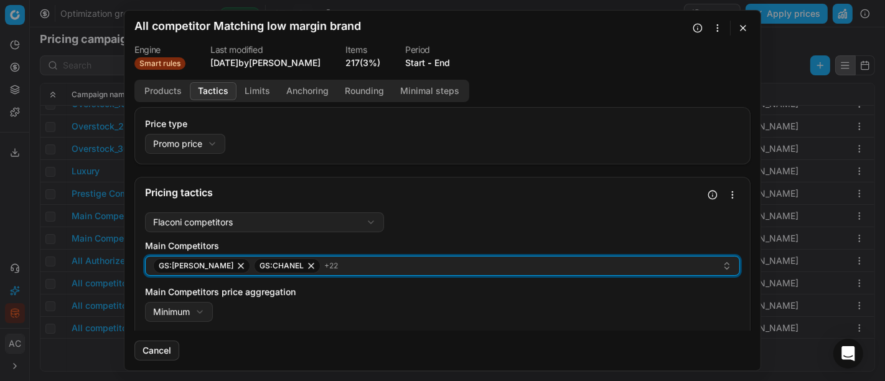
click at [370, 263] on div "GS:Breuninger GS:CHANEL + 22" at bounding box center [437, 265] width 569 height 15
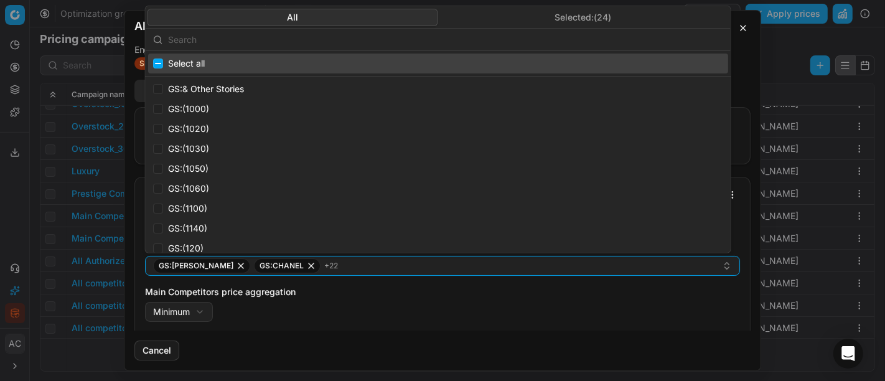
click at [320, 39] on input "text" at bounding box center [445, 39] width 555 height 25
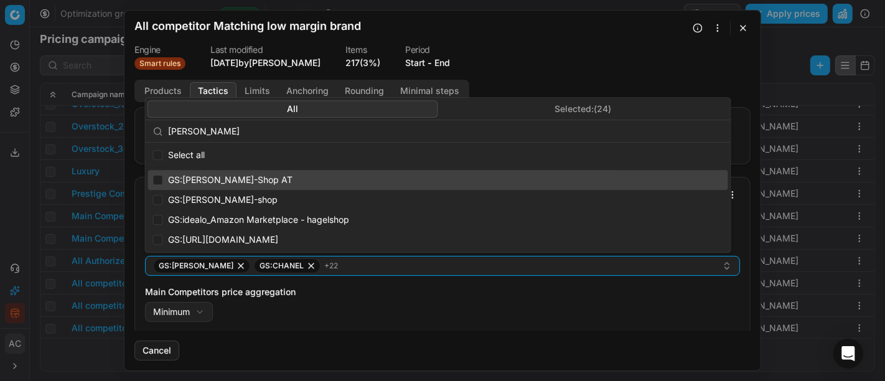
type input "hagel"
click at [253, 180] on div "GS:Hagel-Shop AT" at bounding box center [438, 180] width 580 height 20
checkbox input "true"
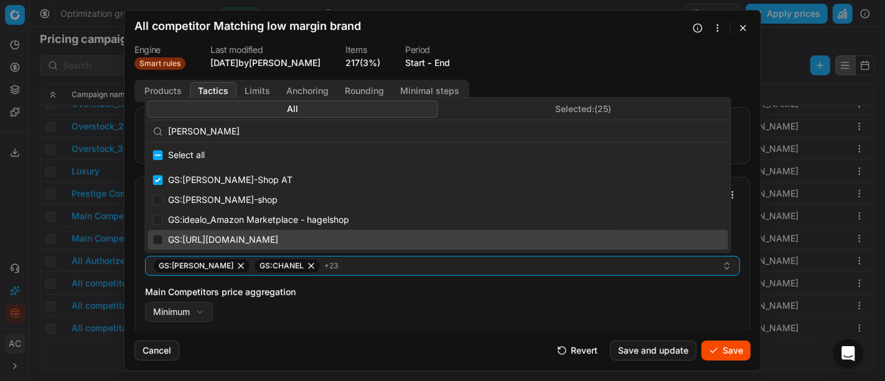
click at [731, 349] on button "Save" at bounding box center [726, 351] width 49 height 20
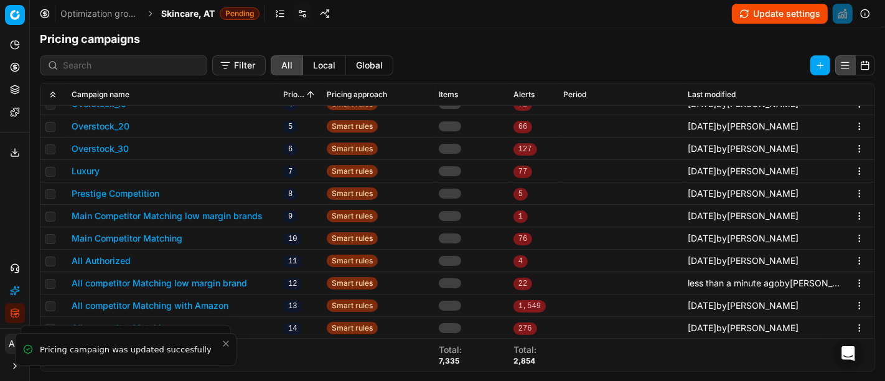
click at [165, 301] on button "All competitor Matching with Amazon" at bounding box center [150, 305] width 157 height 12
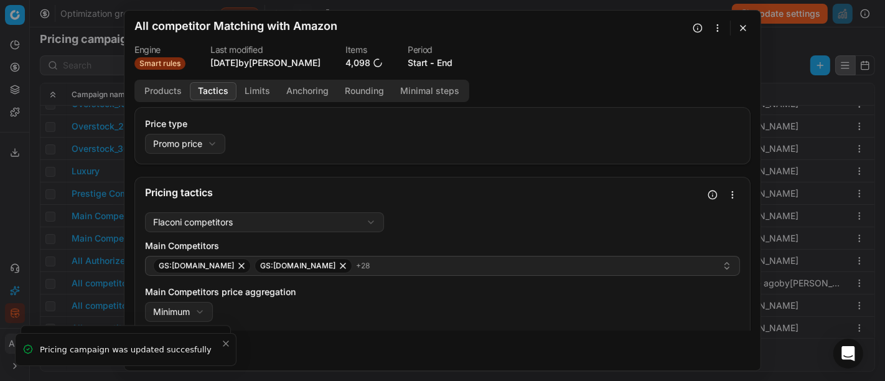
click at [210, 90] on button "Tactics" at bounding box center [213, 91] width 47 height 18
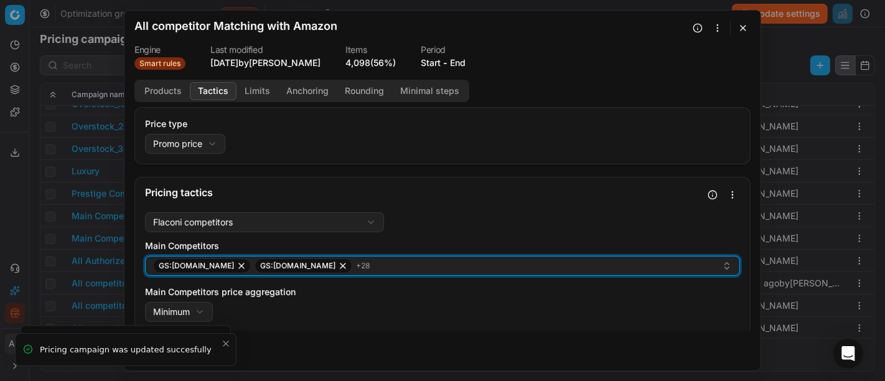
click at [347, 264] on div "GS:Amazon.de GS:BIPA.at + 28" at bounding box center [437, 265] width 569 height 15
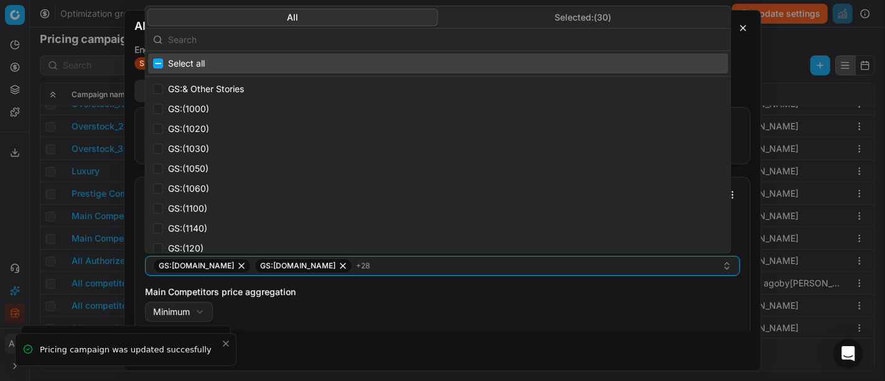
click at [309, 42] on input "text" at bounding box center [445, 39] width 555 height 25
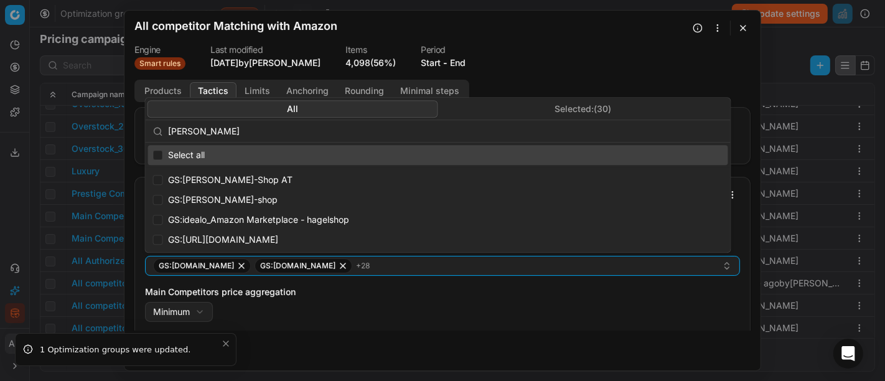
type input "hagel"
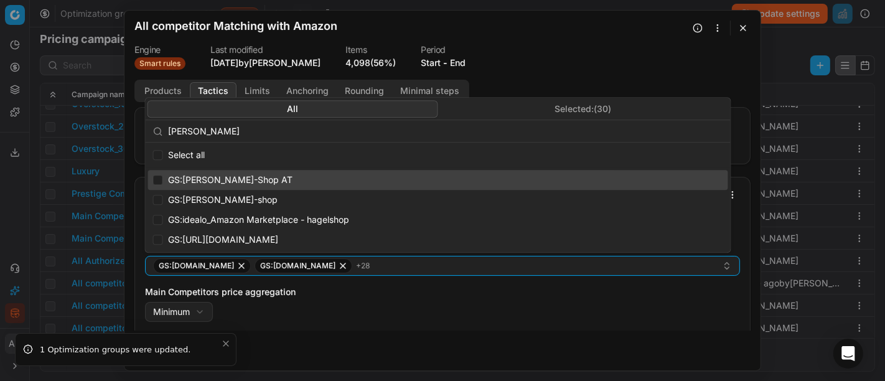
click at [230, 180] on span "GS:Hagel-Shop AT" at bounding box center [230, 180] width 125 height 12
checkbox input "true"
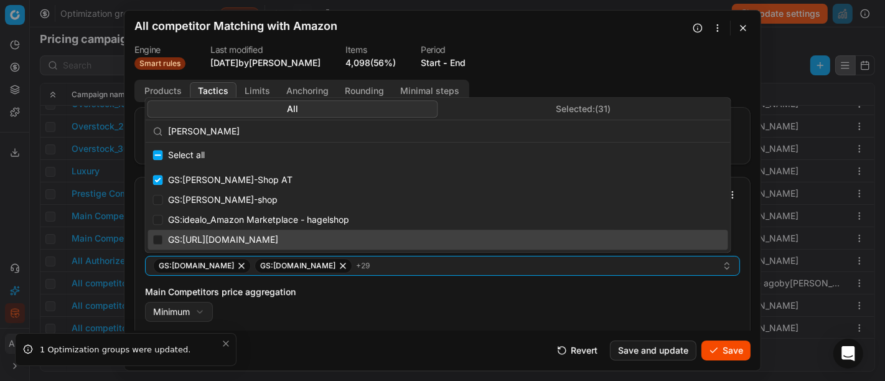
click at [710, 345] on button "Save" at bounding box center [726, 351] width 49 height 20
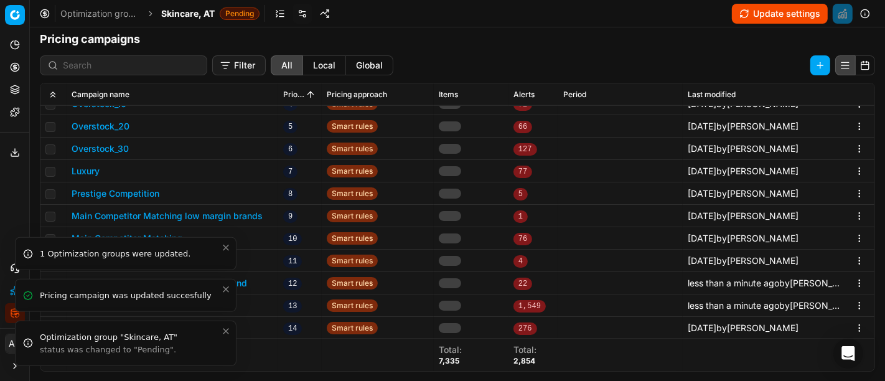
click at [225, 331] on icon "Close toast" at bounding box center [226, 331] width 10 height 10
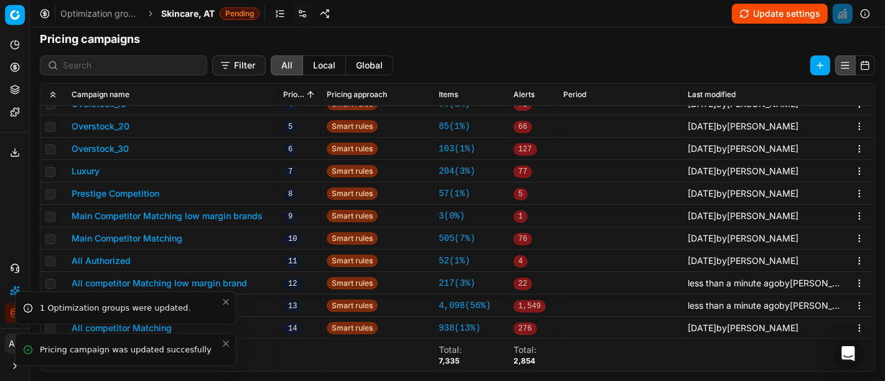
click at [228, 342] on icon "Close toast" at bounding box center [225, 343] width 5 height 5
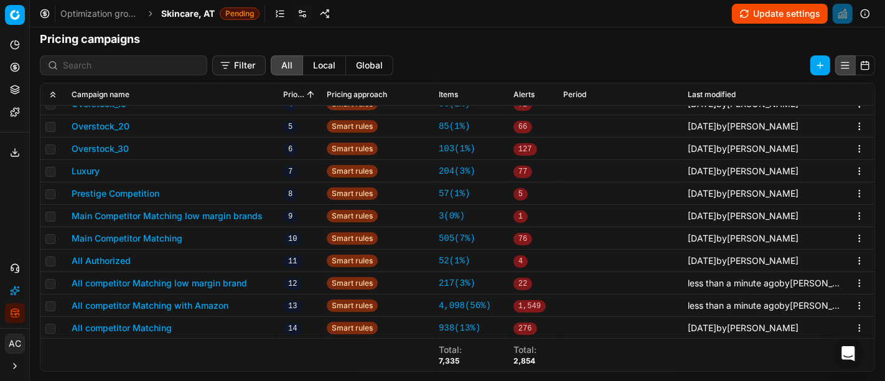
click at [156, 328] on button "All competitor Matching" at bounding box center [122, 328] width 100 height 12
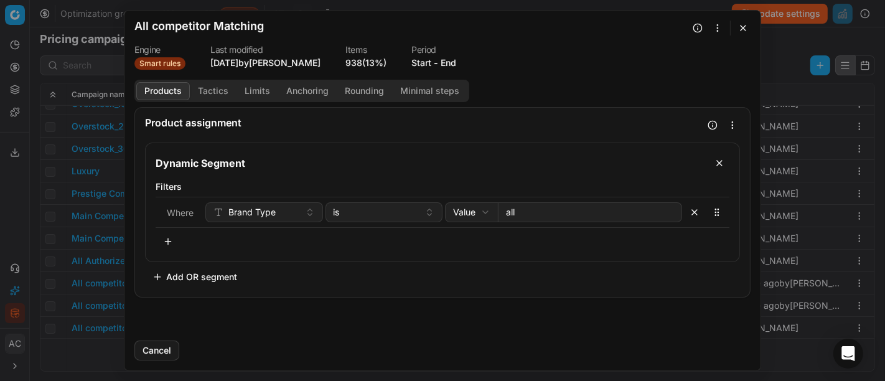
click at [228, 88] on button "Tactics" at bounding box center [213, 91] width 47 height 18
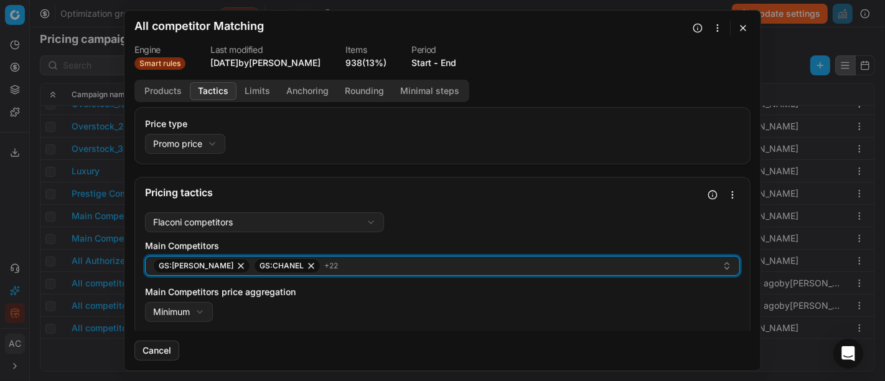
click at [342, 260] on div "GS:Breuninger GS:CHANEL + 22" at bounding box center [437, 265] width 569 height 15
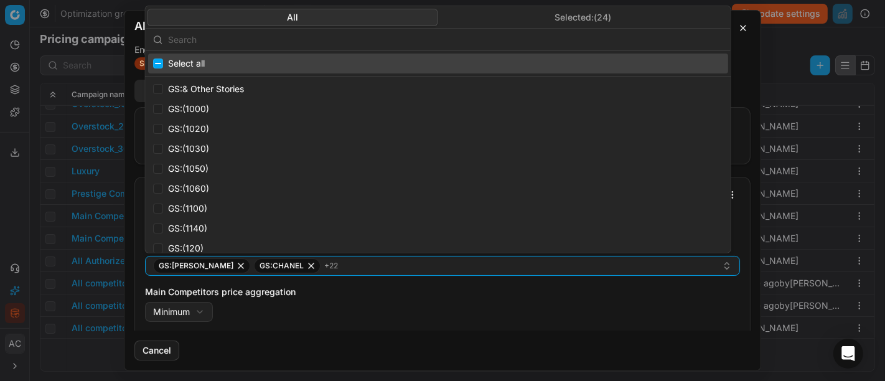
click at [300, 39] on input "text" at bounding box center [445, 39] width 555 height 25
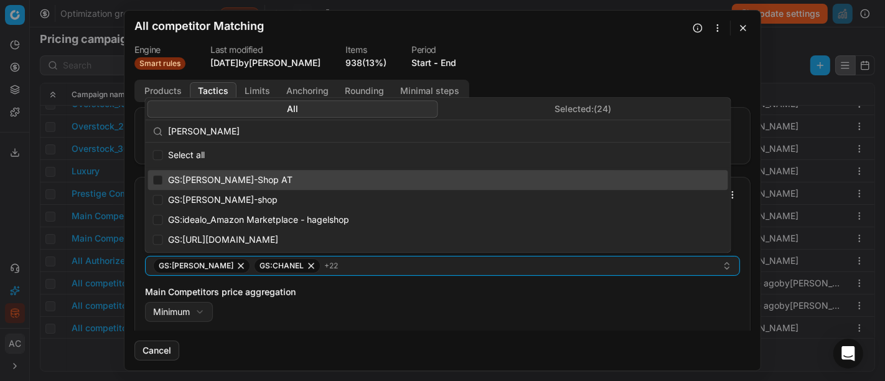
type input "hagel"
click at [248, 181] on div "GS:Hagel-Shop AT" at bounding box center [438, 180] width 580 height 20
checkbox input "true"
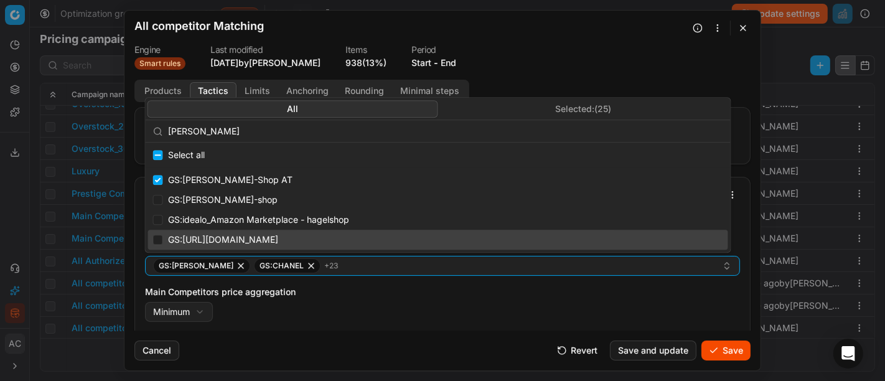
click at [729, 348] on button "Save" at bounding box center [726, 351] width 49 height 20
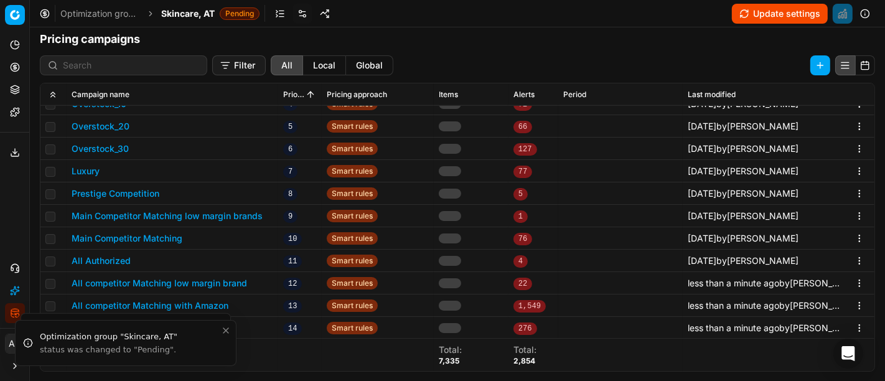
click at [112, 258] on button "All Authorized" at bounding box center [101, 261] width 59 height 12
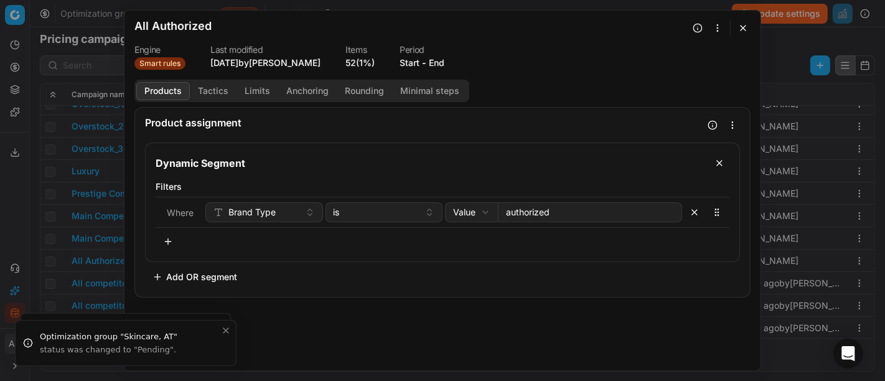
click at [210, 89] on button "Tactics" at bounding box center [213, 91] width 47 height 18
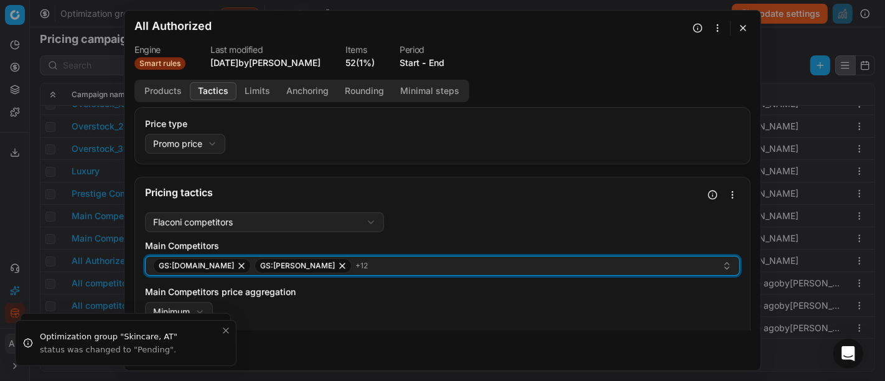
click at [347, 266] on div "GS:Amazon.de GS:Breuninger + 12" at bounding box center [437, 265] width 569 height 15
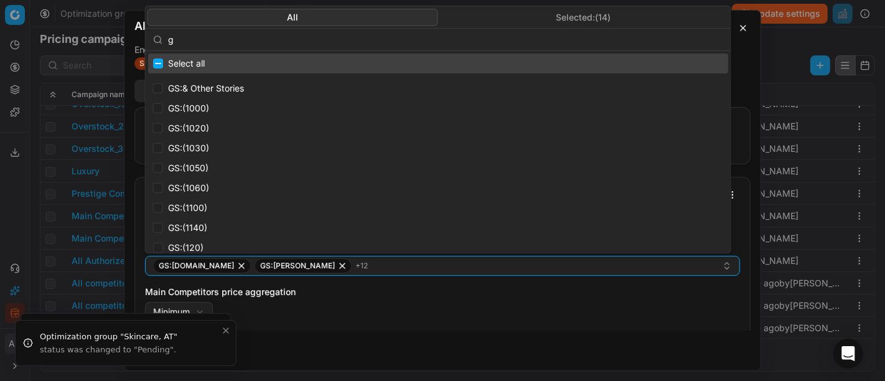
click at [384, 42] on input "g" at bounding box center [445, 39] width 555 height 25
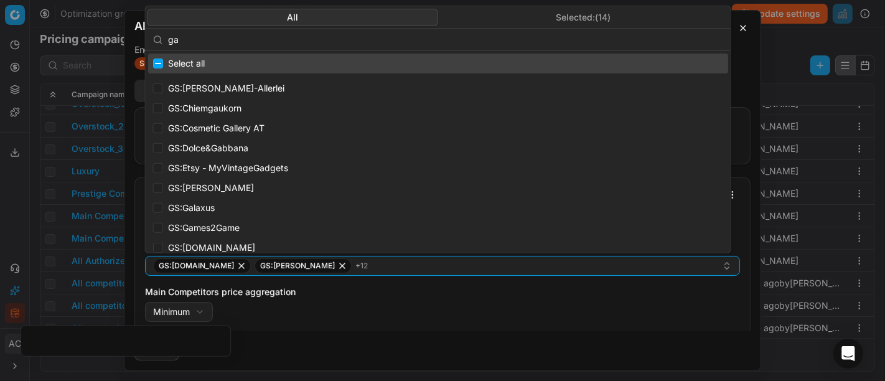
type input "g"
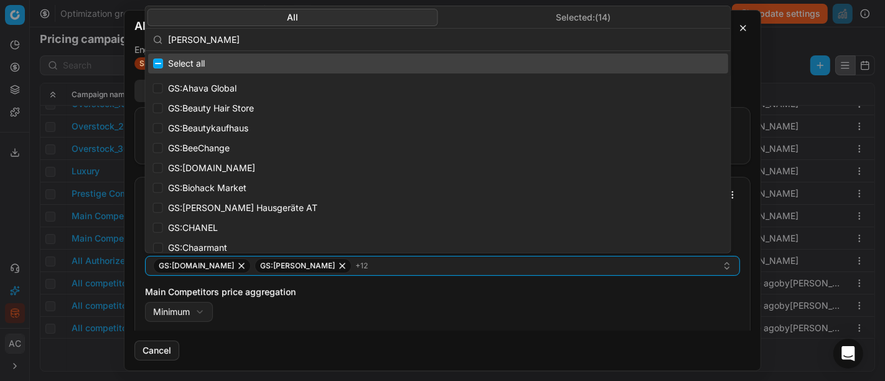
type input "hagel"
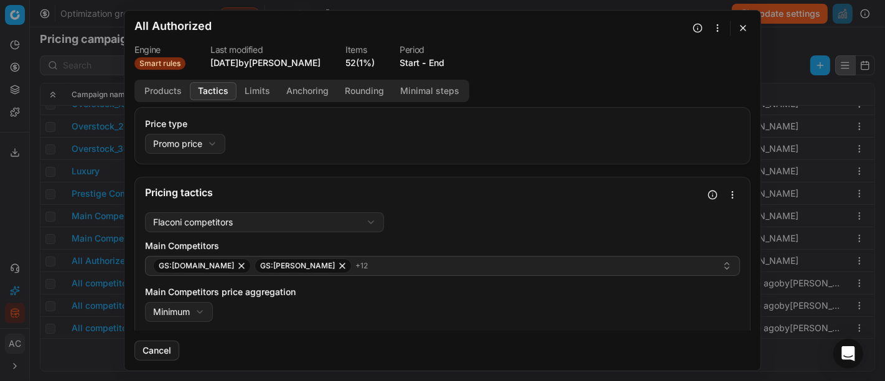
click at [742, 32] on button "button" at bounding box center [743, 28] width 15 height 15
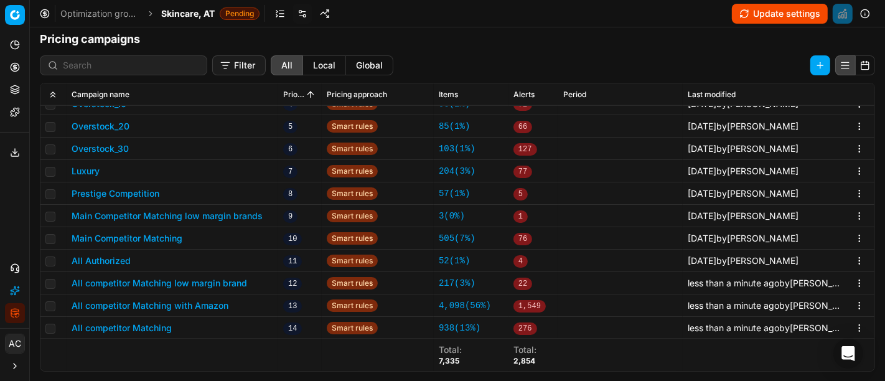
click at [187, 17] on span "Skincare, AT" at bounding box center [188, 13] width 54 height 12
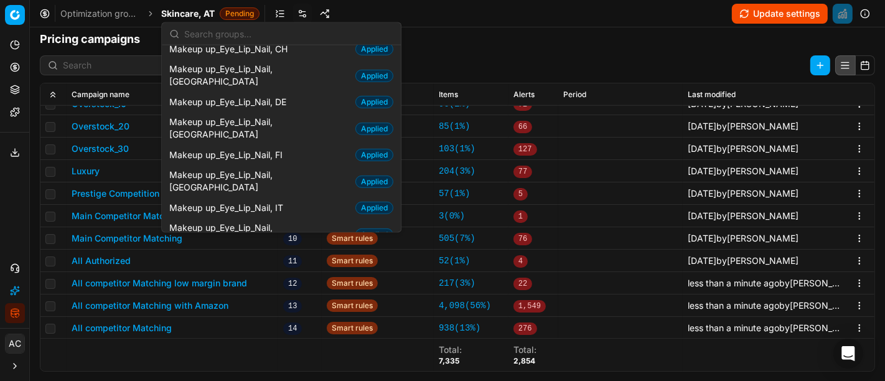
scroll to position [365, 0]
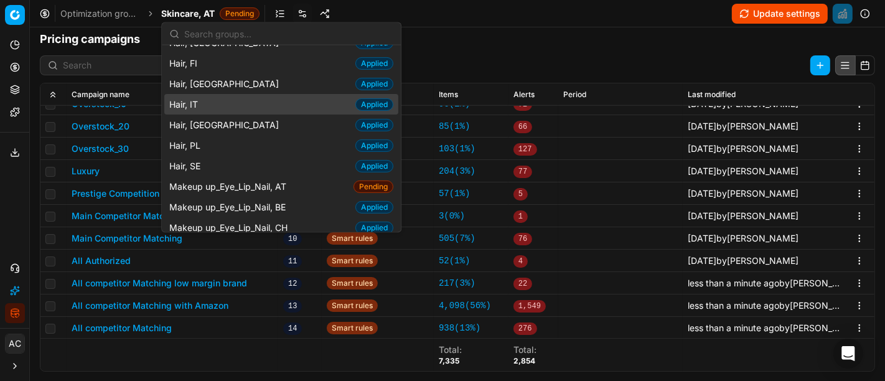
click at [501, 38] on h1 "Pricing campaigns" at bounding box center [457, 39] width 855 height 17
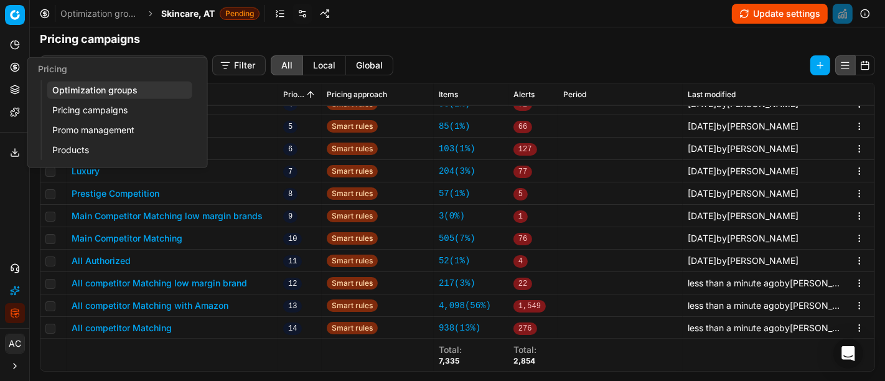
click at [17, 66] on icon at bounding box center [15, 67] width 10 height 10
click at [94, 93] on link "Optimization groups" at bounding box center [119, 90] width 145 height 17
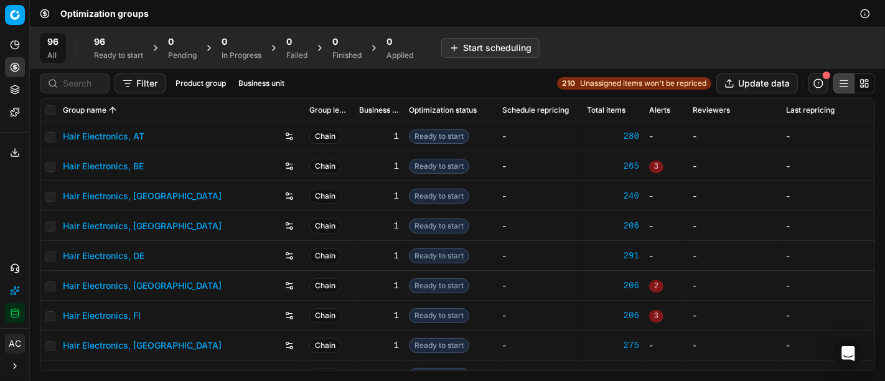
click at [110, 54] on div "Ready to start" at bounding box center [118, 55] width 49 height 10
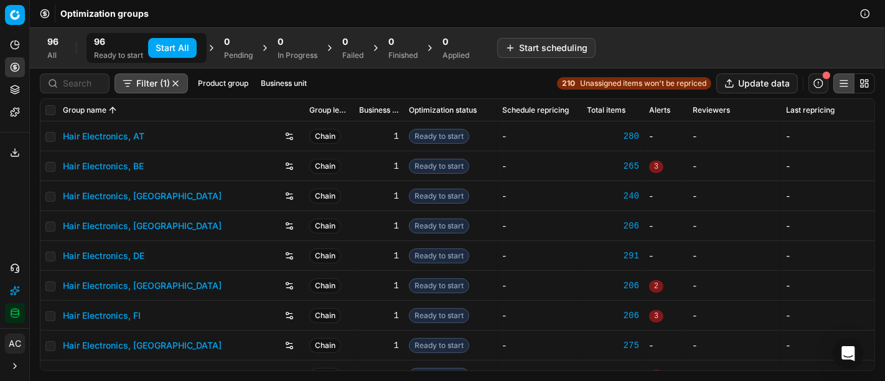
click at [176, 43] on button "Start All" at bounding box center [172, 48] width 49 height 20
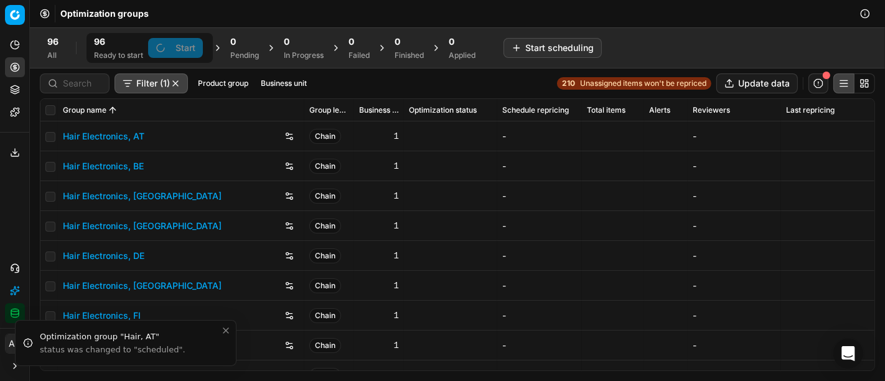
click at [397, 57] on div "Finished" at bounding box center [409, 55] width 29 height 10
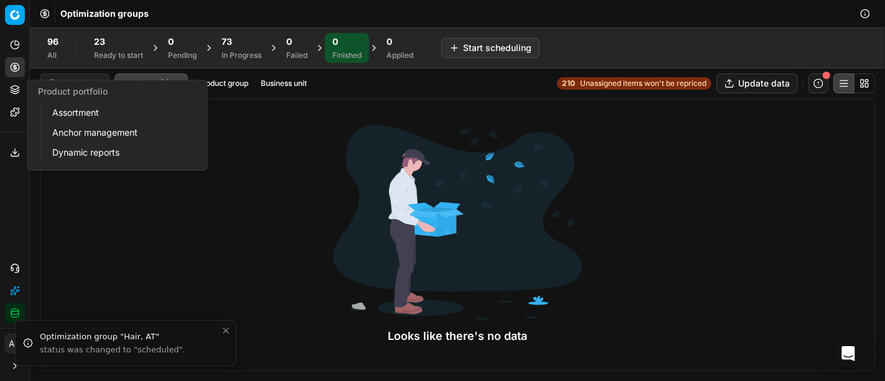
click at [8, 93] on button "Product portfolio" at bounding box center [15, 90] width 20 height 20
click at [63, 110] on link "Assortment" at bounding box center [119, 112] width 145 height 17
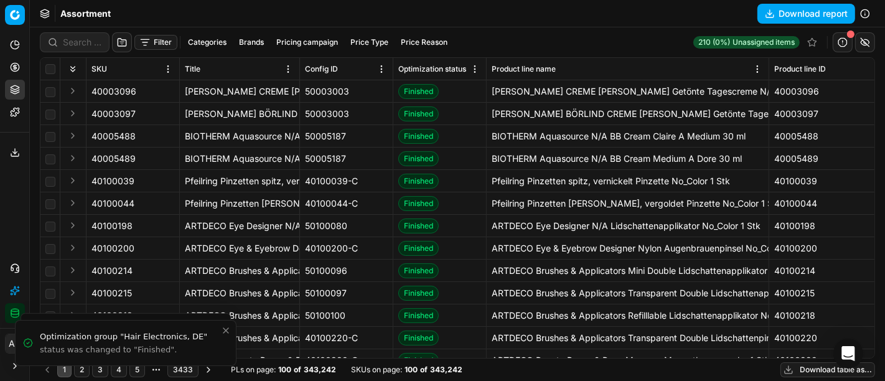
click at [6, 222] on div "Analytics Pricing Product portfolio Templates Export service 27 Contact support…" at bounding box center [14, 179] width 29 height 298
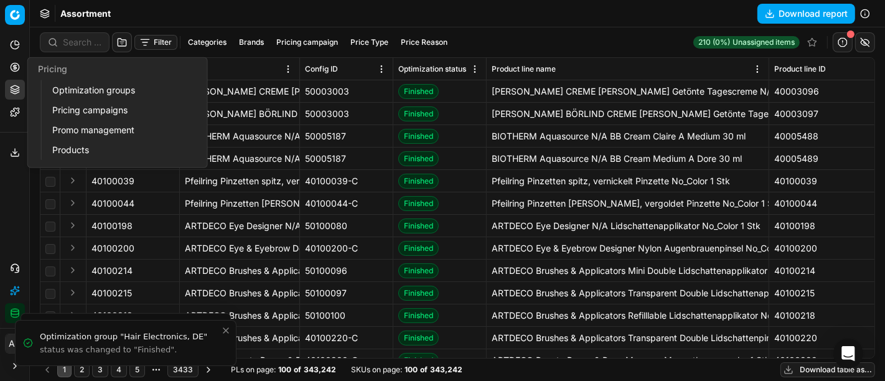
click at [17, 63] on icon at bounding box center [15, 67] width 10 height 10
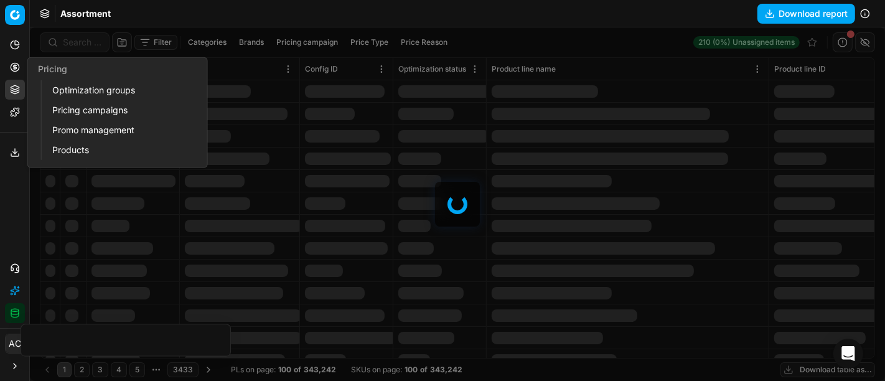
click at [80, 88] on link "Optimization groups" at bounding box center [119, 90] width 145 height 17
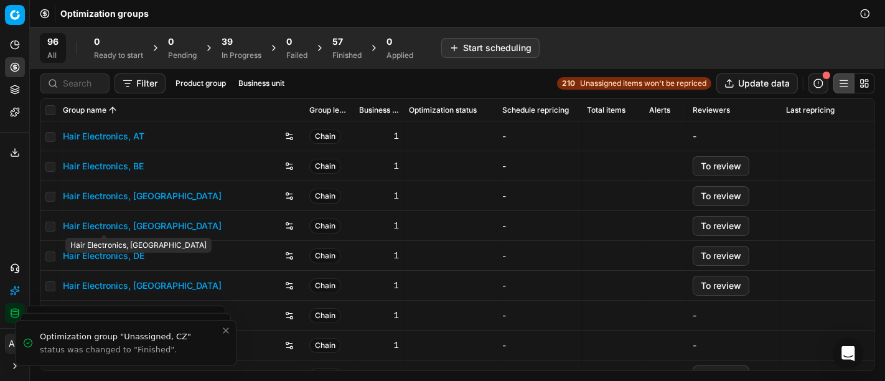
click at [135, 256] on link "Hair Electronics, DE" at bounding box center [104, 256] width 82 height 12
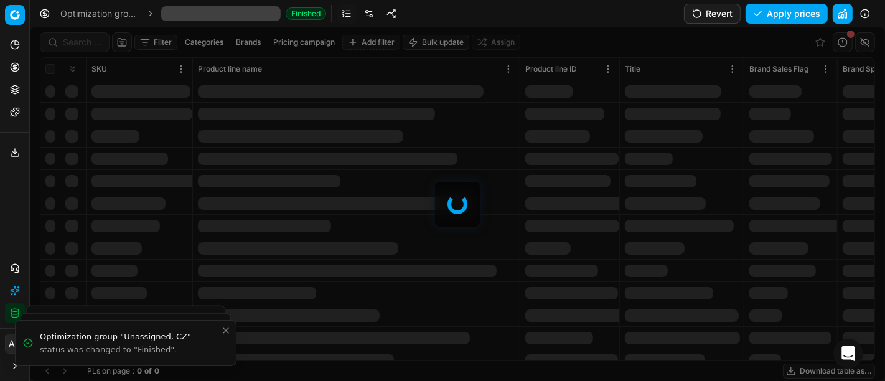
click at [366, 12] on link at bounding box center [369, 14] width 20 height 20
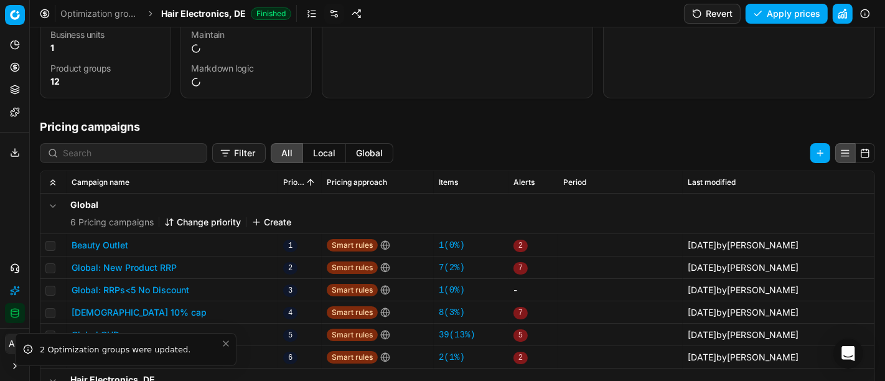
scroll to position [190, 0]
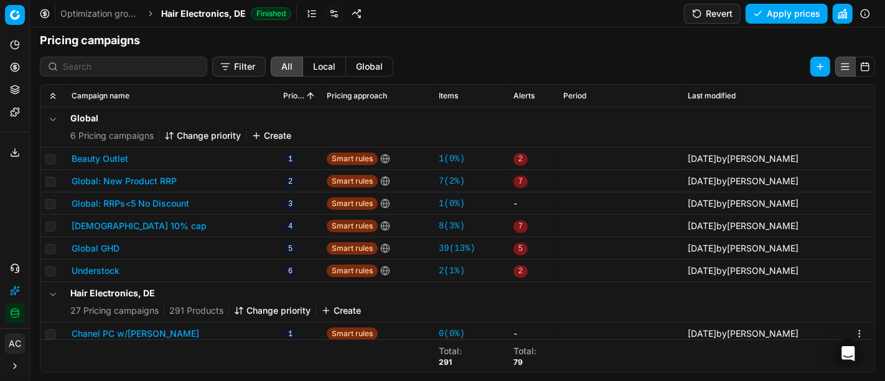
click at [110, 272] on button "Understock" at bounding box center [96, 271] width 48 height 12
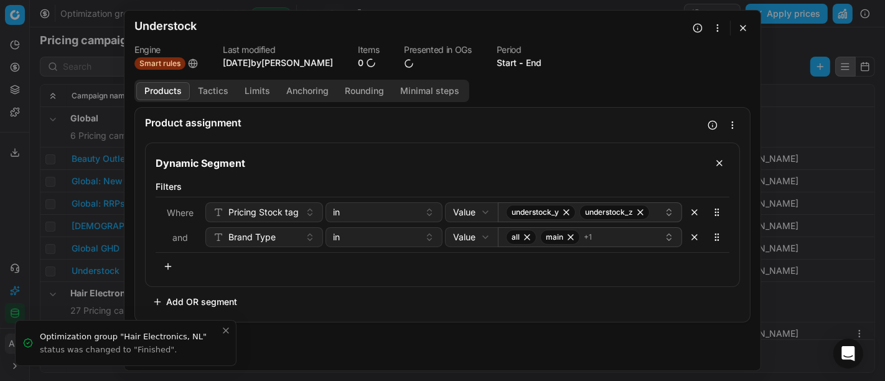
click at [213, 92] on button "Tactics" at bounding box center [213, 91] width 47 height 18
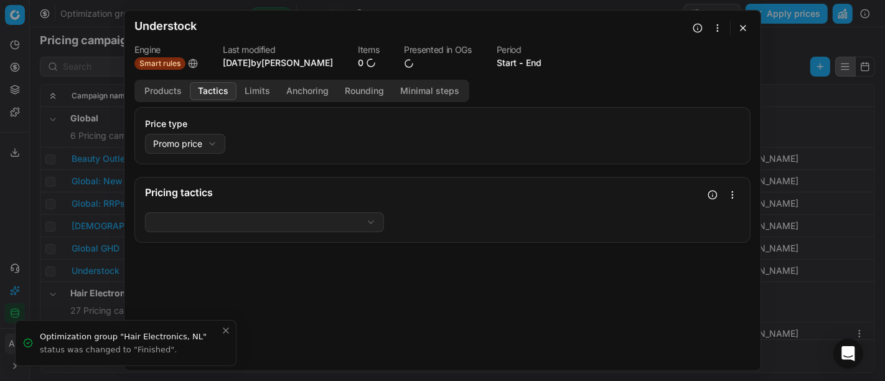
click at [262, 86] on button "Limits" at bounding box center [258, 91] width 42 height 18
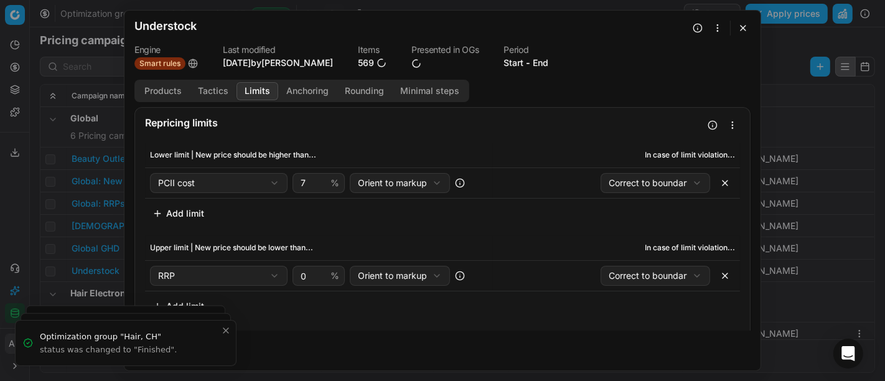
click at [15, 200] on div "We are saving PC settings. Please wait, it should take a few minutes Understock…" at bounding box center [442, 190] width 885 height 381
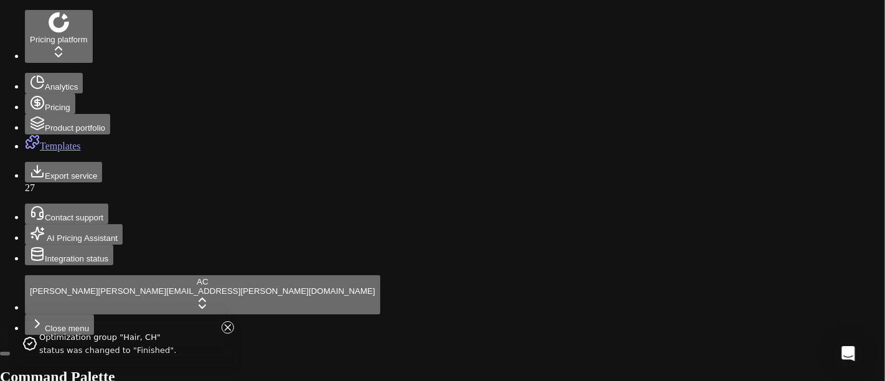
scroll to position [1053, 0]
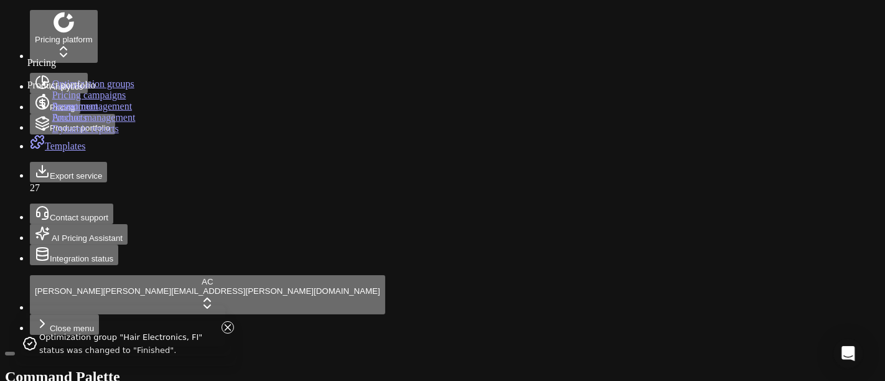
click at [35, 116] on icon at bounding box center [42, 123] width 15 height 15
click at [69, 111] on link "Assortment" at bounding box center [75, 106] width 46 height 11
click at [35, 95] on icon at bounding box center [42, 102] width 15 height 15
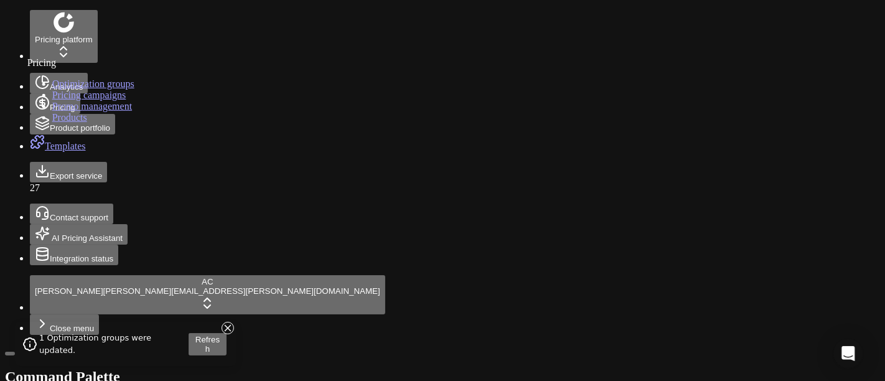
click at [76, 89] on link "Optimization groups" at bounding box center [93, 83] width 82 height 11
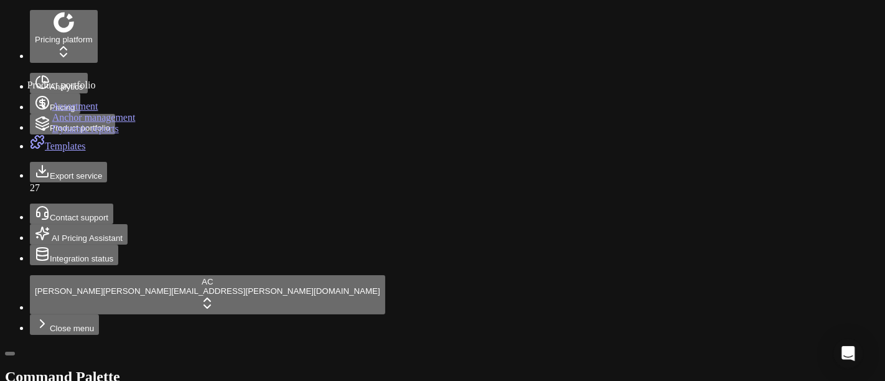
click at [35, 116] on icon at bounding box center [42, 123] width 15 height 15
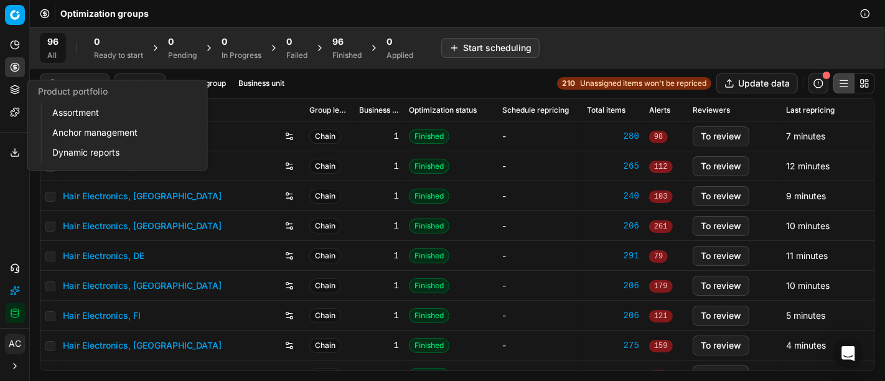
click at [76, 118] on link "Assortment" at bounding box center [119, 112] width 145 height 17
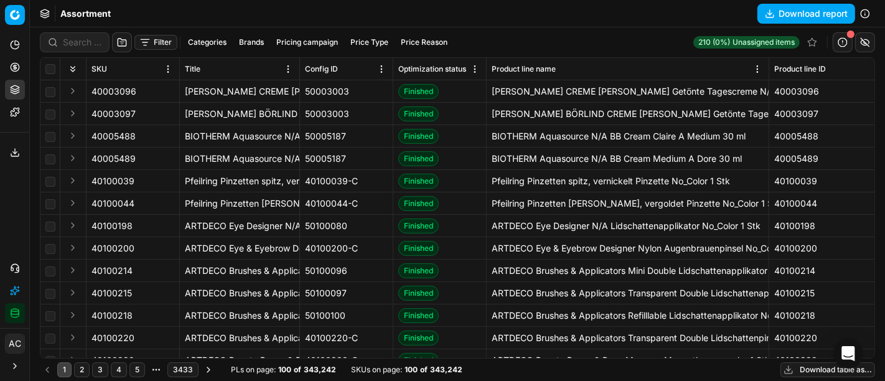
click at [767, 19] on button "Download report" at bounding box center [807, 14] width 98 height 20
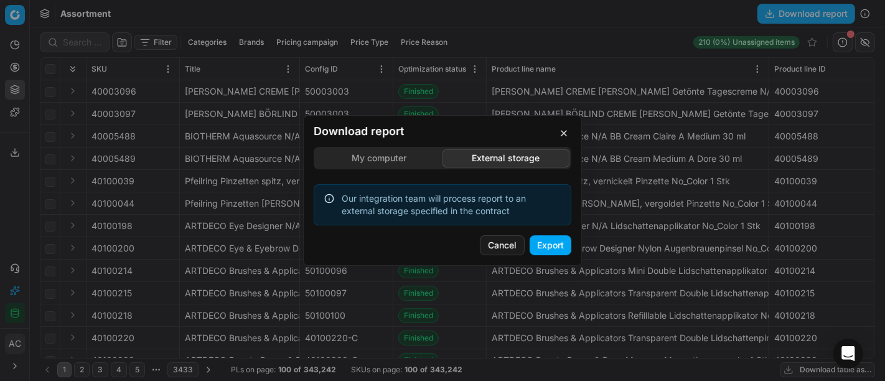
click at [499, 101] on div "Download report My computer External storage Our integration team will process …" at bounding box center [442, 190] width 885 height 381
click at [557, 249] on button "Export" at bounding box center [551, 245] width 42 height 20
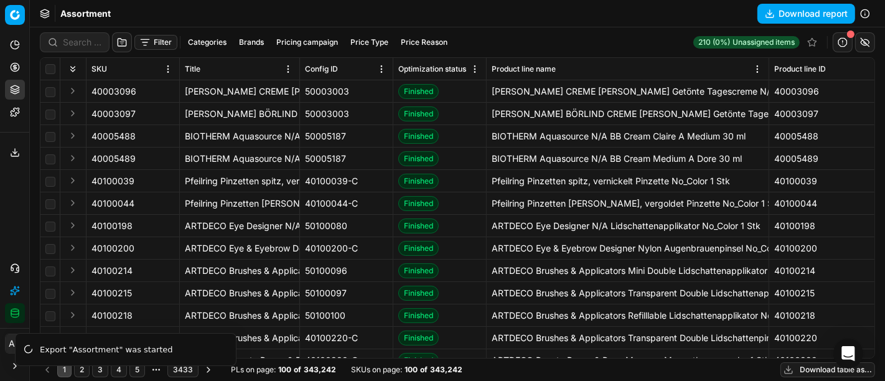
click at [806, 372] on button "Download table as..." at bounding box center [828, 369] width 95 height 15
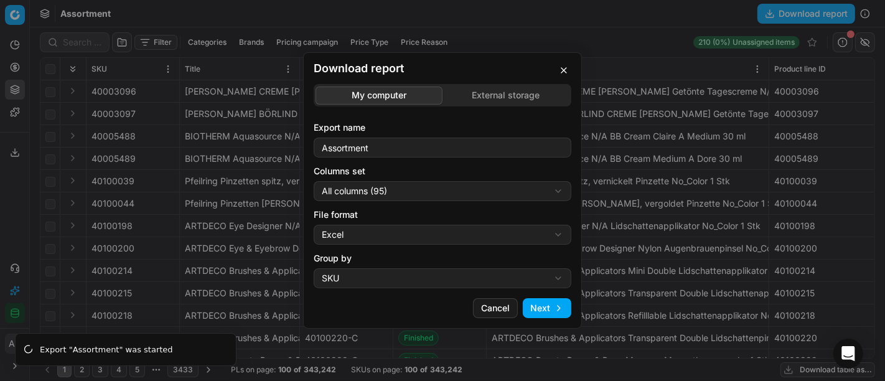
click at [444, 197] on div "Download report My computer External storage Export name Assortment Columns set…" at bounding box center [442, 190] width 885 height 381
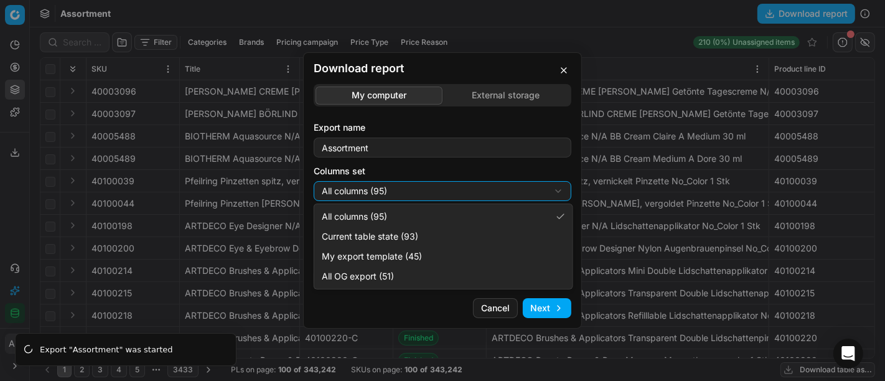
select select "custom"
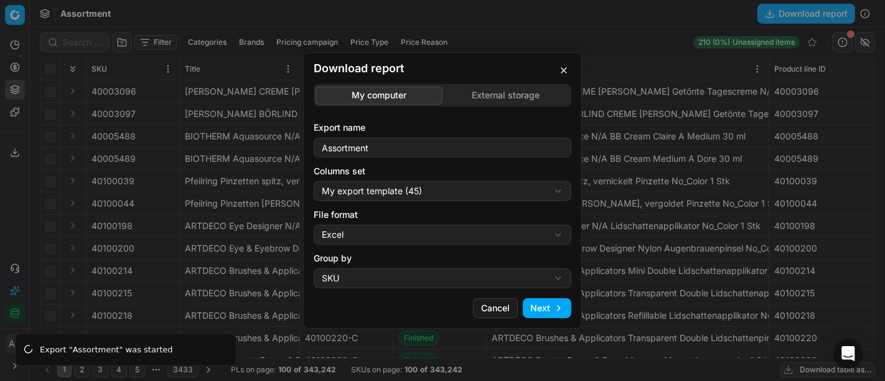
click at [395, 229] on div "Download report My computer External storage Export name Assortment Columns set…" at bounding box center [442, 190] width 885 height 381
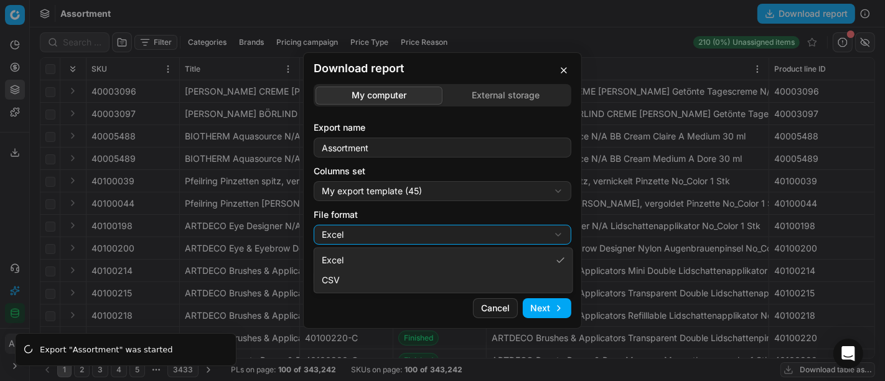
select select "csv"
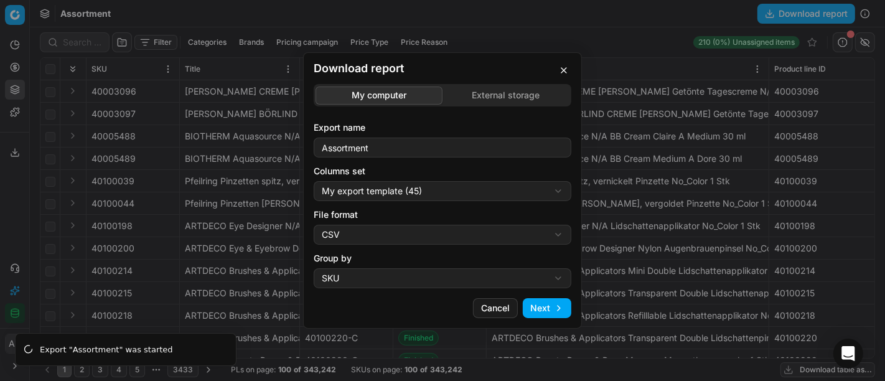
click at [547, 313] on button "Next" at bounding box center [547, 308] width 49 height 20
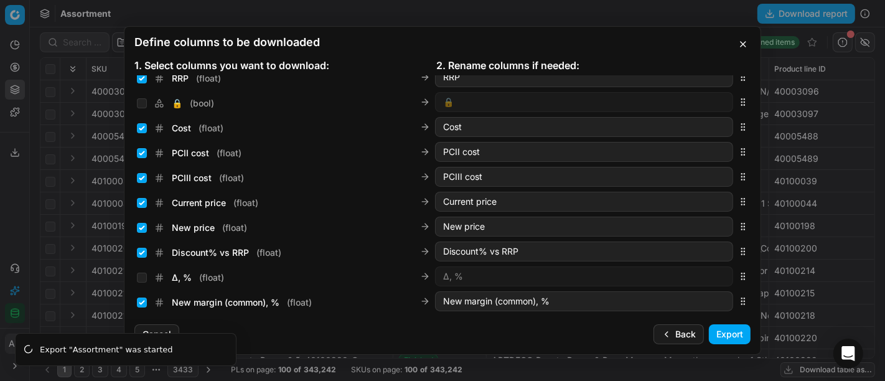
scroll to position [187, 0]
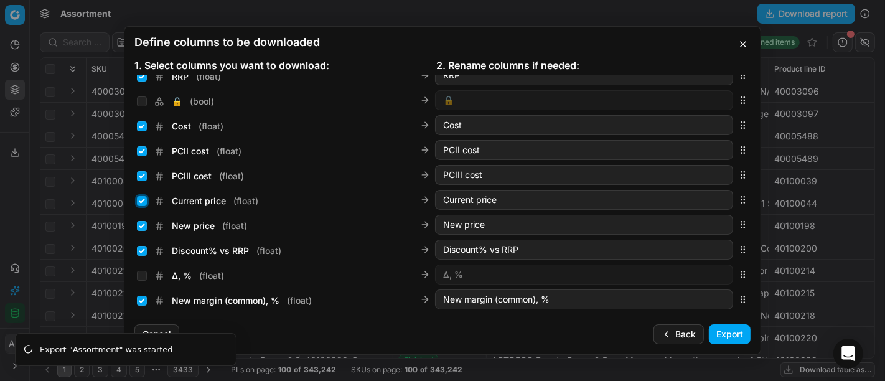
click at [141, 200] on input "Current price ( float )" at bounding box center [142, 201] width 10 height 10
checkbox input "false"
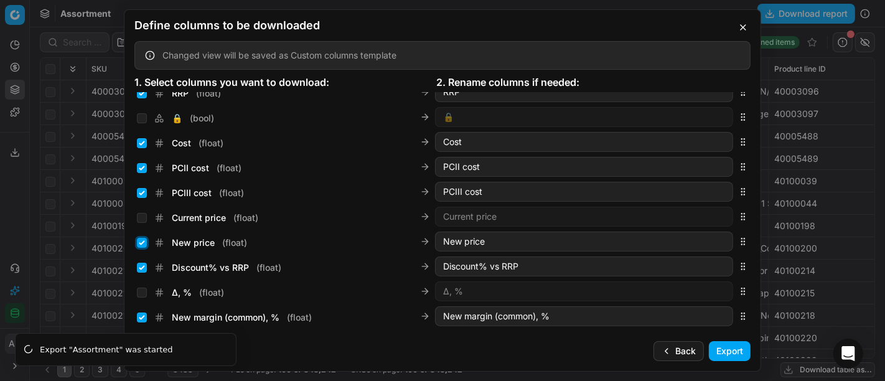
click at [142, 243] on input "New price ( float )" at bounding box center [142, 243] width 10 height 10
checkbox input "false"
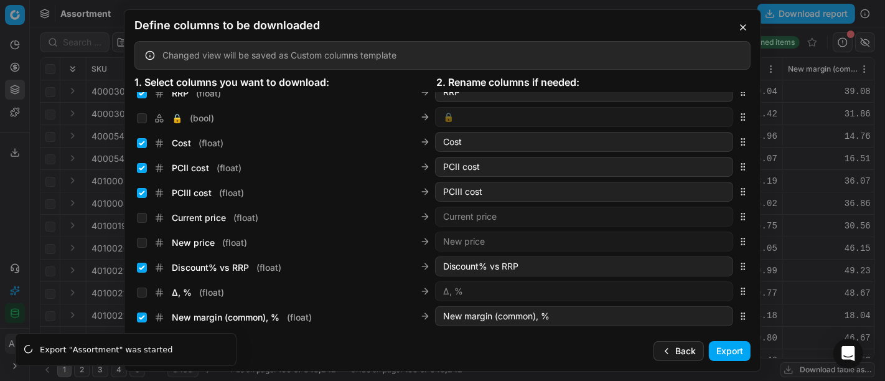
scroll to position [441, 0]
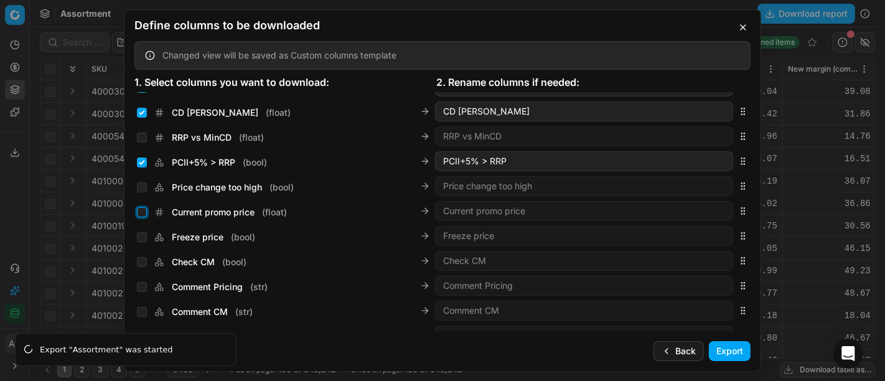
click at [141, 209] on input "Current promo price ( float )" at bounding box center [142, 212] width 10 height 10
checkbox input "true"
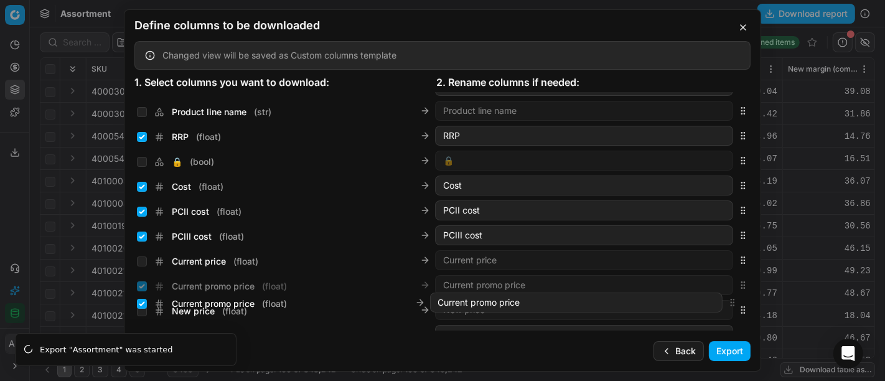
scroll to position [161, 0]
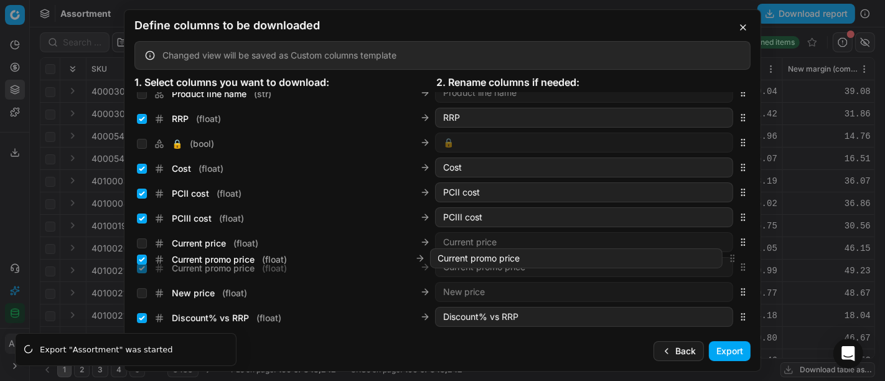
drag, startPoint x: 735, startPoint y: 212, endPoint x: 736, endPoint y: 259, distance: 46.7
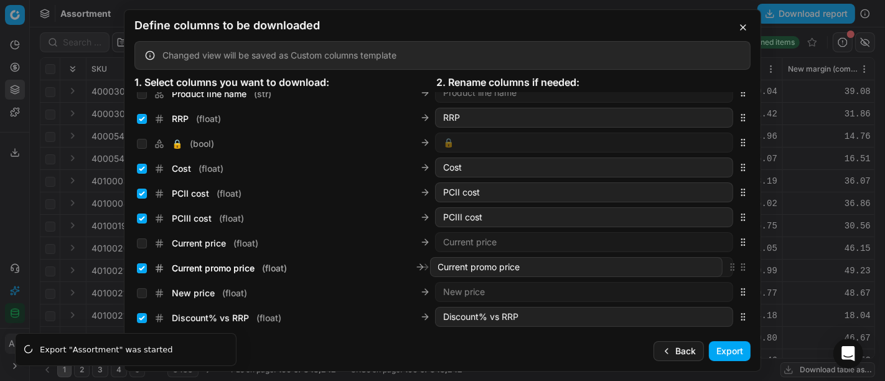
click at [736, 259] on body "Pricing platform Analytics Pricing Product portfolio Templates Export service 2…" at bounding box center [442, 190] width 885 height 381
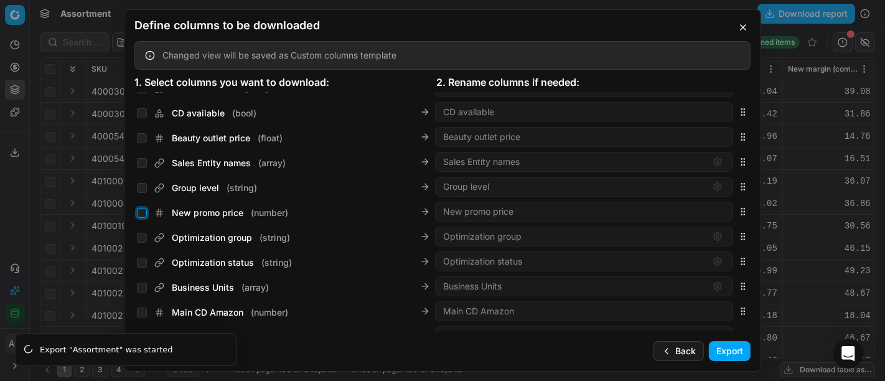
click at [142, 210] on input "New promo price ( number )" at bounding box center [142, 213] width 10 height 10
checkbox input "true"
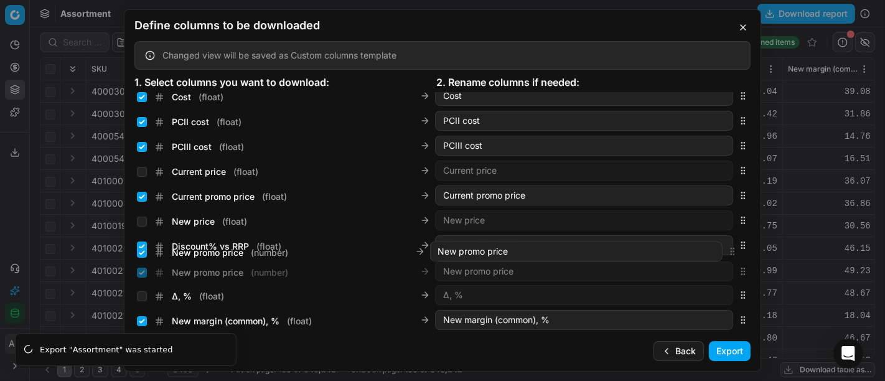
scroll to position [238, 0]
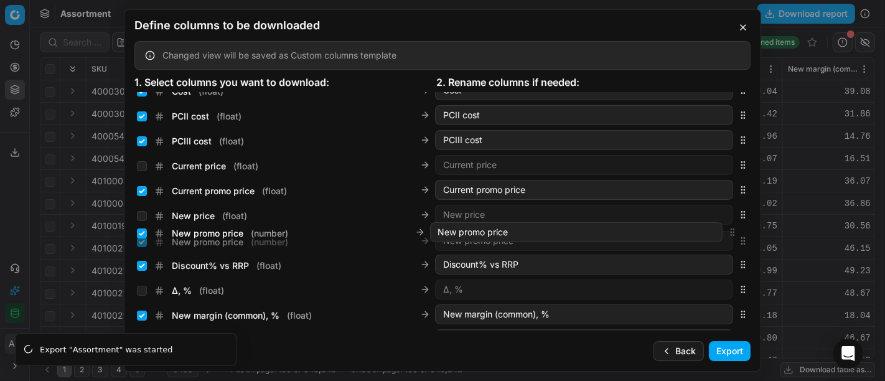
drag, startPoint x: 733, startPoint y: 208, endPoint x: 761, endPoint y: 230, distance: 35.9
click at [761, 230] on div "Define columns to be downloaded Changed view will be saved as Custom columns te…" at bounding box center [442, 190] width 885 height 381
click at [740, 352] on button "Export" at bounding box center [730, 351] width 42 height 20
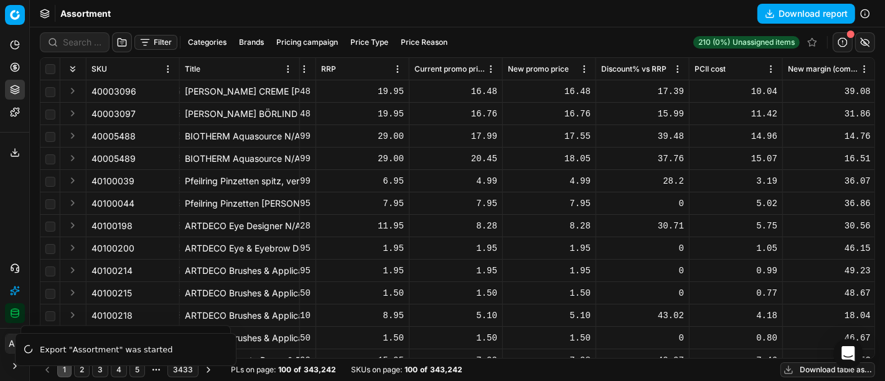
click at [558, 32] on div "Filter Categories Brands Pricing campaign Price Type Price Reason 210 (0%) Unas…" at bounding box center [457, 42] width 835 height 20
click at [14, 192] on div "Analytics Pricing Product portfolio Templates Export service 29 Contact support…" at bounding box center [14, 179] width 29 height 298
click at [14, 141] on div "Export service 29" at bounding box center [14, 153] width 29 height 30
click at [14, 148] on icon at bounding box center [15, 153] width 10 height 10
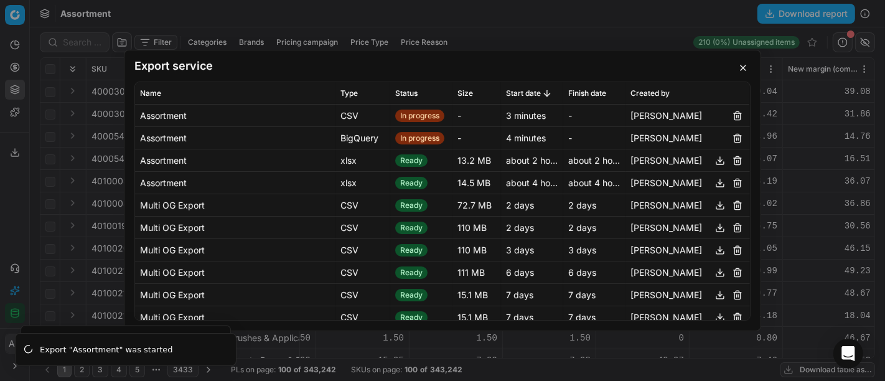
click at [526, 19] on div "Export service Name Type Status Size Start date Finish date Created by Assortme…" at bounding box center [442, 190] width 885 height 381
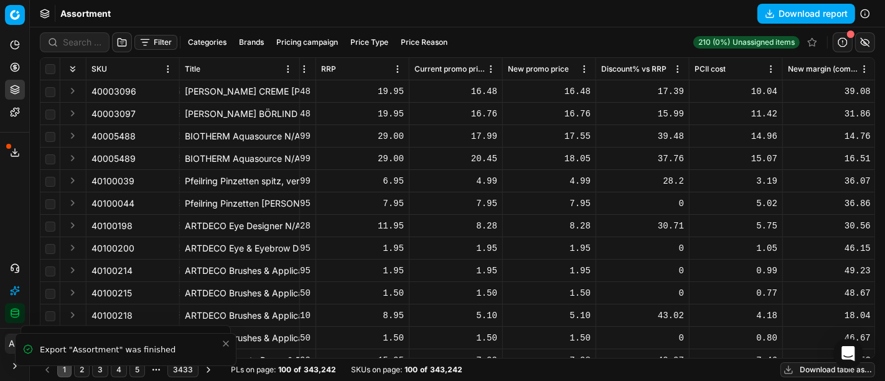
click at [14, 151] on icon at bounding box center [15, 153] width 10 height 10
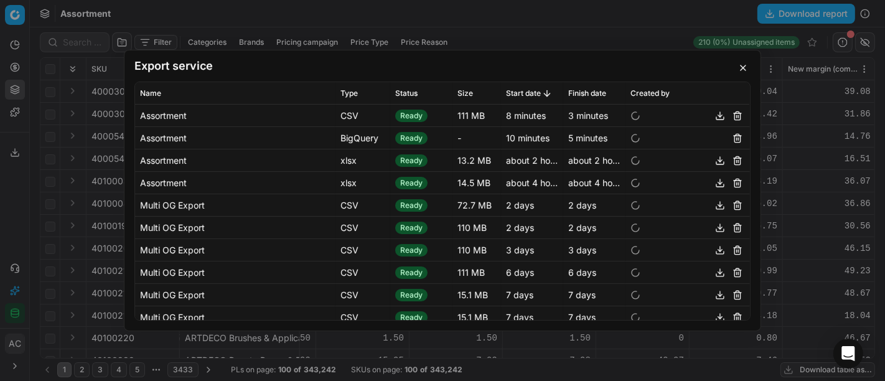
click at [713, 113] on button "button" at bounding box center [720, 115] width 15 height 15
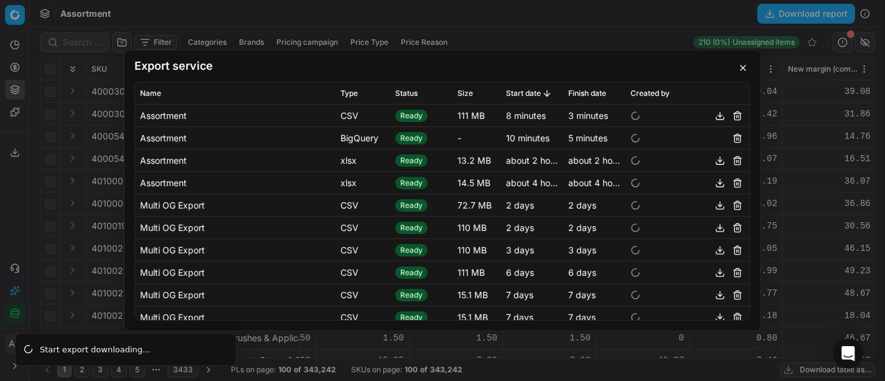
click at [458, 139] on div "-" at bounding box center [477, 138] width 39 height 12
click at [151, 13] on div "Export service Name Type Status Size Start date Finish date Created by Assortme…" at bounding box center [442, 190] width 885 height 381
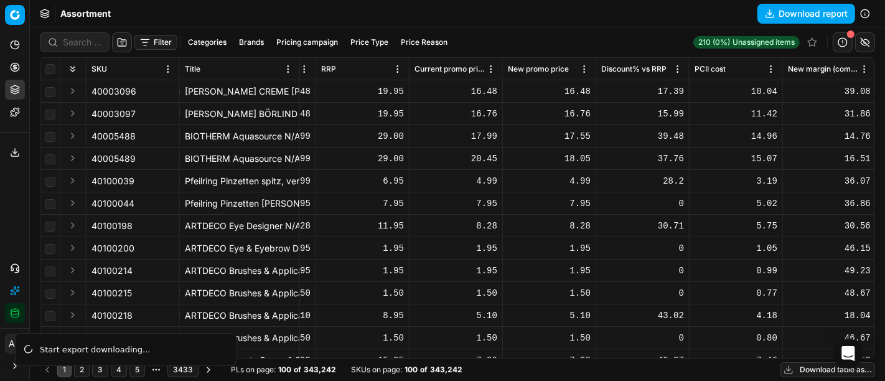
click at [14, 148] on icon at bounding box center [15, 153] width 10 height 10
click at [59, 160] on div "Export service Name Type Status Size Start date Finish date Created by Assortme…" at bounding box center [442, 190] width 885 height 381
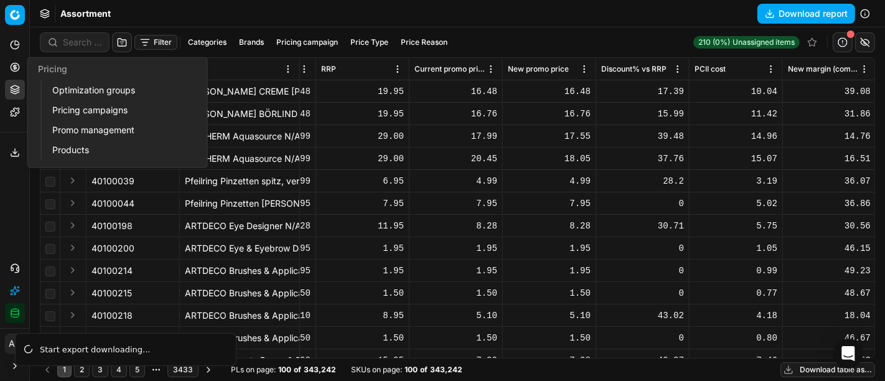
click at [17, 68] on icon at bounding box center [15, 67] width 10 height 10
click at [82, 84] on link "Optimization groups" at bounding box center [119, 90] width 145 height 17
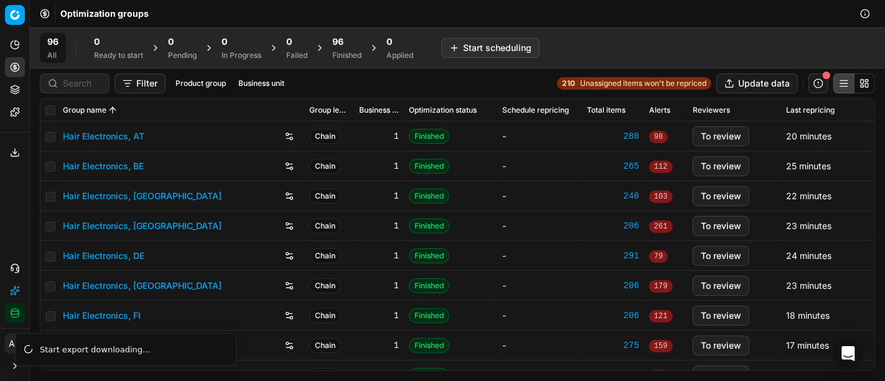
click at [339, 50] on div "Finished" at bounding box center [346, 55] width 29 height 10
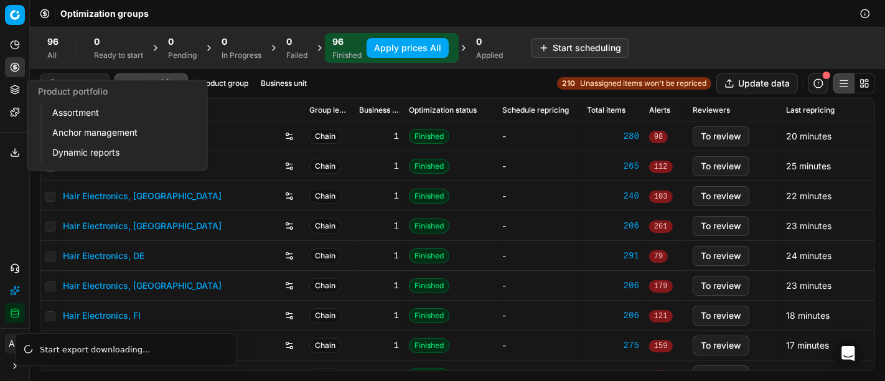
click at [9, 93] on button "Product portfolio" at bounding box center [15, 90] width 20 height 20
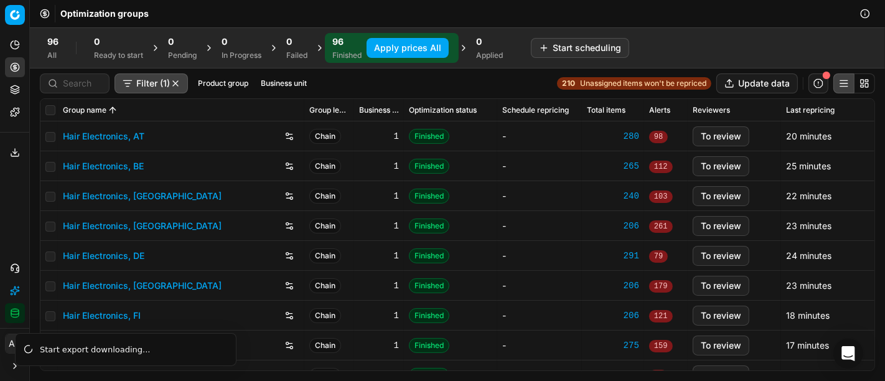
click at [431, 77] on div "Filter (1) Product group Business unit 210 Unassigned items won't be repriced U…" at bounding box center [457, 83] width 835 height 20
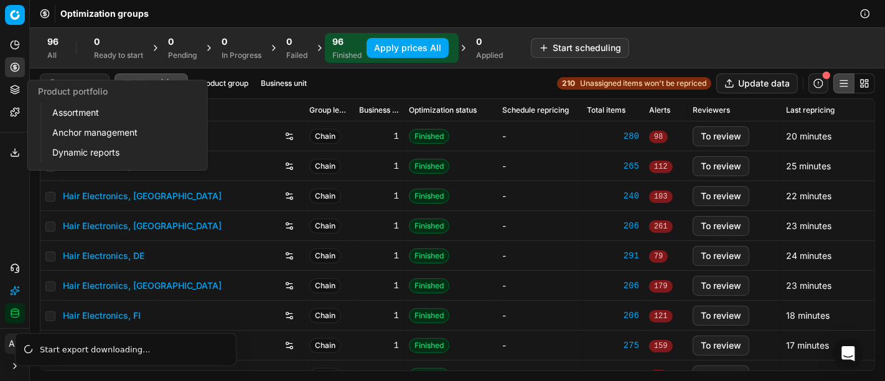
click at [76, 113] on link "Assortment" at bounding box center [119, 112] width 145 height 17
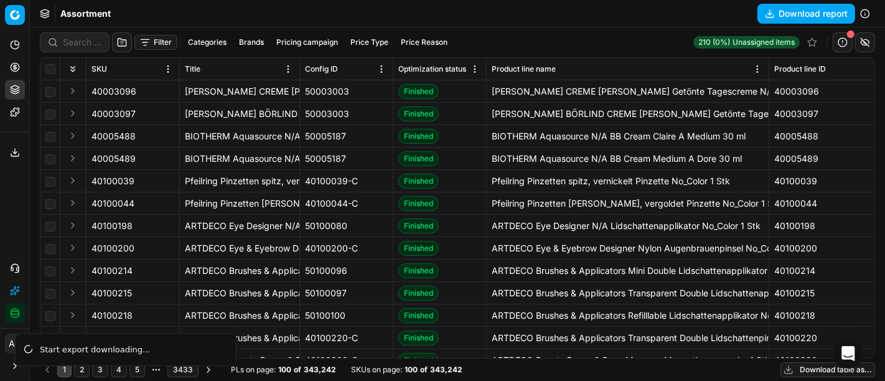
click at [798, 21] on button "Download report" at bounding box center [807, 14] width 98 height 20
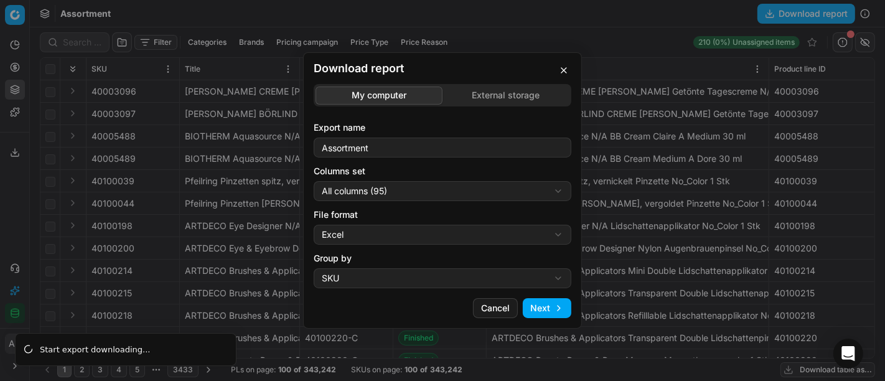
click at [563, 68] on button "button" at bounding box center [564, 70] width 15 height 15
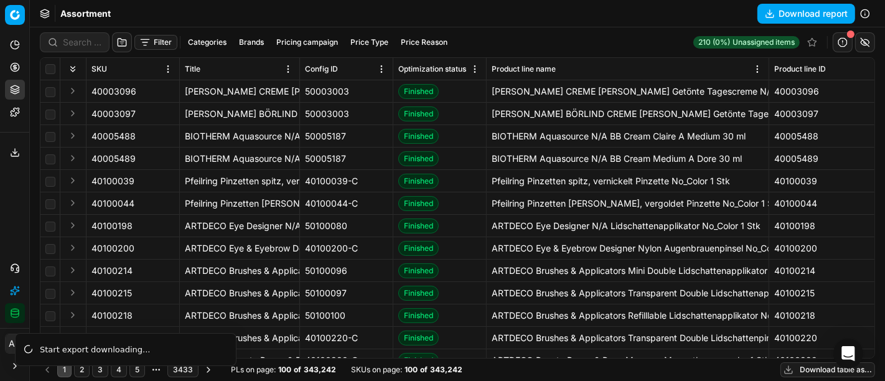
click at [158, 40] on button "Filter" at bounding box center [155, 42] width 43 height 15
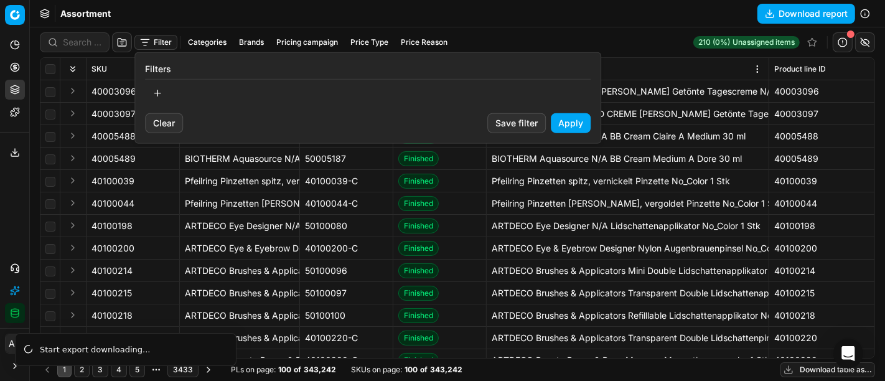
click at [158, 92] on button "button" at bounding box center [157, 93] width 25 height 20
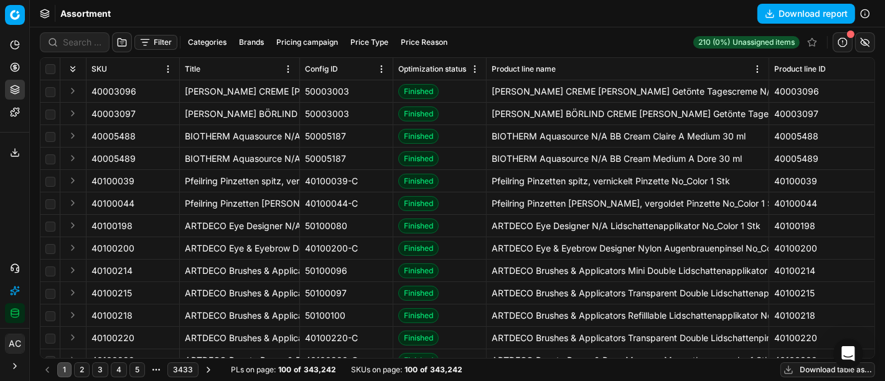
click at [154, 42] on button "Filter" at bounding box center [155, 42] width 43 height 15
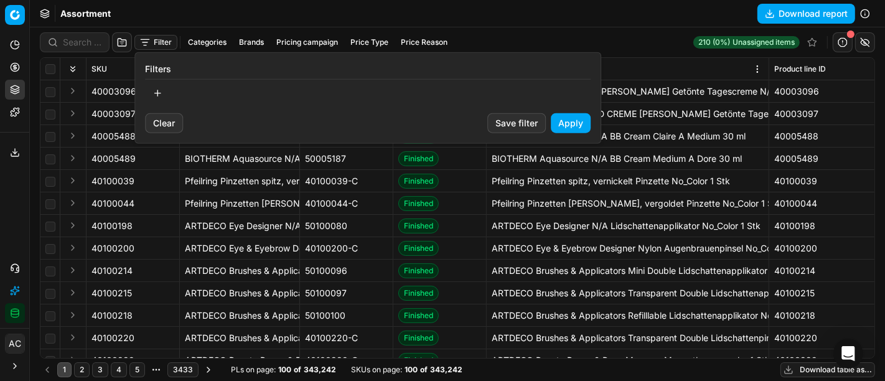
click at [157, 95] on button "button" at bounding box center [157, 93] width 25 height 20
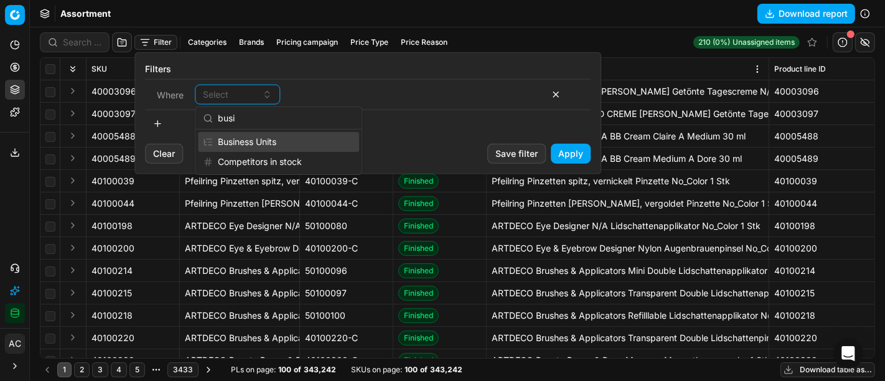
type input "busi"
click at [280, 140] on div "Business Units" at bounding box center [278, 142] width 161 height 20
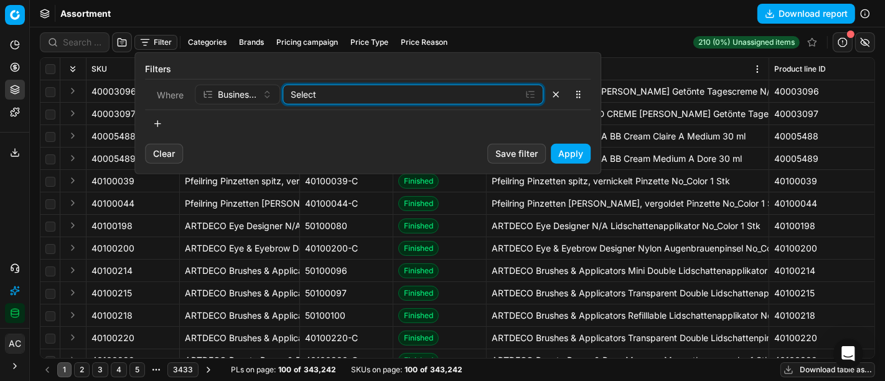
click at [355, 93] on div "Select" at bounding box center [403, 94] width 225 height 12
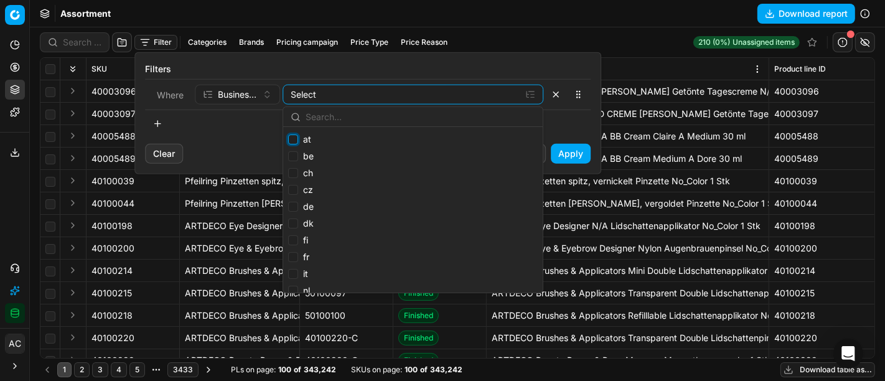
click at [294, 138] on input "at" at bounding box center [293, 139] width 10 height 10
checkbox input "true"
click at [293, 156] on input "be" at bounding box center [293, 156] width 10 height 10
checkbox input "true"
click at [295, 173] on input "ch" at bounding box center [293, 173] width 10 height 10
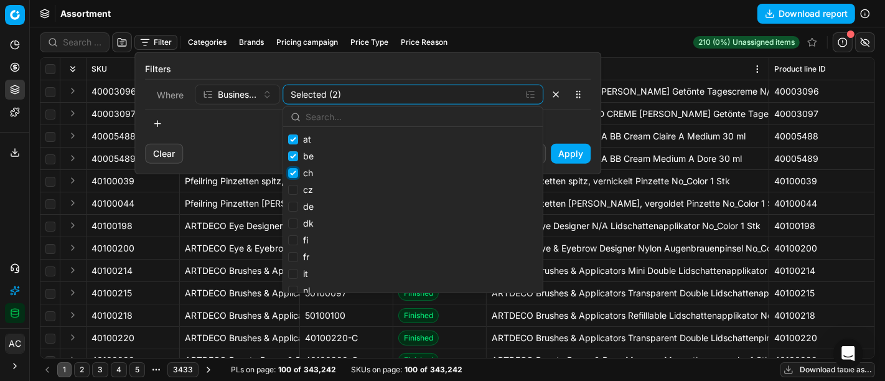
checkbox input "true"
click at [295, 209] on input "de" at bounding box center [293, 207] width 10 height 10
checkbox input "true"
click at [295, 218] on input "fr" at bounding box center [293, 216] width 10 height 10
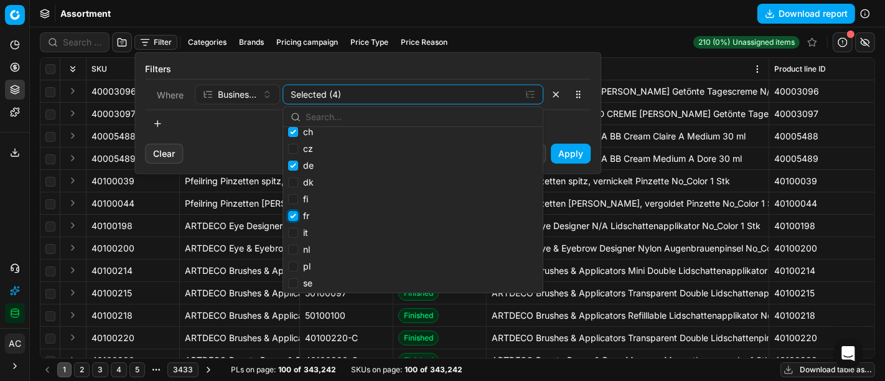
checkbox input "true"
click at [293, 251] on input "nl" at bounding box center [293, 250] width 10 height 10
checkbox input "true"
click at [294, 265] on input "pl" at bounding box center [293, 266] width 10 height 10
checkbox input "true"
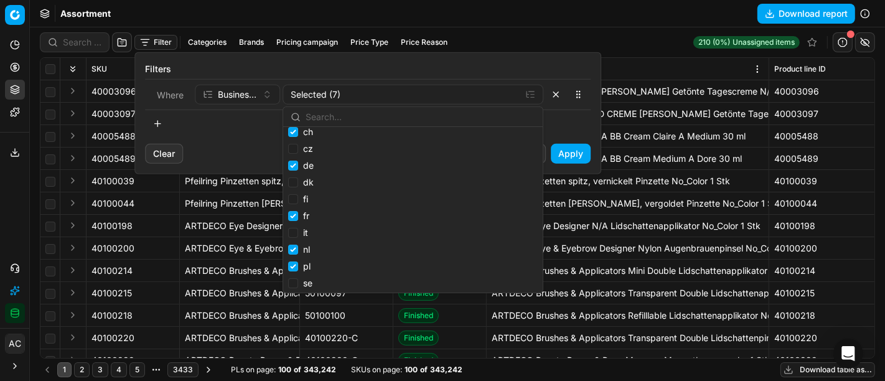
click at [575, 156] on button "Apply" at bounding box center [571, 154] width 40 height 20
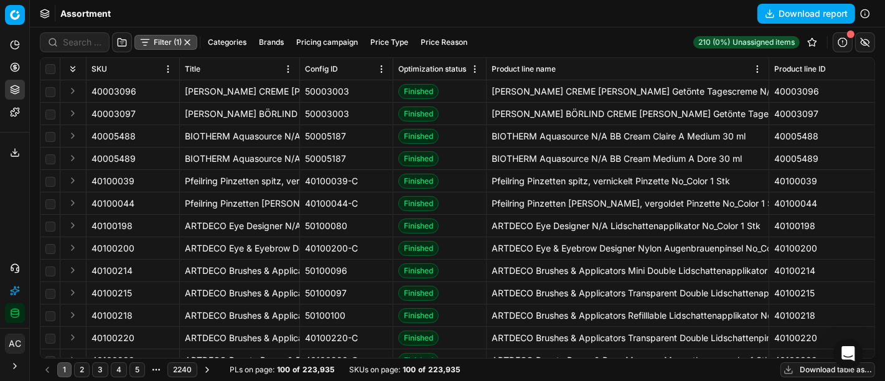
click at [795, 4] on button "Download report" at bounding box center [807, 14] width 98 height 20
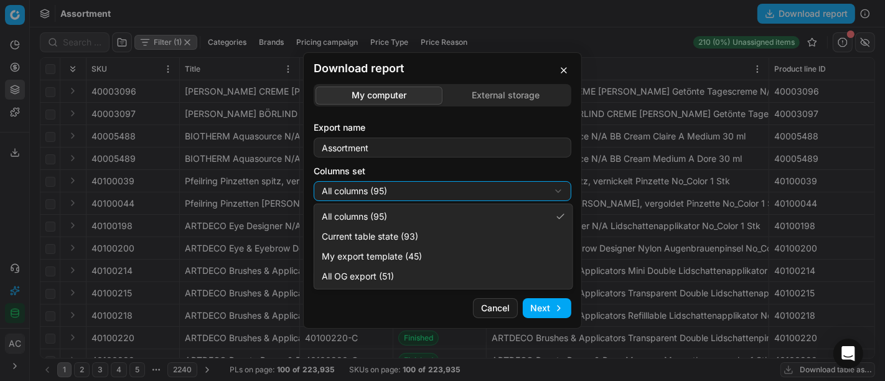
click at [425, 189] on div "Download report My computer External storage Export name Assortment Columns set…" at bounding box center [442, 190] width 885 height 381
select select "custom"
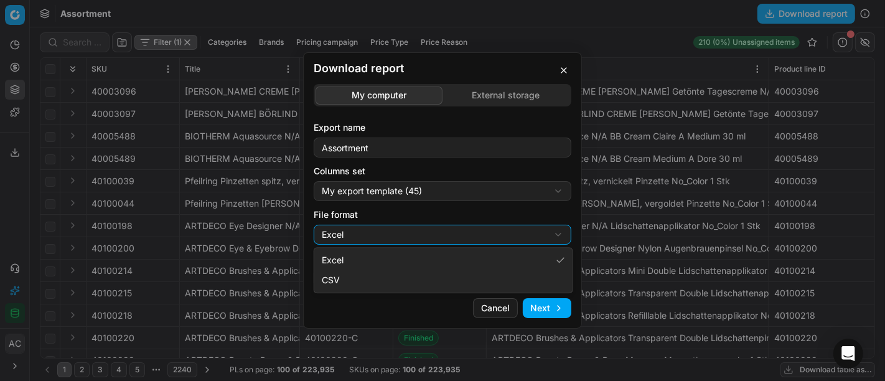
click at [388, 235] on div "Download report My computer External storage Export name Assortment Columns set…" at bounding box center [442, 190] width 885 height 381
select select "csv"
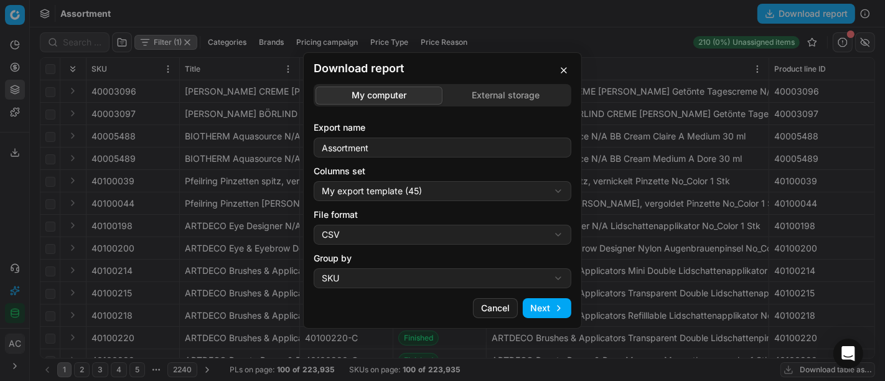
click at [551, 308] on button "Next" at bounding box center [547, 308] width 49 height 20
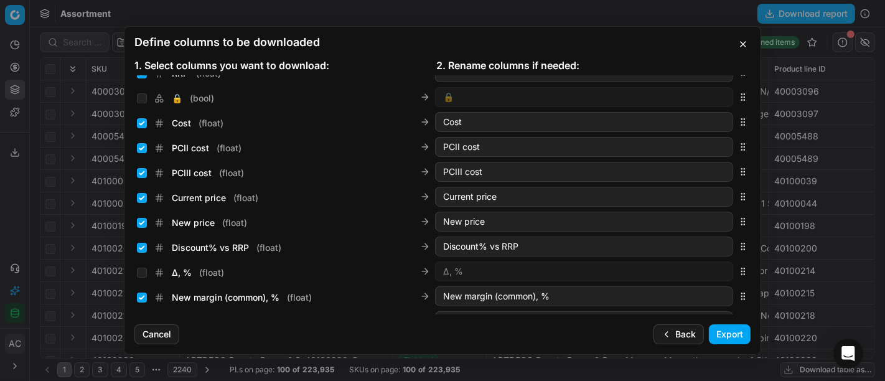
scroll to position [189, 0]
click at [142, 198] on input "Current price ( float )" at bounding box center [142, 199] width 10 height 10
checkbox input "false"
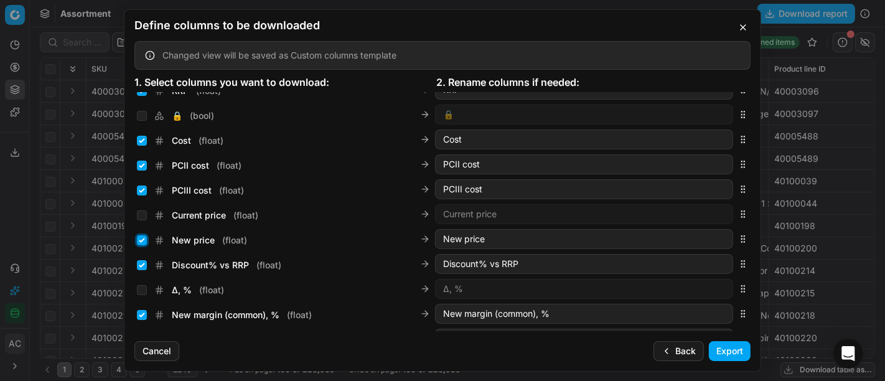
click at [143, 240] on input "New price ( float )" at bounding box center [142, 240] width 10 height 10
checkbox input "false"
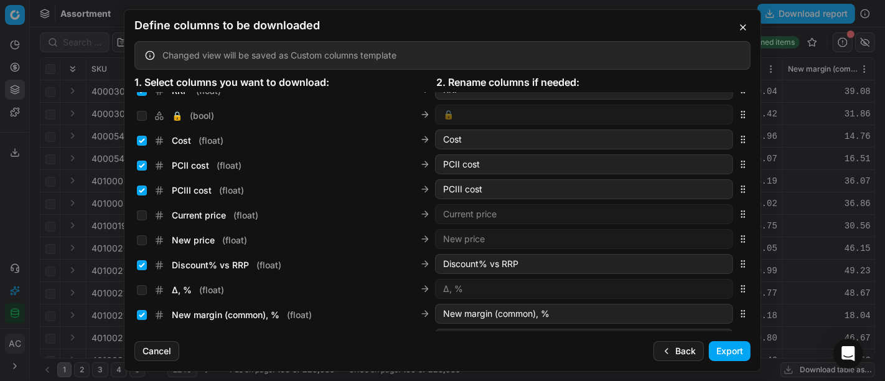
scroll to position [441, 0]
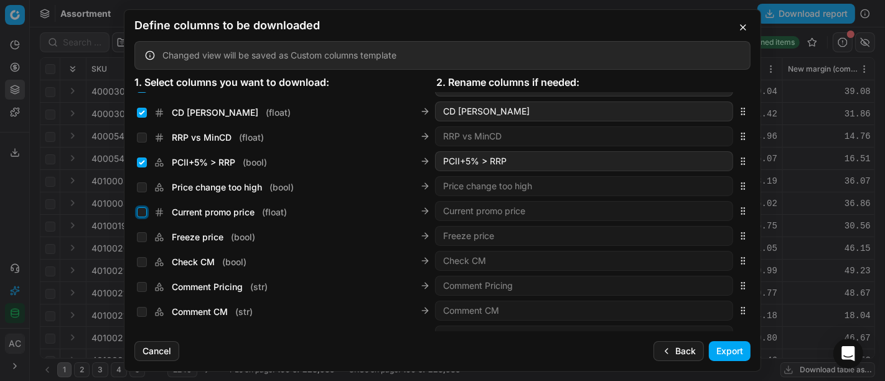
click at [144, 214] on input "Current promo price ( float )" at bounding box center [142, 212] width 10 height 10
checkbox input "true"
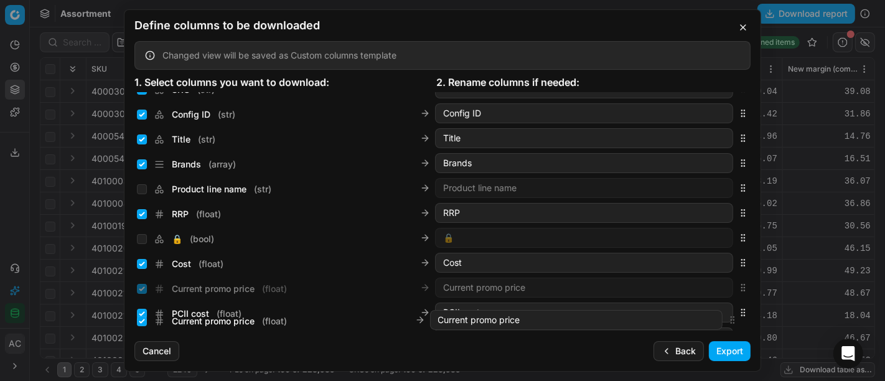
scroll to position [205, 0]
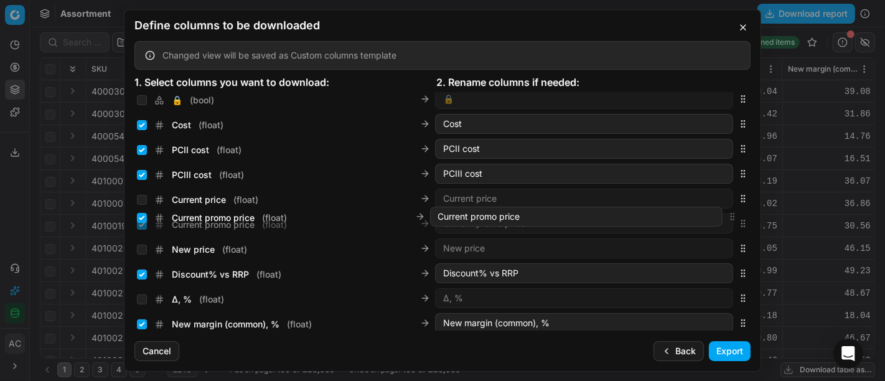
drag, startPoint x: 733, startPoint y: 210, endPoint x: 753, endPoint y: 216, distance: 20.9
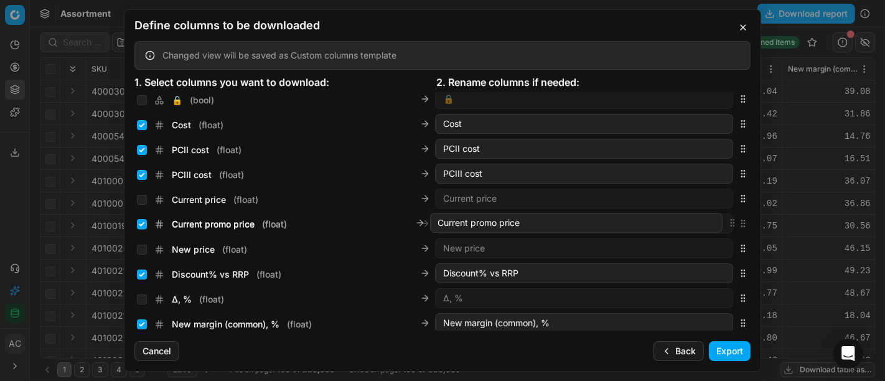
click at [753, 216] on div "Sales Entity IDs ( array ) Sales Entity IDs Product line ID ( str ) Product lin…" at bounding box center [443, 211] width 636 height 239
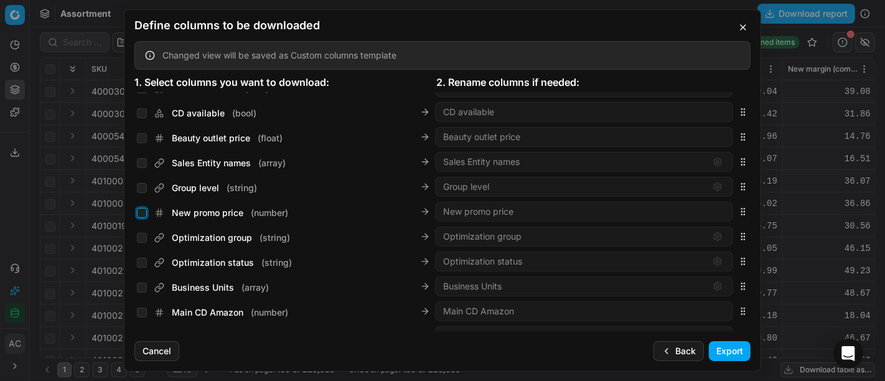
click at [141, 215] on input "New promo price ( number )" at bounding box center [142, 213] width 10 height 10
checkbox input "true"
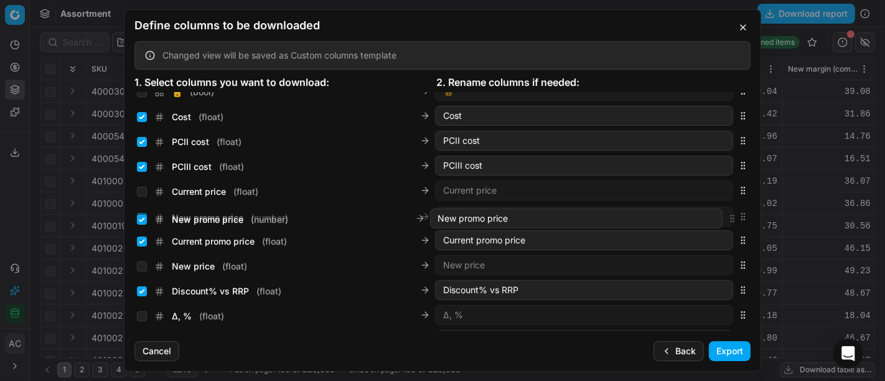
scroll to position [213, 0]
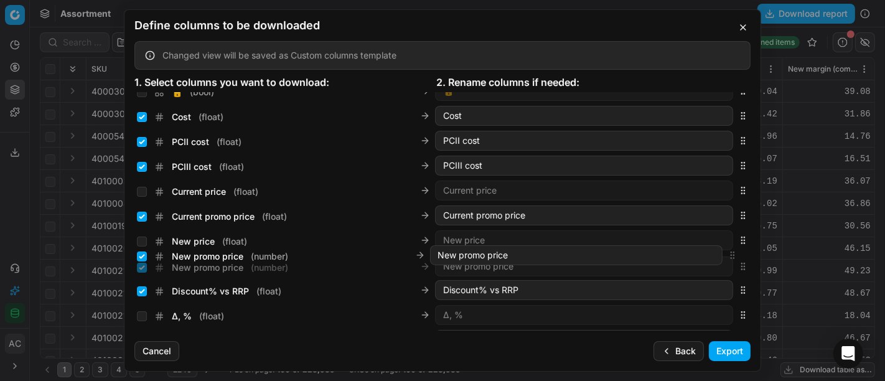
drag, startPoint x: 733, startPoint y: 212, endPoint x: 776, endPoint y: 257, distance: 62.1
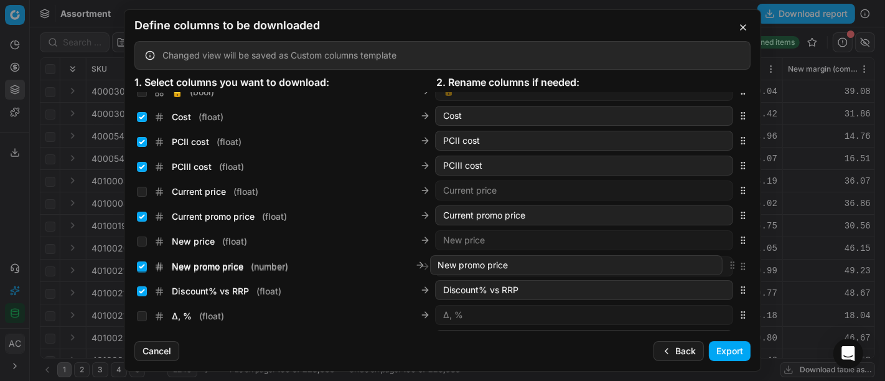
click at [776, 257] on div "Define columns to be downloaded Changed view will be saved as Custom columns te…" at bounding box center [442, 190] width 885 height 381
click at [730, 347] on button "Export" at bounding box center [730, 351] width 42 height 20
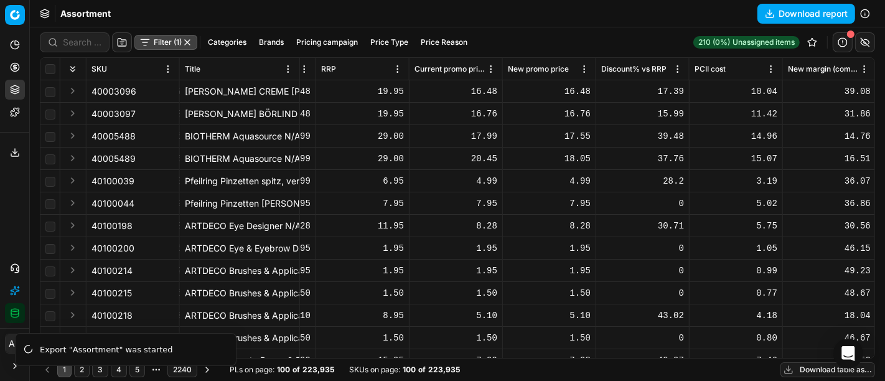
click at [12, 150] on icon at bounding box center [15, 153] width 10 height 10
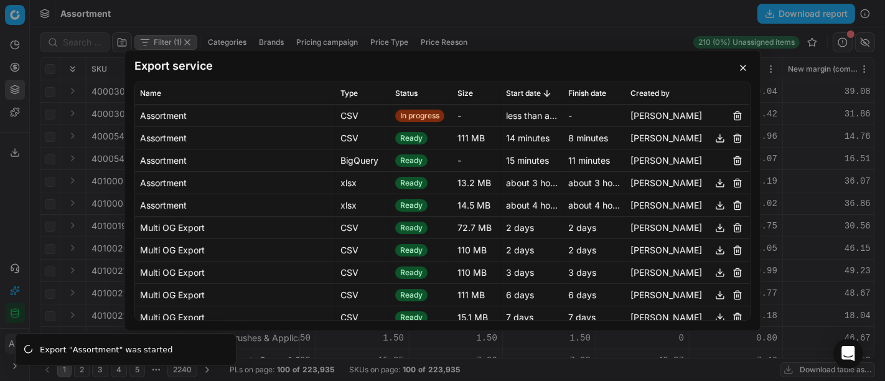
click at [750, 67] on button "button" at bounding box center [743, 67] width 15 height 15
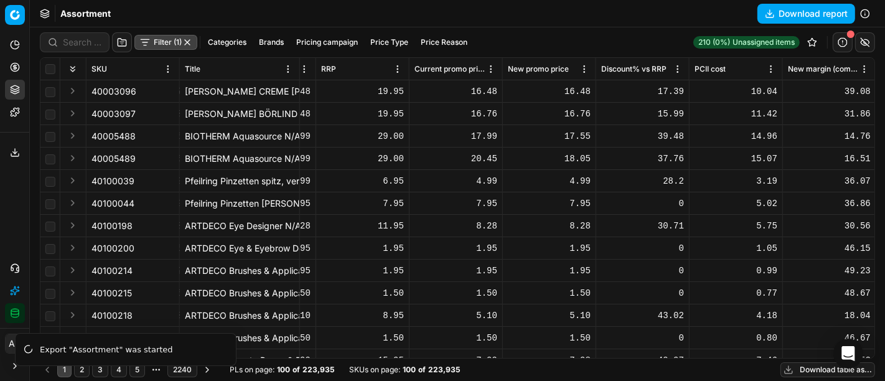
click at [15, 150] on icon at bounding box center [15, 151] width 0 height 5
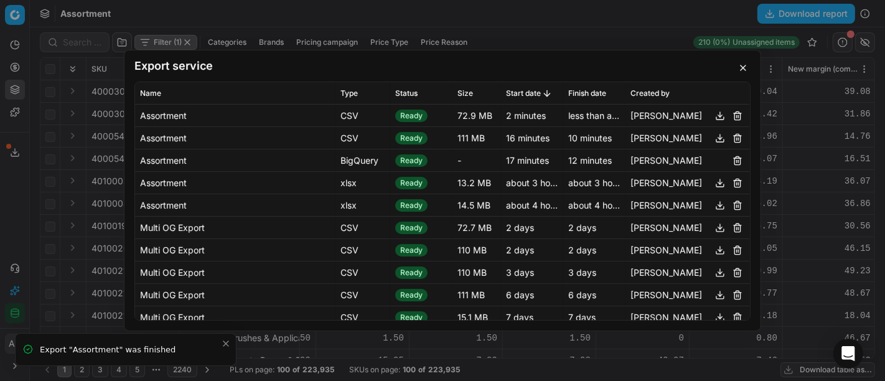
click at [714, 113] on button "button" at bounding box center [720, 115] width 15 height 15
